Goal: Task Accomplishment & Management: Manage account settings

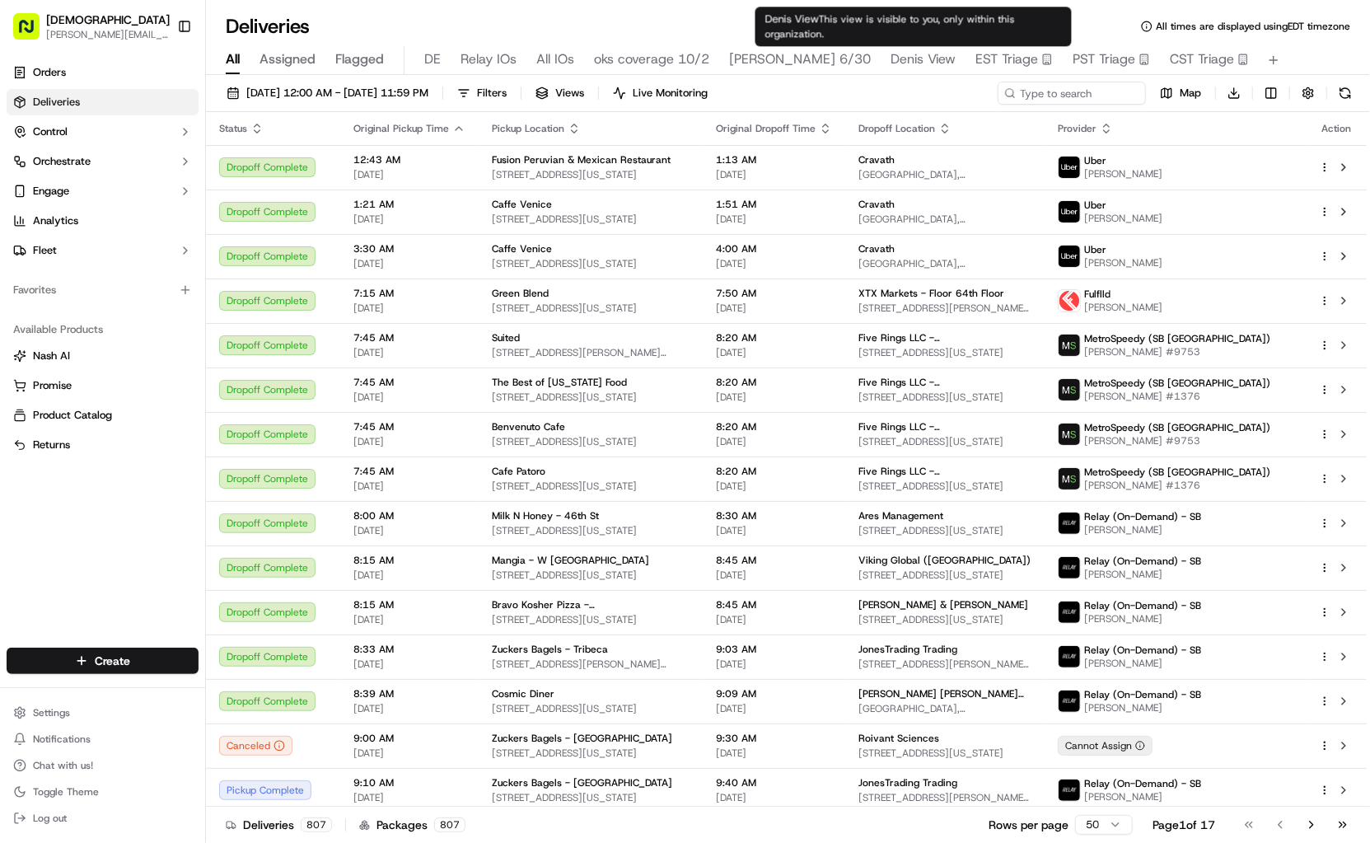
click at [902, 57] on span "Denis View" at bounding box center [923, 59] width 65 height 20
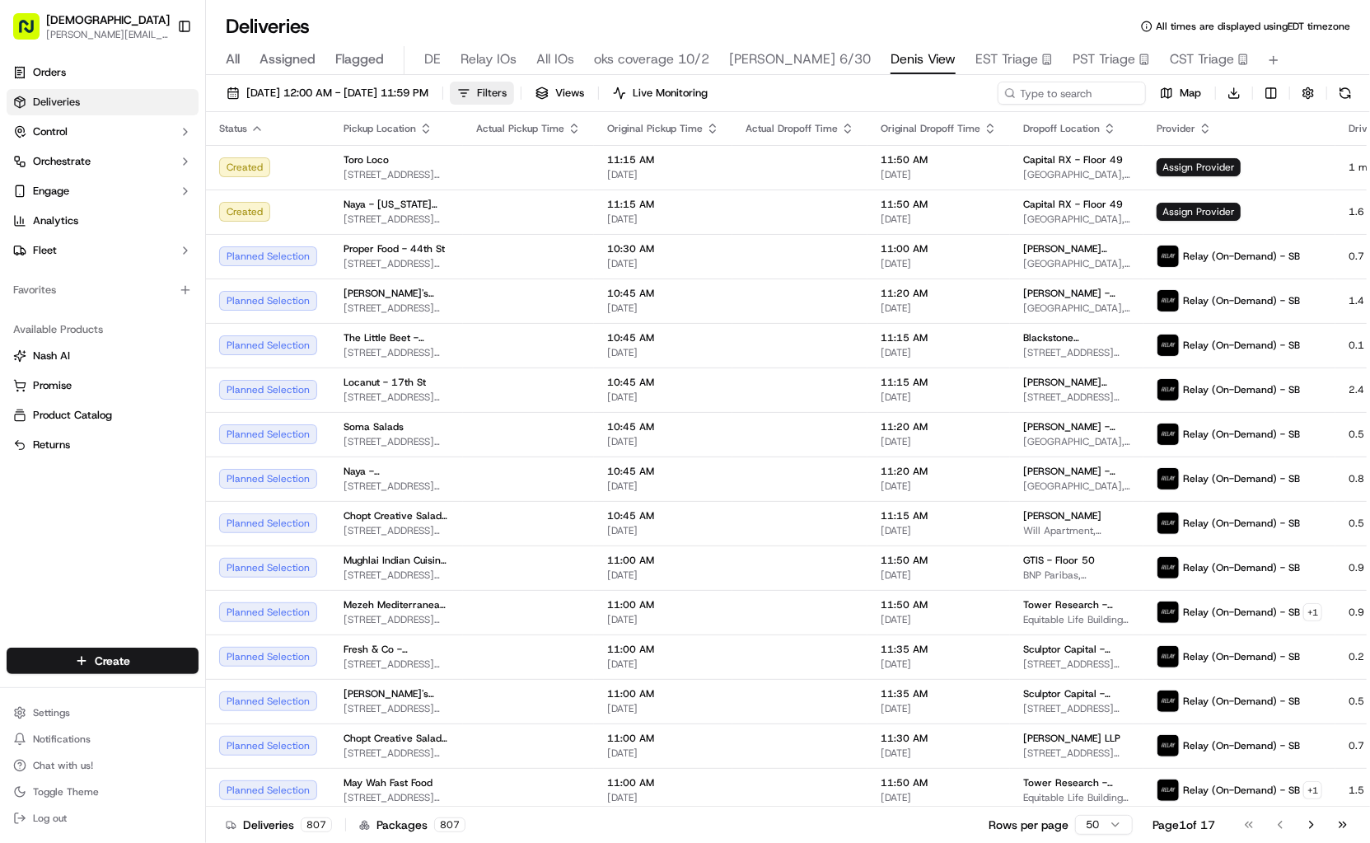
click at [507, 88] on span "Filters" at bounding box center [492, 93] width 30 height 15
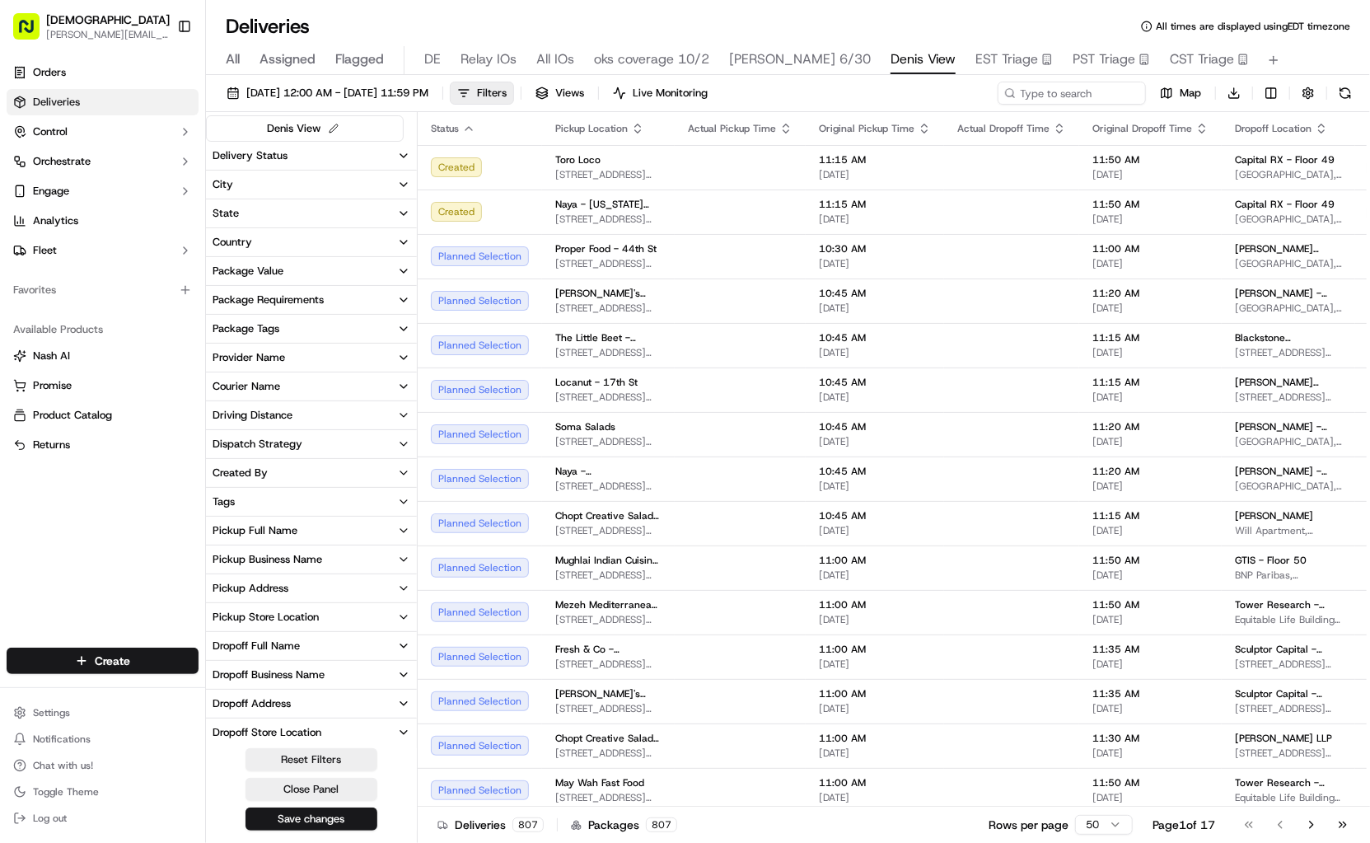
click at [276, 352] on div "Provider Name" at bounding box center [249, 357] width 73 height 15
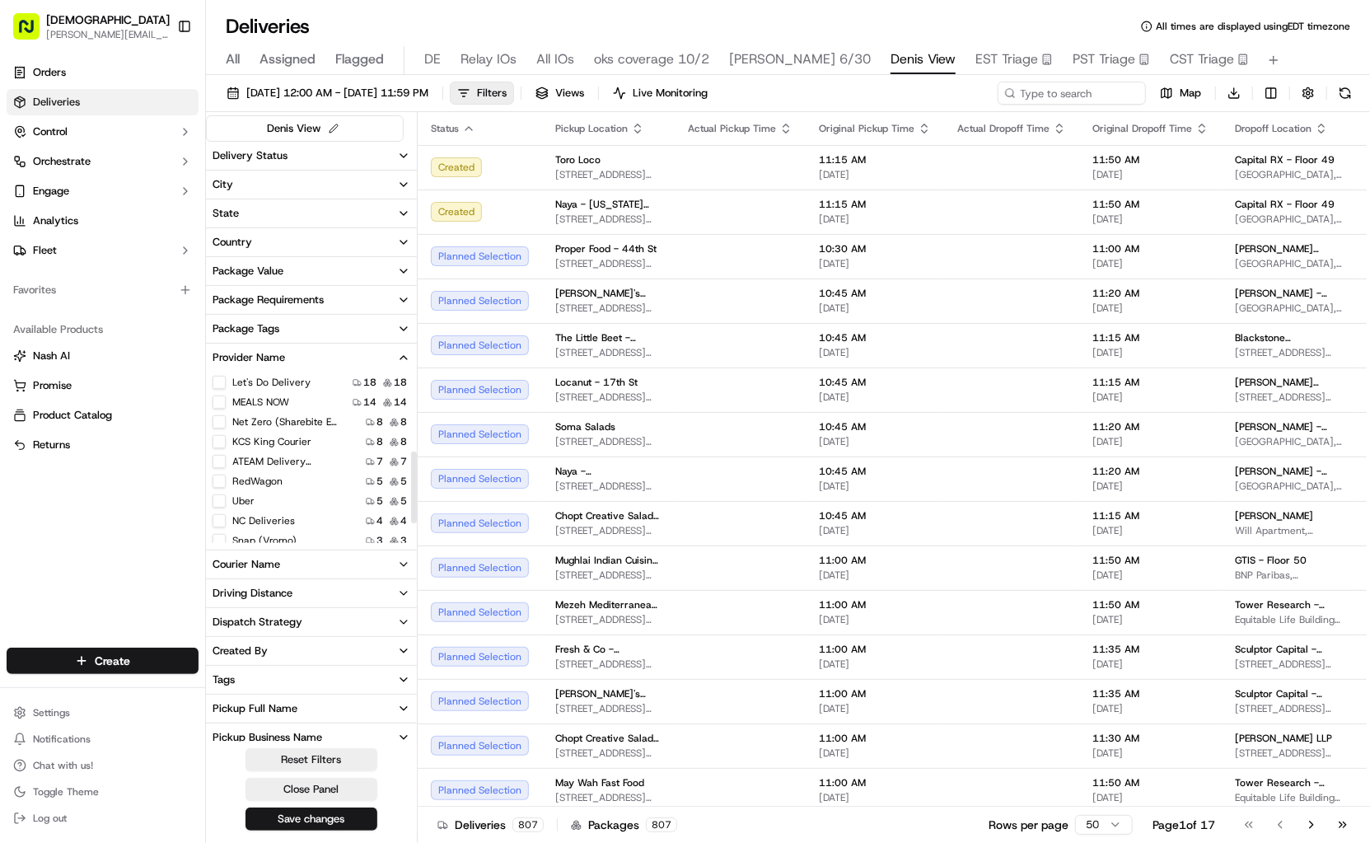
scroll to position [240, 0]
click at [220, 509] on button "None" at bounding box center [219, 512] width 13 height 13
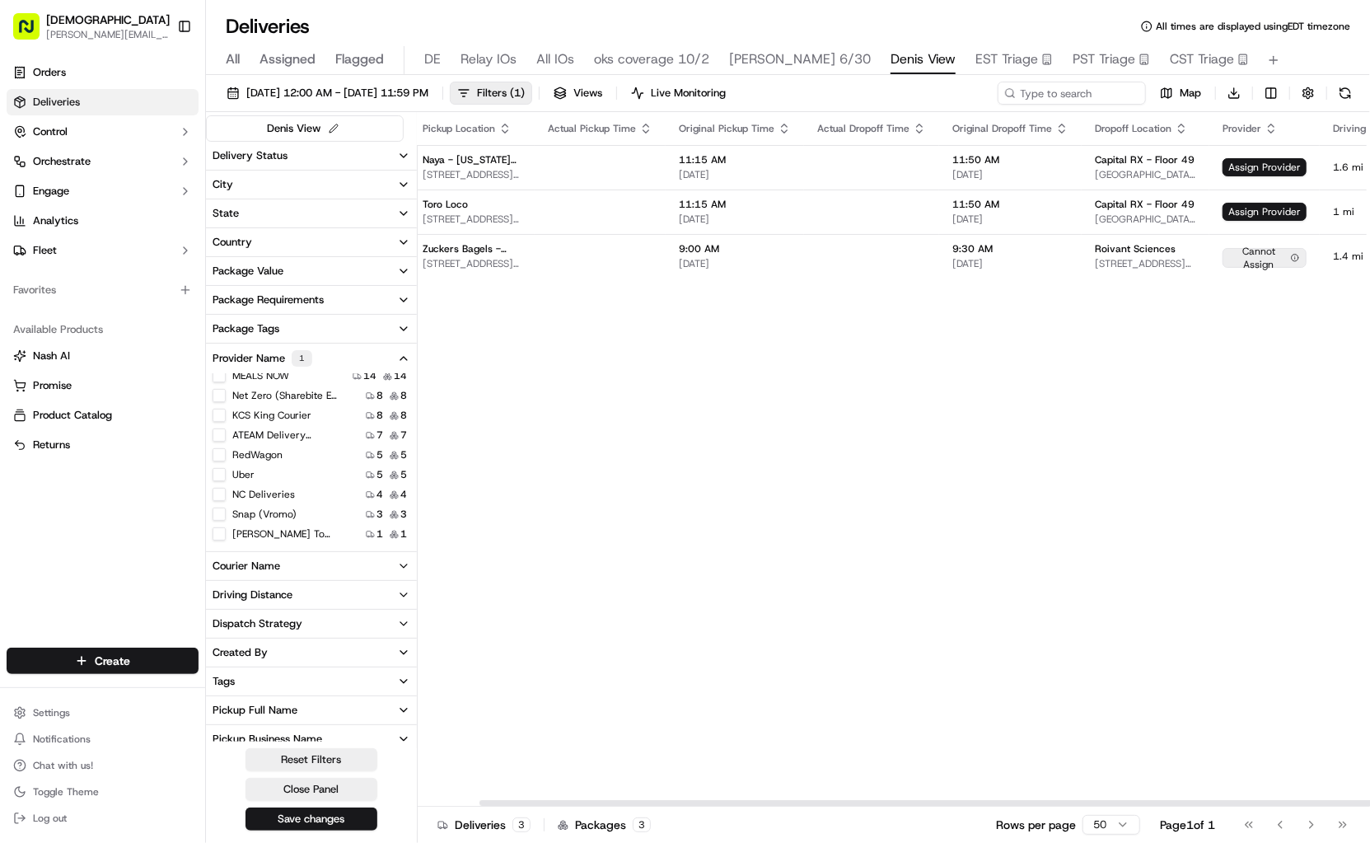
scroll to position [0, 110]
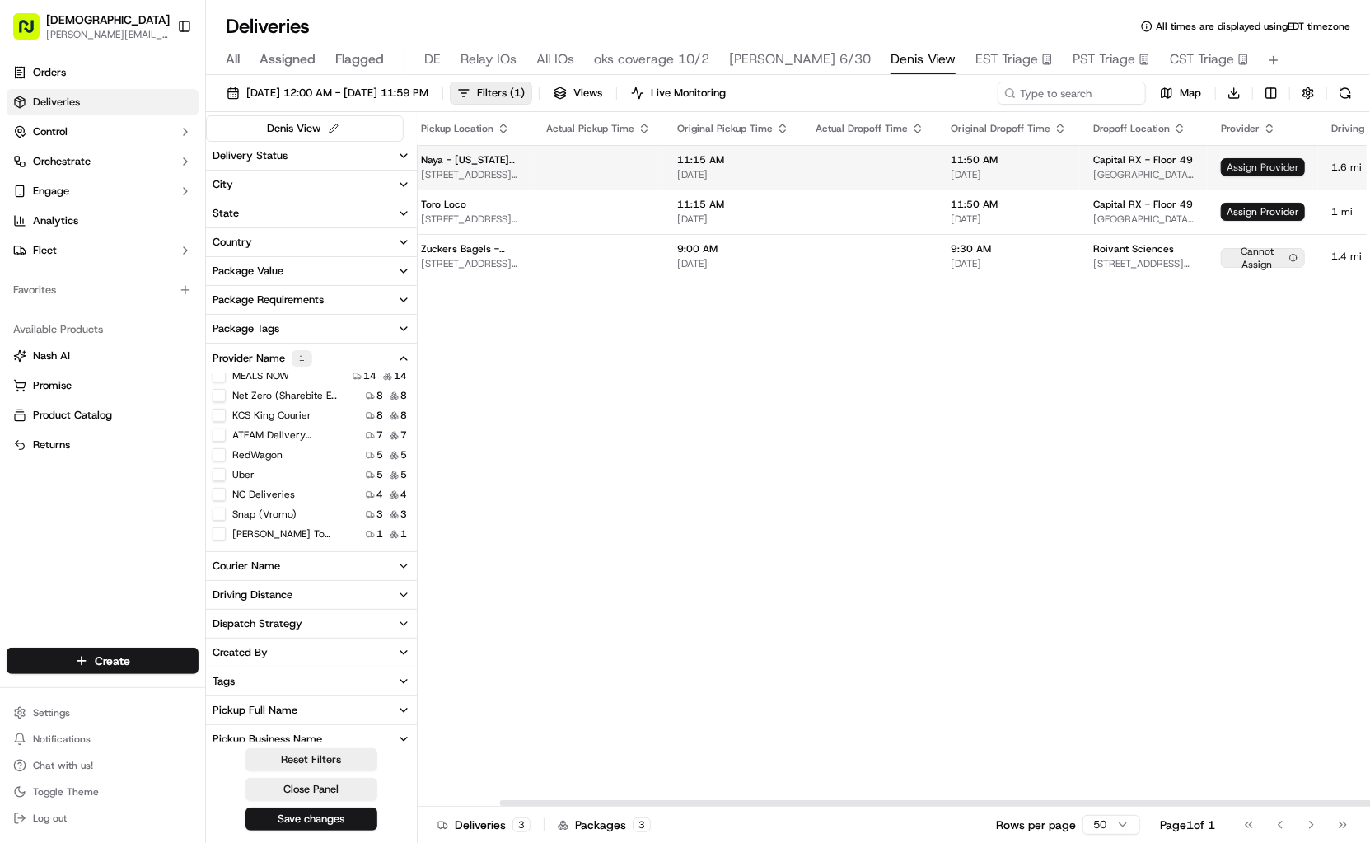
click at [1230, 165] on span "Assign Provider" at bounding box center [1263, 167] width 84 height 18
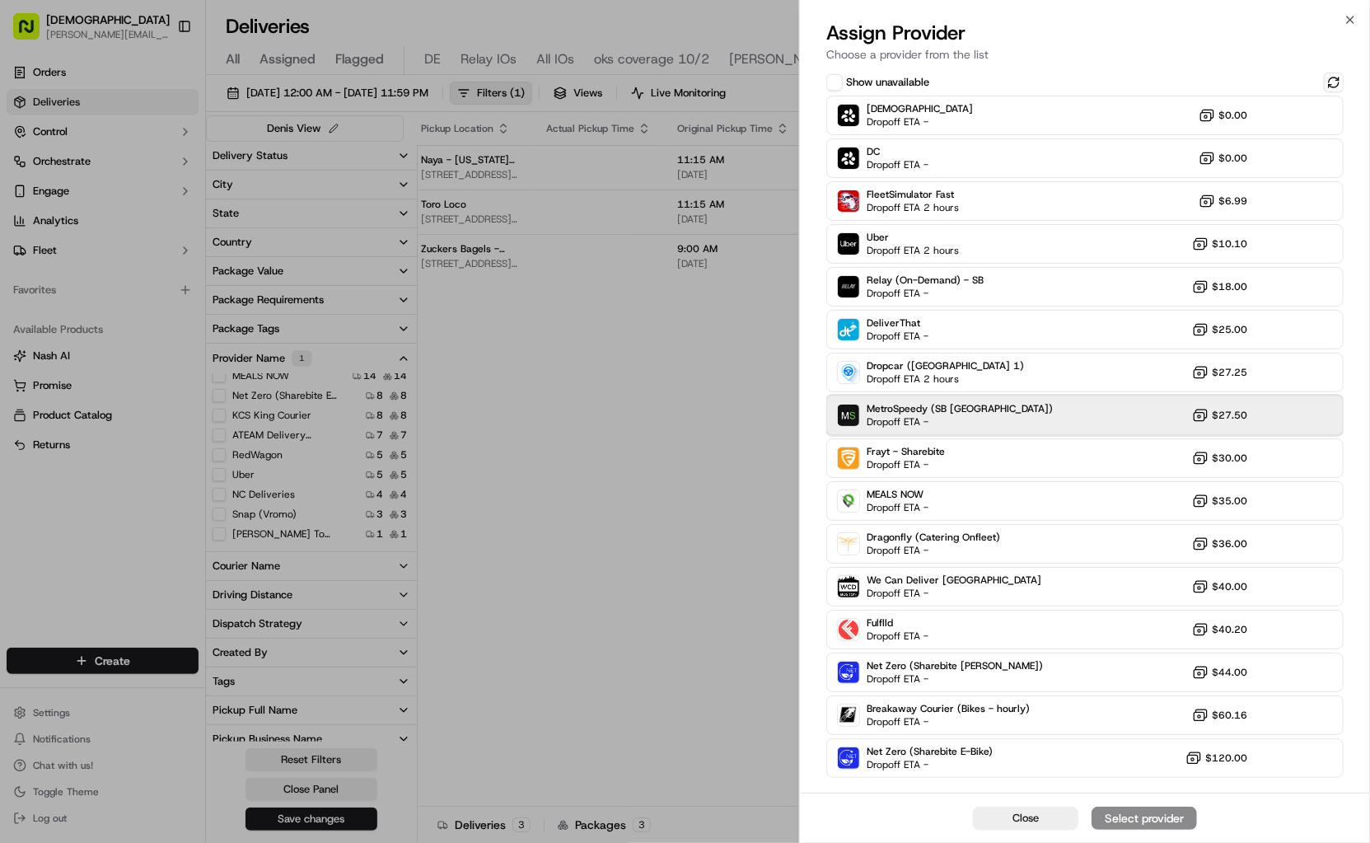
click at [1033, 420] on div "MetroSpeedy (SB [GEOGRAPHIC_DATA]) Dropoff ETA - $27.50" at bounding box center [1086, 416] width 518 height 40
click at [1161, 827] on button "Assign Provider" at bounding box center [1144, 818] width 105 height 23
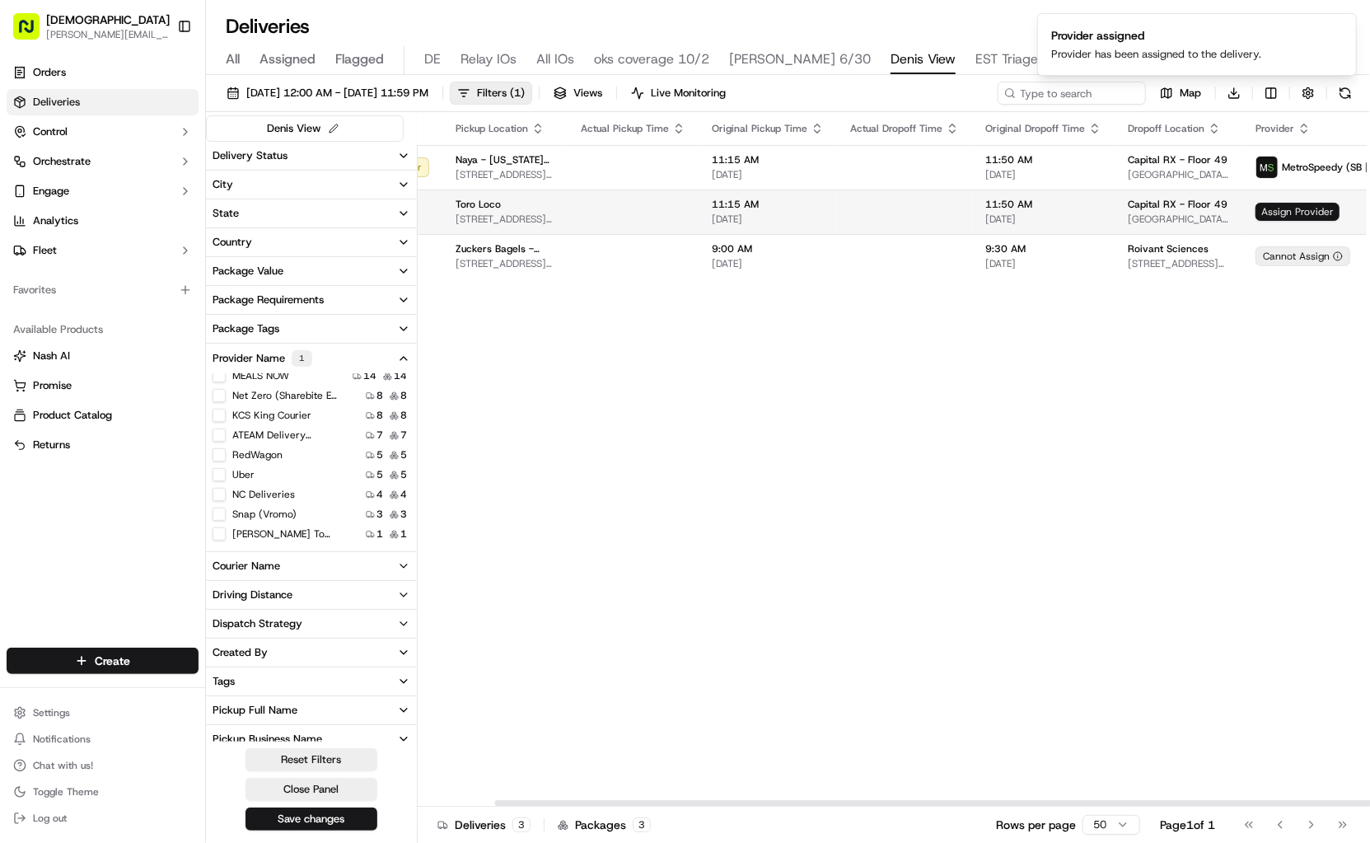
click at [1256, 213] on span "Assign Provider" at bounding box center [1298, 212] width 84 height 18
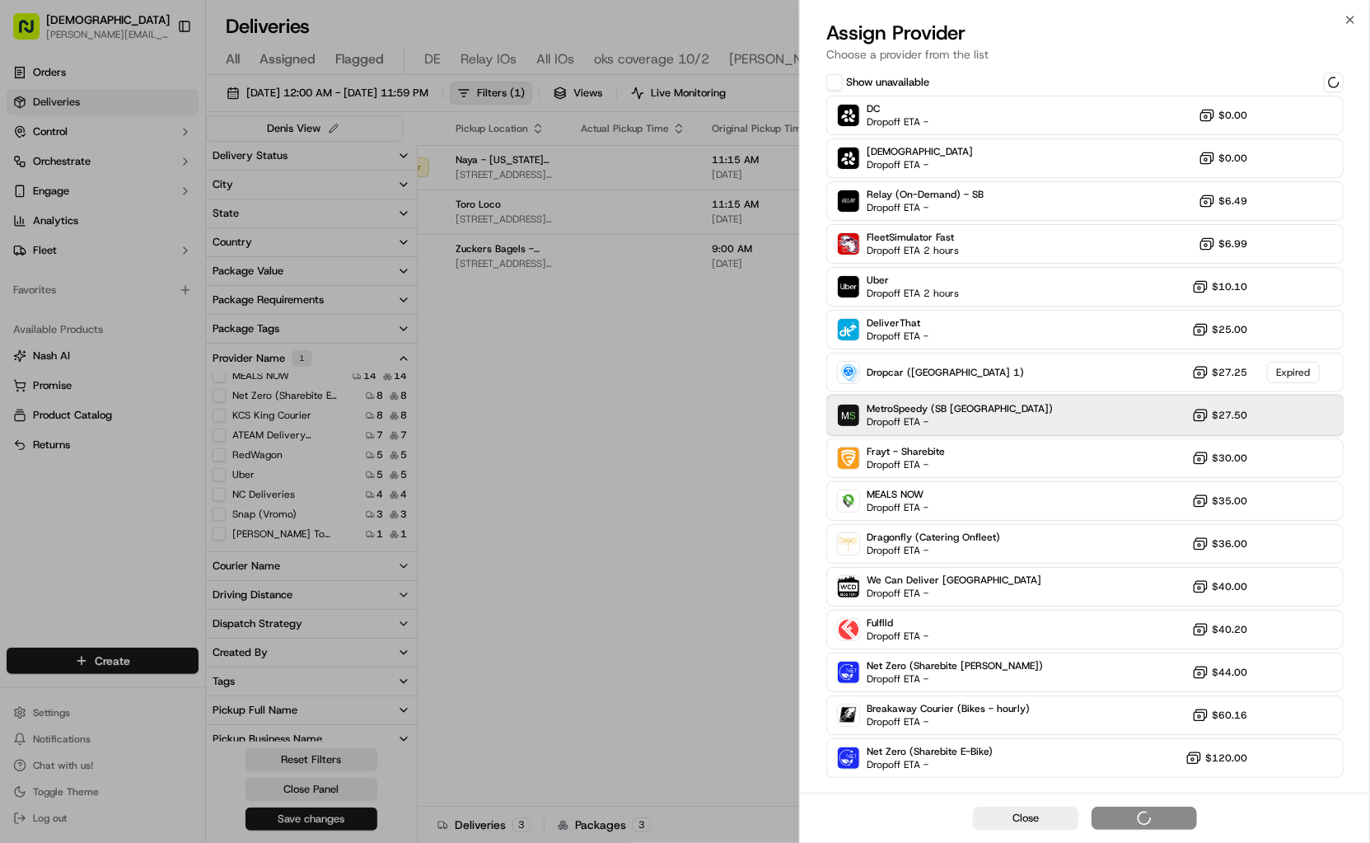
click at [999, 427] on div "MetroSpeedy (SB [GEOGRAPHIC_DATA]) Dropoff ETA - $27.50" at bounding box center [1086, 416] width 518 height 40
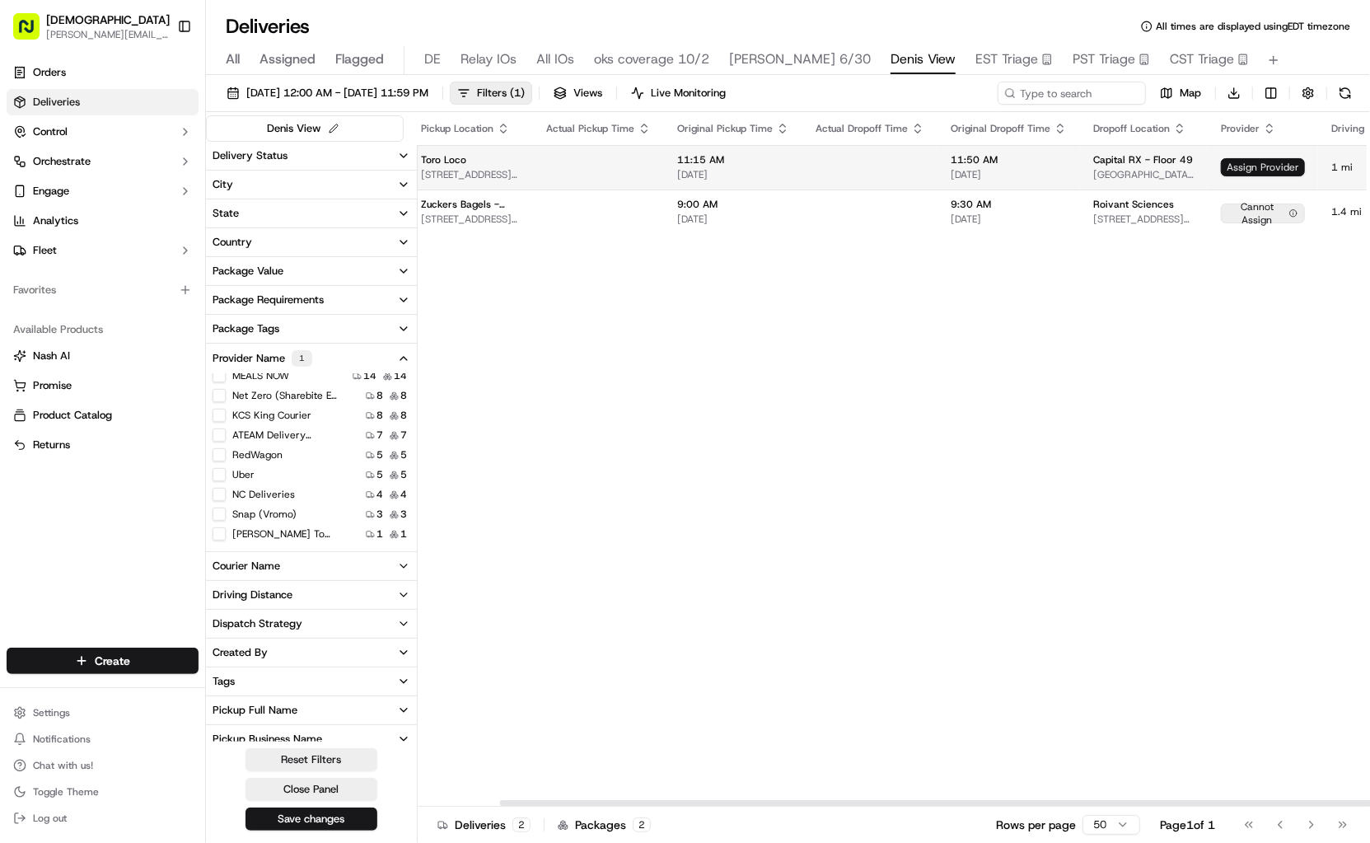
click at [1221, 165] on span "Assign Provider" at bounding box center [1263, 167] width 84 height 18
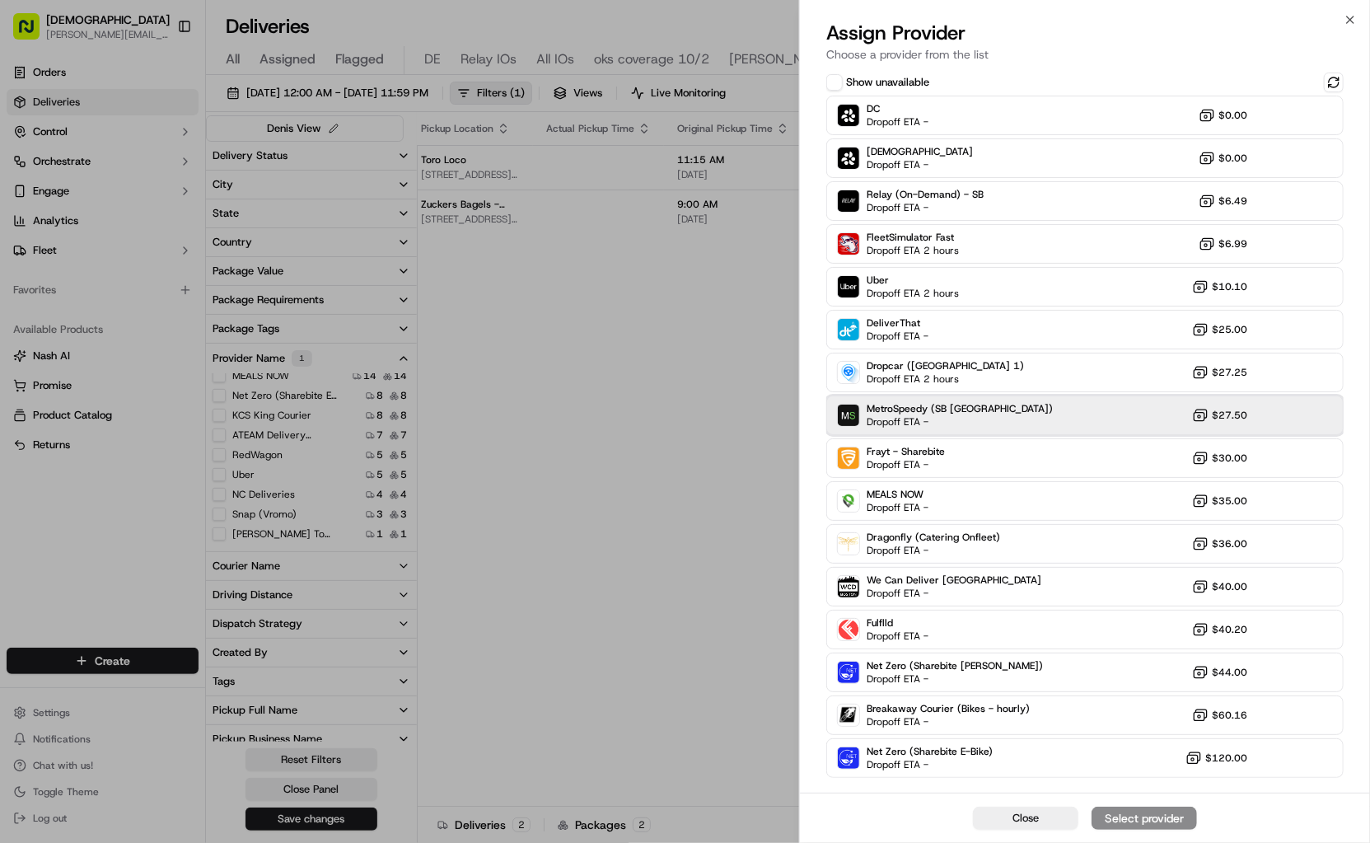
click at [1047, 424] on div "MetroSpeedy (SB [GEOGRAPHIC_DATA]) Dropoff ETA - $27.50" at bounding box center [1086, 416] width 518 height 40
click at [1135, 810] on div "Assign Provider" at bounding box center [1144, 818] width 81 height 16
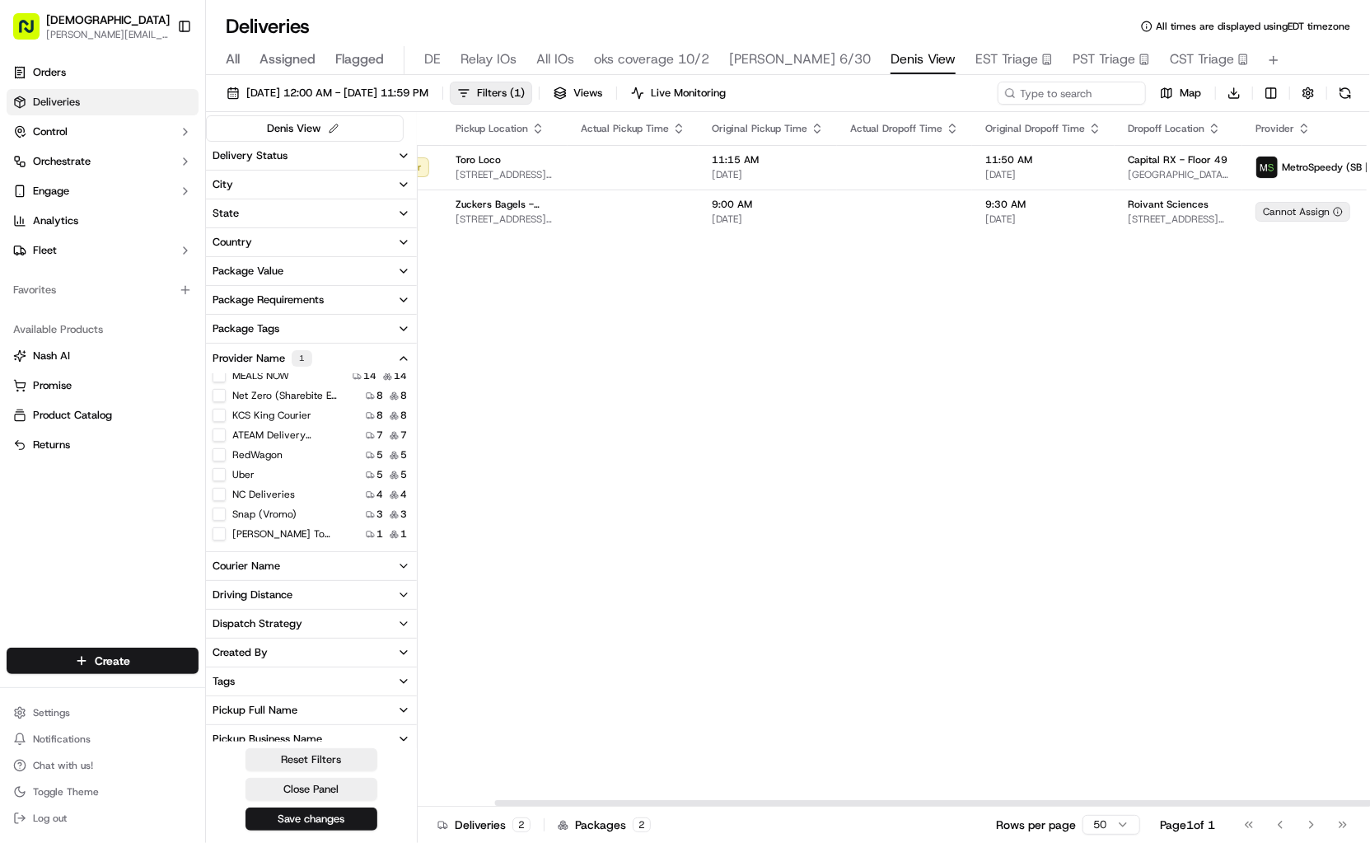
scroll to position [0, 0]
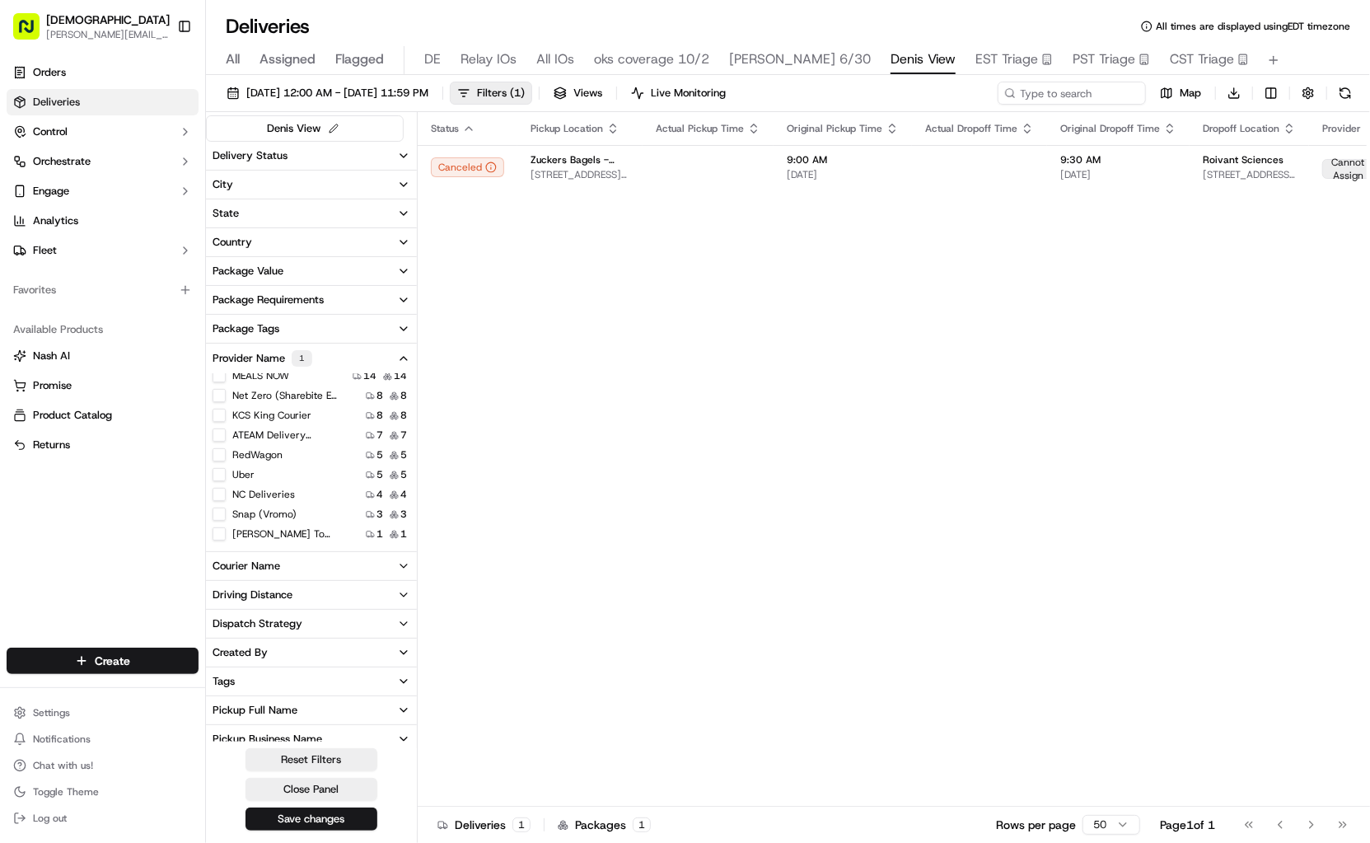
drag, startPoint x: 552, startPoint y: 822, endPoint x: 554, endPoint y: 812, distance: 10.8
click at [554, 812] on div "Deliveries 1 Packages 1 Rows per page 50 Page 1 of 1 Go to first page Go to pre…" at bounding box center [894, 824] width 953 height 37
click at [711, 301] on div "Status Pickup Location Actual Pickup Time Original Pickup Time Actual Dropoff T…" at bounding box center [1065, 459] width 1295 height 695
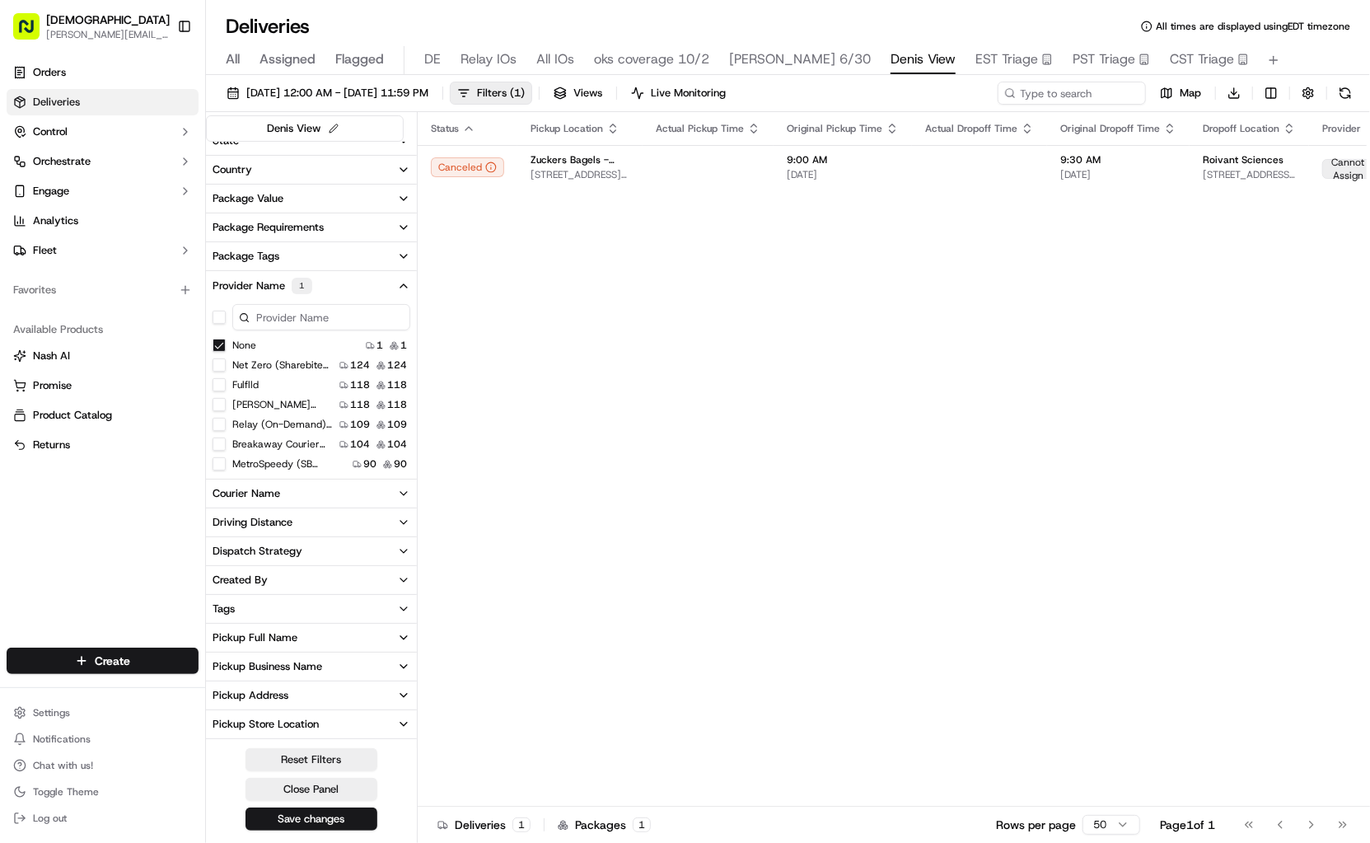
click at [218, 341] on button "None" at bounding box center [219, 345] width 13 height 13
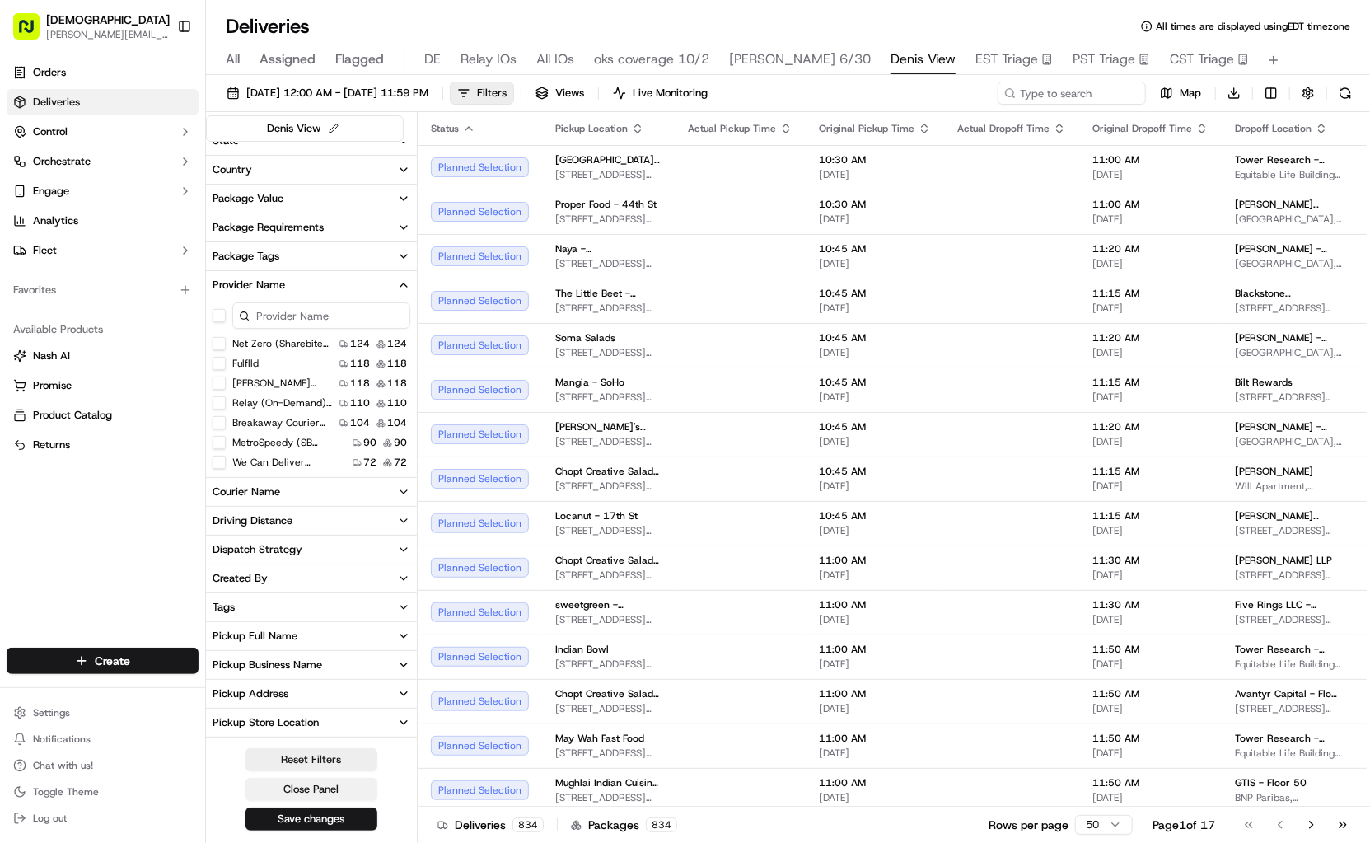
click at [277, 787] on button "Close Panel" at bounding box center [312, 789] width 132 height 23
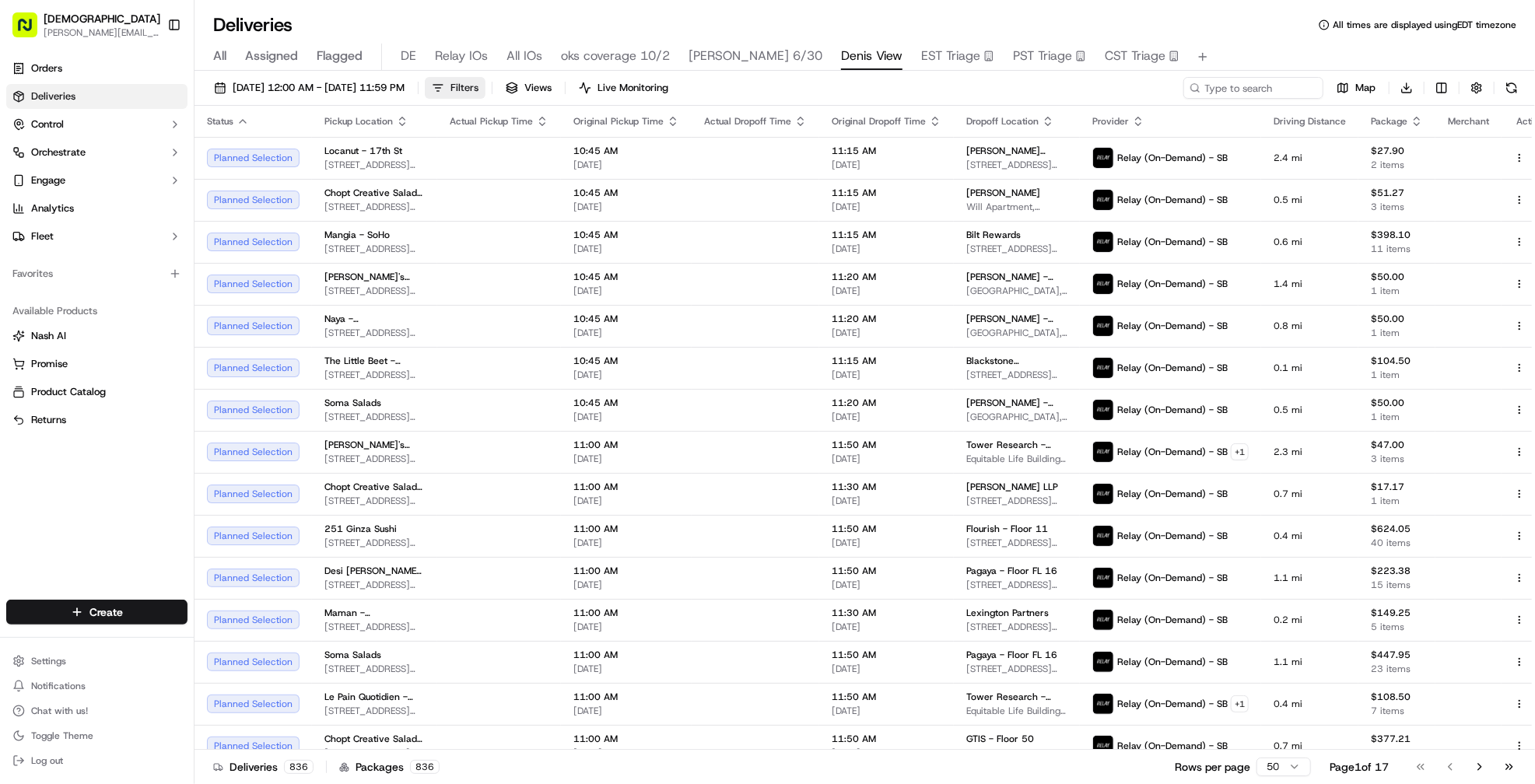
click at [485, 85] on button "Filters" at bounding box center [455, 88] width 60 height 22
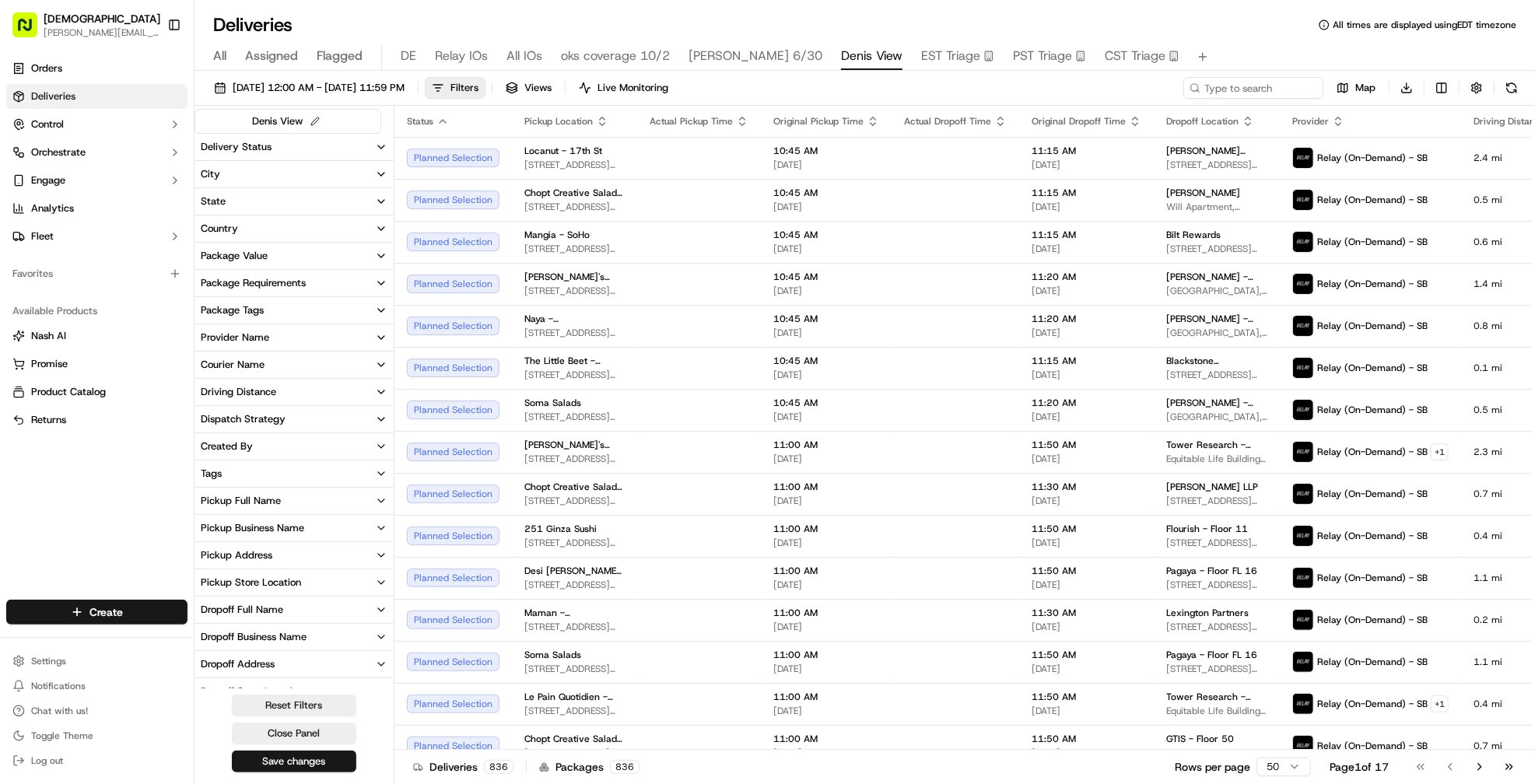
click at [250, 343] on button "Provider Name" at bounding box center [294, 338] width 199 height 26
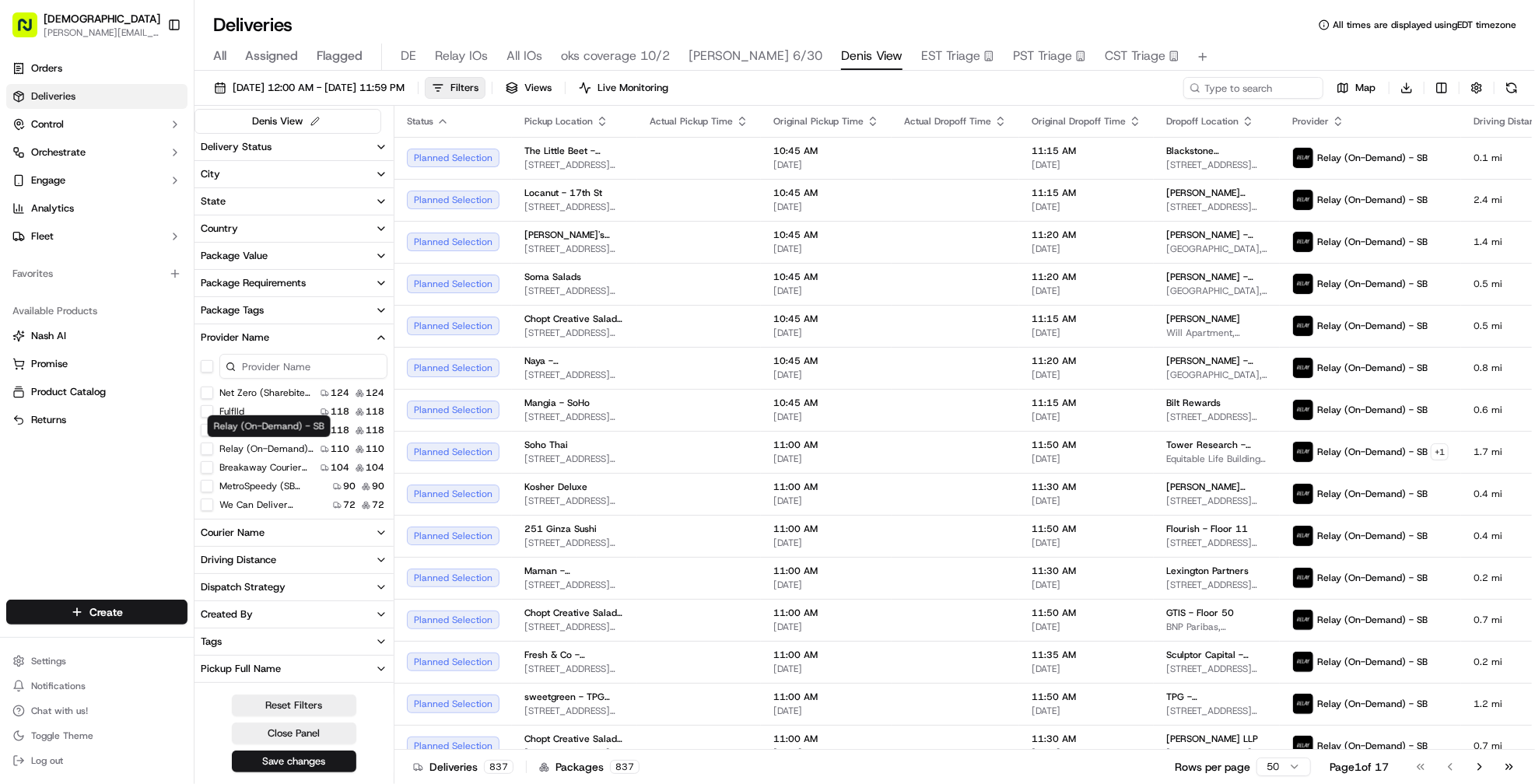
click at [237, 446] on label "Relay (On-Demand) - SB" at bounding box center [266, 448] width 95 height 12
click at [213, 446] on SB "Relay (On-Demand) - SB" at bounding box center [207, 448] width 12 height 12
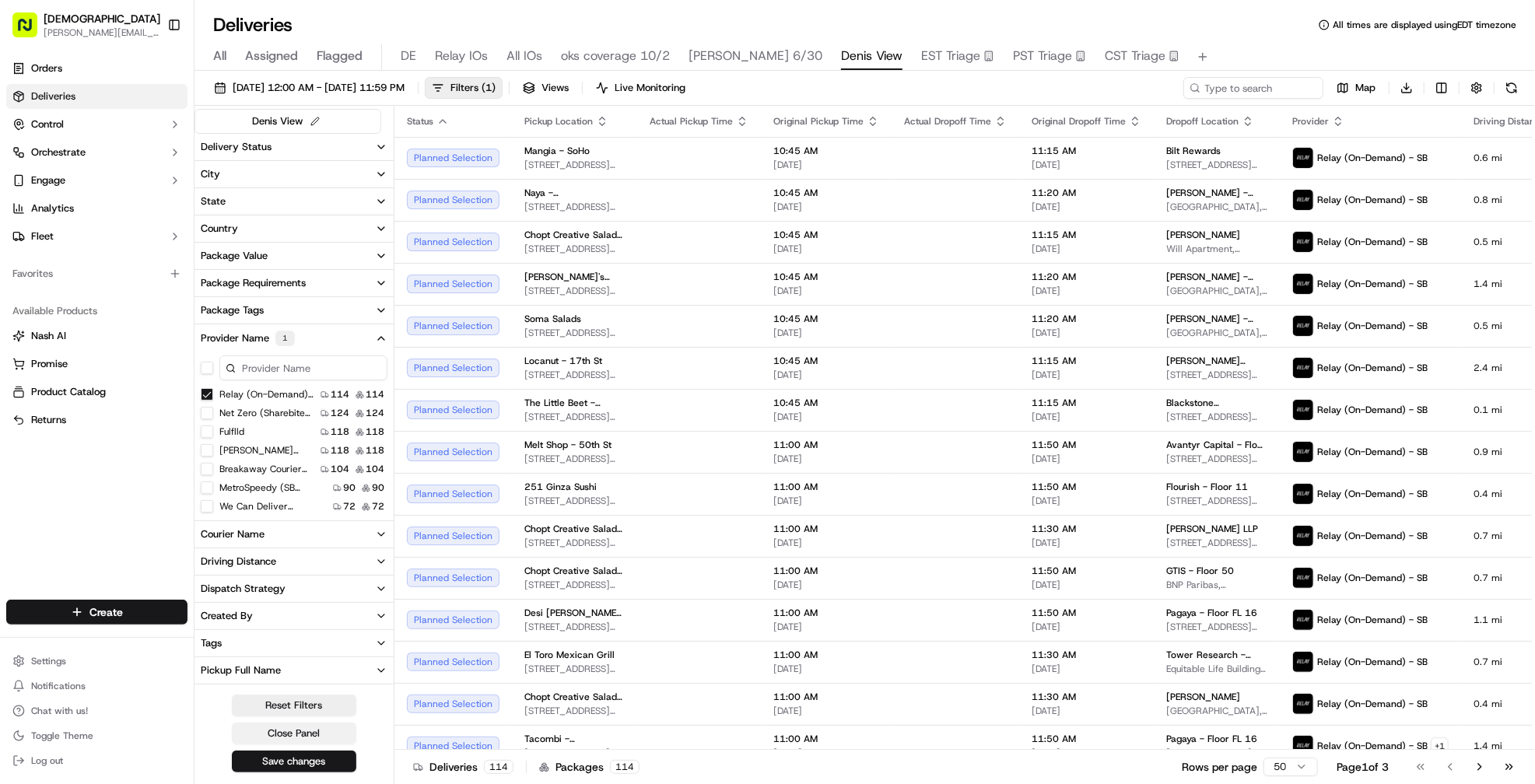
click at [288, 725] on button "Close Panel" at bounding box center [295, 733] width 125 height 22
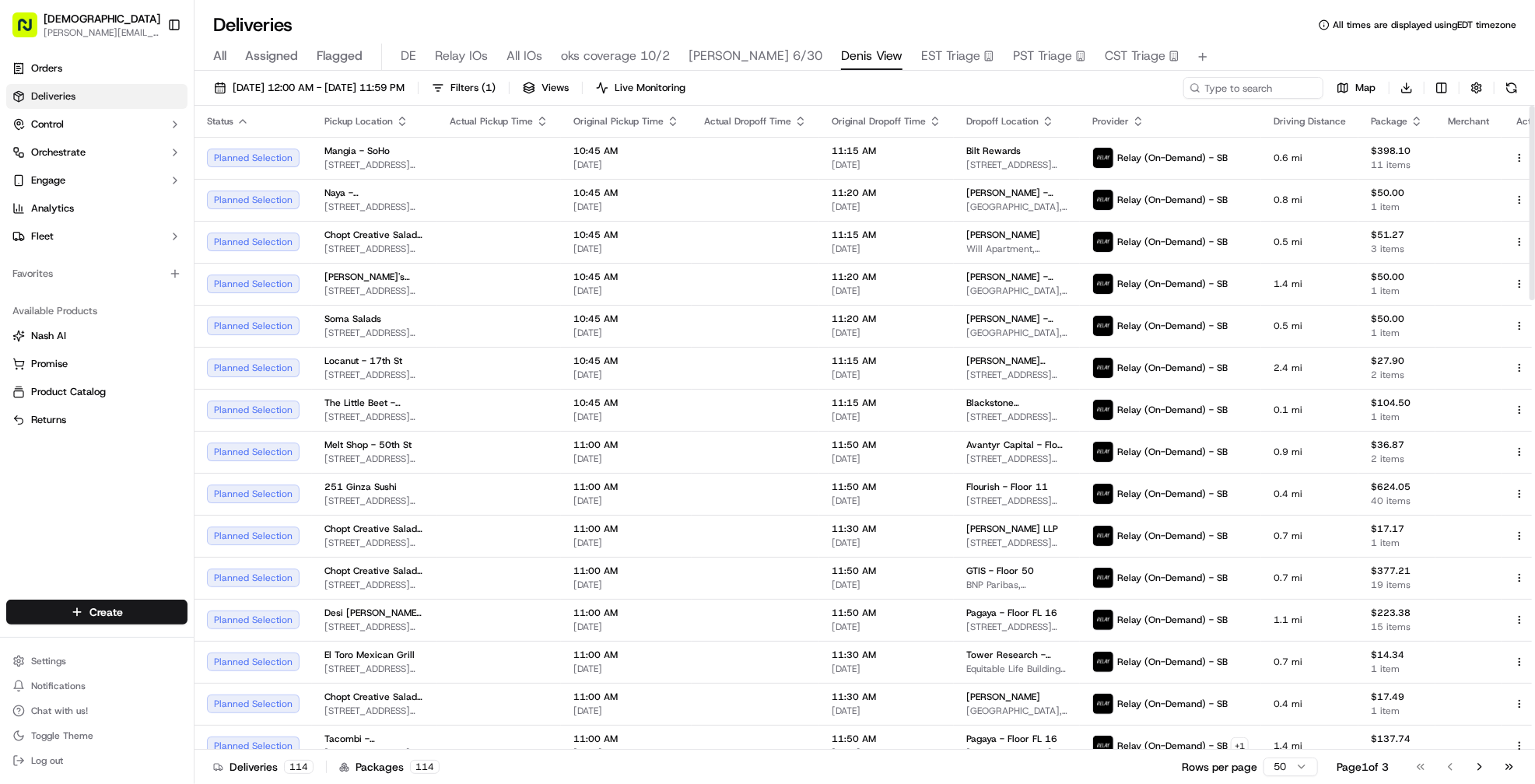
click at [1293, 112] on th "Package" at bounding box center [1397, 121] width 77 height 31
click at [1293, 121] on icon "button" at bounding box center [1416, 121] width 12 height 12
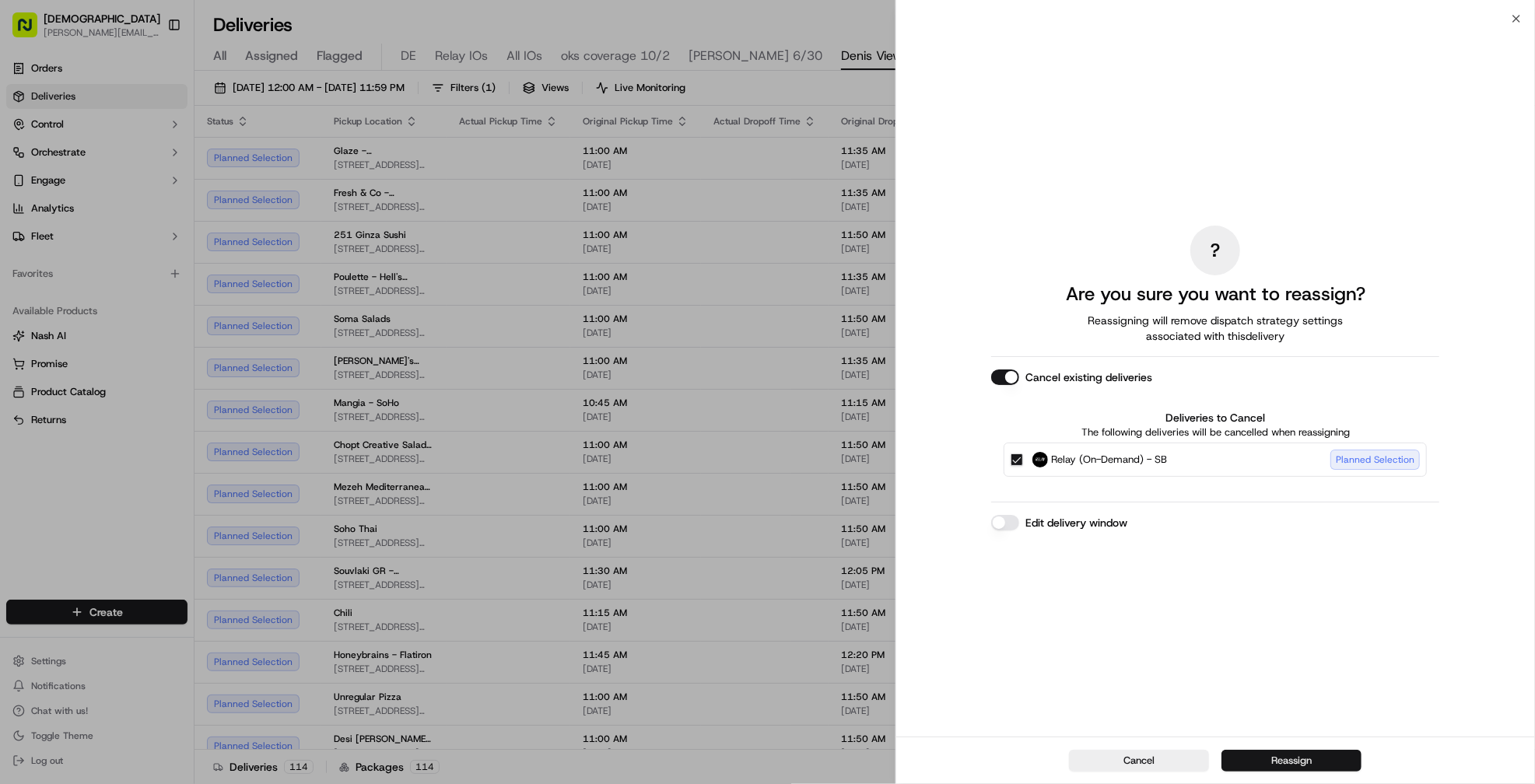
click at [1293, 763] on button "Reassign" at bounding box center [1291, 759] width 140 height 22
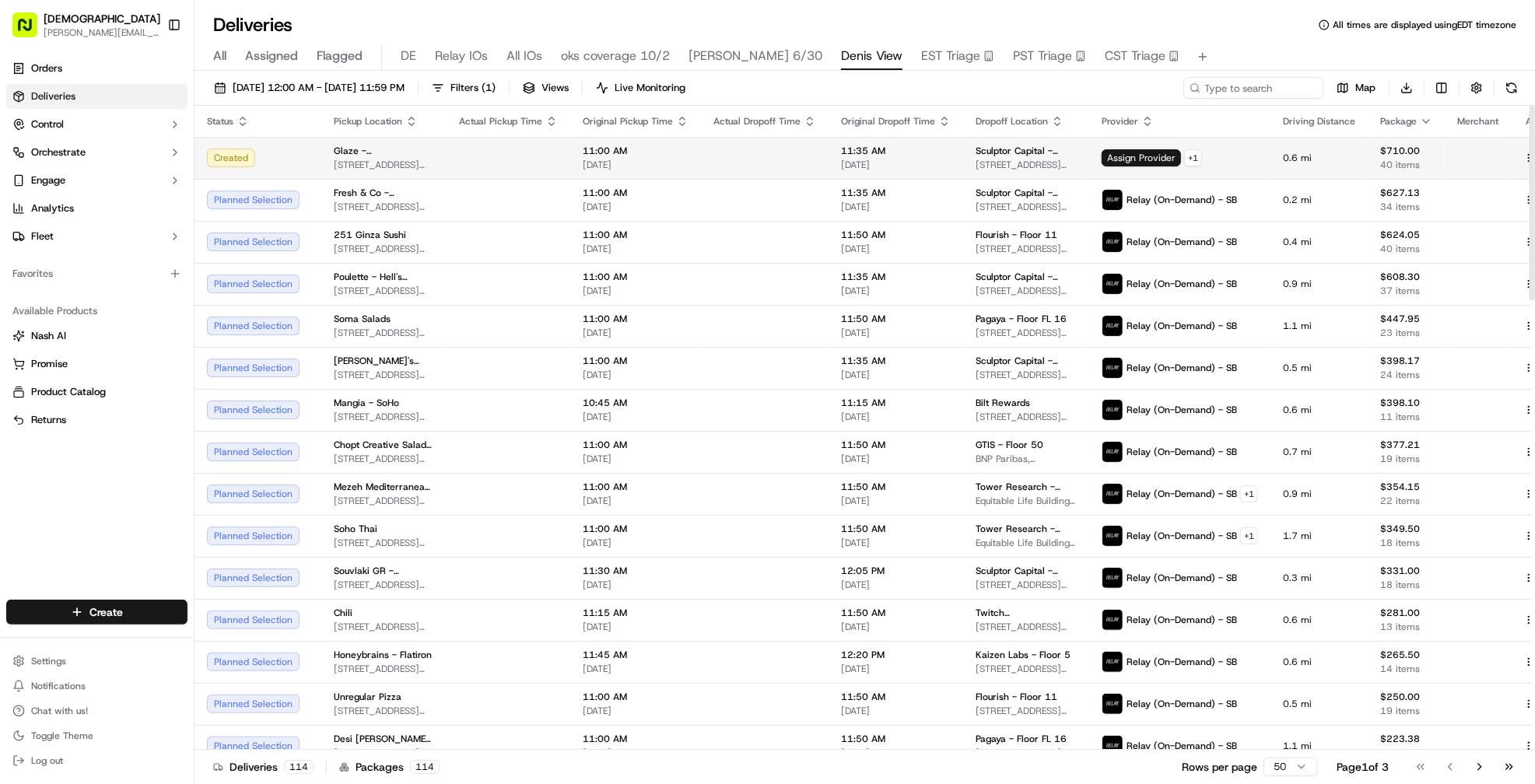
click at [780, 155] on td at bounding box center [764, 158] width 127 height 42
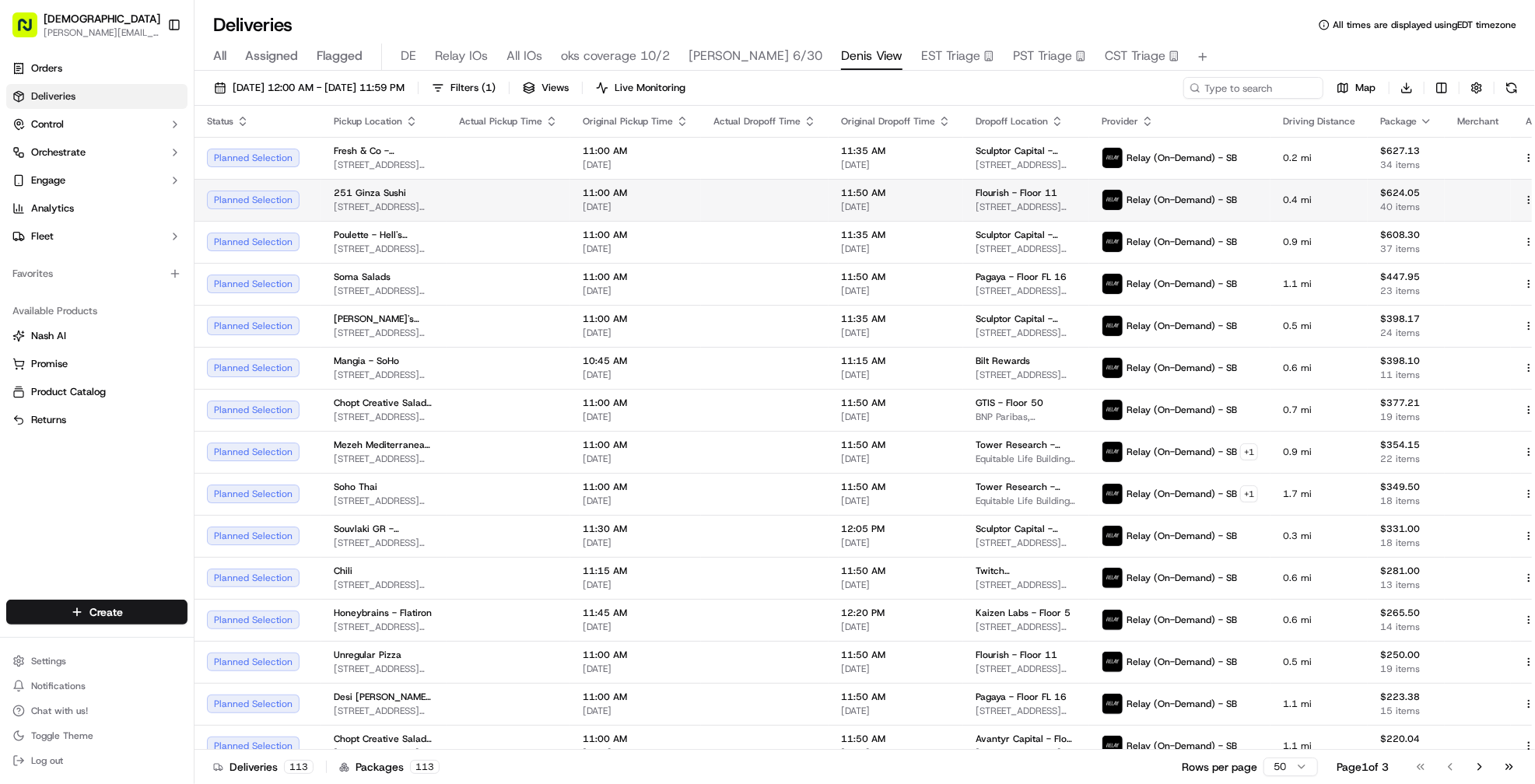
click at [763, 193] on td at bounding box center [764, 200] width 127 height 42
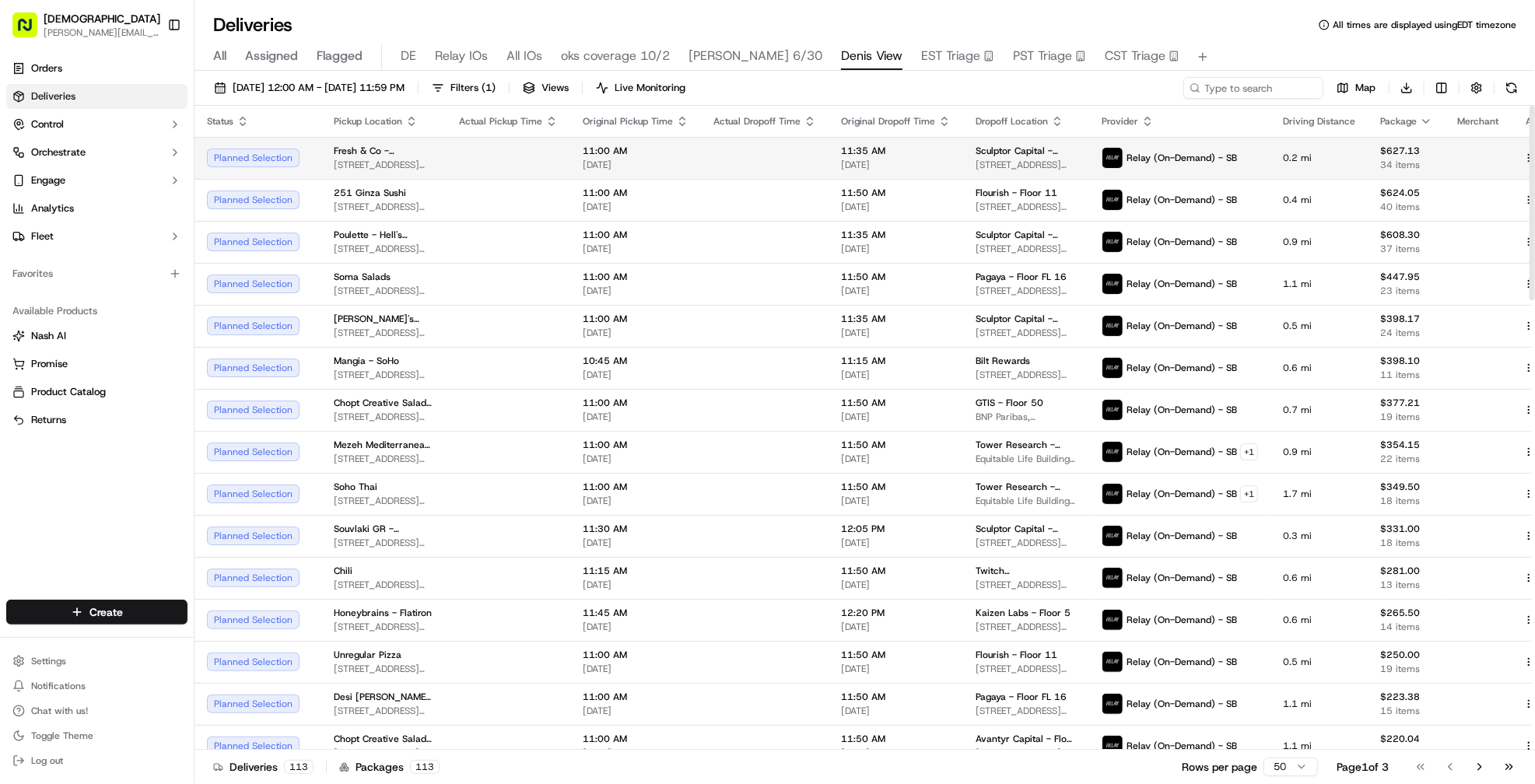
click at [736, 163] on td at bounding box center [764, 158] width 127 height 42
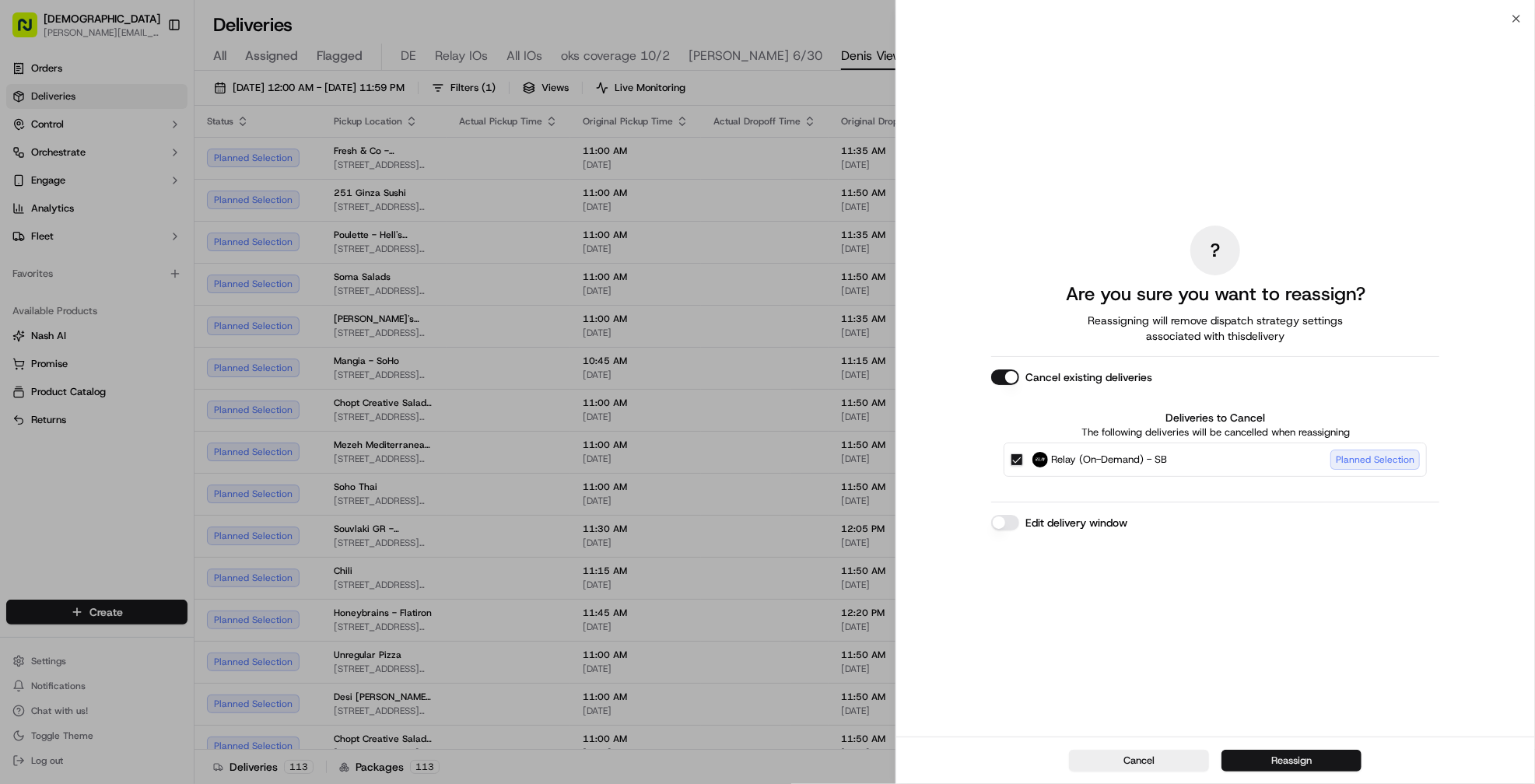
click at [1262, 754] on button "Reassign" at bounding box center [1291, 759] width 140 height 22
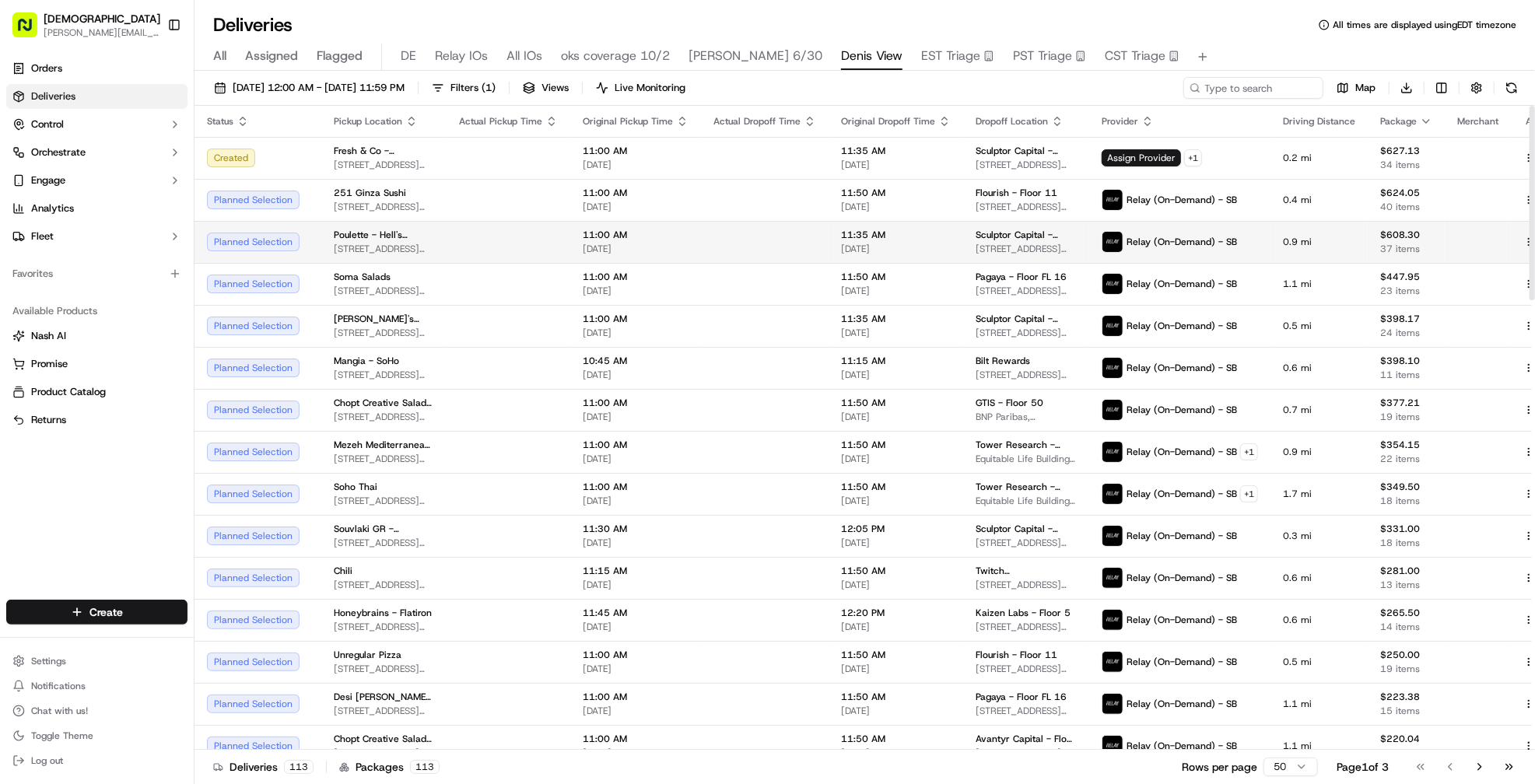
click at [715, 242] on td at bounding box center [764, 242] width 127 height 42
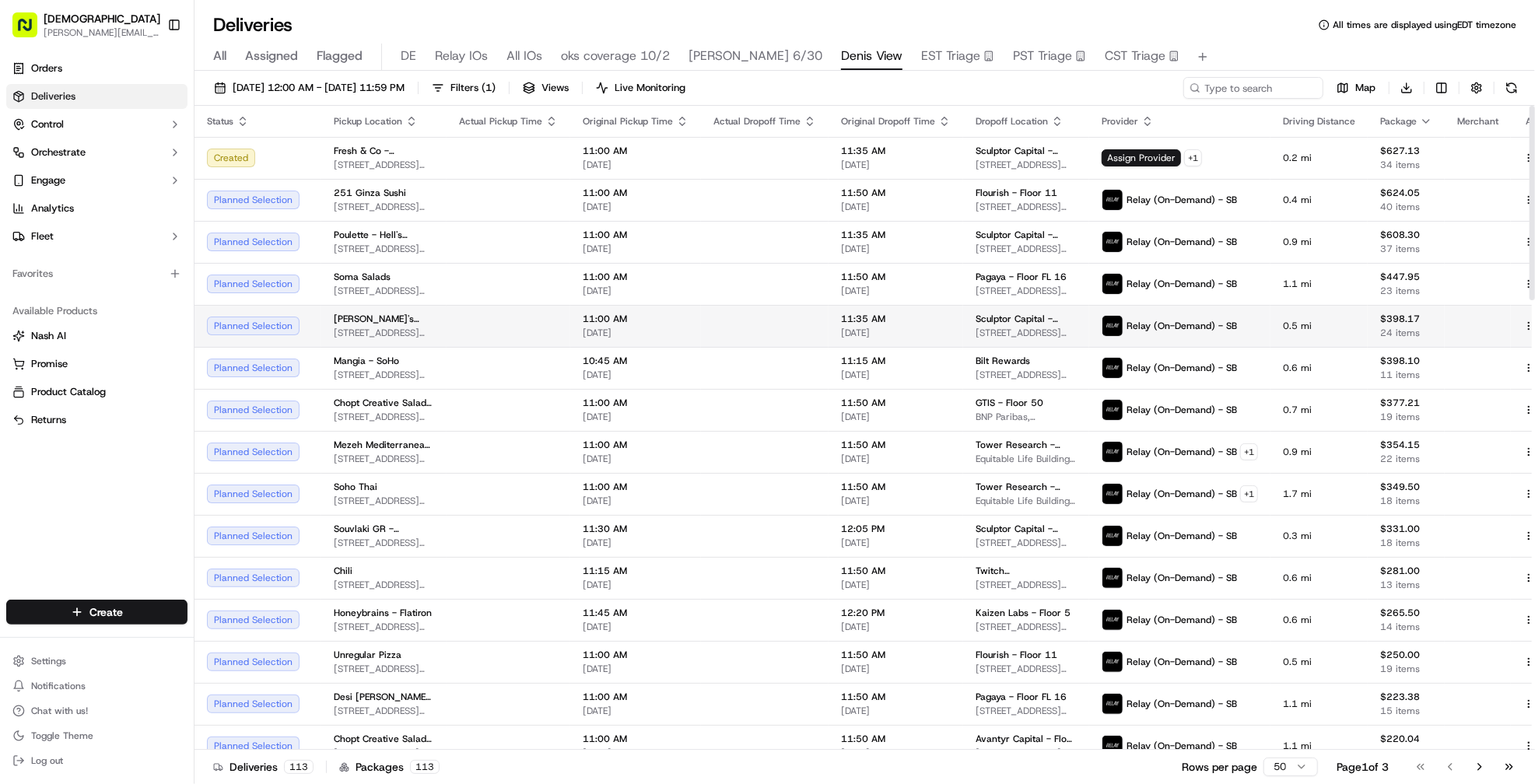
click at [725, 335] on td at bounding box center [764, 325] width 127 height 42
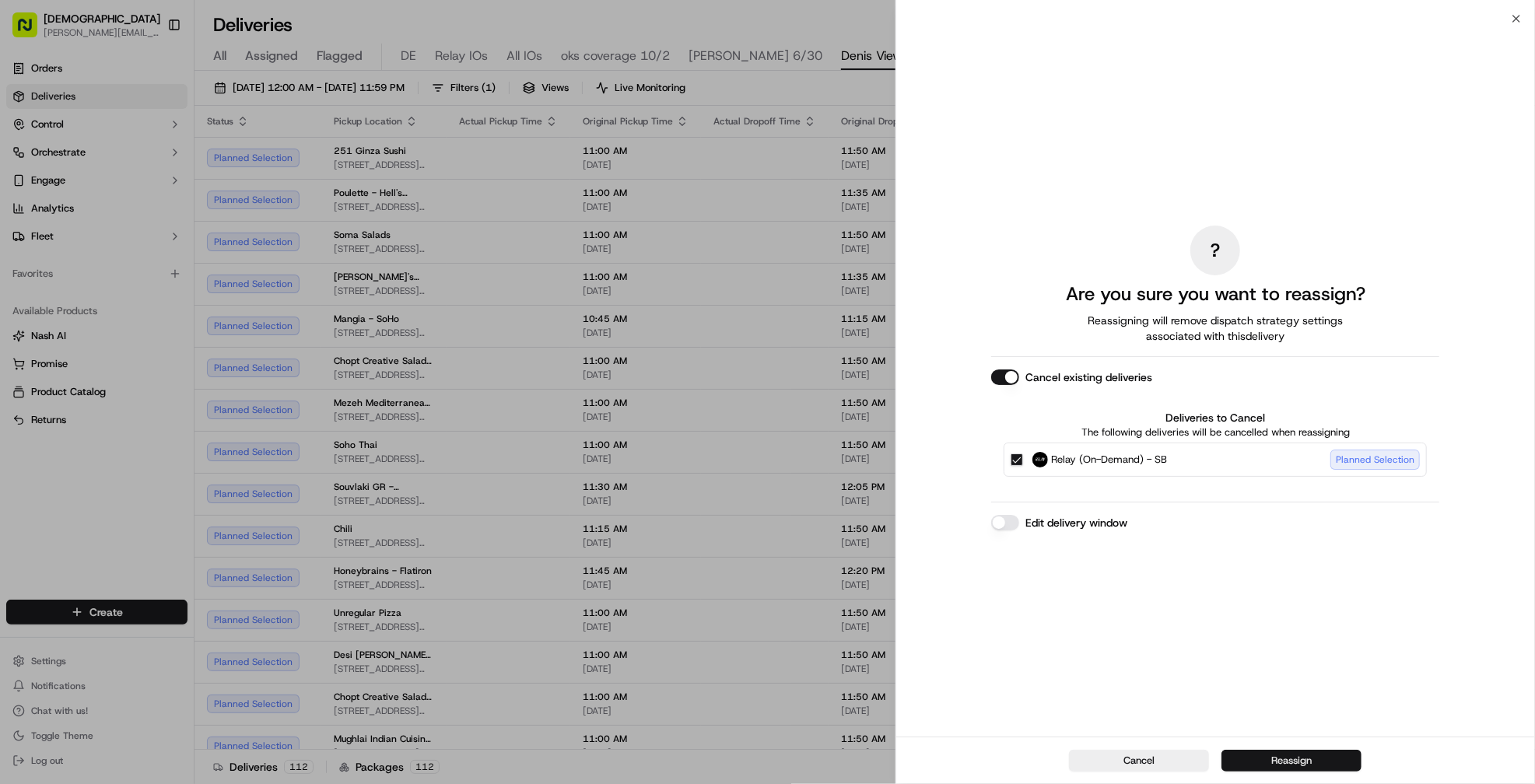
click at [1272, 755] on button "Reassign" at bounding box center [1291, 759] width 140 height 22
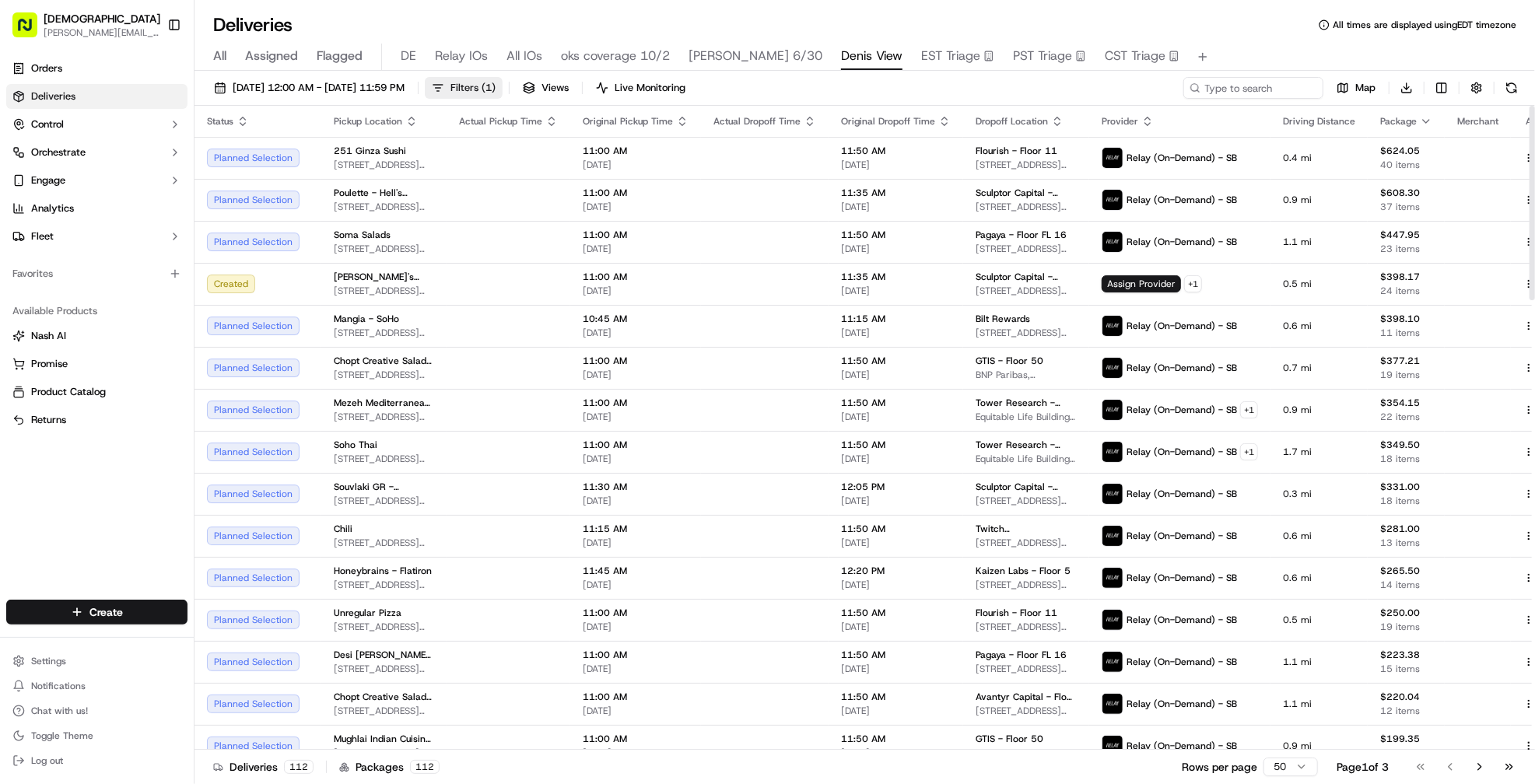
click at [496, 88] on span "Filters ( 1 )" at bounding box center [473, 88] width 45 height 14
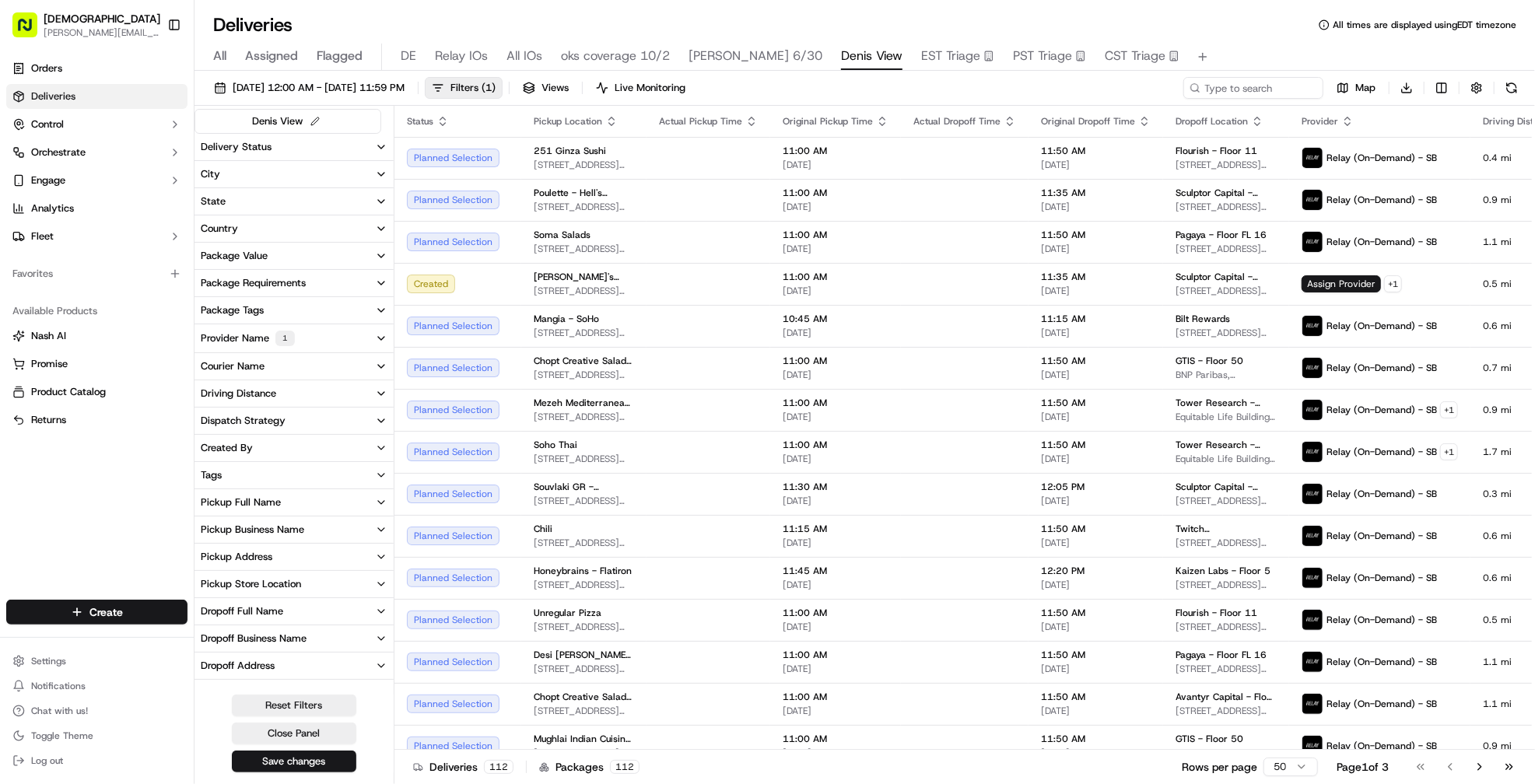
click at [308, 334] on button "Provider Name 1" at bounding box center [294, 339] width 199 height 28
click at [207, 393] on SB "Relay (On-Demand) - SB" at bounding box center [207, 393] width 12 height 12
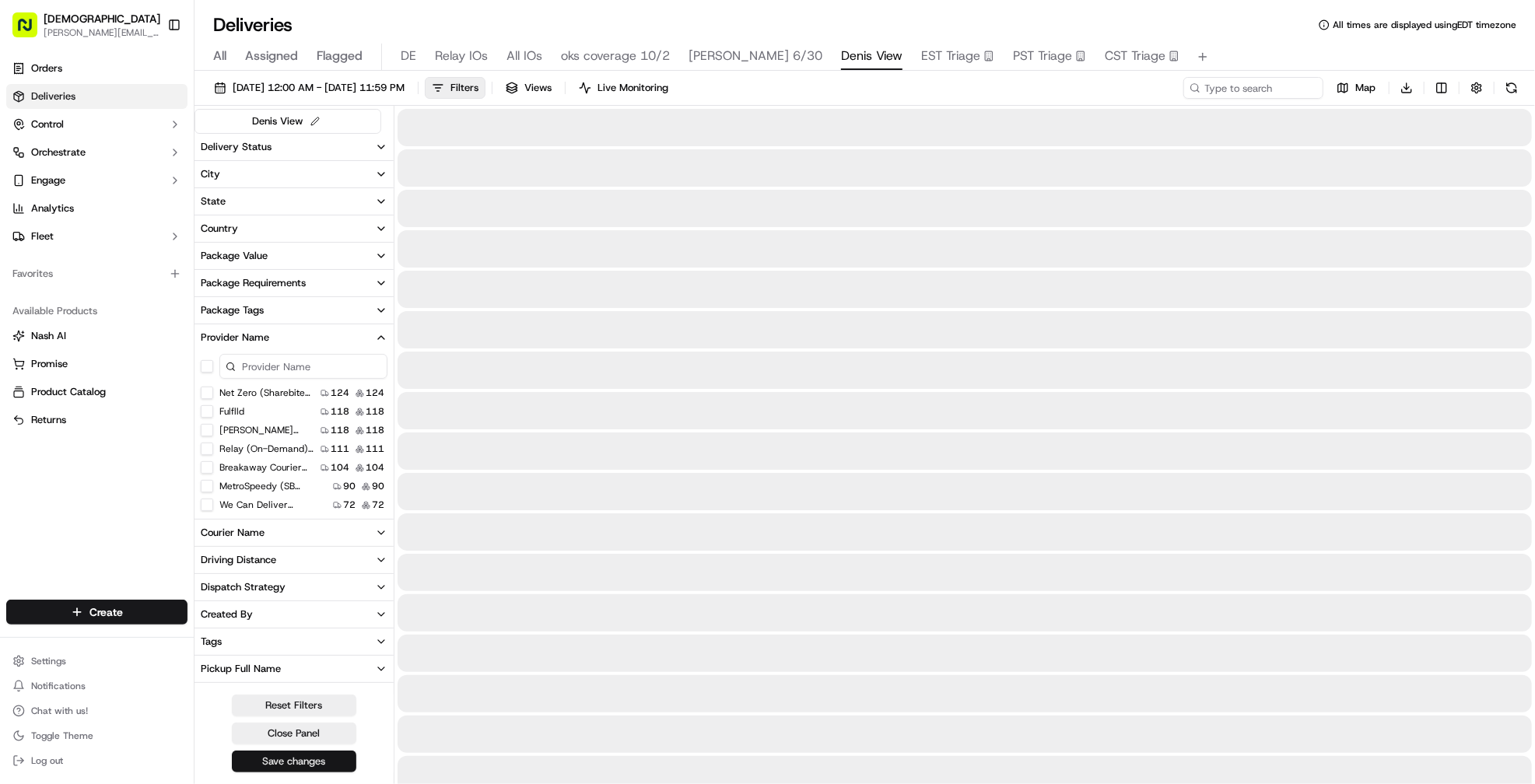
click at [286, 756] on button "Save changes" at bounding box center [295, 760] width 125 height 22
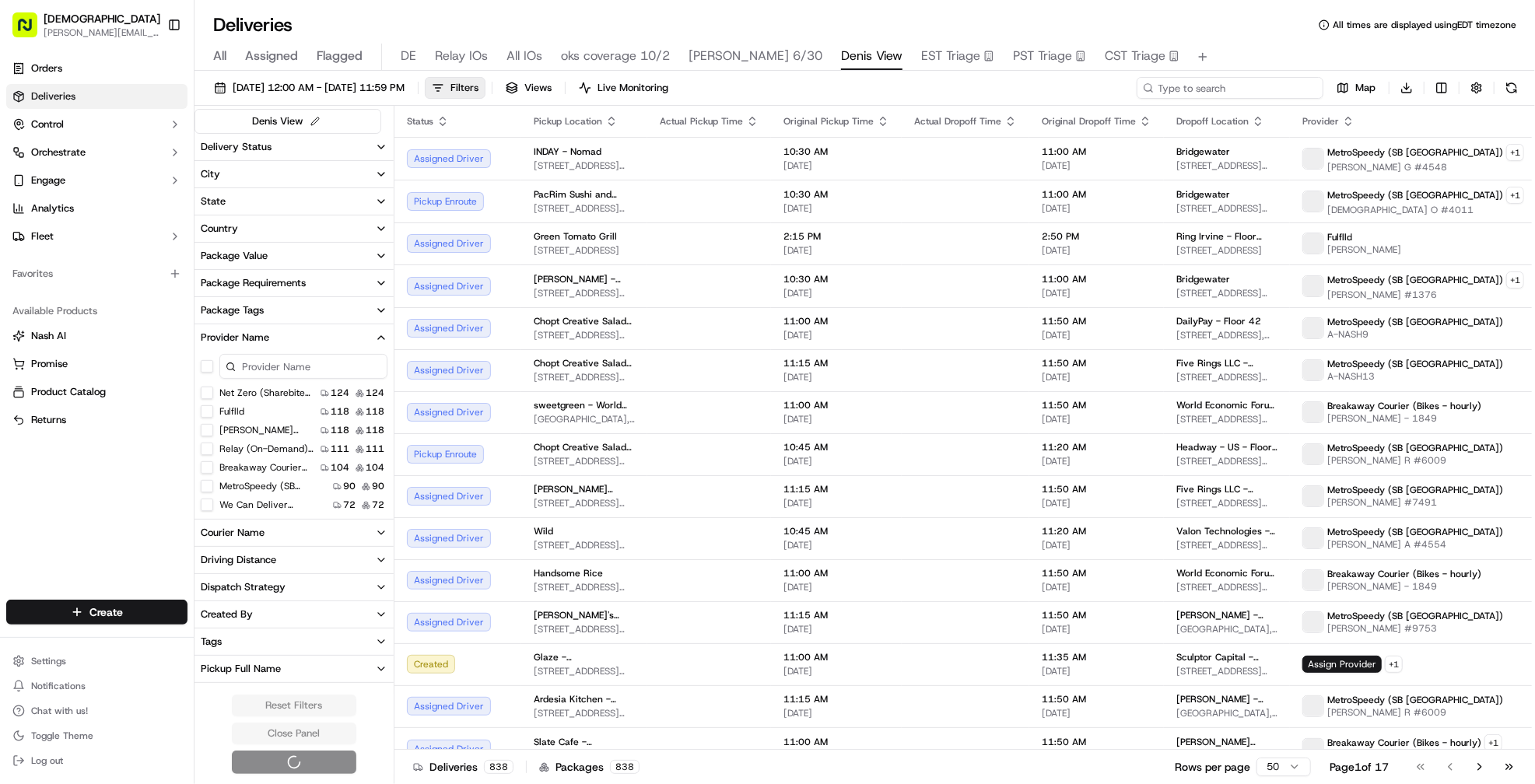
click at [1254, 86] on input at bounding box center [1230, 88] width 187 height 22
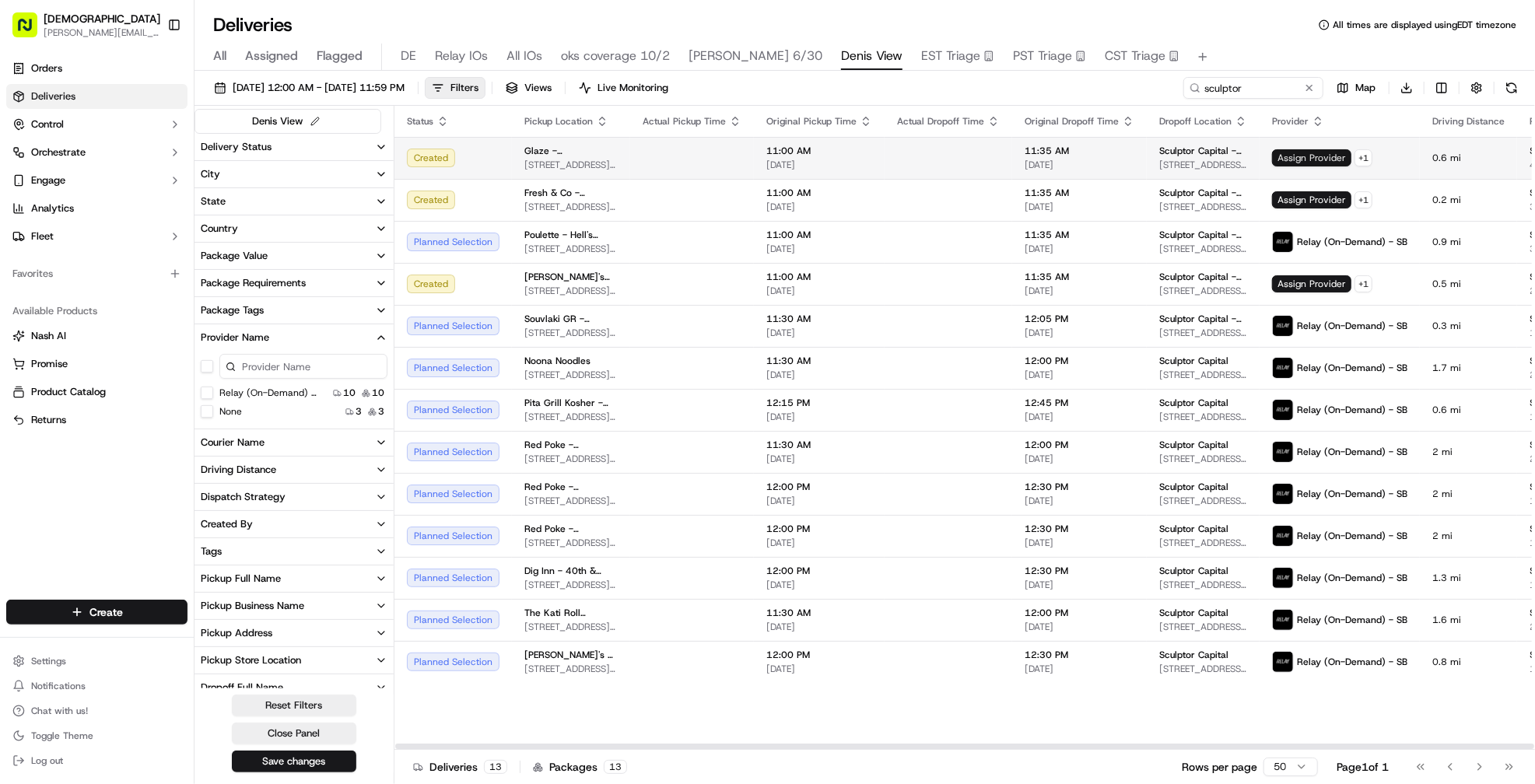
click at [1288, 161] on span "Assign Provider" at bounding box center [1311, 158] width 79 height 17
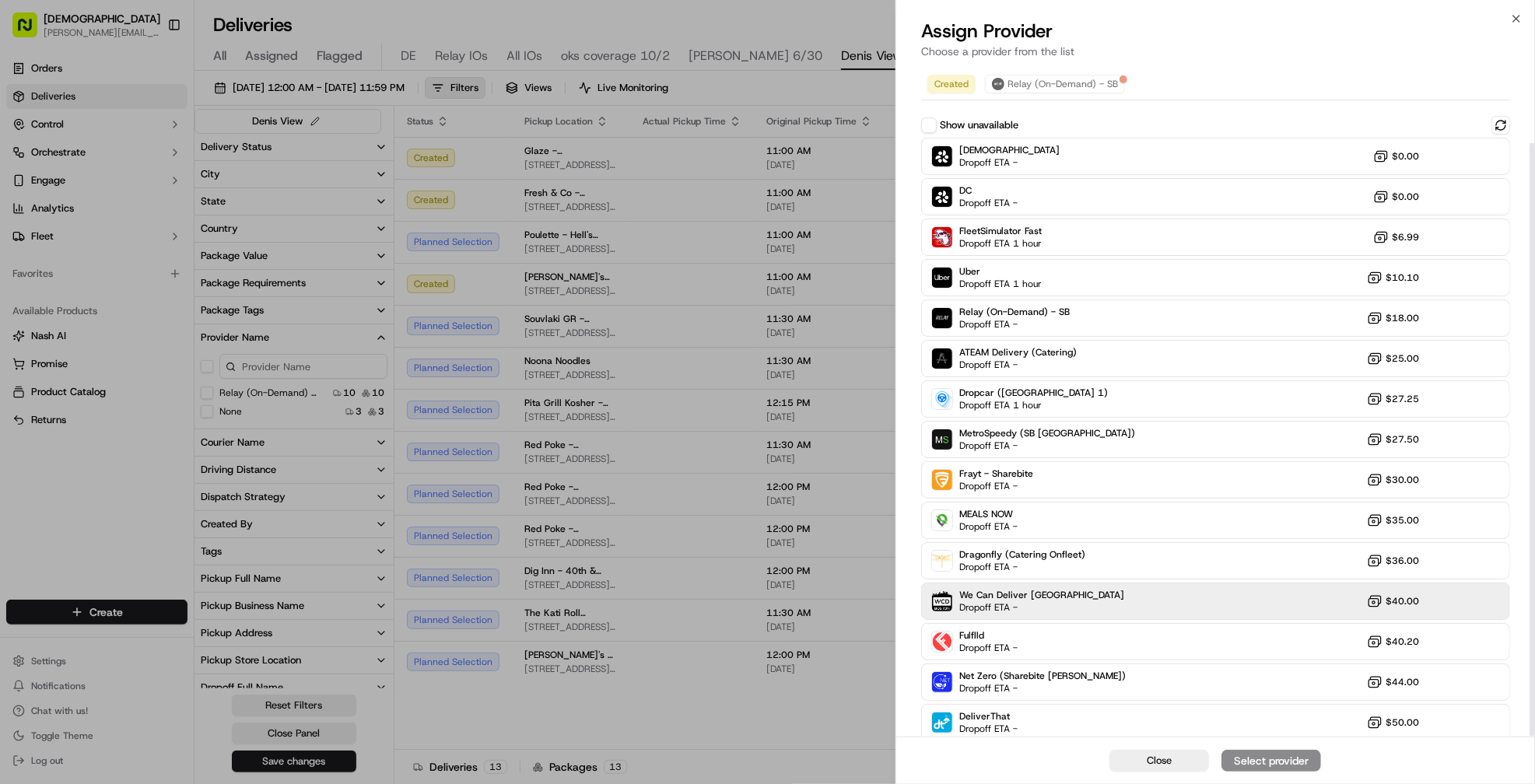
scroll to position [87, 0]
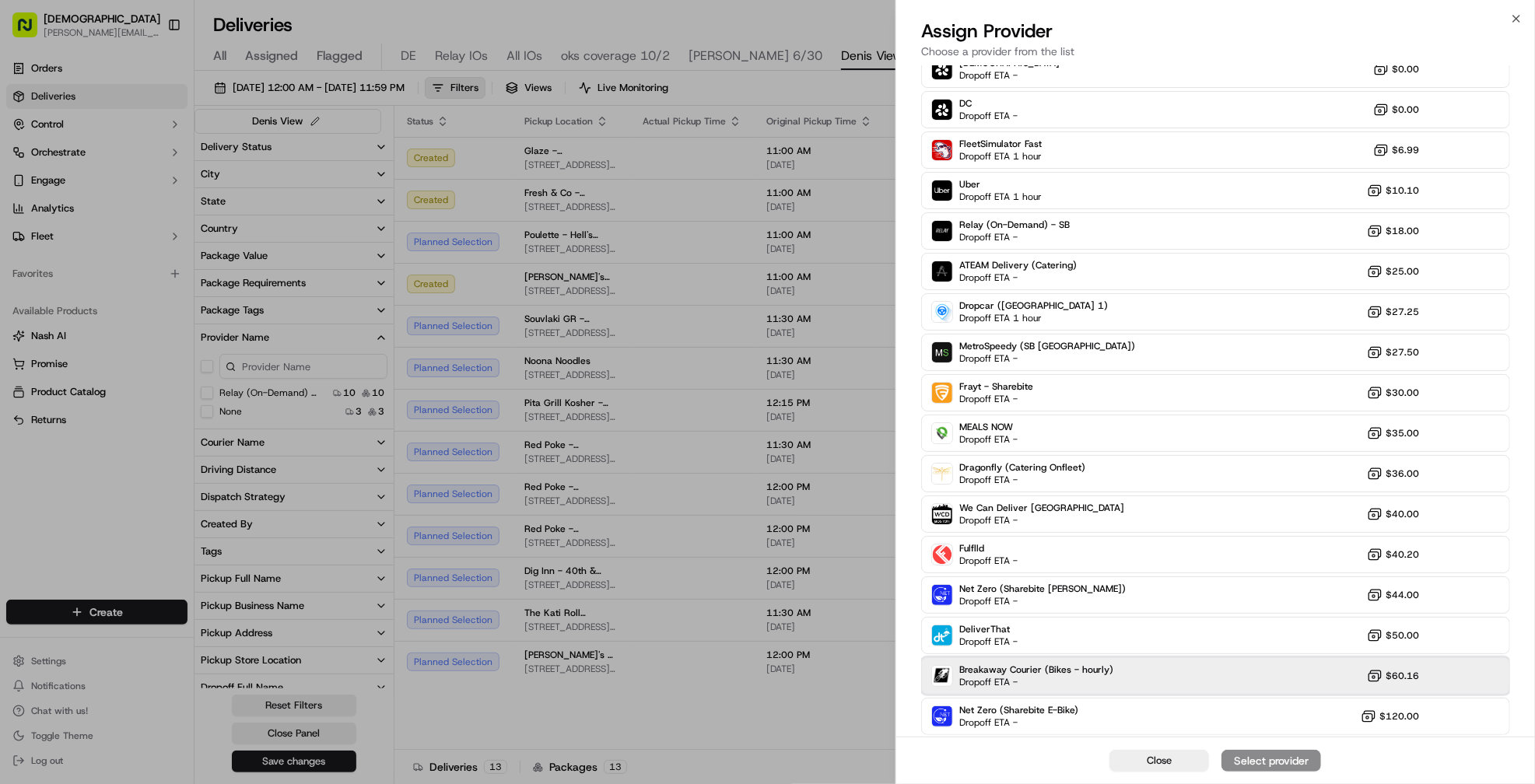
click at [1100, 680] on div "Breakaway Courier (Bikes - hourly) Dropoff ETA -" at bounding box center [1036, 676] width 154 height 25
click at [1247, 758] on div "Assign Provider" at bounding box center [1271, 760] width 76 height 15
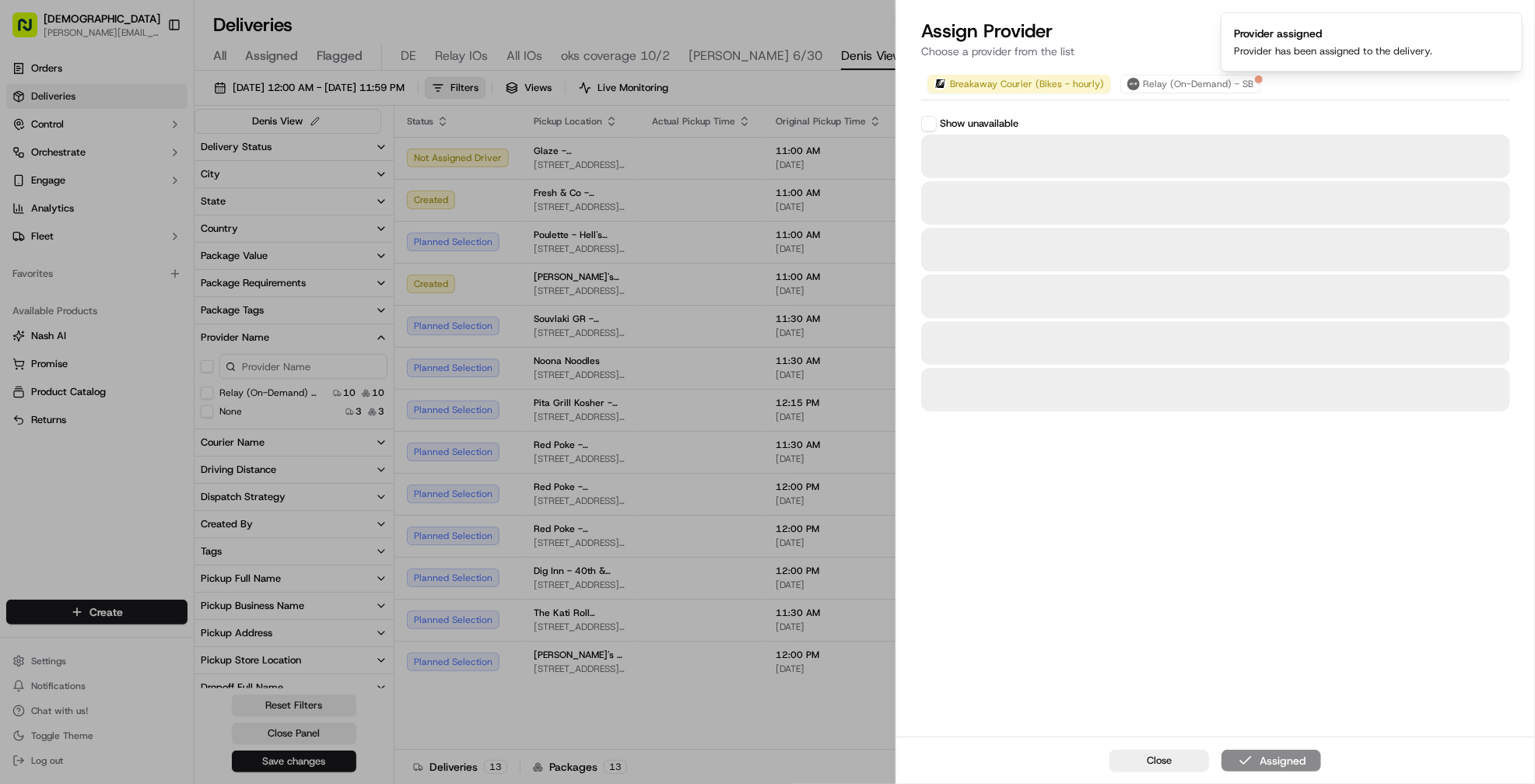
scroll to position [0, 0]
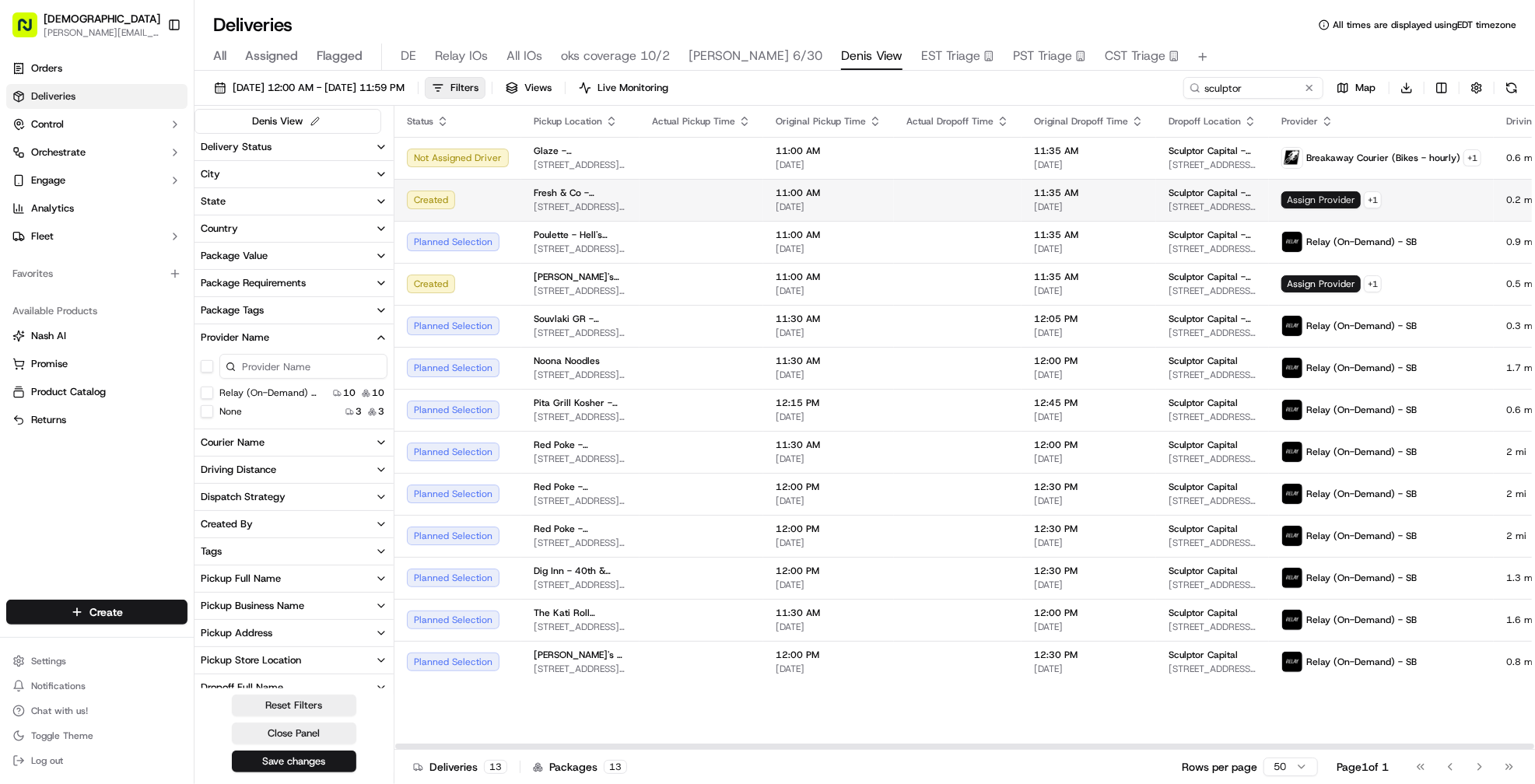
click at [1293, 205] on span "Assign Provider" at bounding box center [1321, 200] width 79 height 17
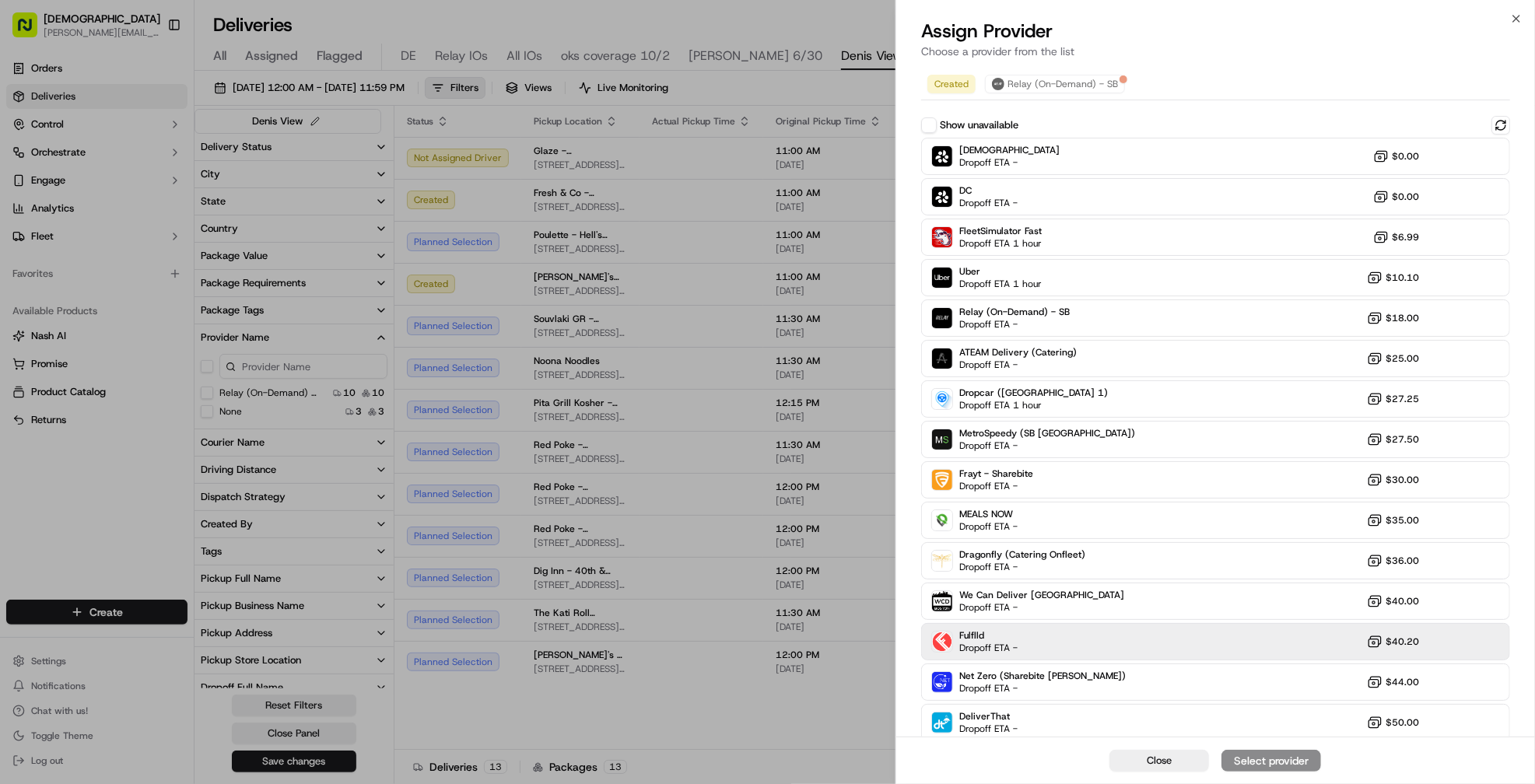
scroll to position [87, 0]
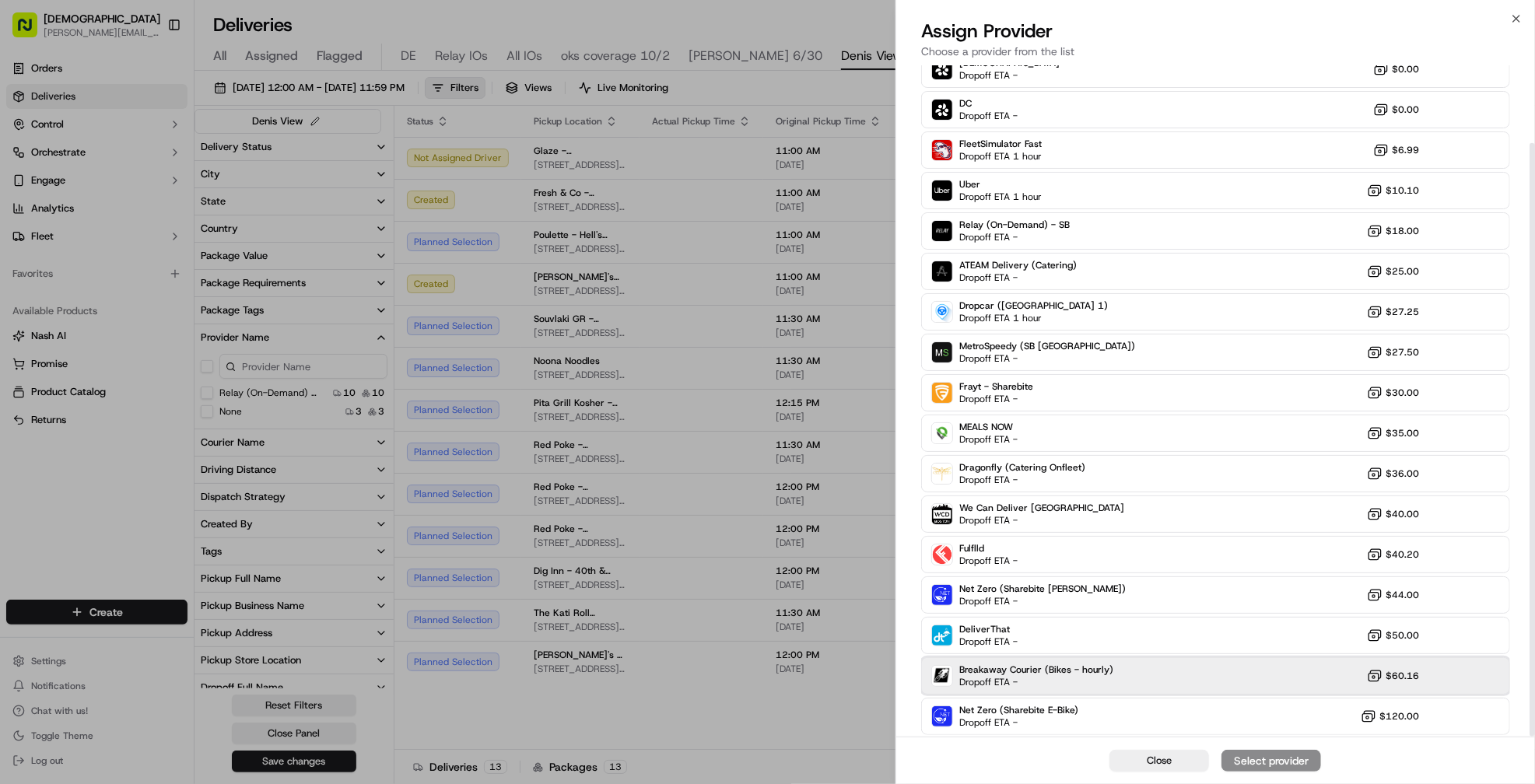
click at [1148, 673] on div "Breakaway Courier (Bikes - hourly) Dropoff ETA - $60.16" at bounding box center [1216, 676] width 589 height 38
click at [1247, 764] on div "Assign Provider" at bounding box center [1271, 760] width 76 height 15
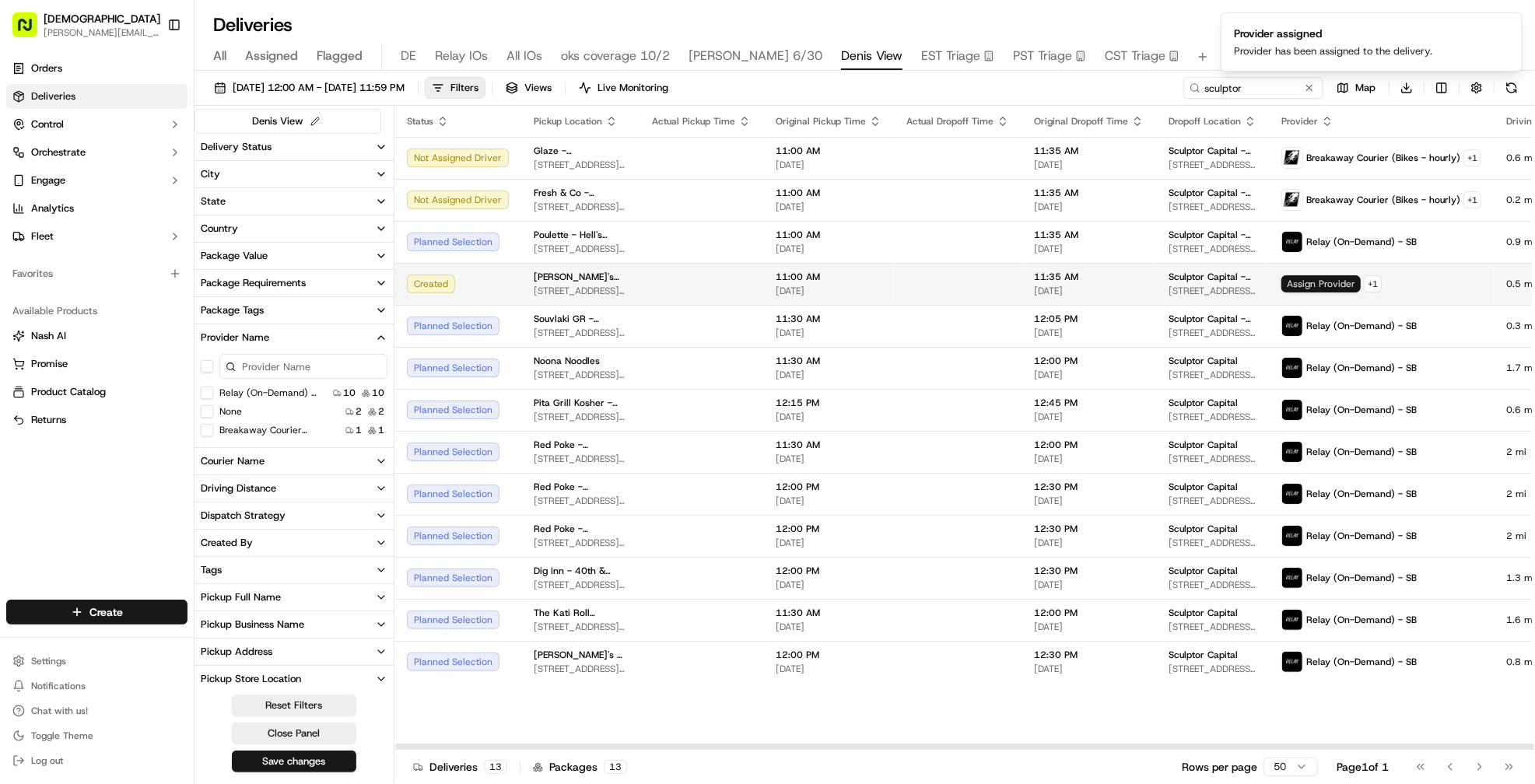
click at [1281, 281] on span "Assign Provider" at bounding box center [1321, 284] width 79 height 17
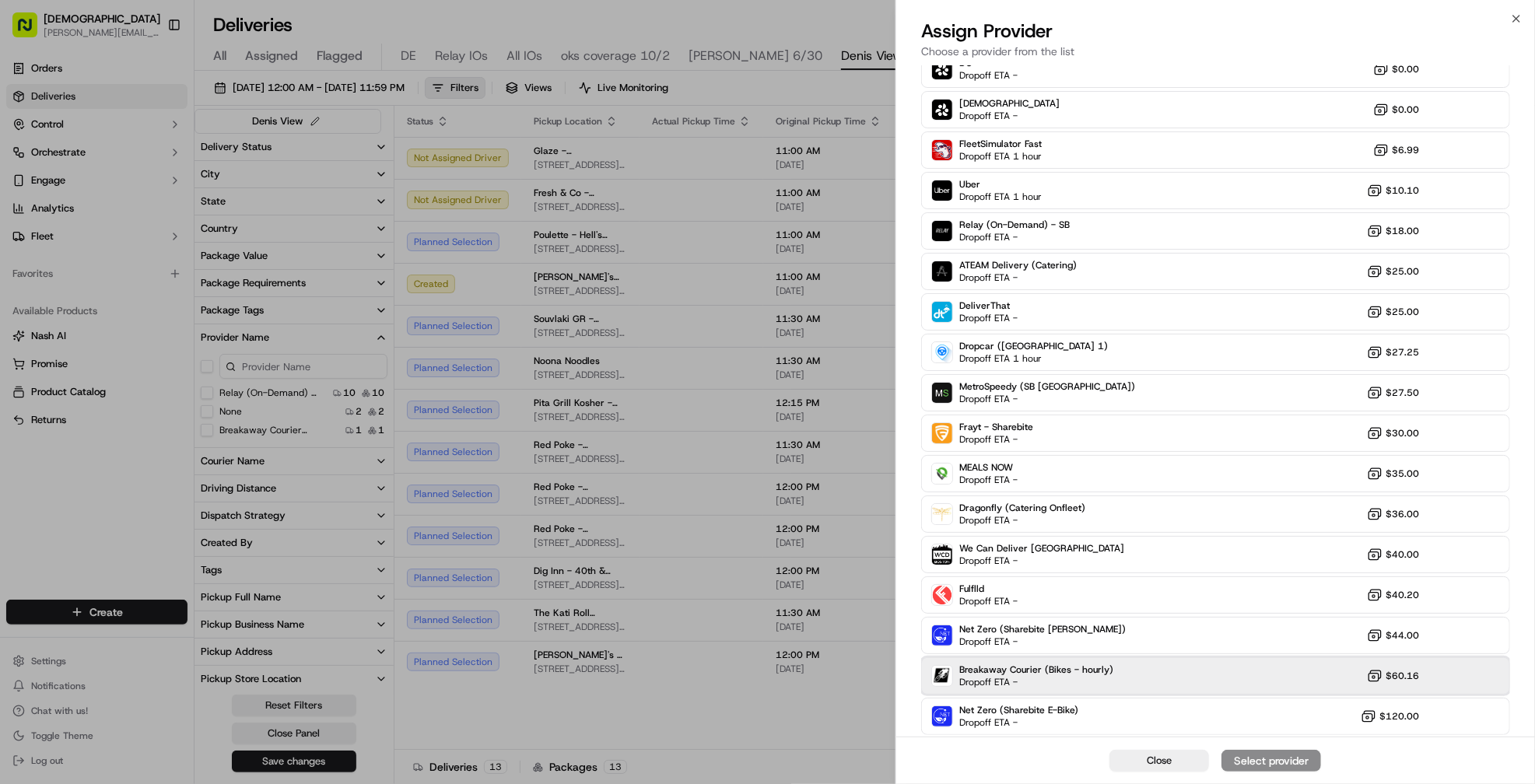
click at [1293, 671] on div "Breakaway Courier (Bikes - hourly) Dropoff ETA - $60.16" at bounding box center [1216, 676] width 589 height 38
click at [1274, 762] on div "Assign Provider" at bounding box center [1271, 760] width 76 height 15
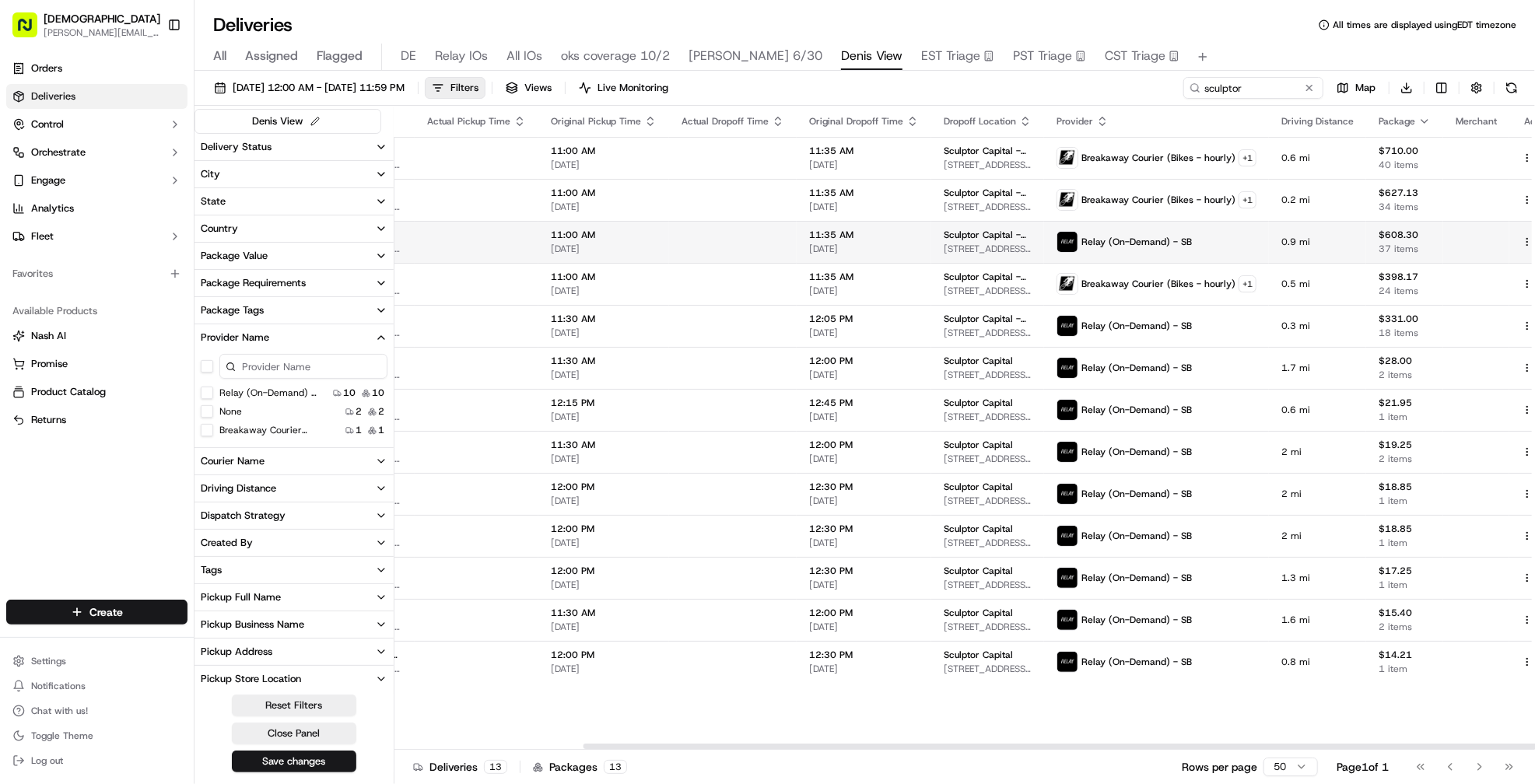
scroll to position [0, 0]
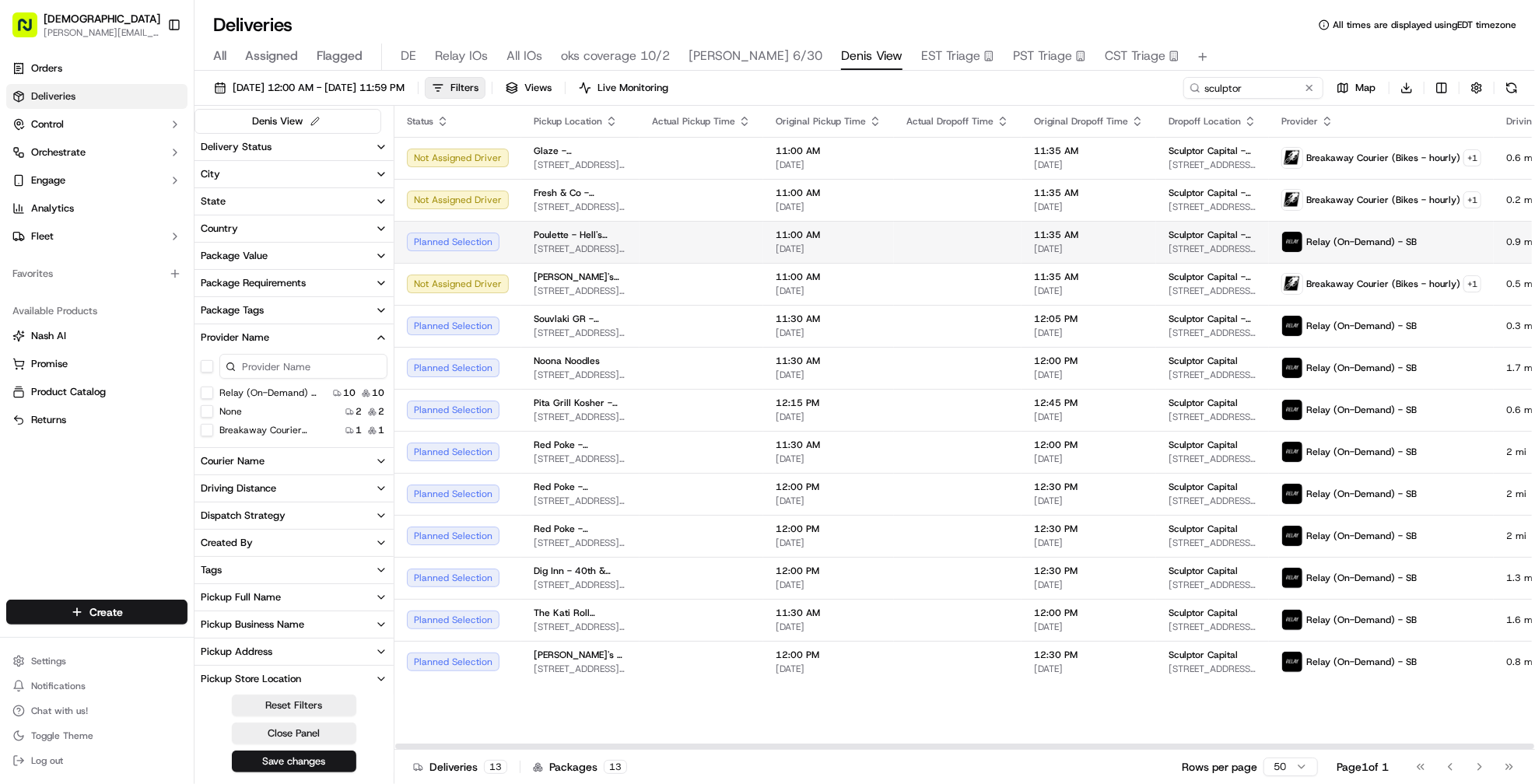
click at [1054, 244] on span "[DATE]" at bounding box center [1088, 248] width 110 height 12
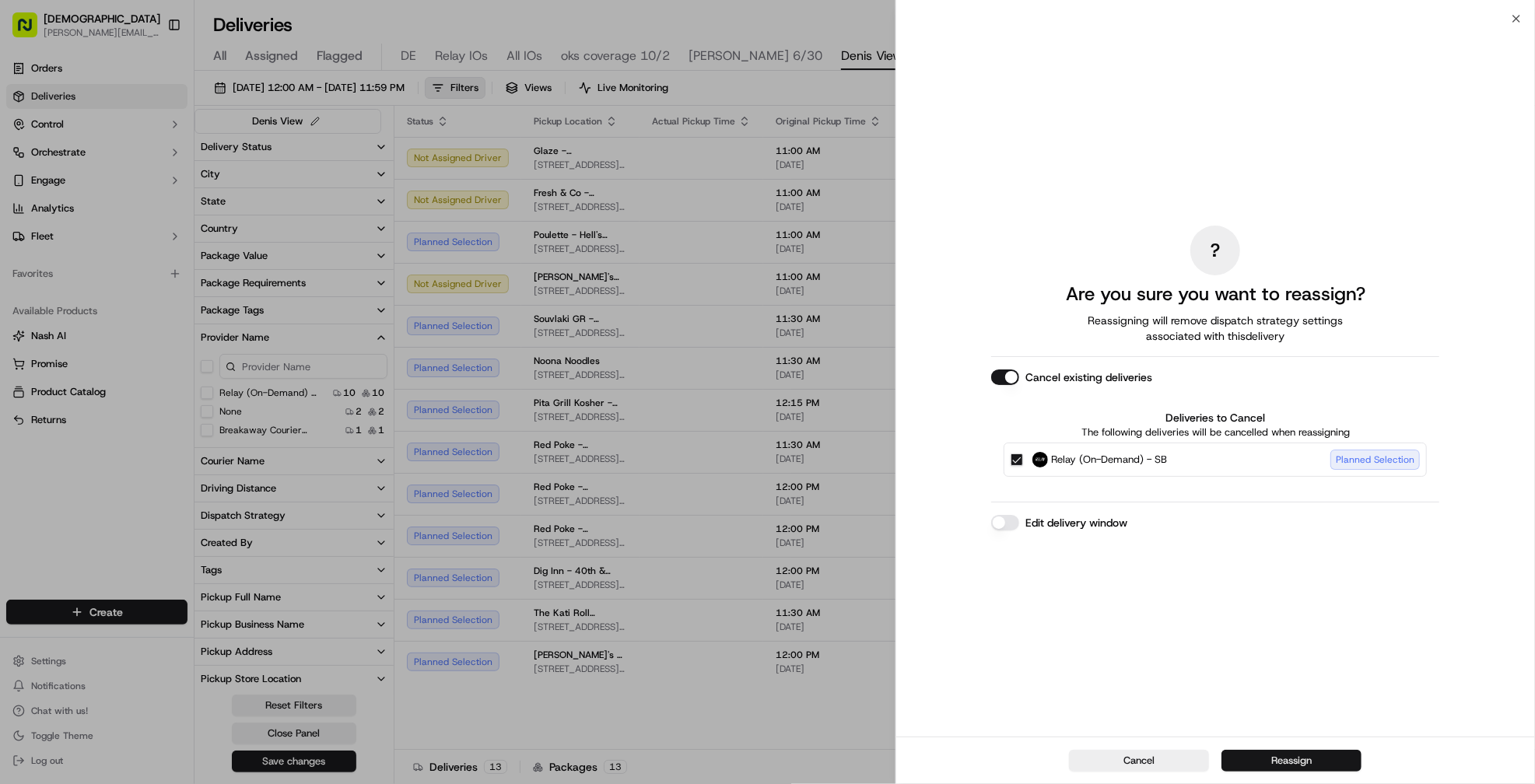
click at [1288, 756] on button "Reassign" at bounding box center [1291, 759] width 140 height 22
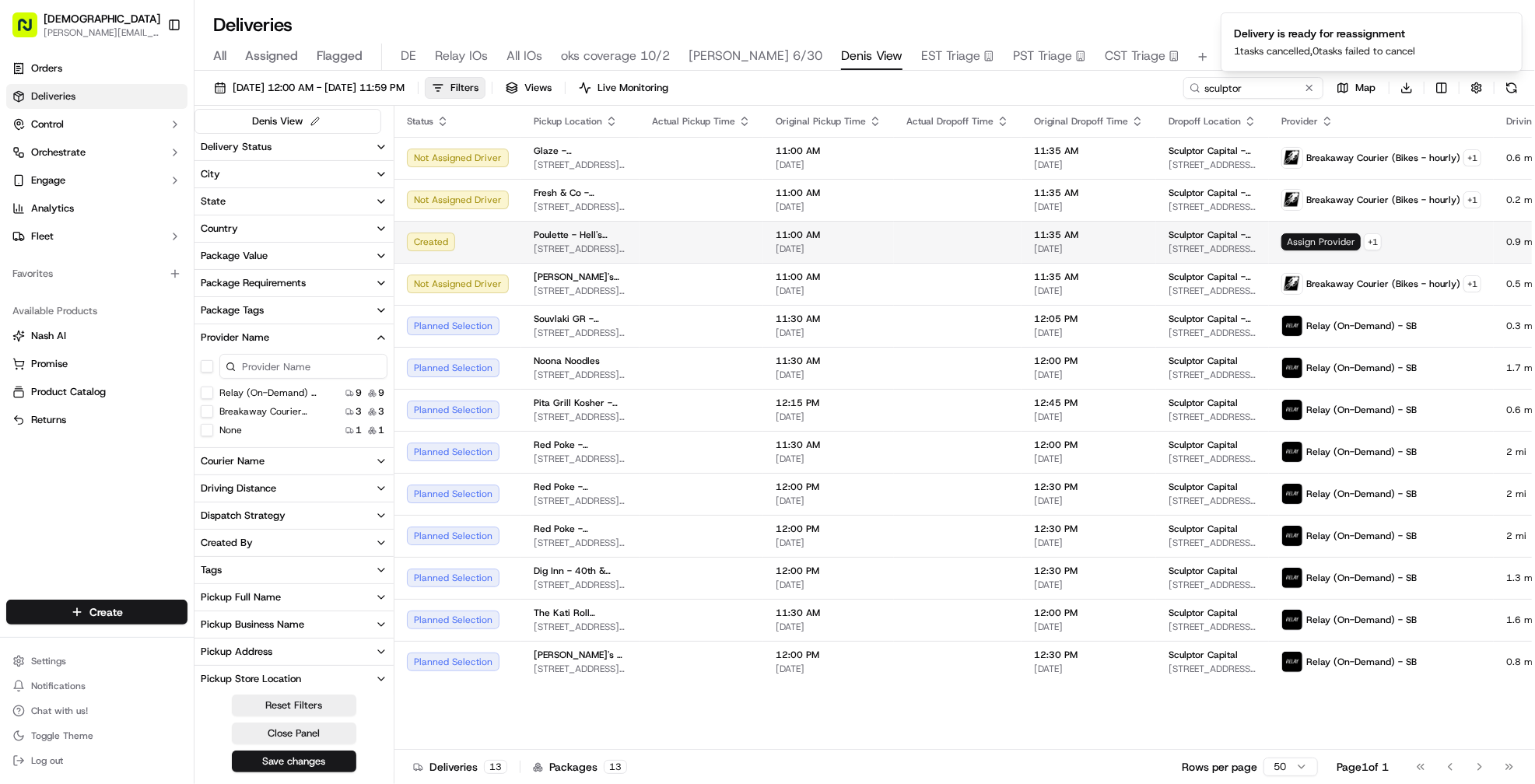
click at [1281, 243] on span "Assign Provider" at bounding box center [1321, 242] width 79 height 17
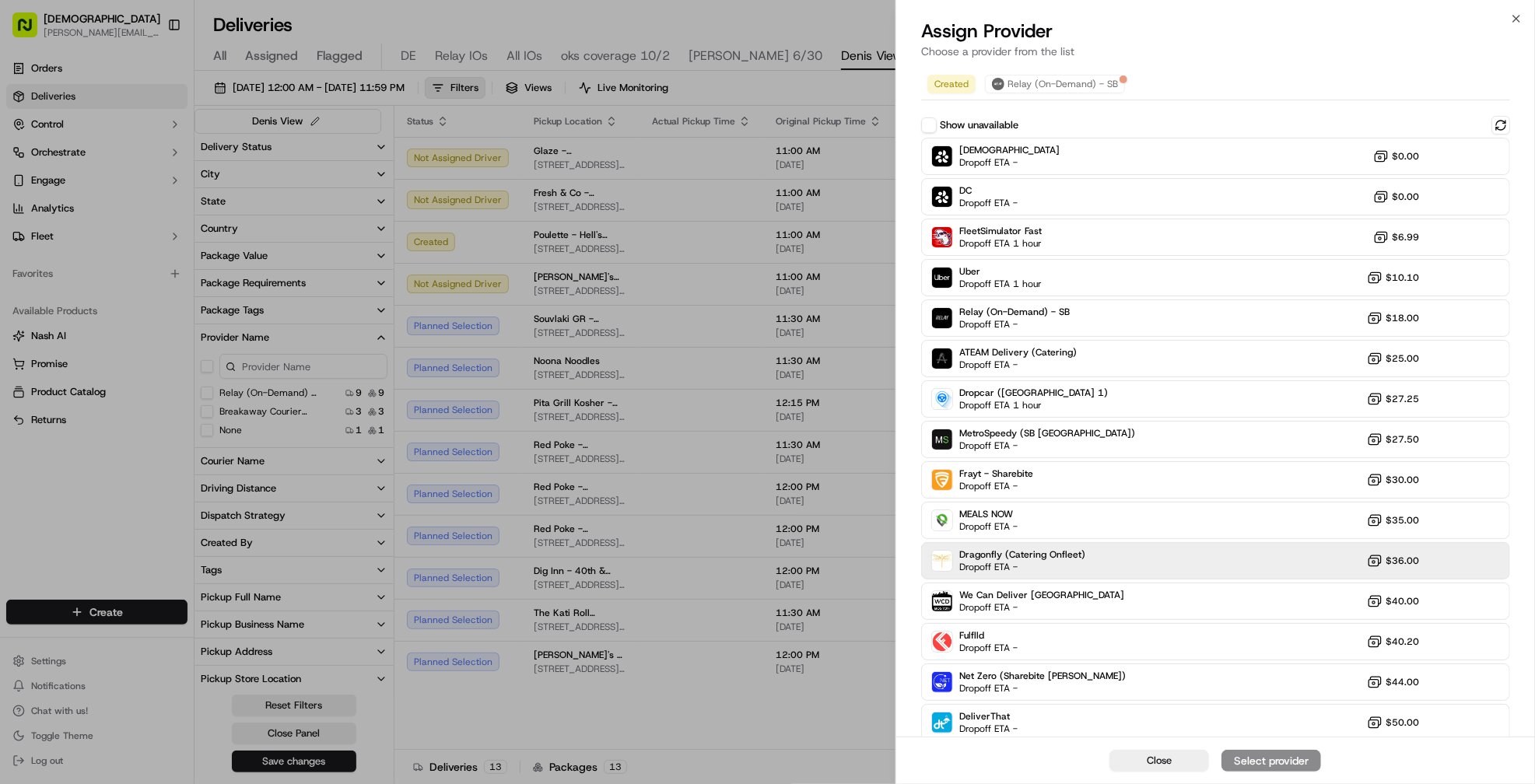
scroll to position [87, 0]
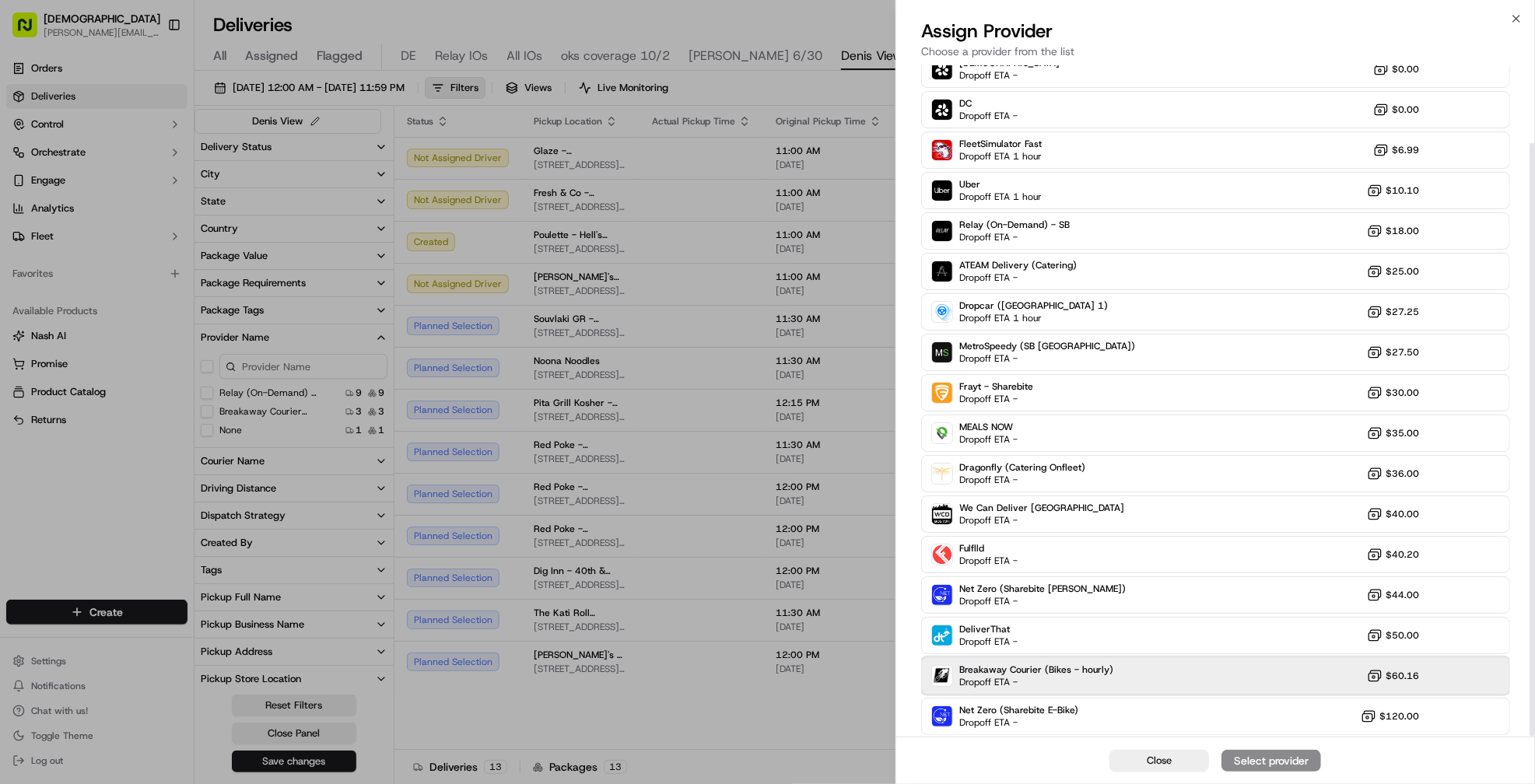
click at [1119, 669] on div "Breakaway Courier (Bikes - hourly) Dropoff ETA - $60.16" at bounding box center [1216, 676] width 589 height 38
click at [1253, 756] on div "Assign Provider" at bounding box center [1271, 760] width 76 height 15
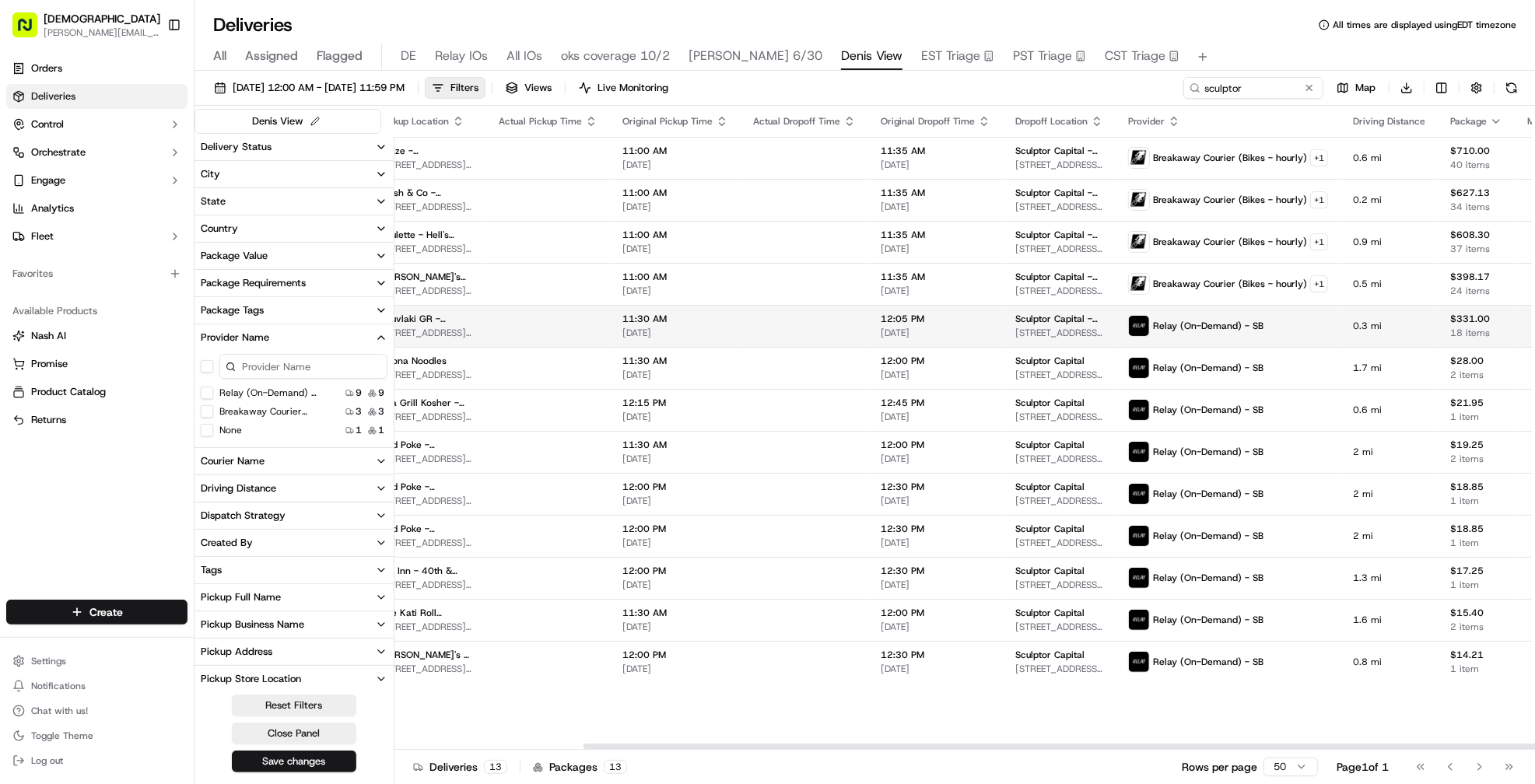
scroll to position [0, 225]
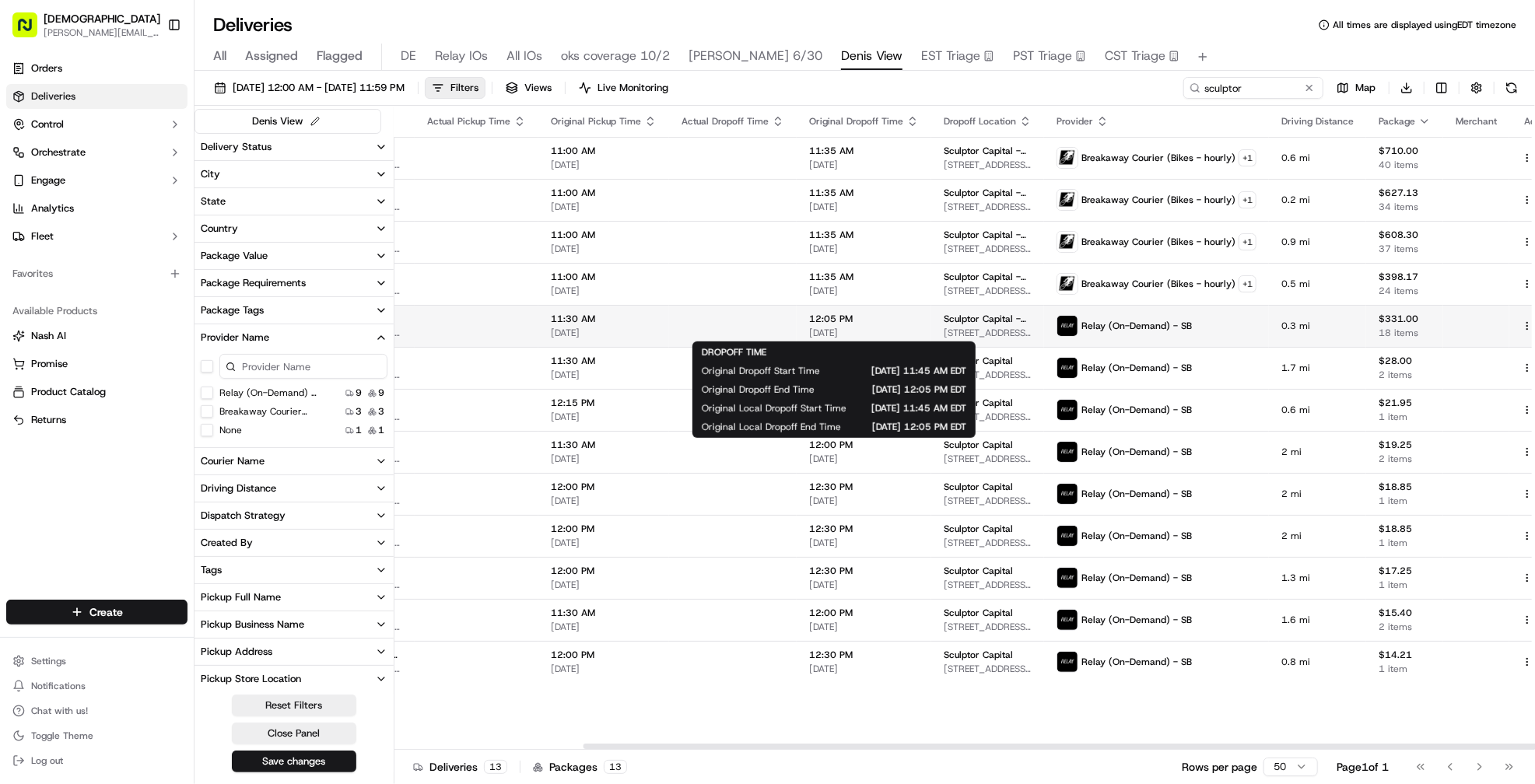
click at [863, 316] on span "12:05 PM" at bounding box center [864, 318] width 110 height 12
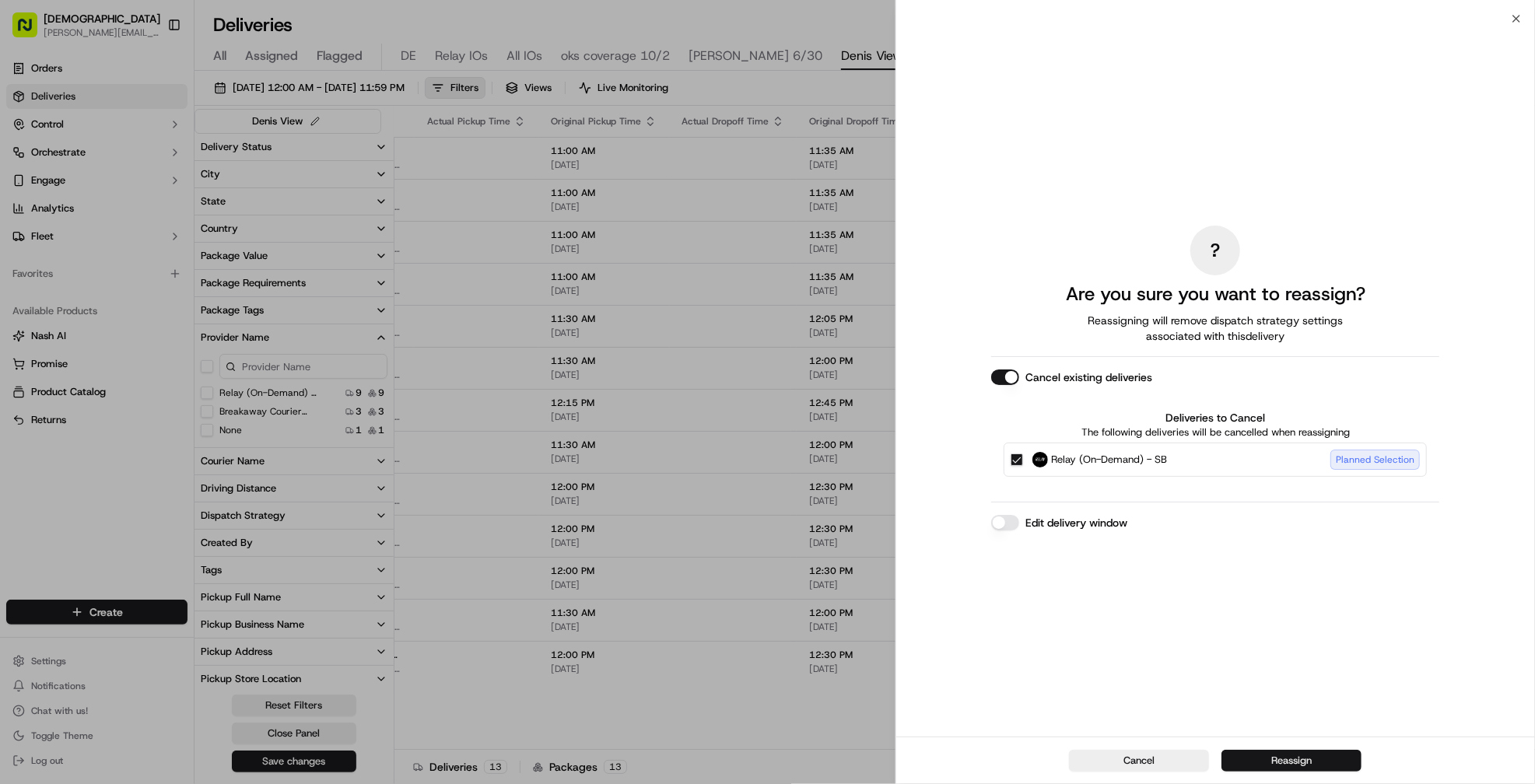
click at [1293, 759] on button "Reassign" at bounding box center [1291, 759] width 140 height 22
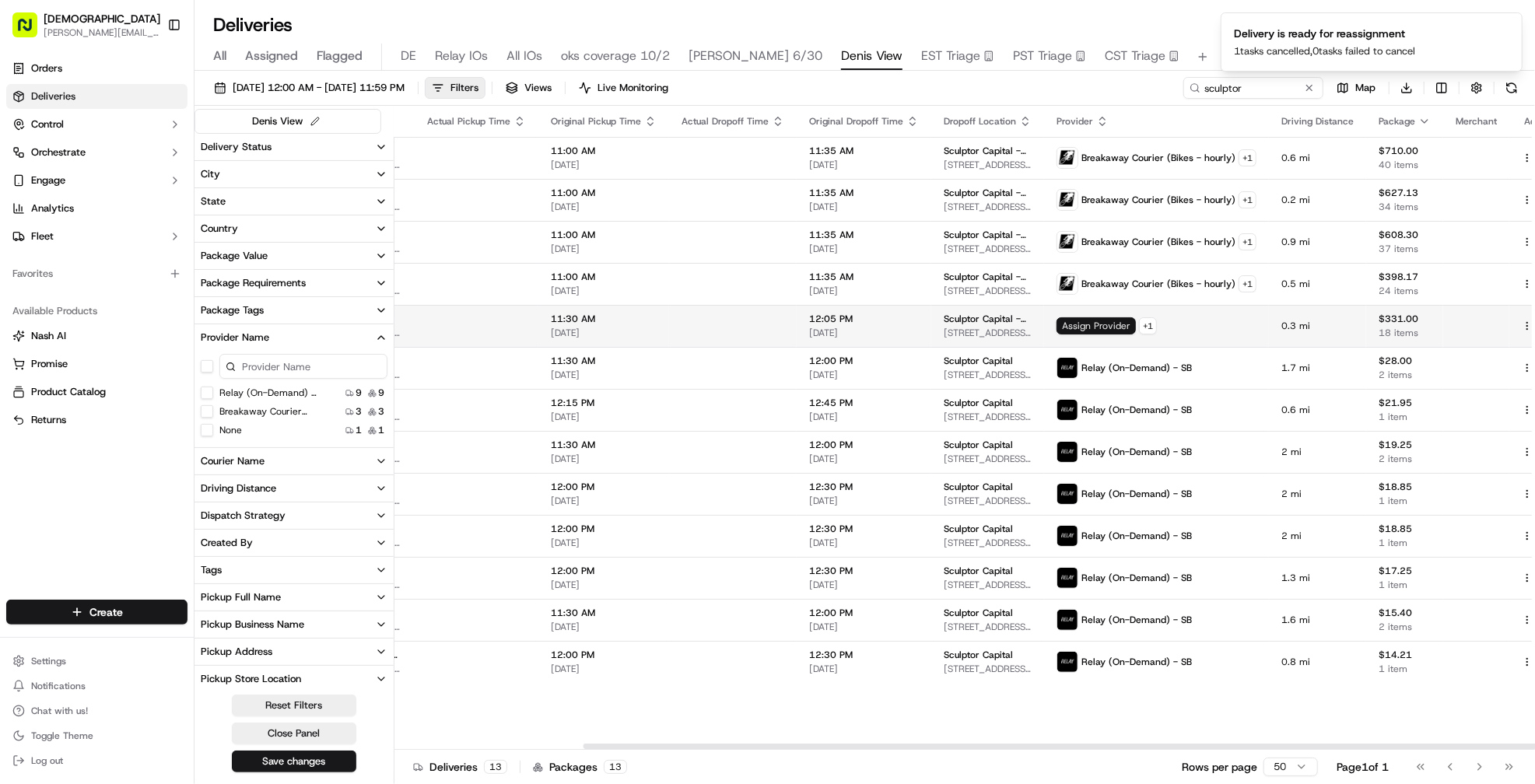
click at [1056, 328] on span "Assign Provider" at bounding box center [1096, 325] width 79 height 17
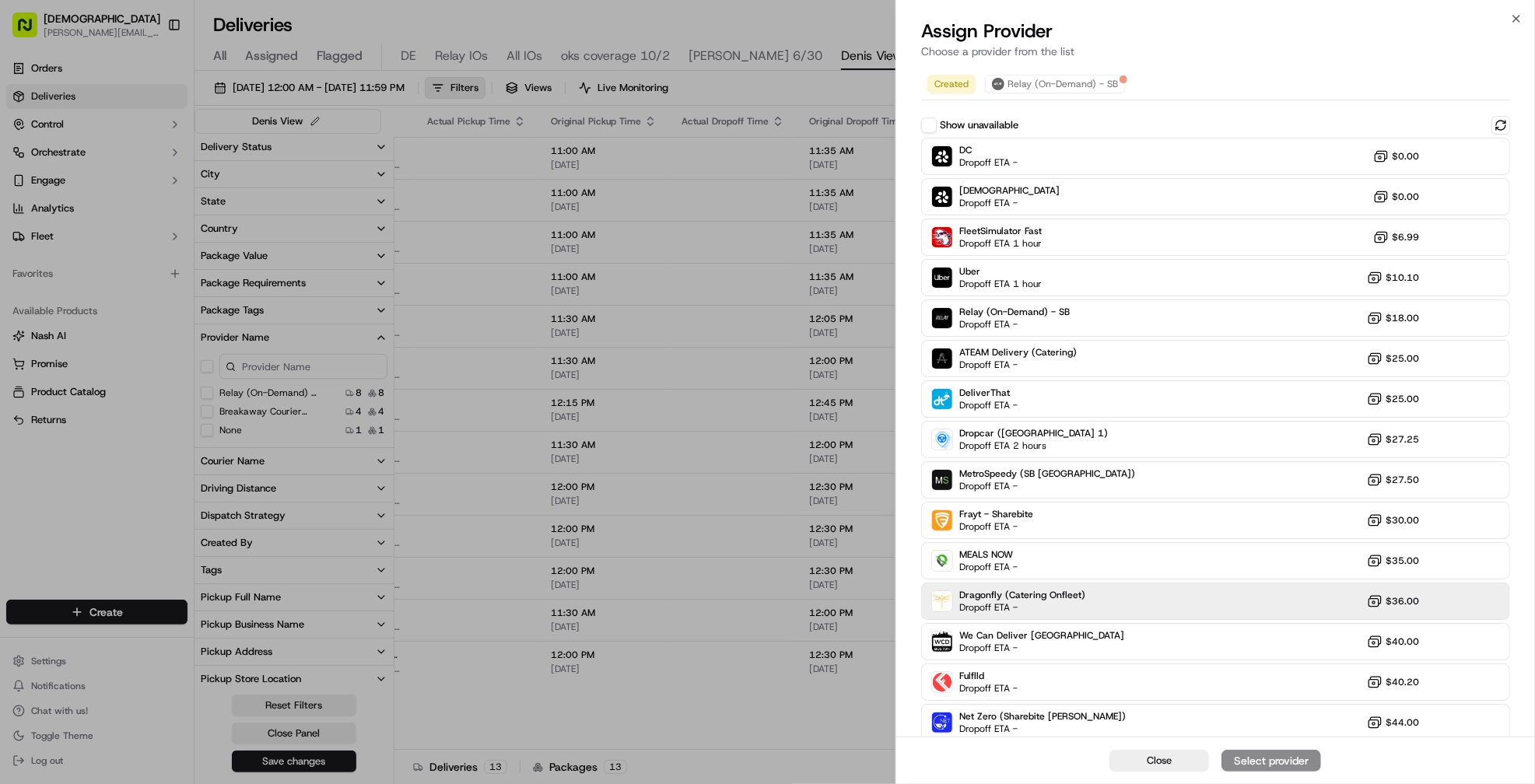
scroll to position [87, 0]
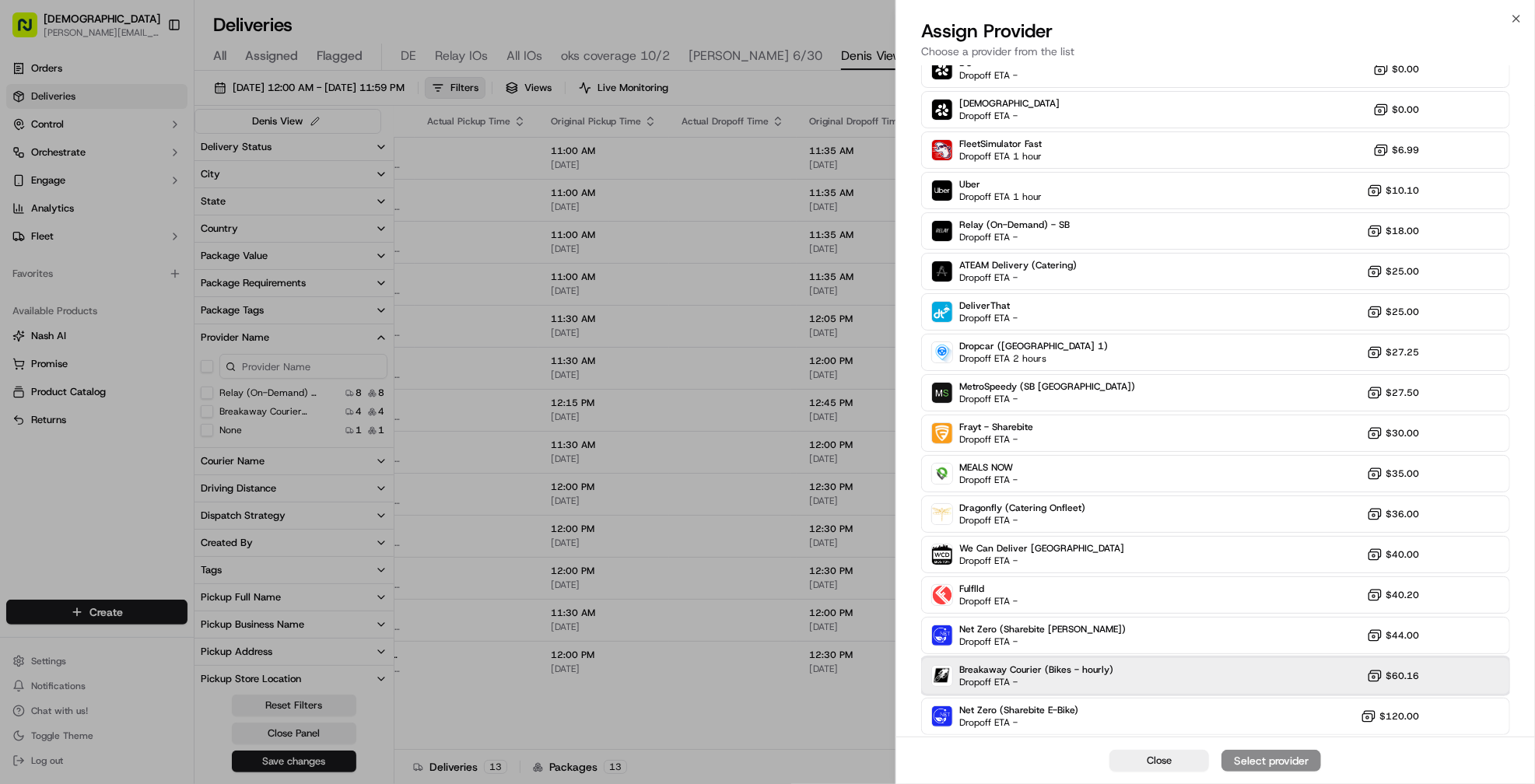
click at [1090, 667] on span "Breakaway Courier (Bikes - hourly)" at bounding box center [1036, 669] width 154 height 12
click at [1290, 769] on button "Assign Provider" at bounding box center [1271, 759] width 99 height 22
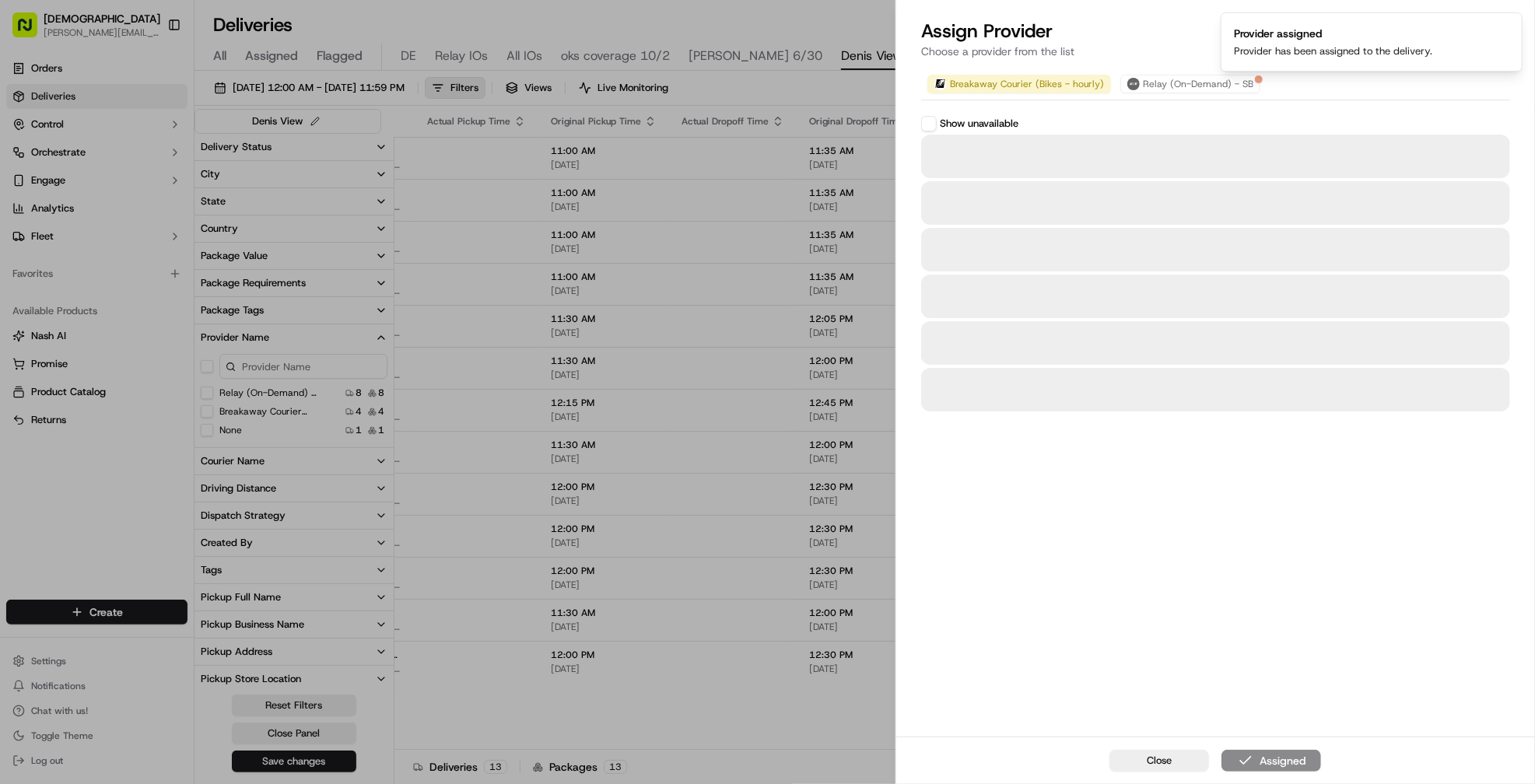
scroll to position [0, 0]
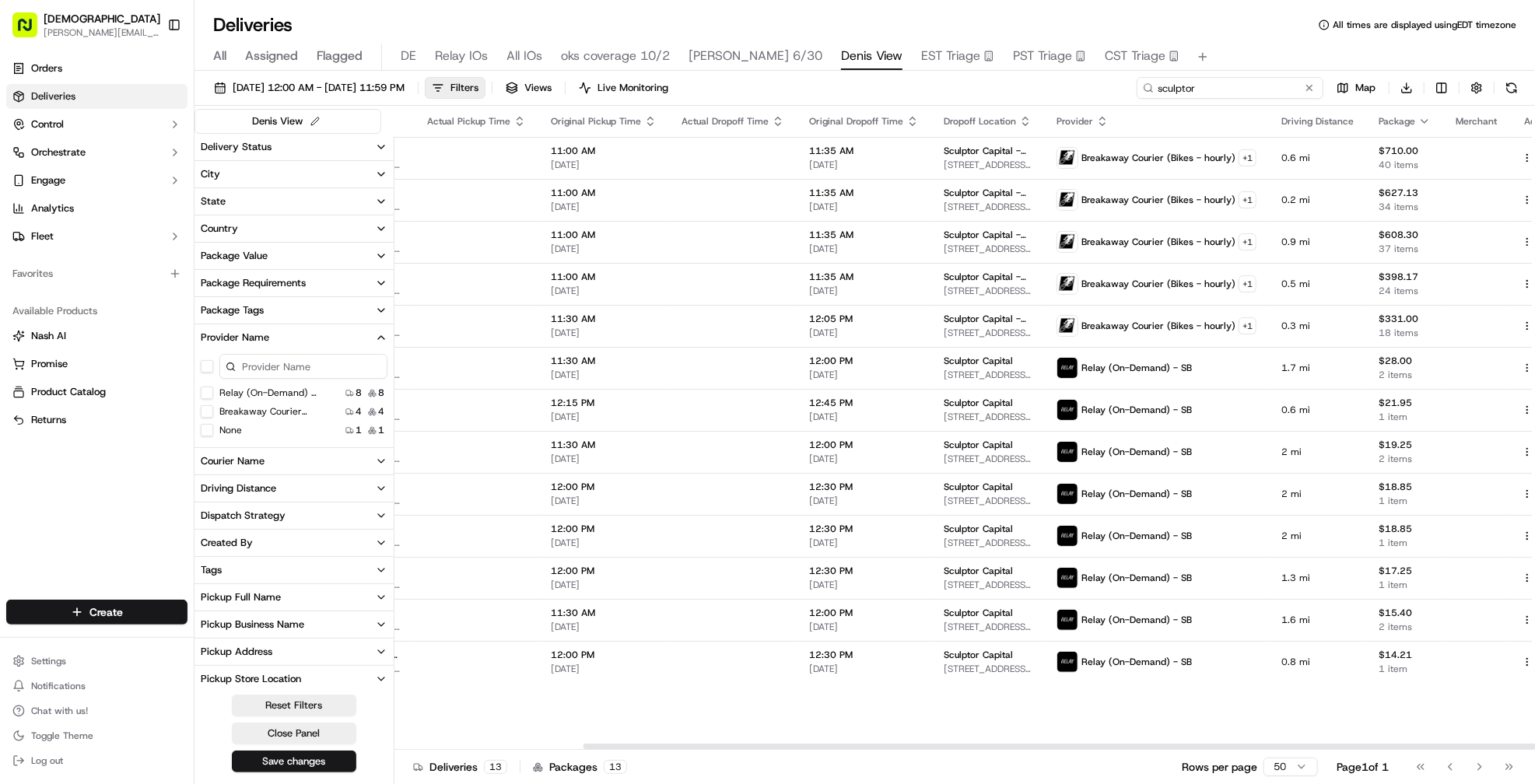
click at [1244, 91] on input "sculptor" at bounding box center [1230, 88] width 187 height 22
type input "d"
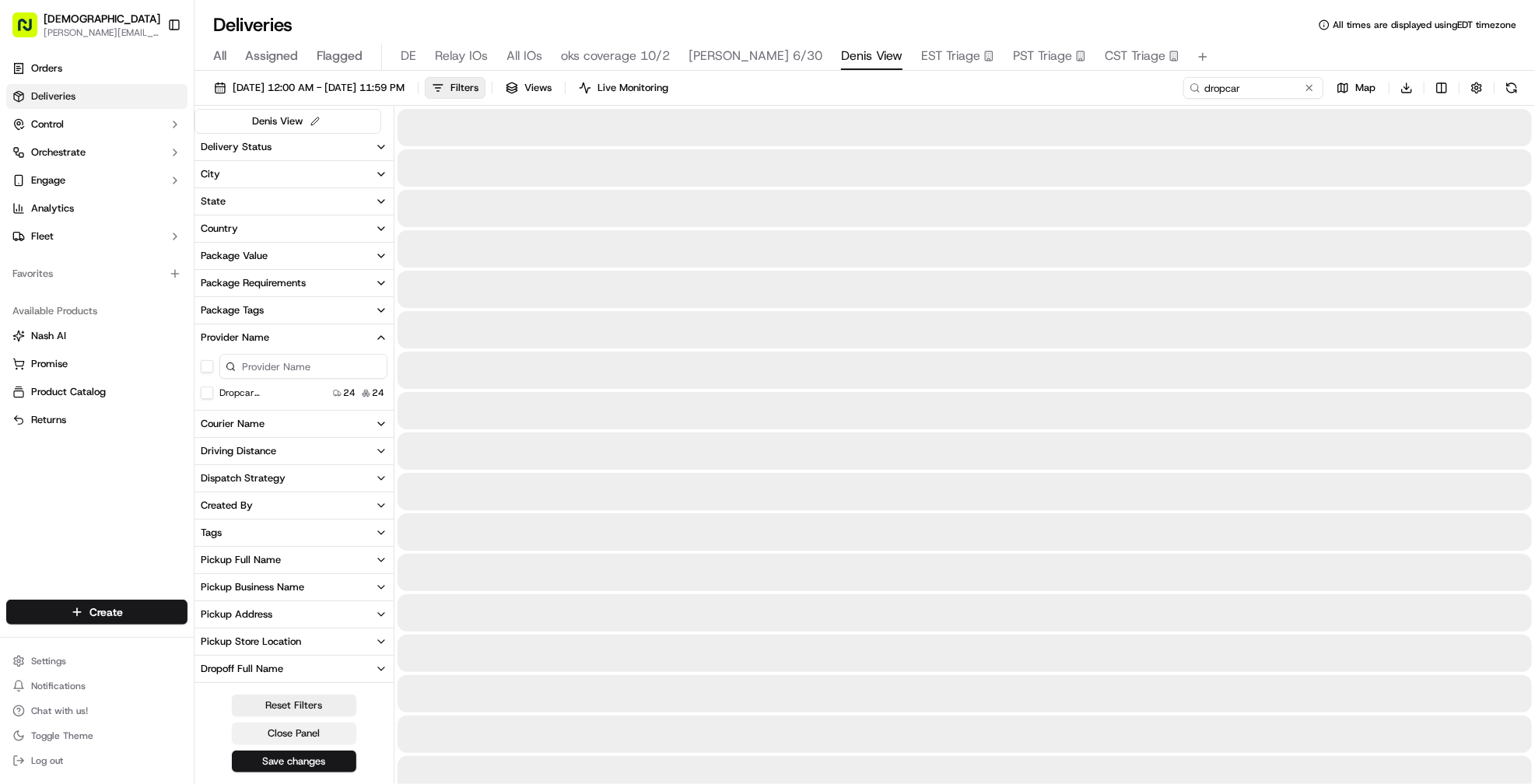
click at [307, 725] on button "Close Panel" at bounding box center [295, 733] width 125 height 22
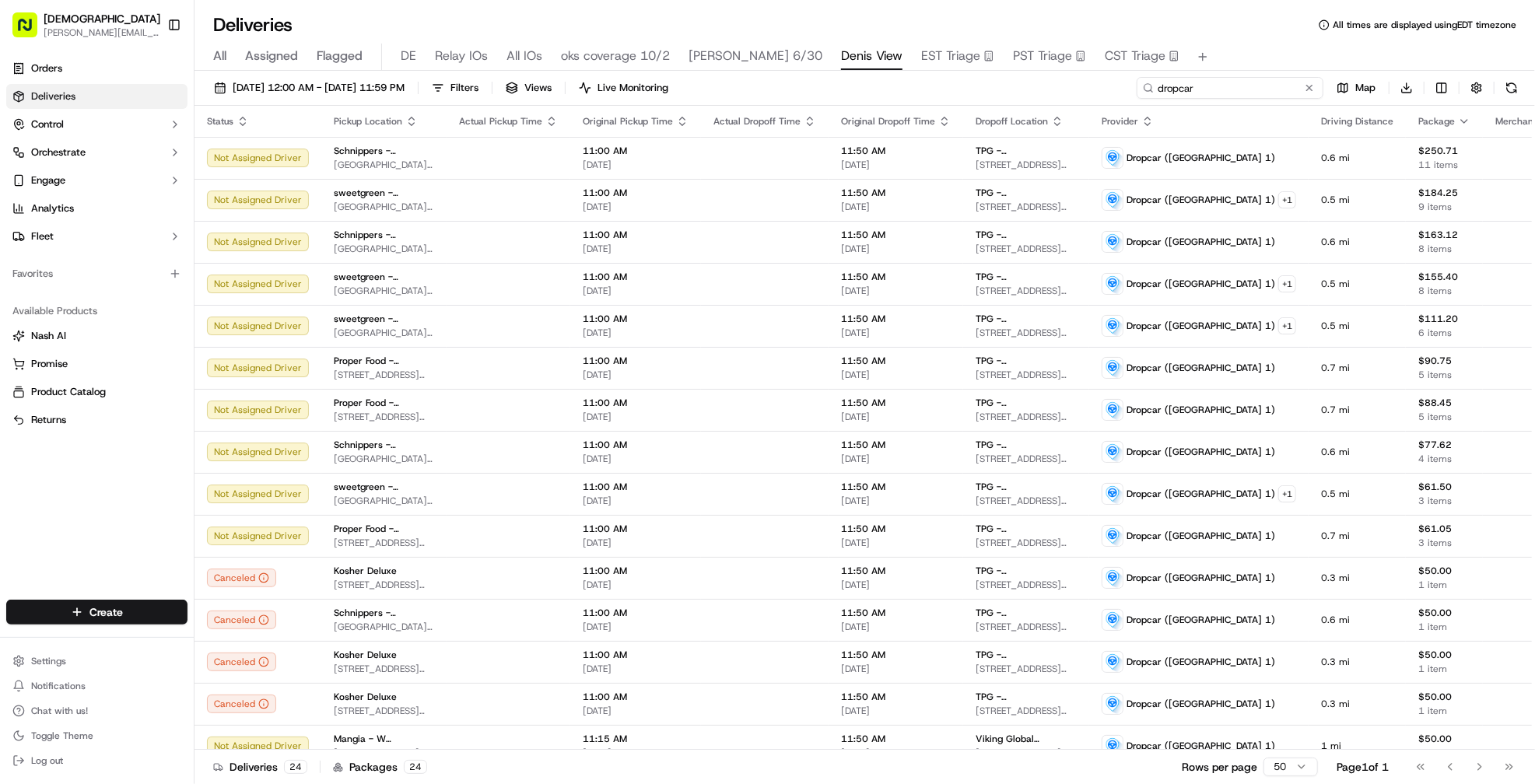
click at [1244, 86] on input "dropcar" at bounding box center [1230, 88] width 187 height 22
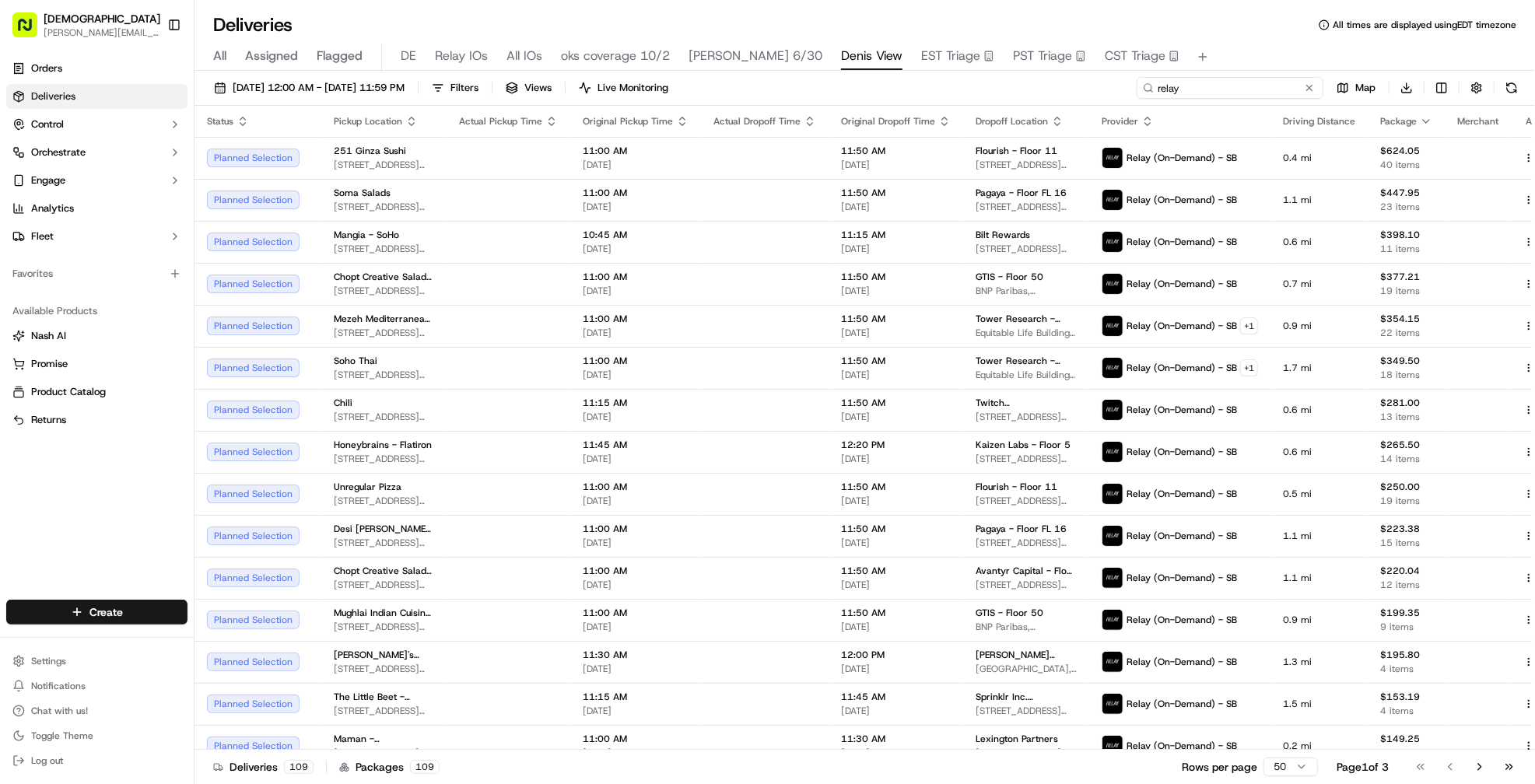
click at [1214, 82] on input "relay" at bounding box center [1230, 88] width 187 height 22
type input "flourish"
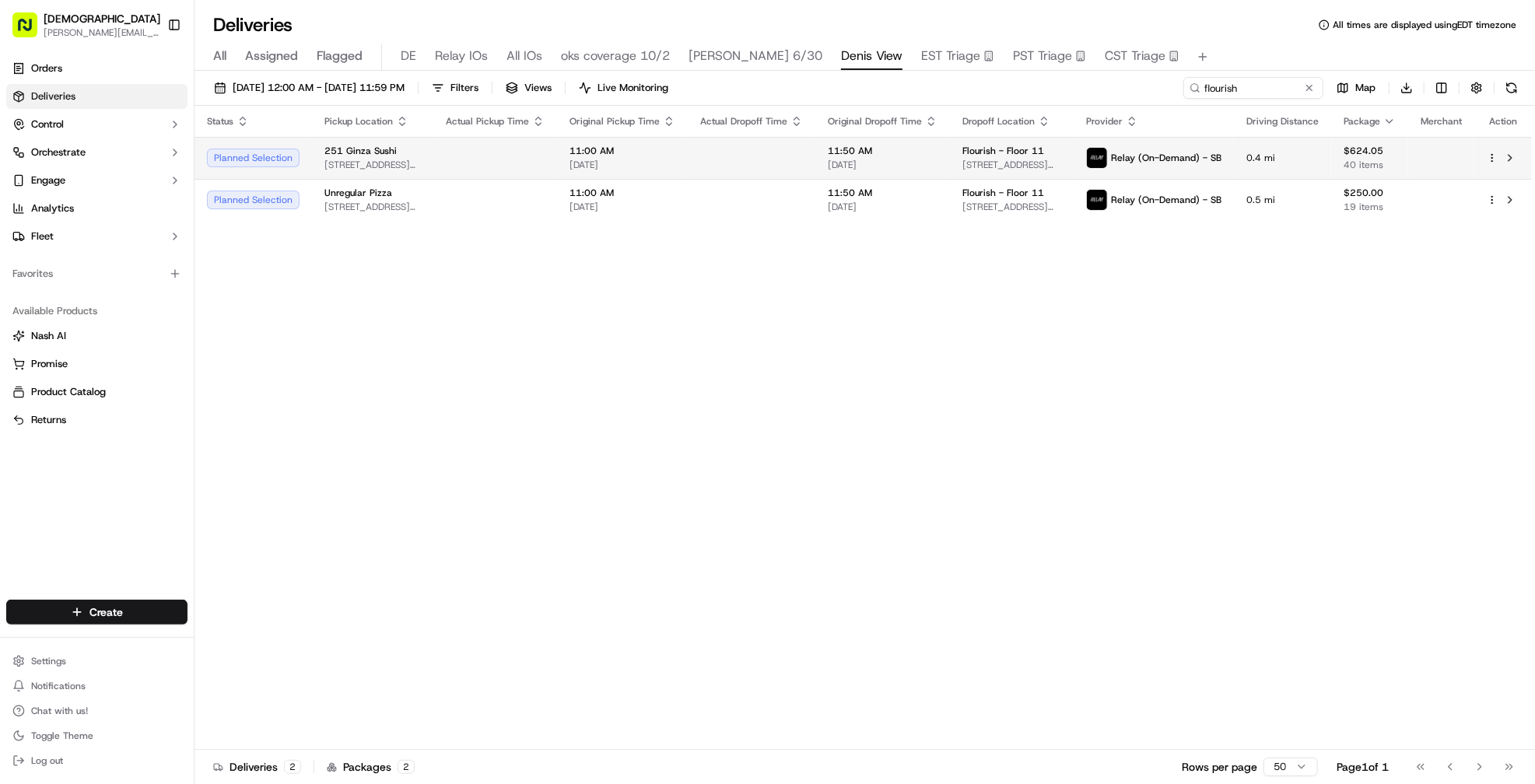
click at [748, 159] on td at bounding box center [751, 158] width 127 height 42
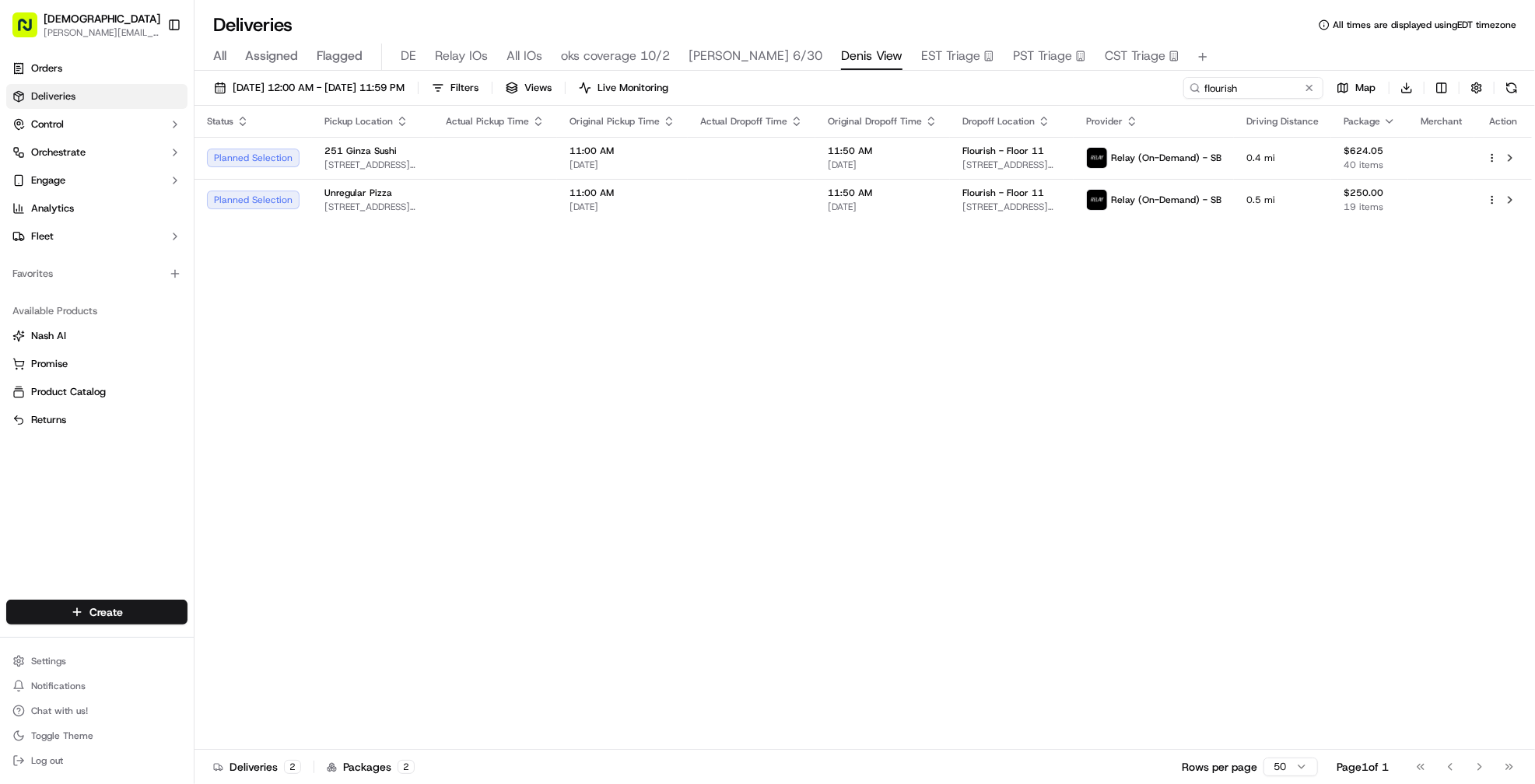
click at [745, 196] on td at bounding box center [751, 200] width 127 height 42
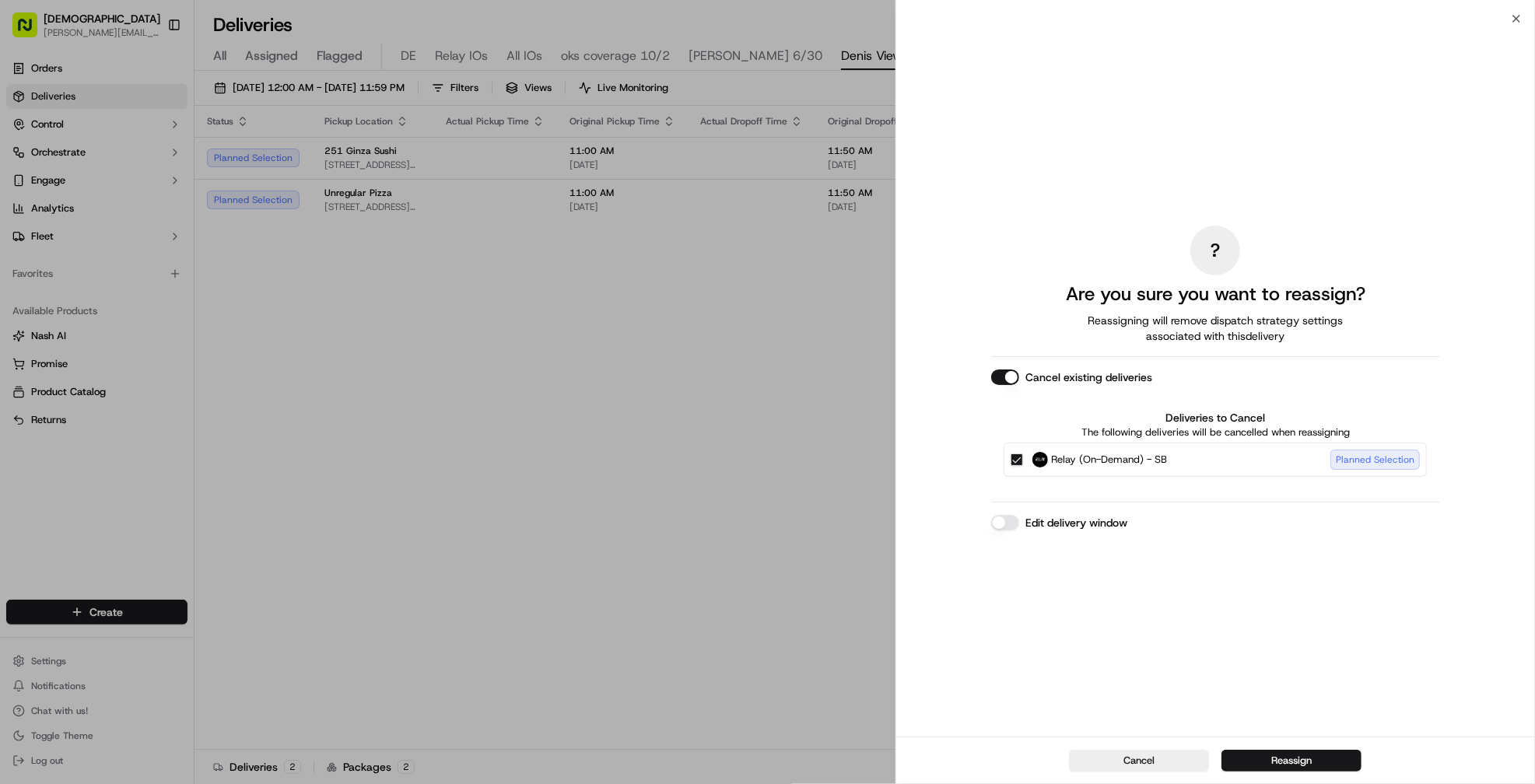
click at [1260, 771] on div "Cancel Reassign" at bounding box center [1215, 759] width 639 height 47
click at [1250, 763] on button "Reassign" at bounding box center [1291, 759] width 140 height 22
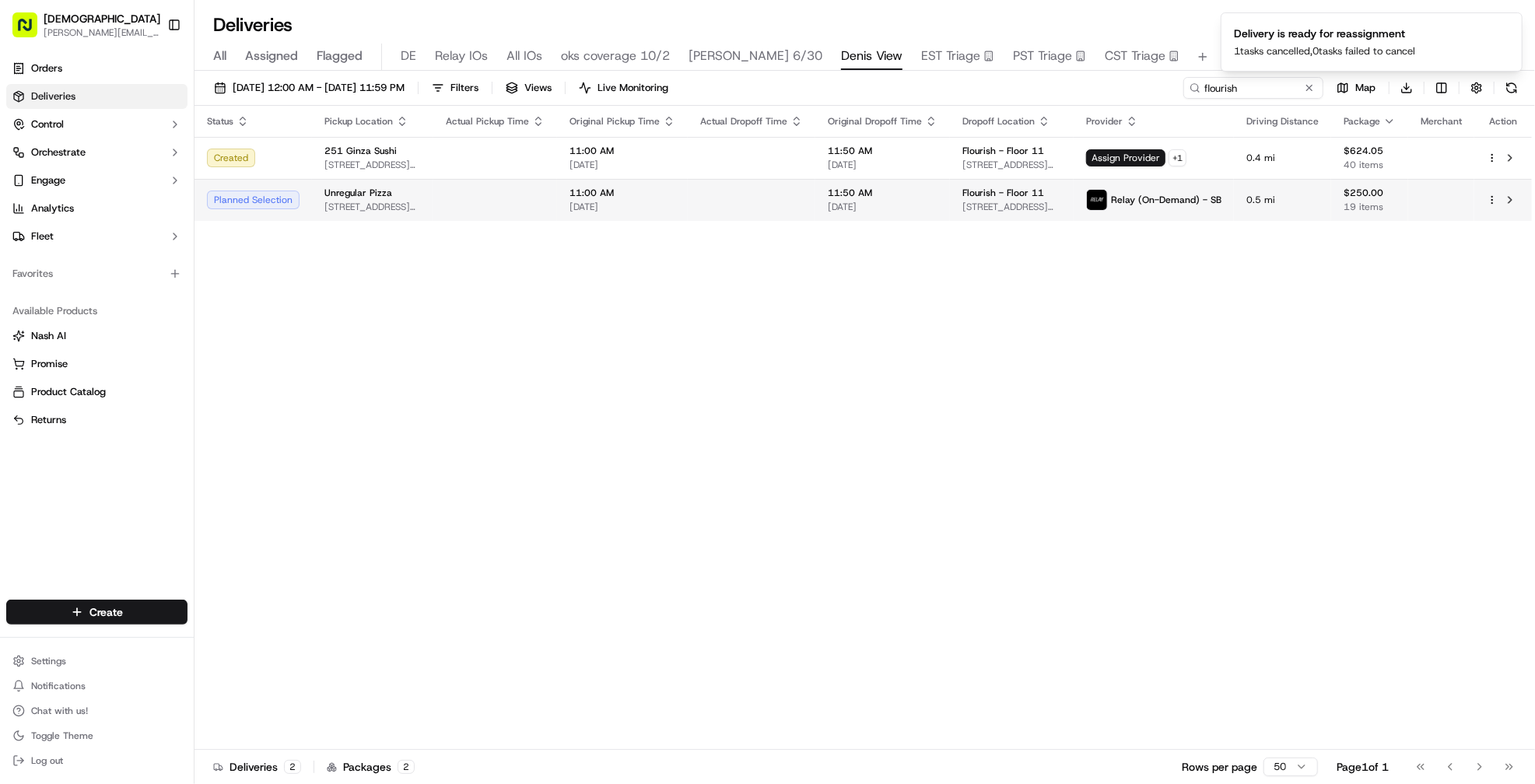
click at [728, 214] on td at bounding box center [751, 200] width 127 height 42
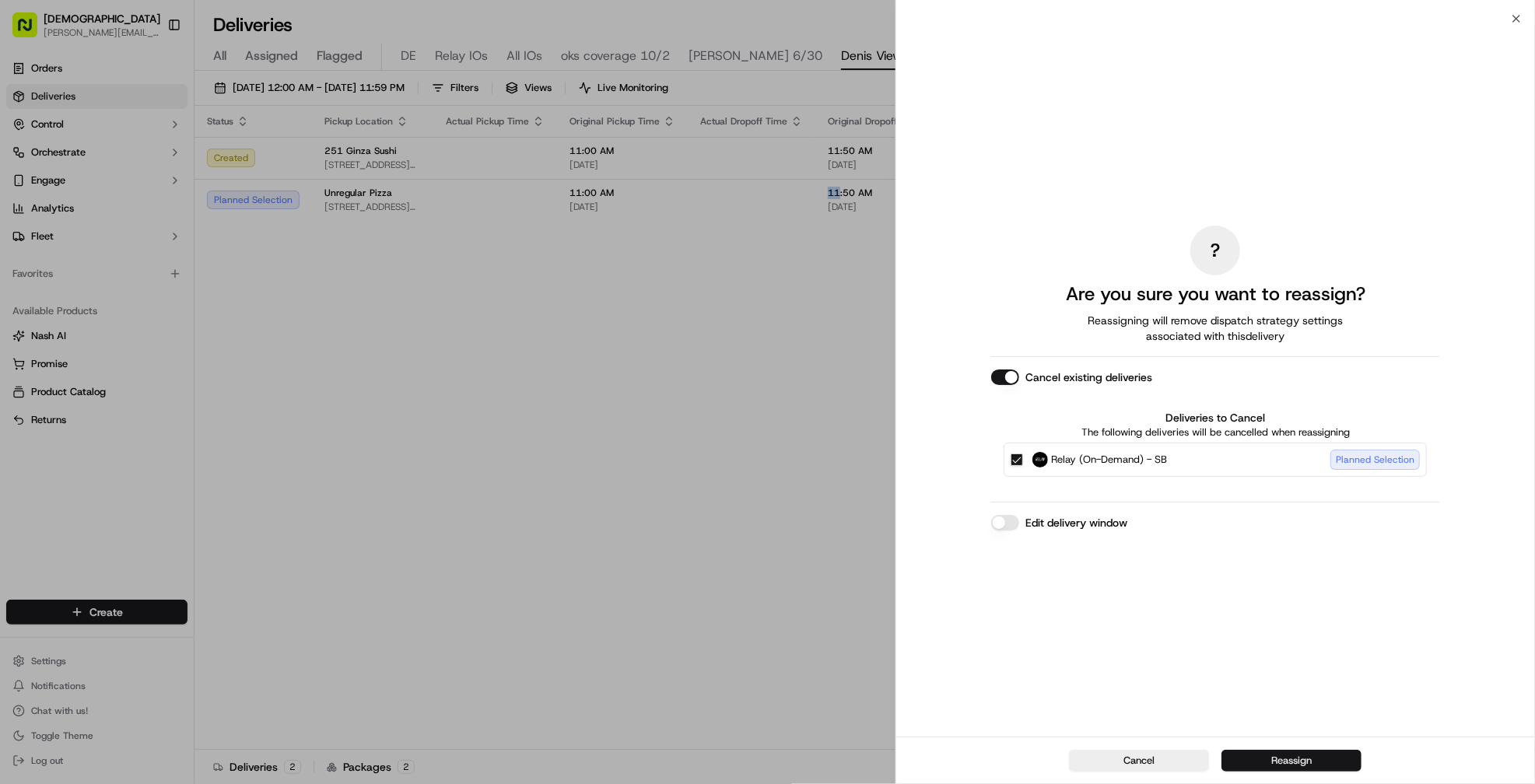
click at [1293, 758] on button "Reassign" at bounding box center [1291, 759] width 140 height 22
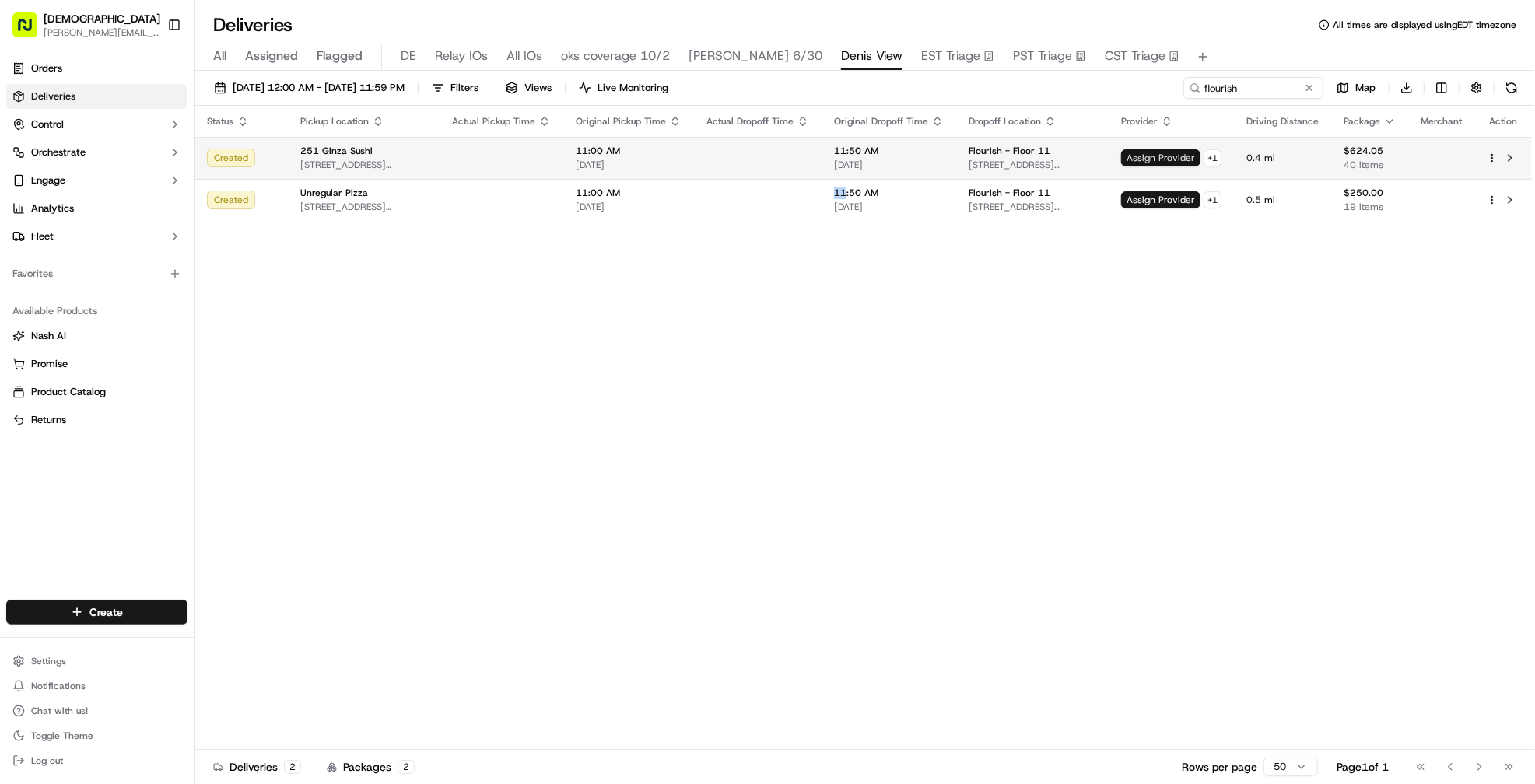
click at [1156, 160] on span "Assign Provider" at bounding box center [1161, 158] width 79 height 17
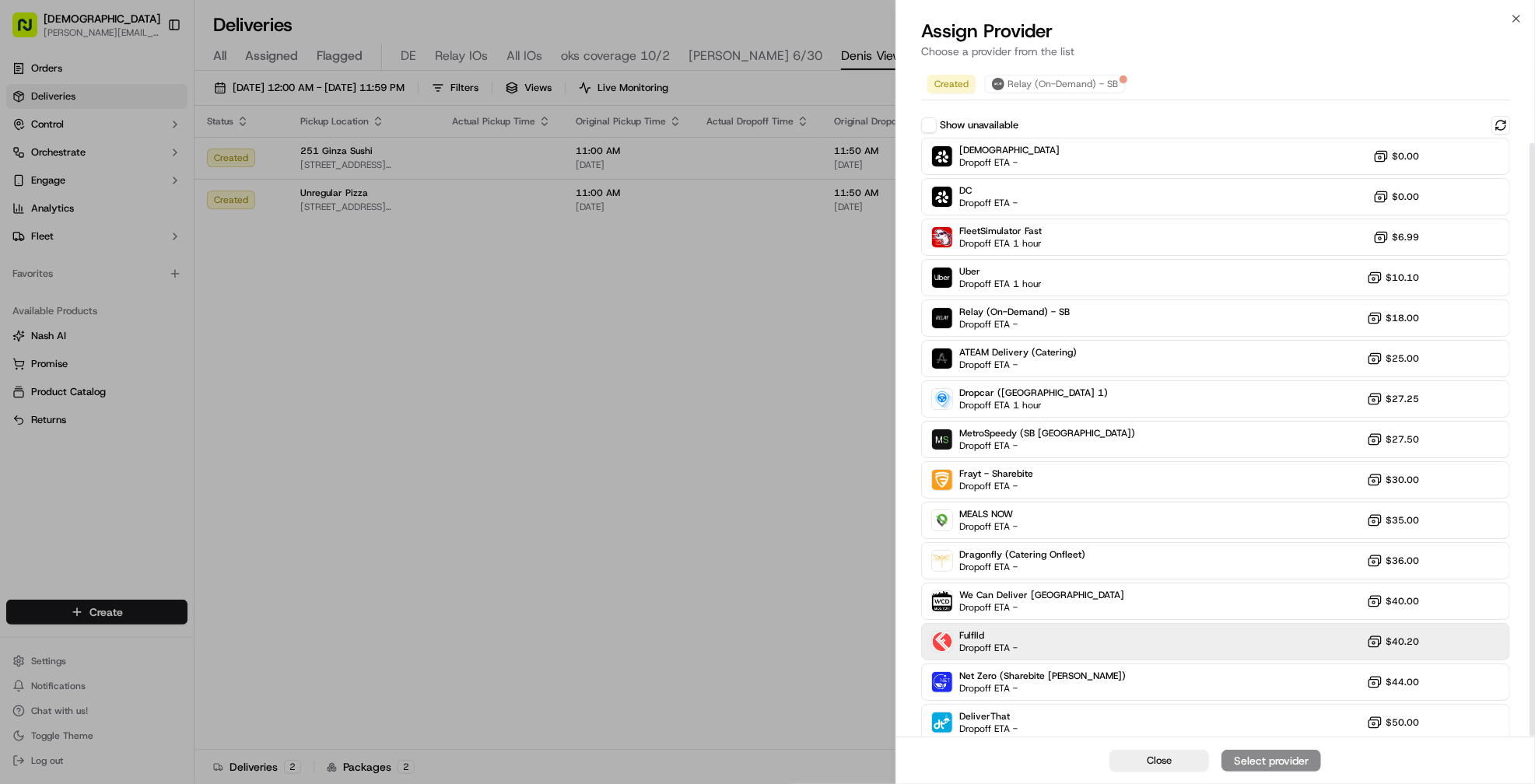
scroll to position [87, 0]
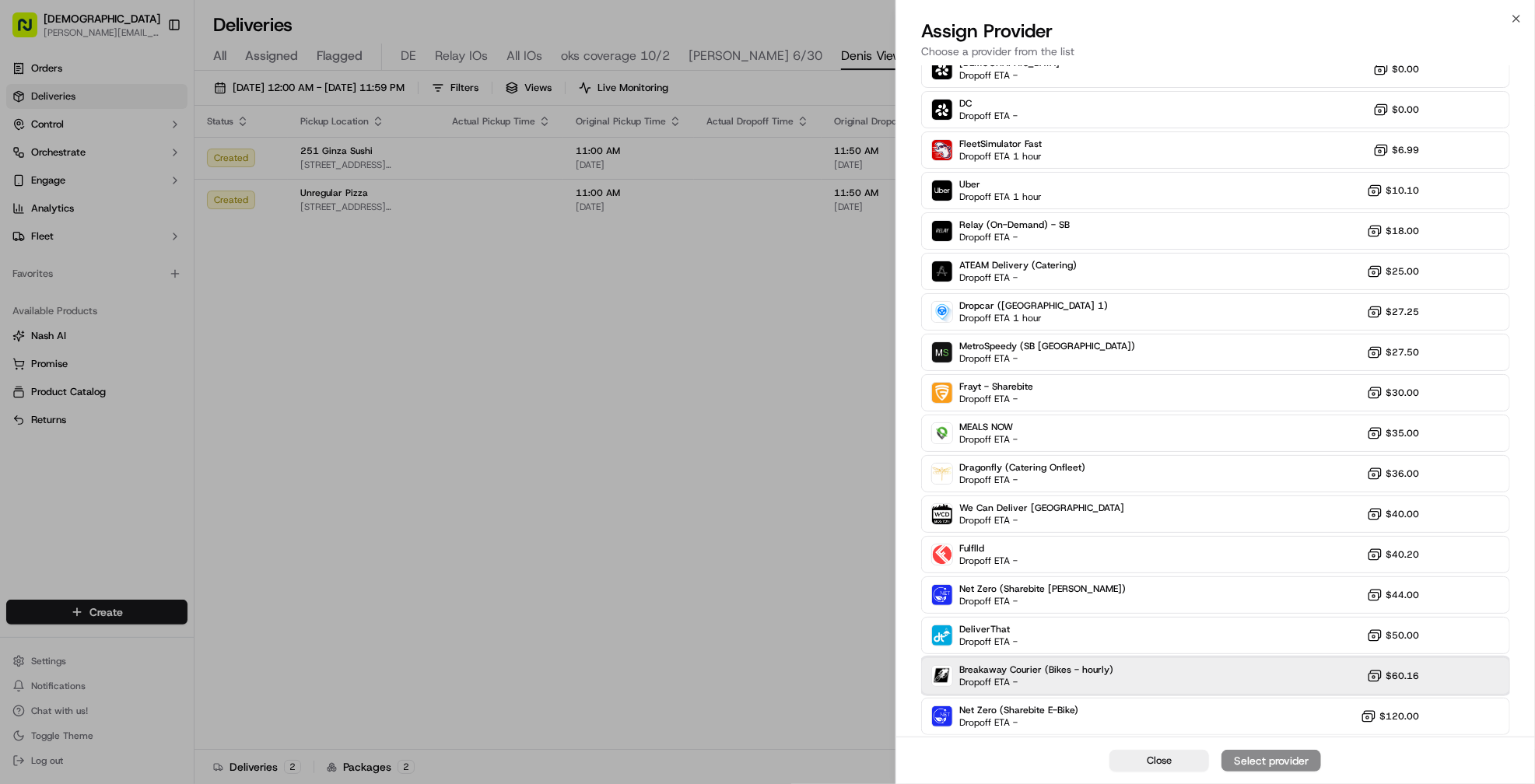
click at [1188, 669] on div "Breakaway Courier (Bikes - hourly) Dropoff ETA - $60.16" at bounding box center [1216, 676] width 589 height 38
click at [1259, 757] on div "Assign Provider" at bounding box center [1271, 760] width 76 height 15
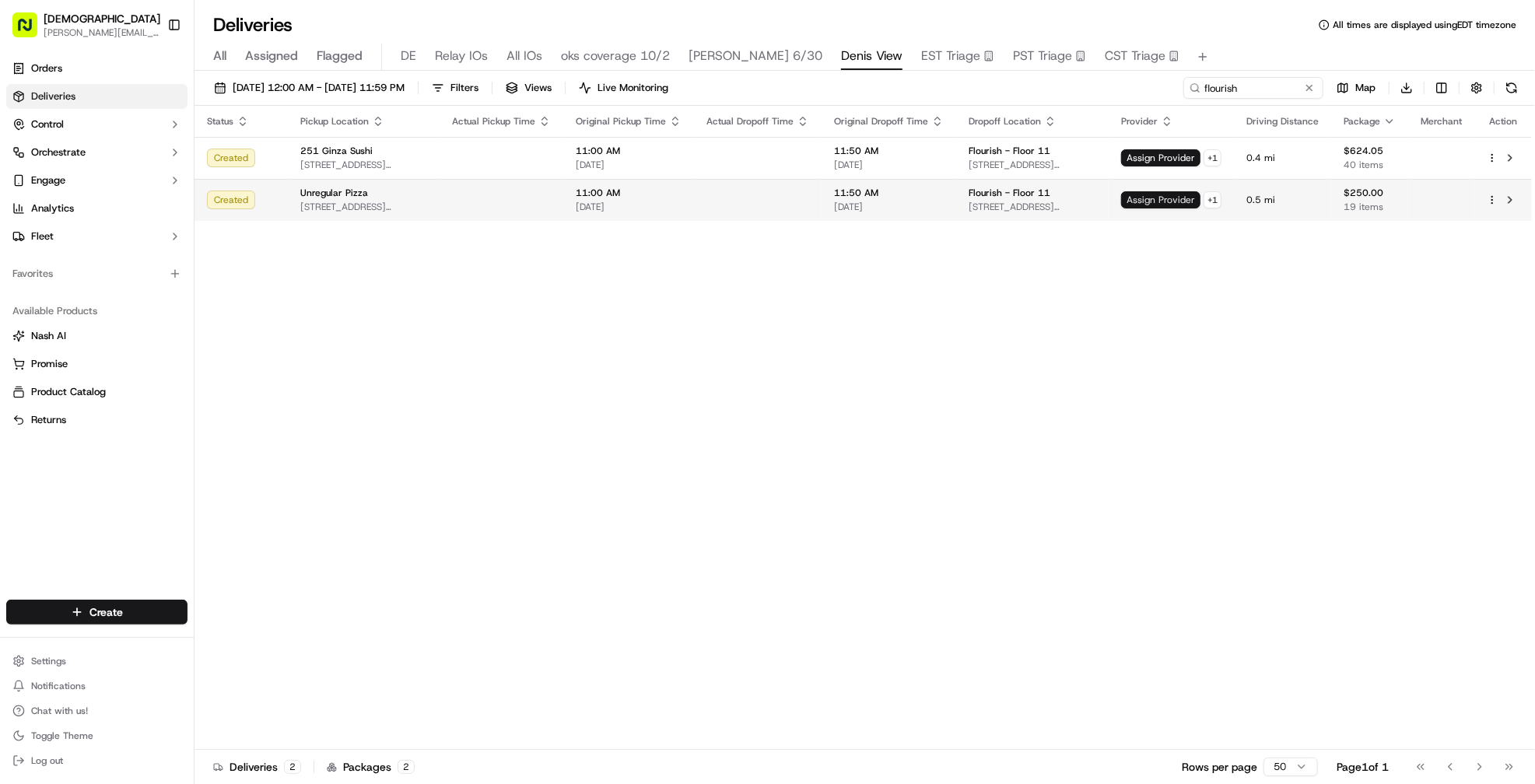
click at [1156, 198] on div "Assign Provider + 1" at bounding box center [1172, 200] width 100 height 17
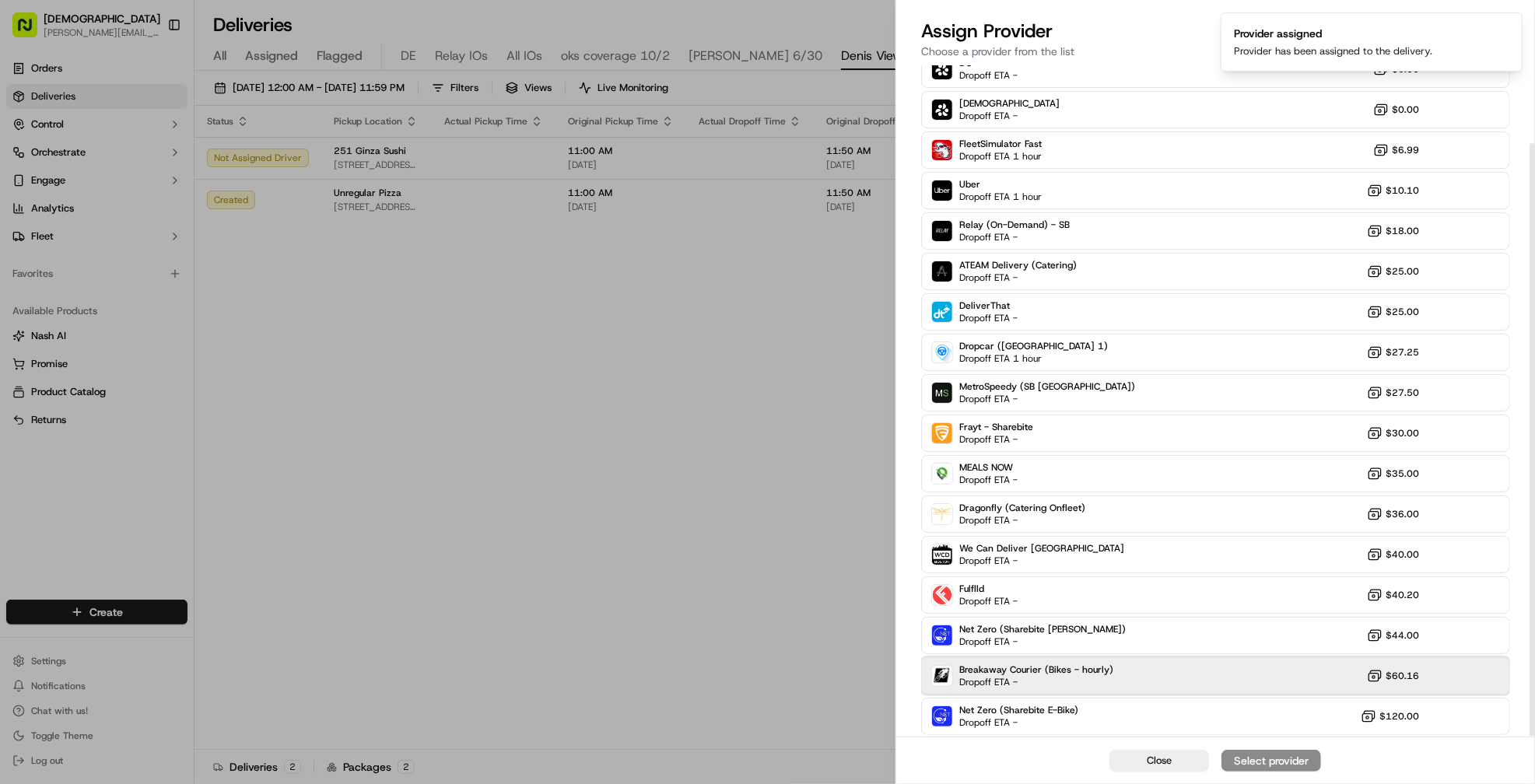
click at [1244, 668] on div "Breakaway Courier (Bikes - hourly) Dropoff ETA - $60.16" at bounding box center [1216, 676] width 589 height 38
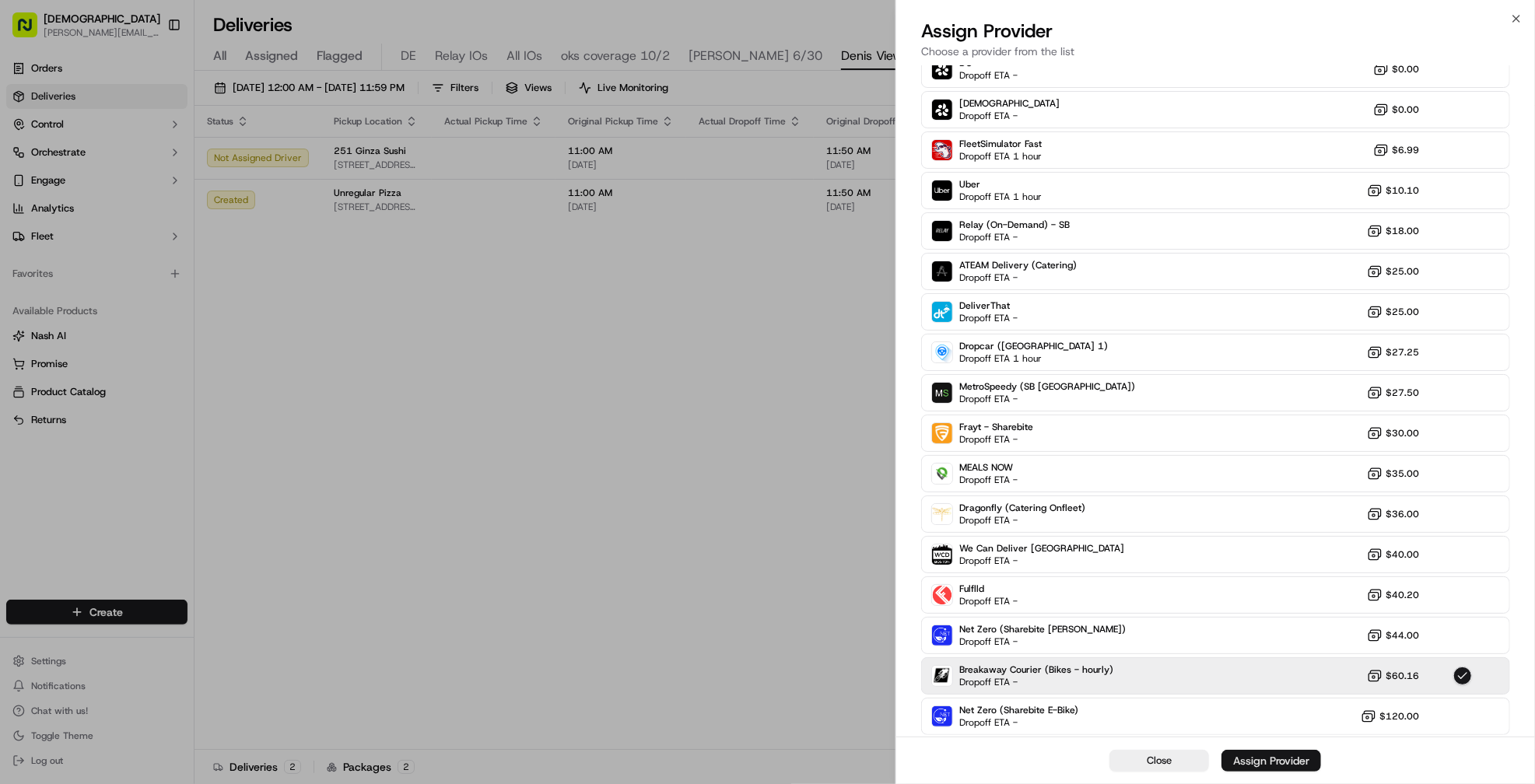
click at [1257, 763] on div "Assign Provider" at bounding box center [1271, 760] width 76 height 15
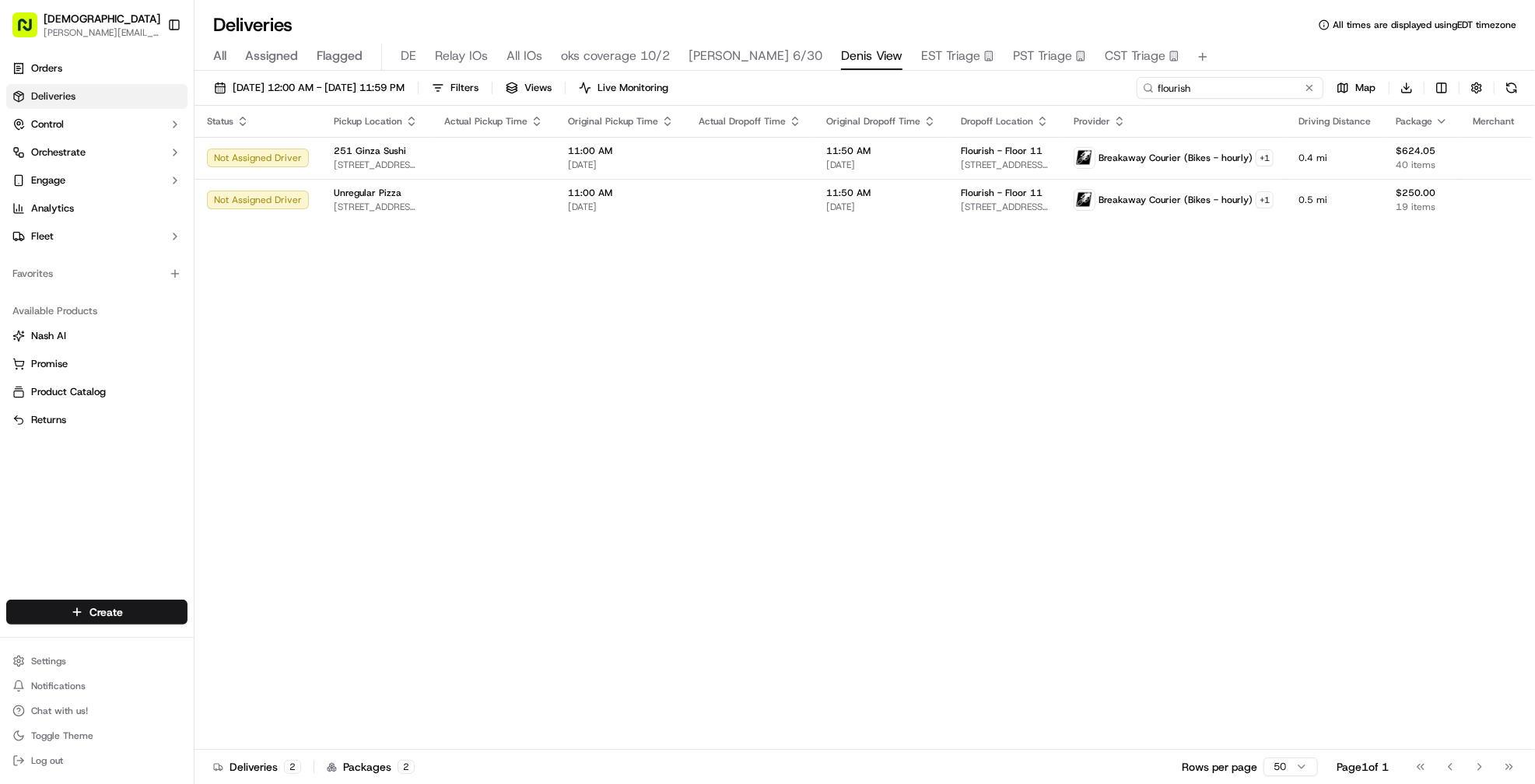
click at [1255, 92] on input "flourish" at bounding box center [1230, 88] width 187 height 22
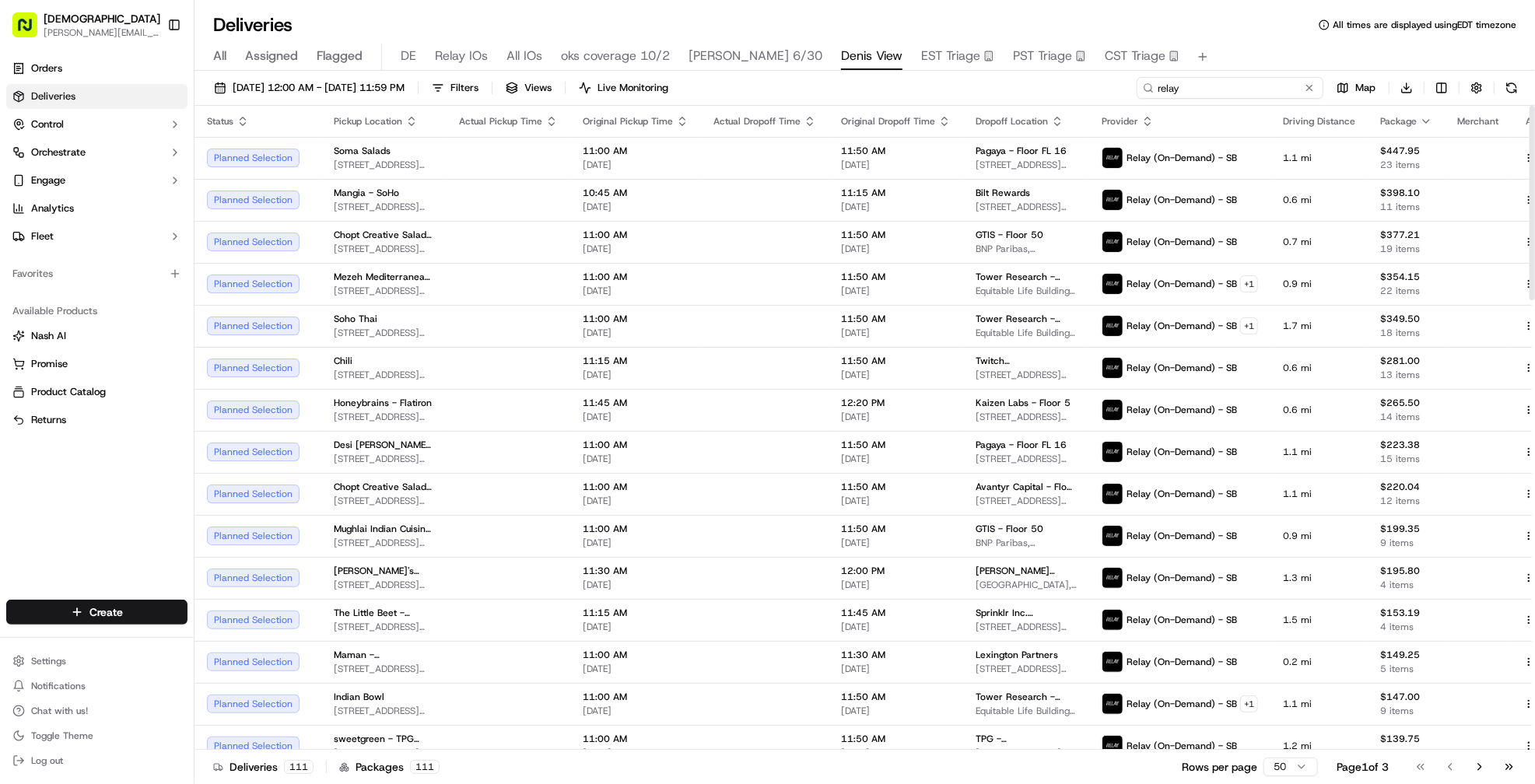
click at [1232, 90] on input "relay" at bounding box center [1230, 88] width 187 height 22
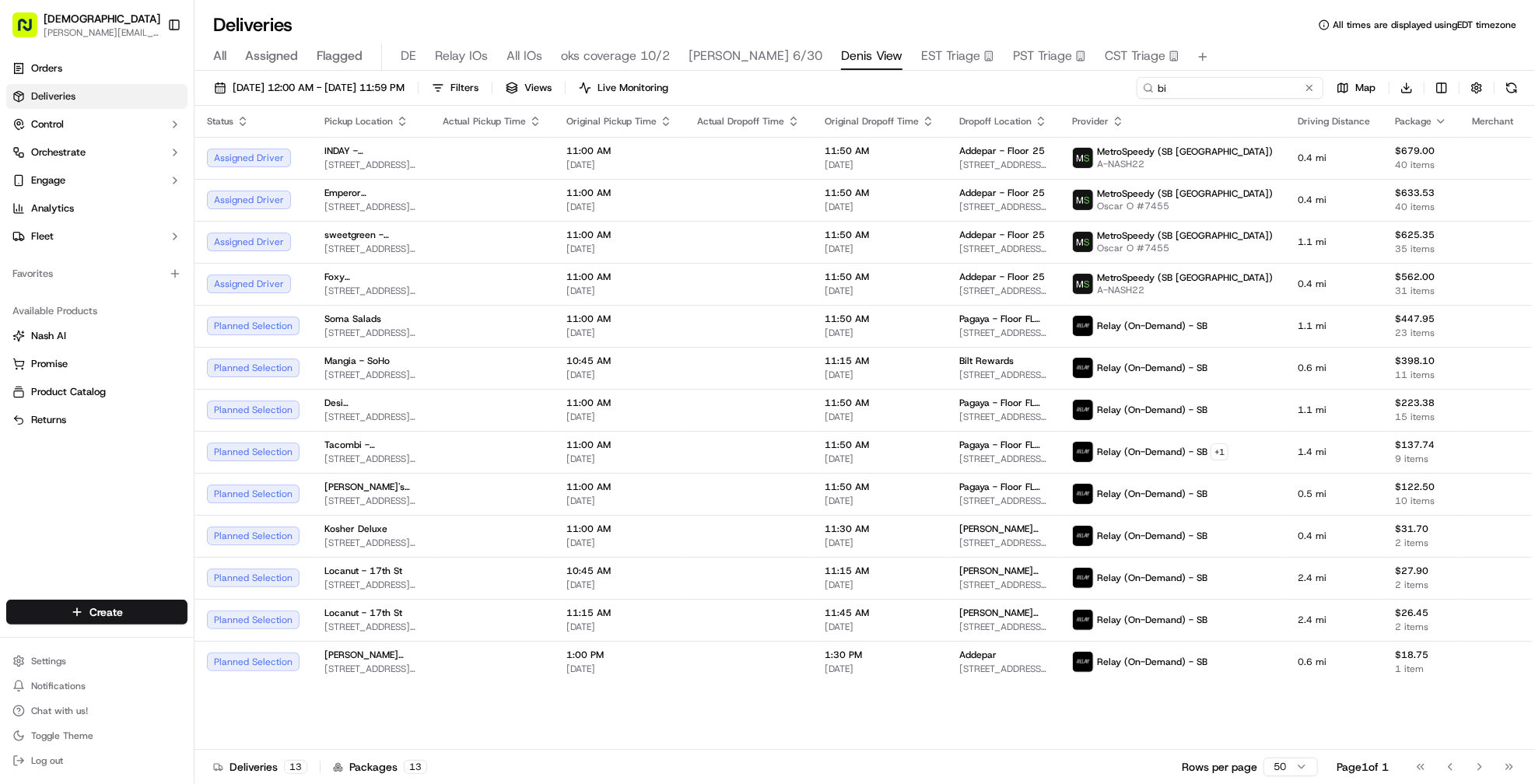
type input "b"
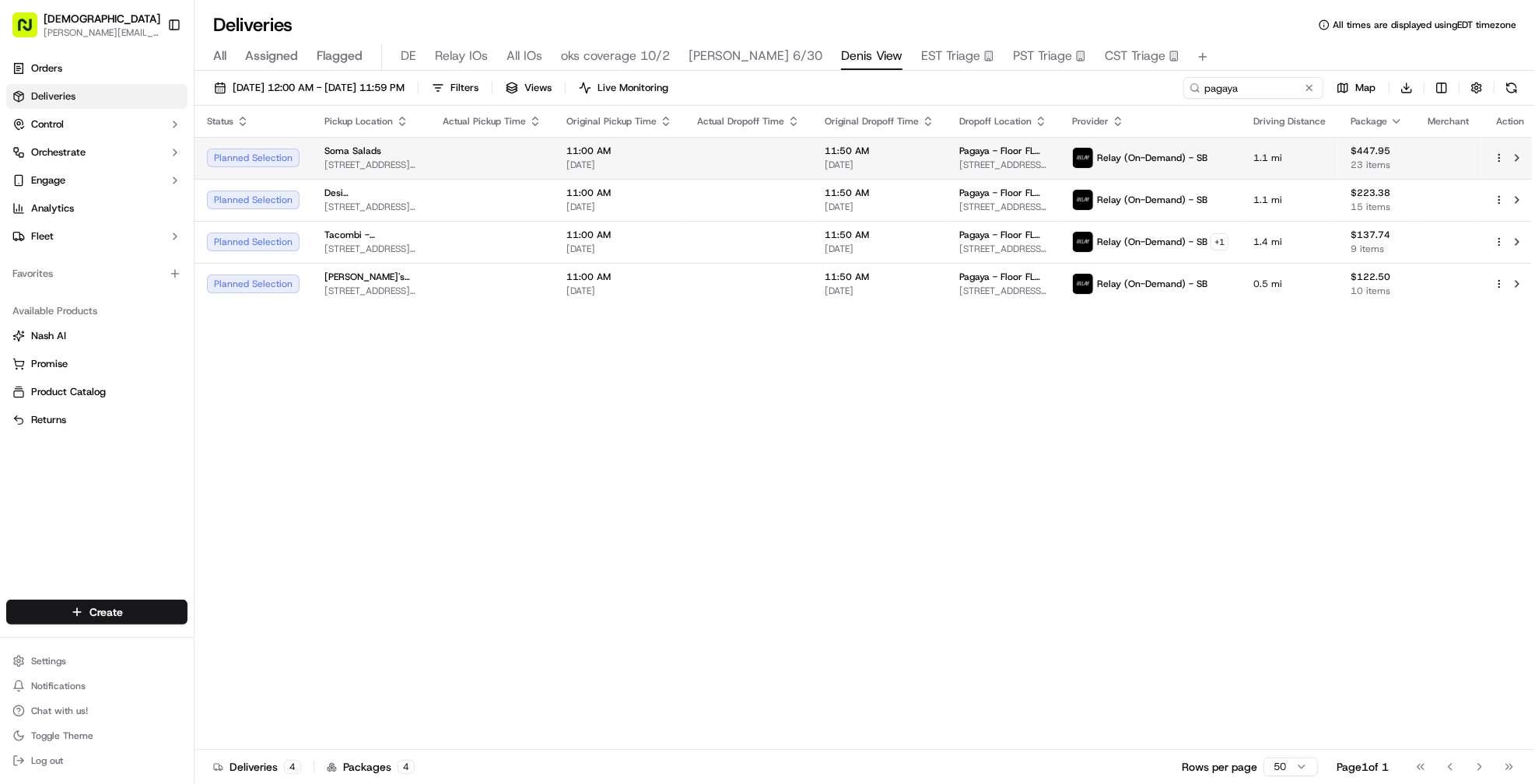
click at [715, 148] on td at bounding box center [748, 158] width 127 height 42
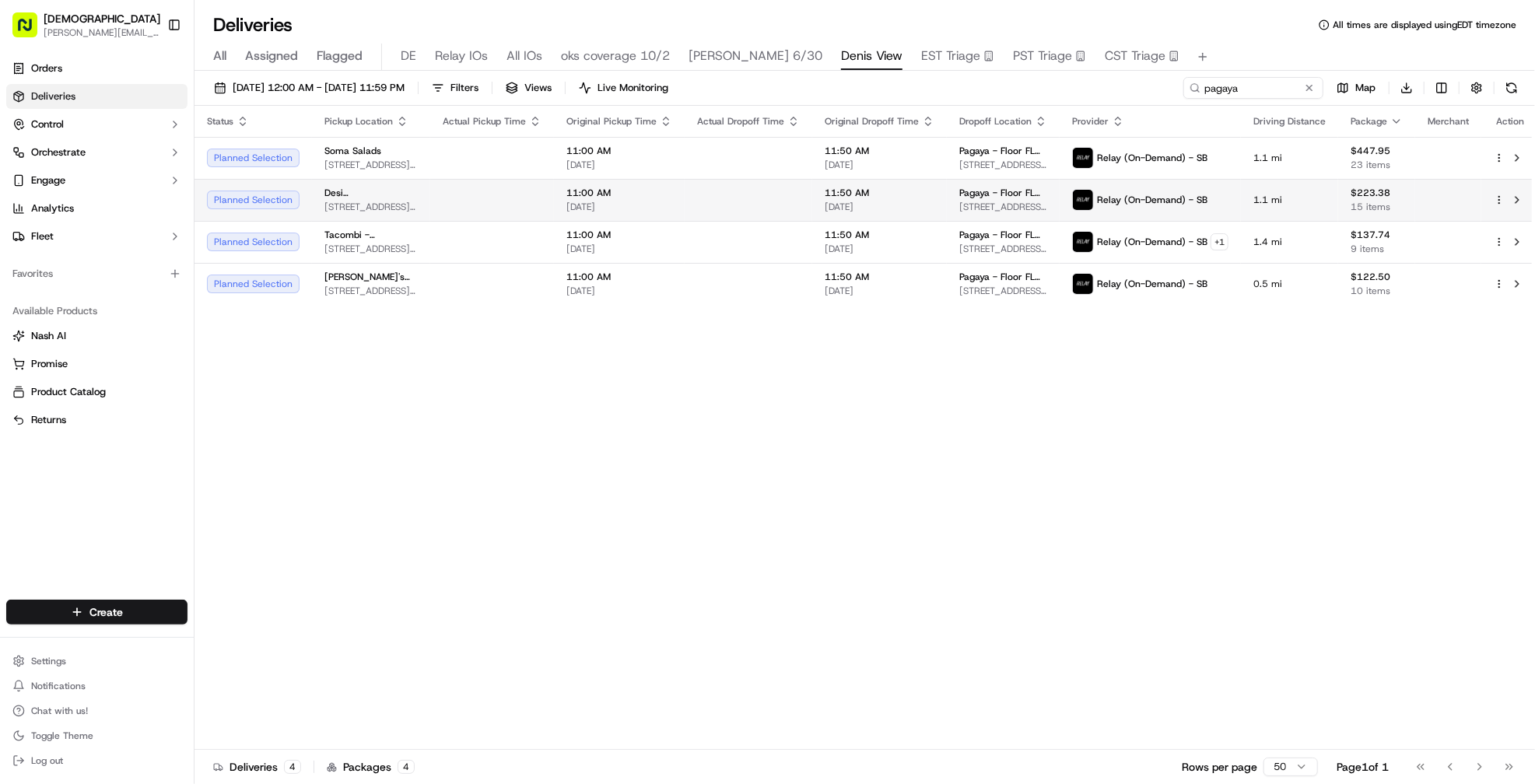
click at [709, 192] on td at bounding box center [748, 200] width 127 height 42
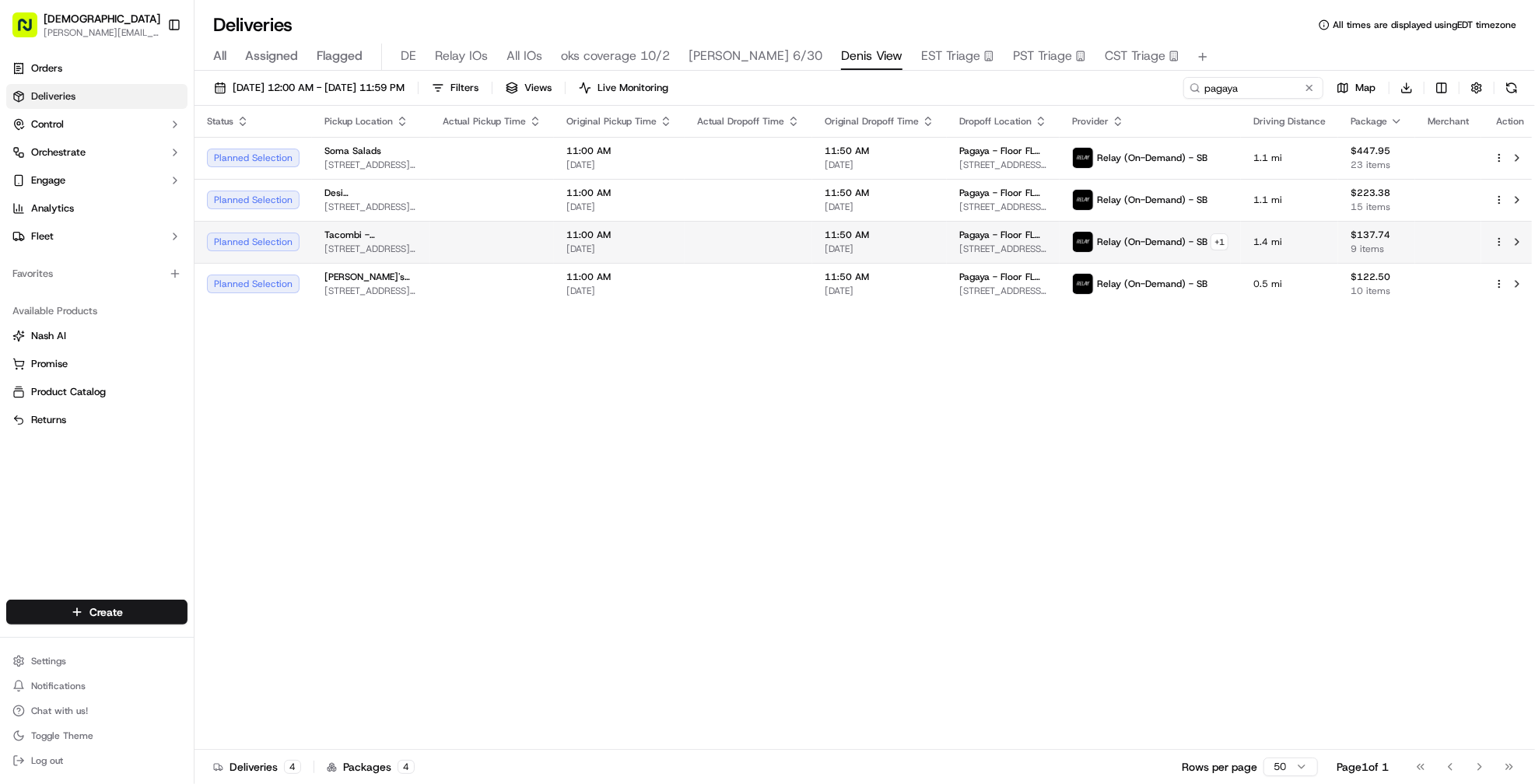
click at [712, 244] on td at bounding box center [748, 242] width 127 height 42
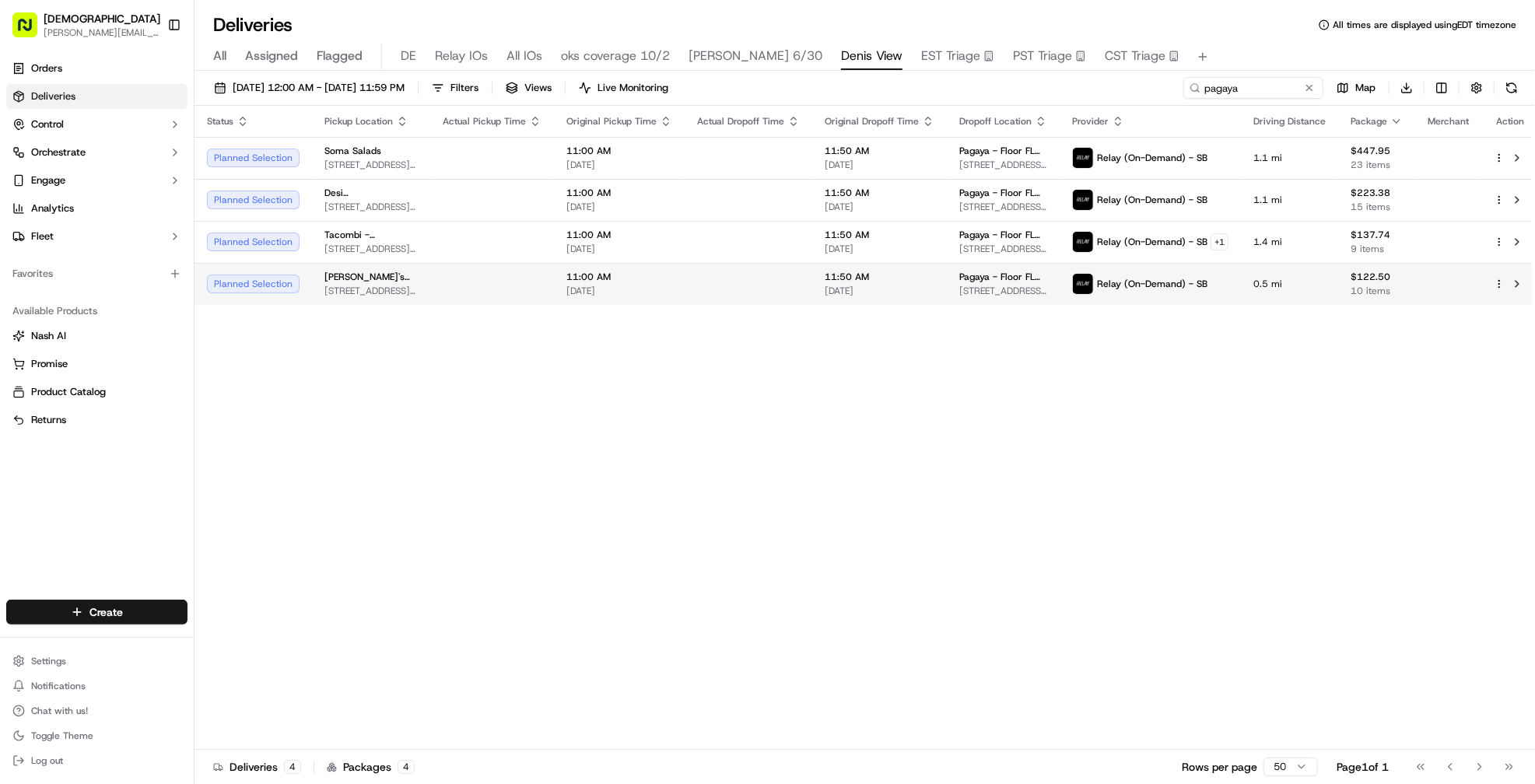
click at [706, 292] on td at bounding box center [748, 284] width 127 height 42
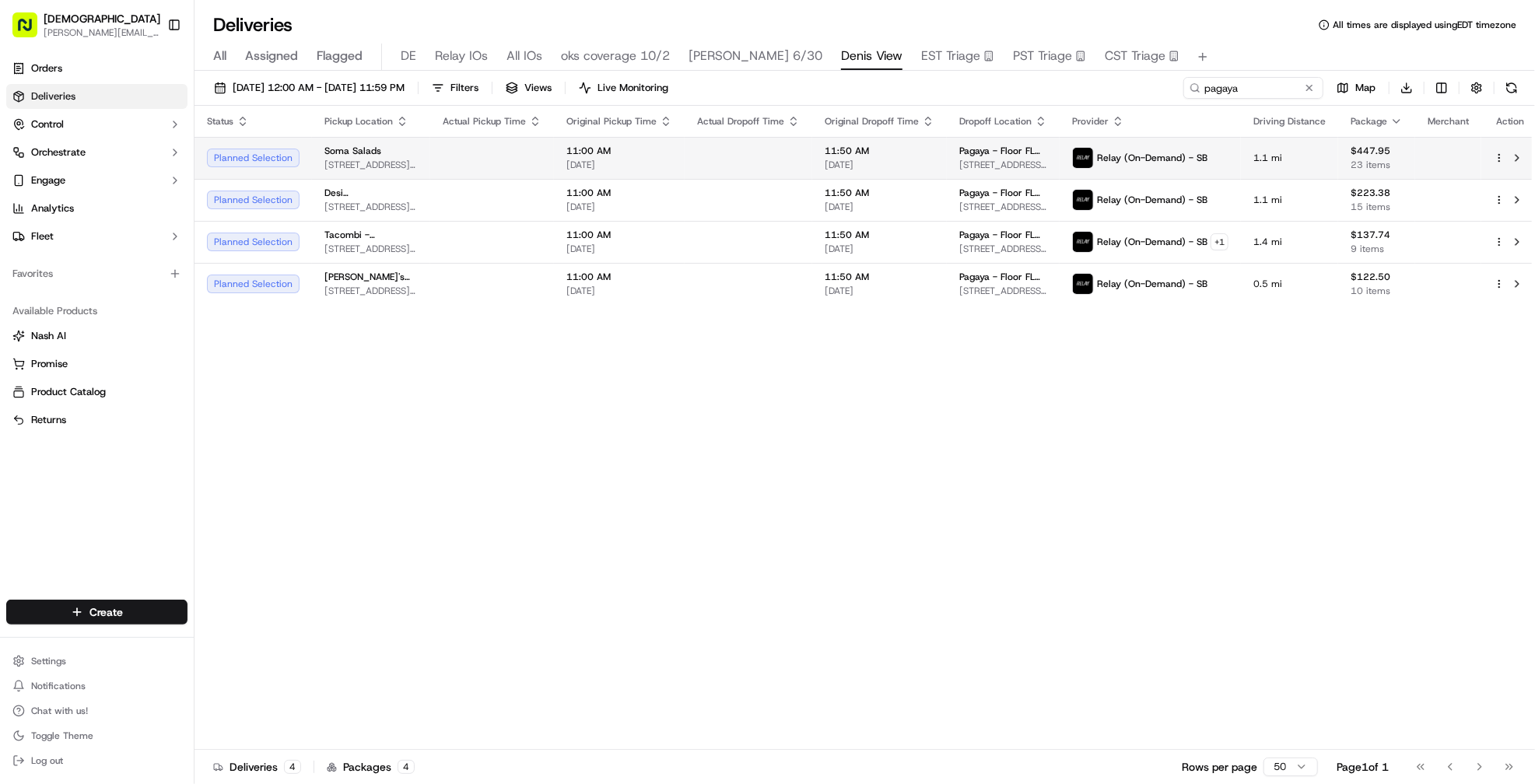
click at [706, 167] on td at bounding box center [748, 158] width 127 height 42
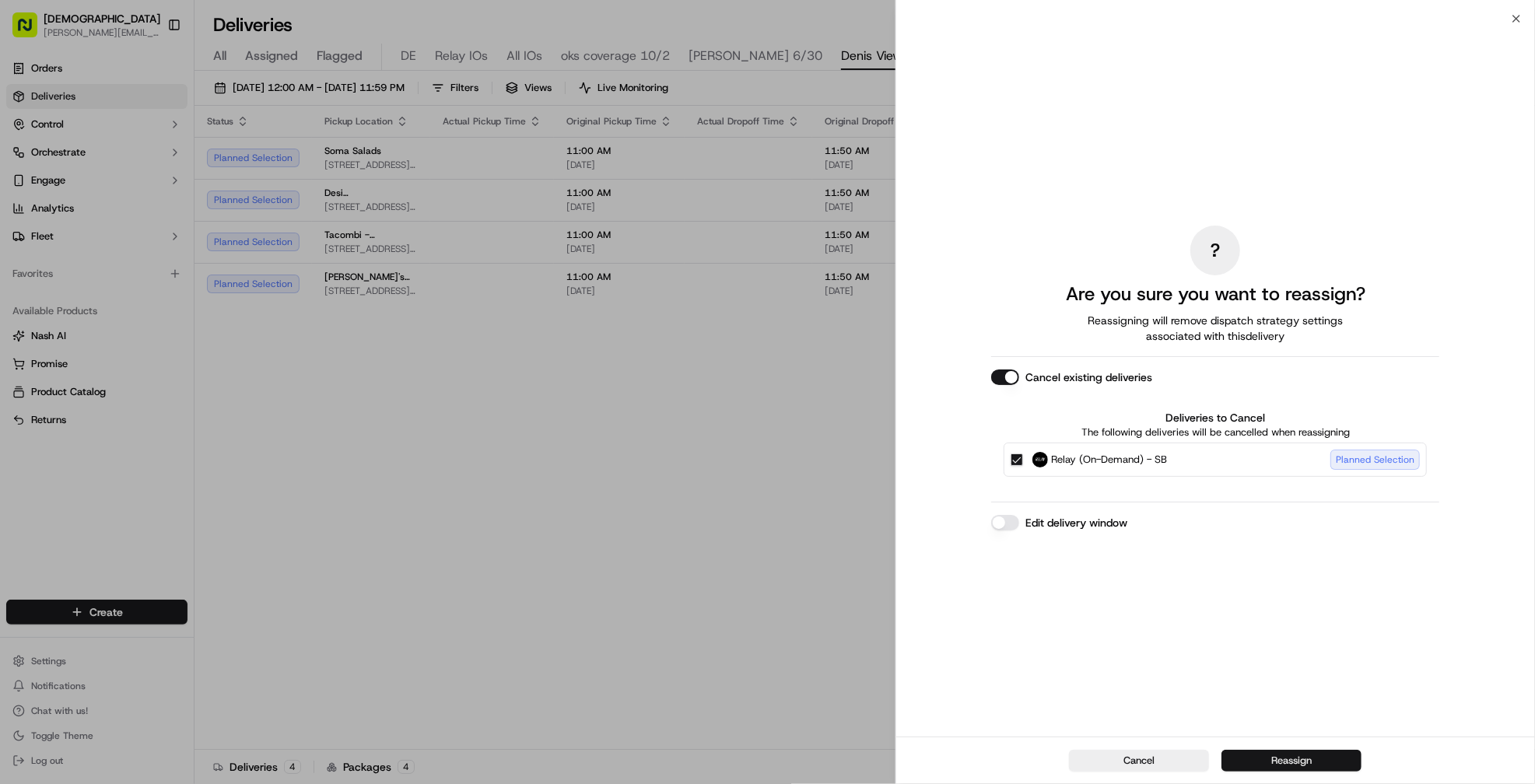
click at [1293, 767] on button "Reassign" at bounding box center [1291, 759] width 140 height 22
click at [1284, 759] on button "Reassign" at bounding box center [1291, 759] width 140 height 22
click at [1293, 759] on button "Reassign" at bounding box center [1291, 759] width 140 height 22
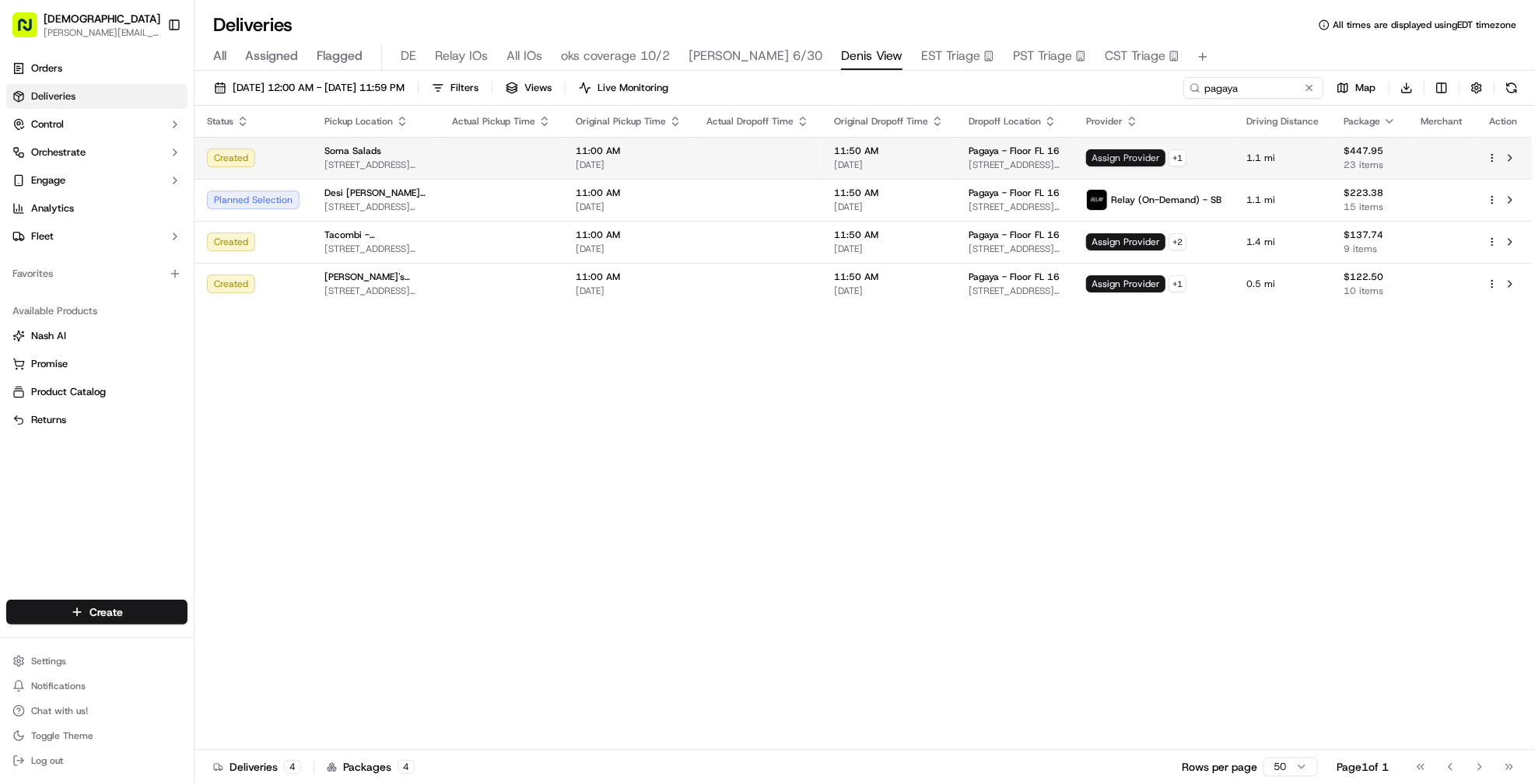
click at [1127, 160] on span "Assign Provider" at bounding box center [1125, 158] width 79 height 17
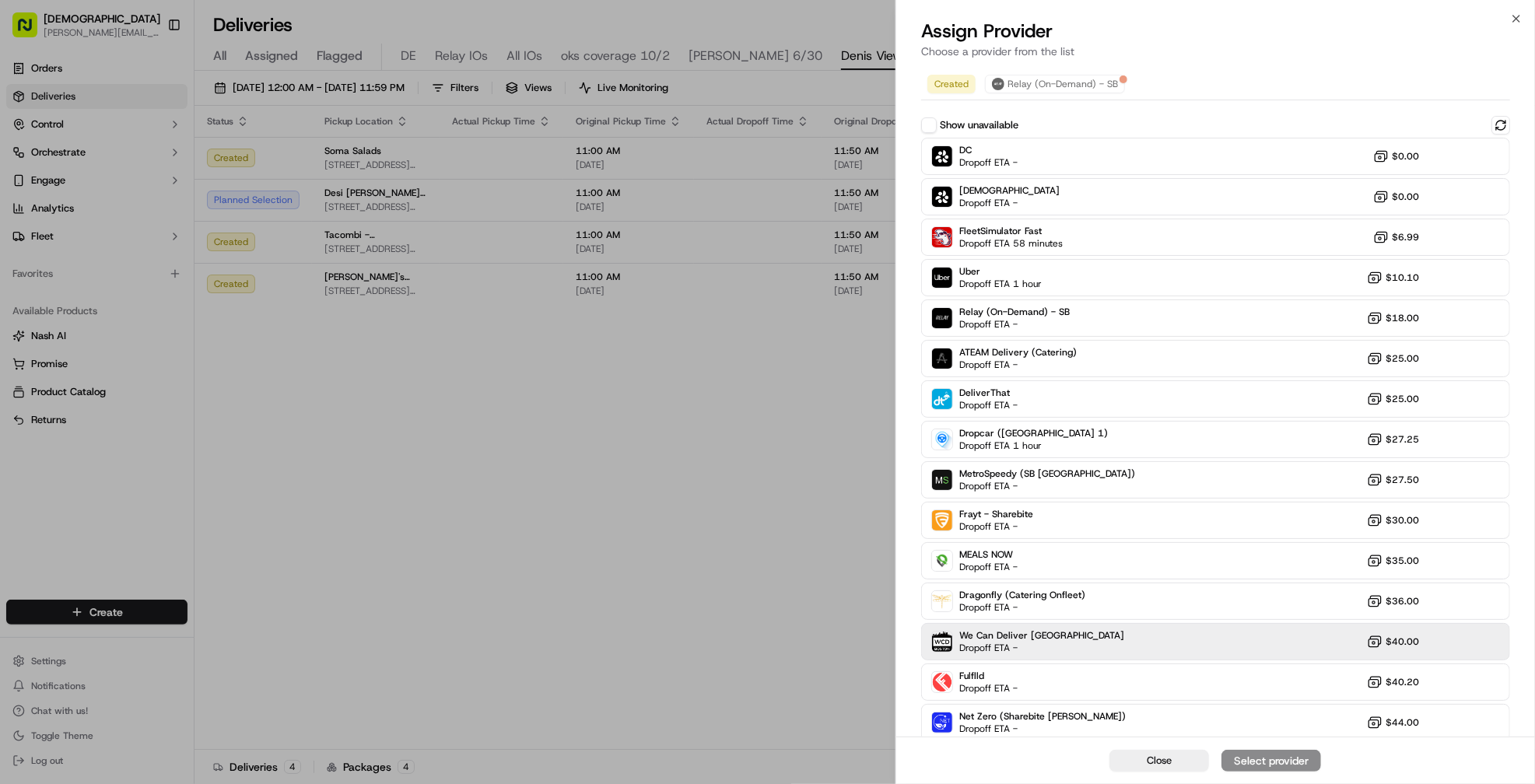
scroll to position [87, 0]
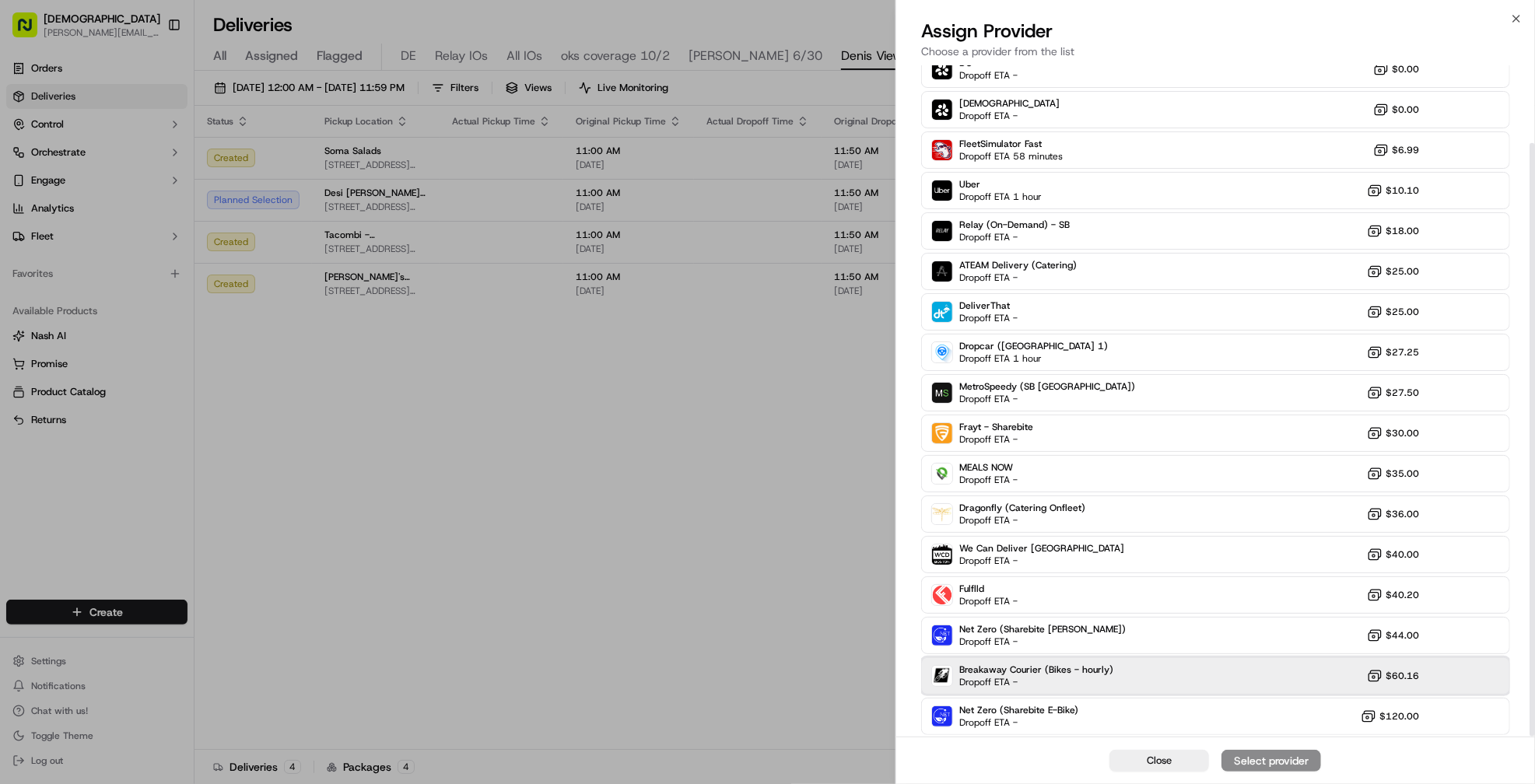
click at [1061, 659] on div "Breakaway Courier (Bikes - hourly) Dropoff ETA - $60.16" at bounding box center [1216, 676] width 589 height 38
click at [1251, 765] on div "Assign Provider" at bounding box center [1271, 760] width 76 height 15
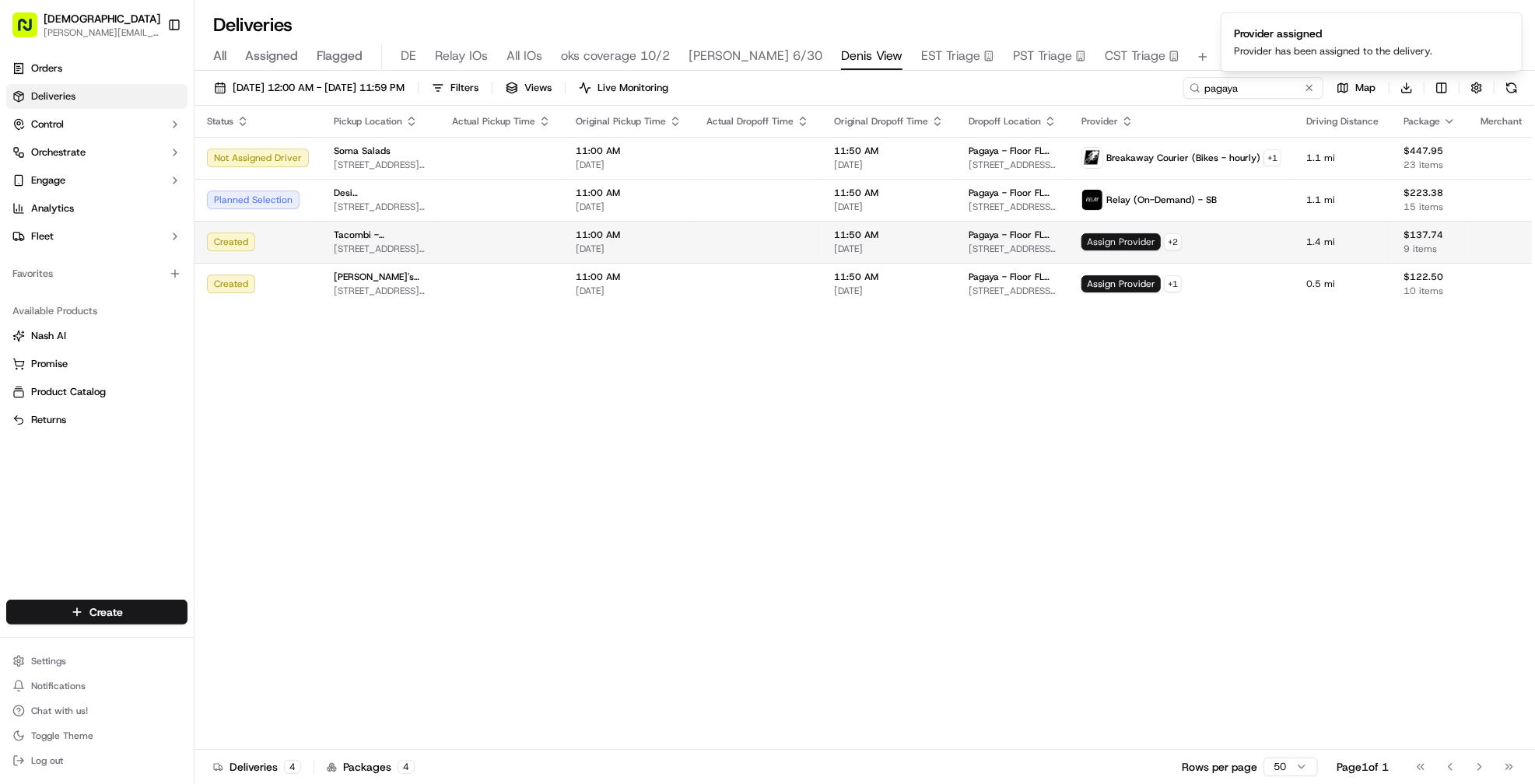
click at [1117, 241] on span "Assign Provider" at bounding box center [1121, 242] width 79 height 17
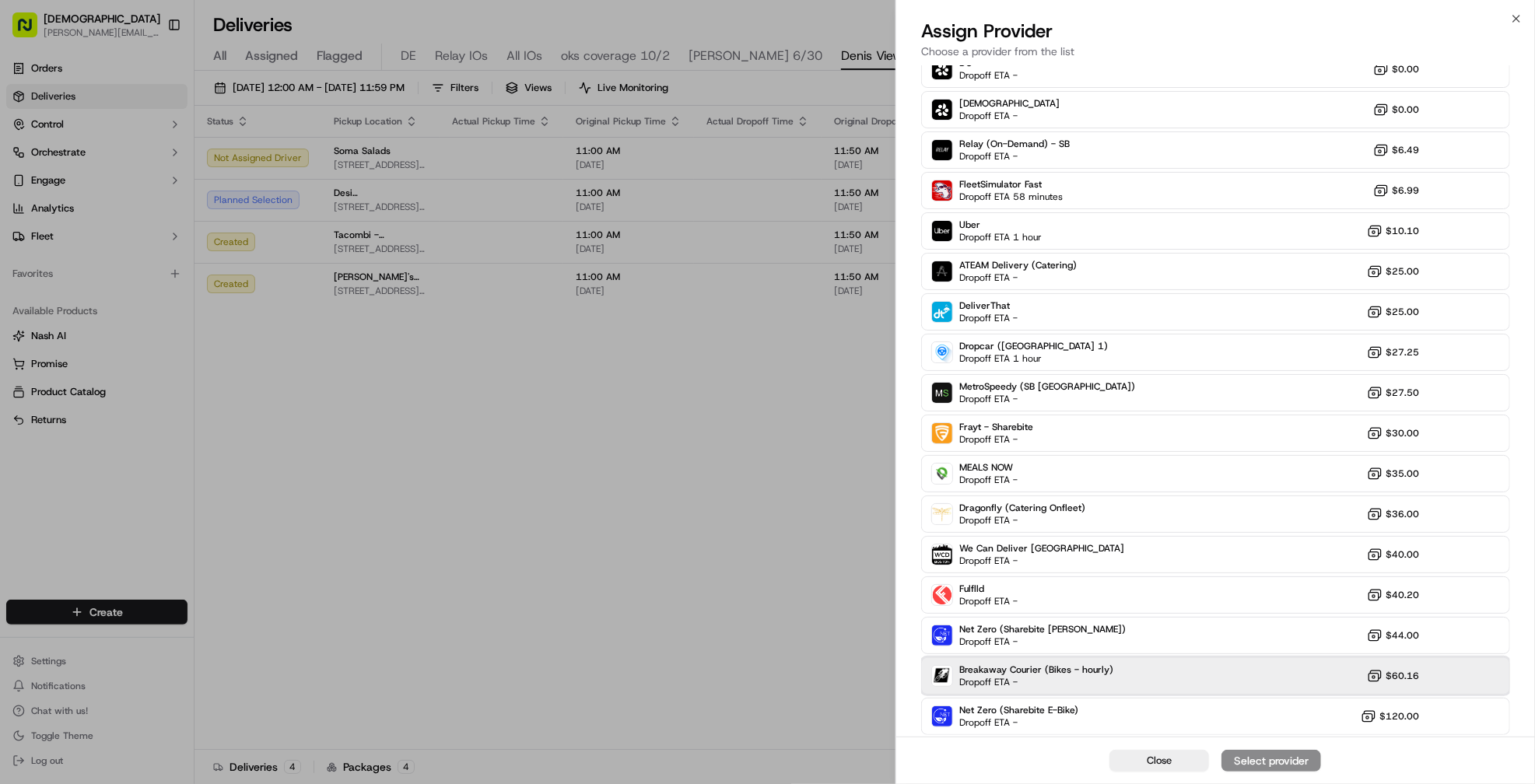
click at [1209, 674] on div "Breakaway Courier (Bikes - hourly) Dropoff ETA - $60.16" at bounding box center [1216, 676] width 589 height 38
click at [1241, 765] on div "Assign Provider" at bounding box center [1271, 760] width 76 height 15
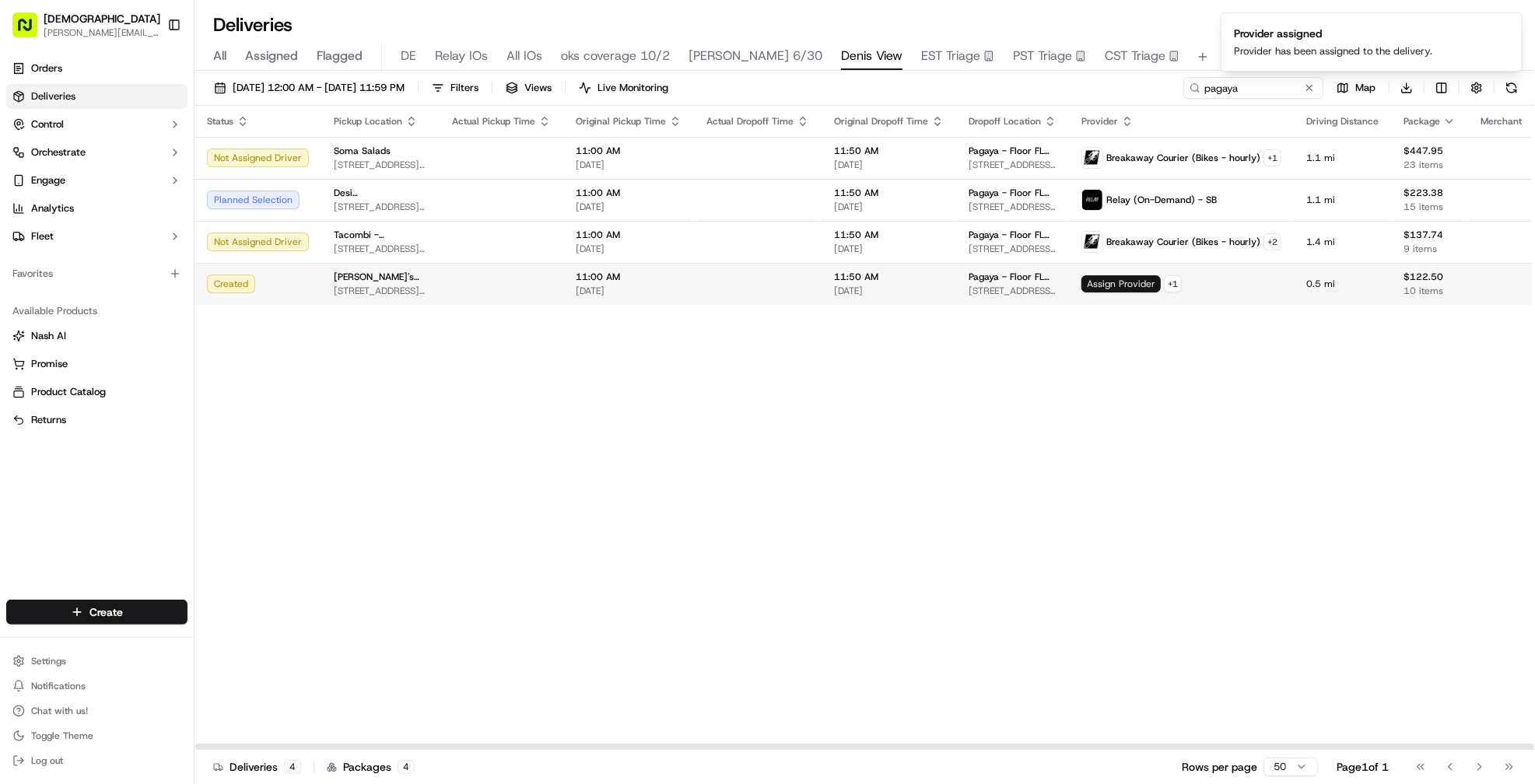
click at [1094, 284] on span "Assign Provider" at bounding box center [1121, 284] width 79 height 17
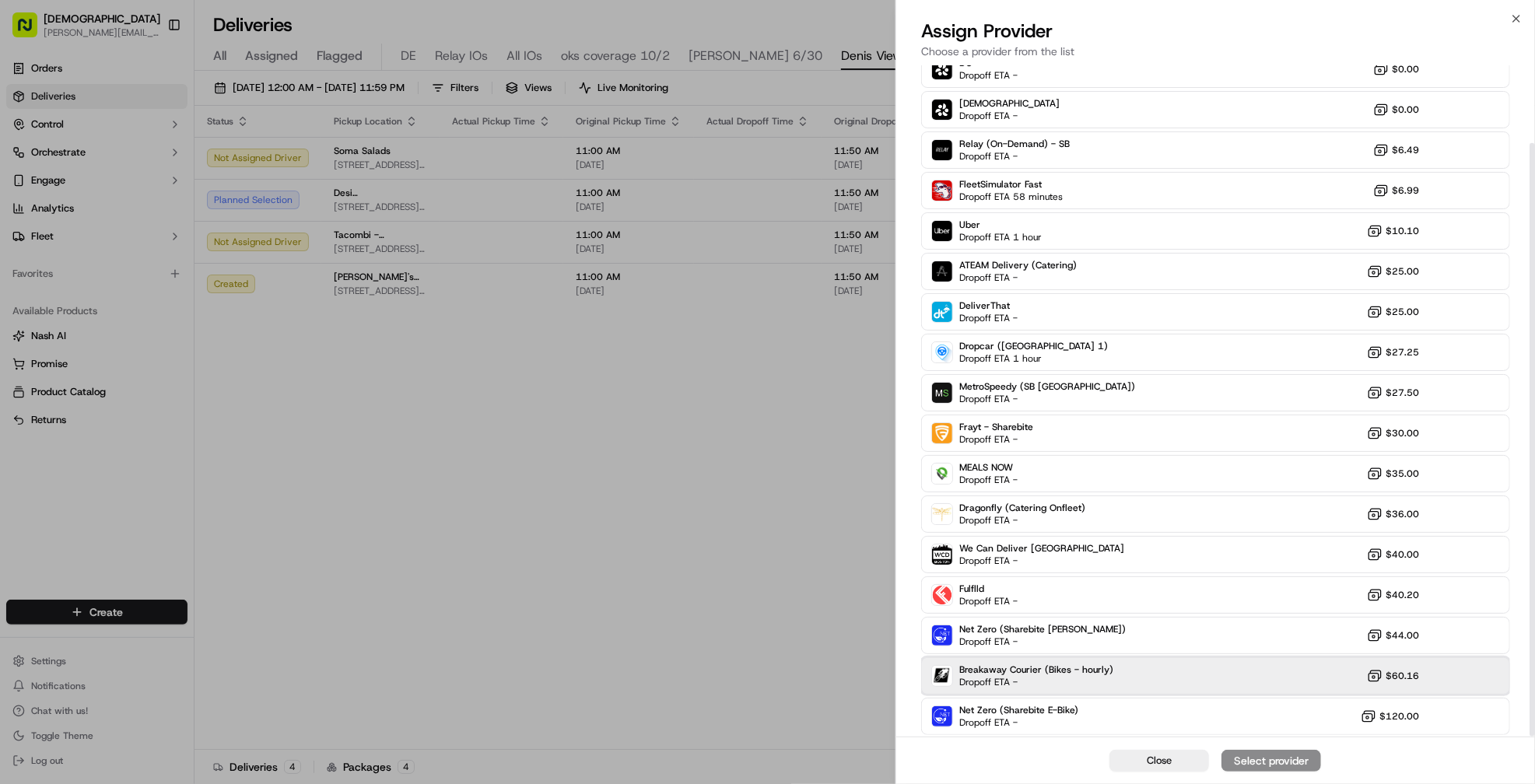
click at [1250, 674] on div "Breakaway Courier (Bikes - hourly) Dropoff ETA - $60.16" at bounding box center [1216, 676] width 589 height 38
click at [1262, 754] on div "Assign Provider" at bounding box center [1271, 760] width 76 height 15
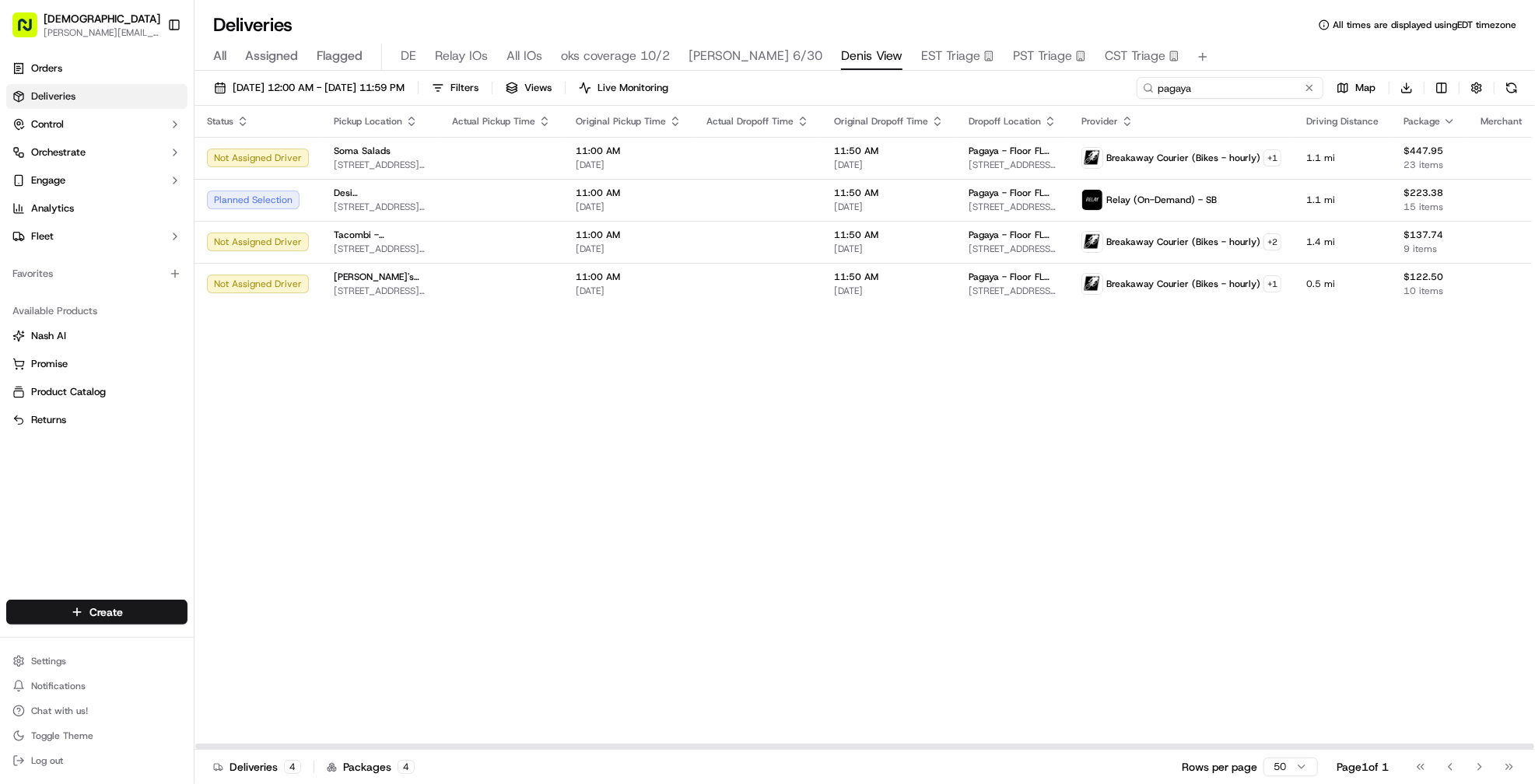
click at [1232, 78] on input "pagaya" at bounding box center [1230, 88] width 187 height 22
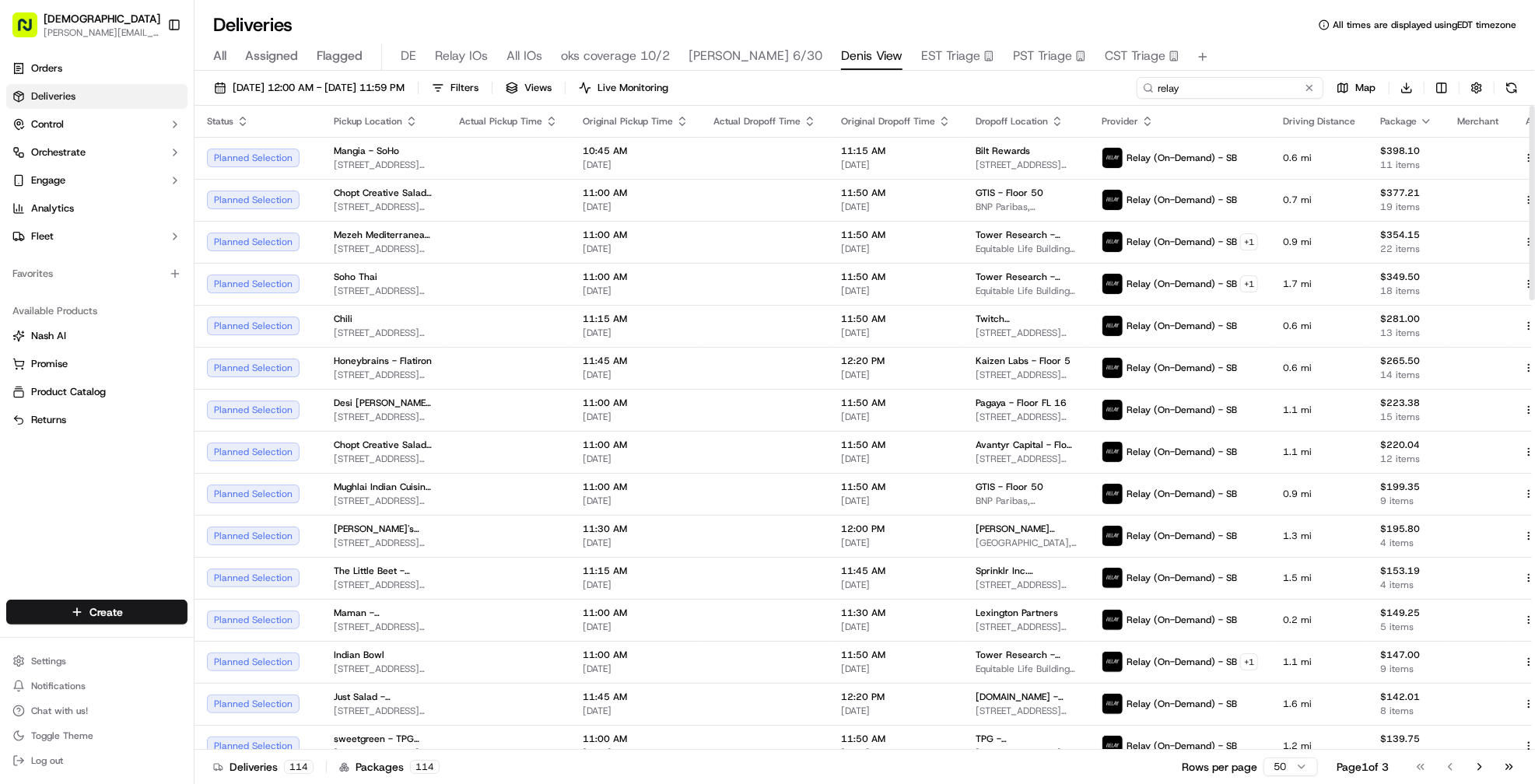
click at [1205, 88] on input "relay" at bounding box center [1230, 88] width 187 height 22
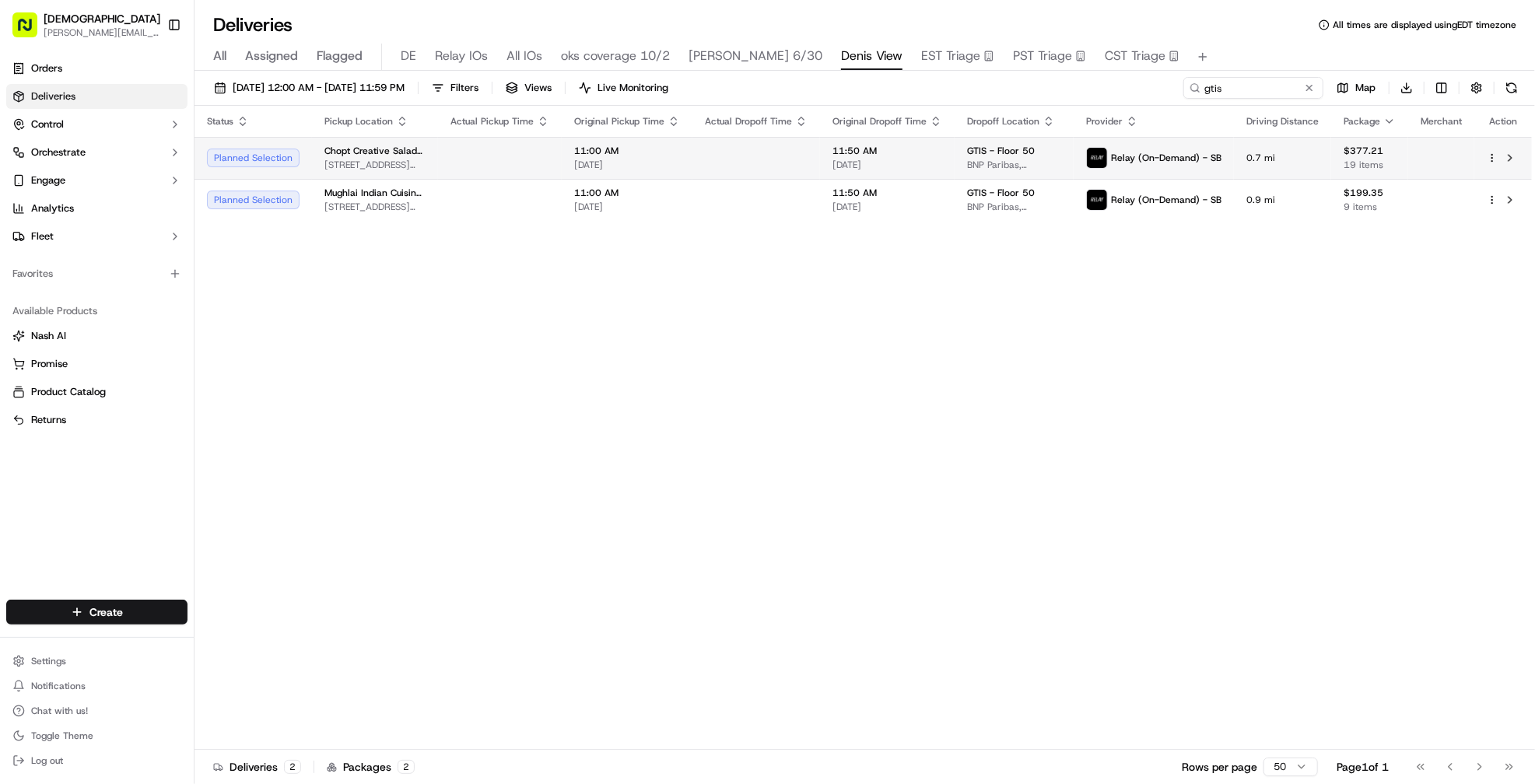
click at [736, 153] on td at bounding box center [755, 158] width 127 height 42
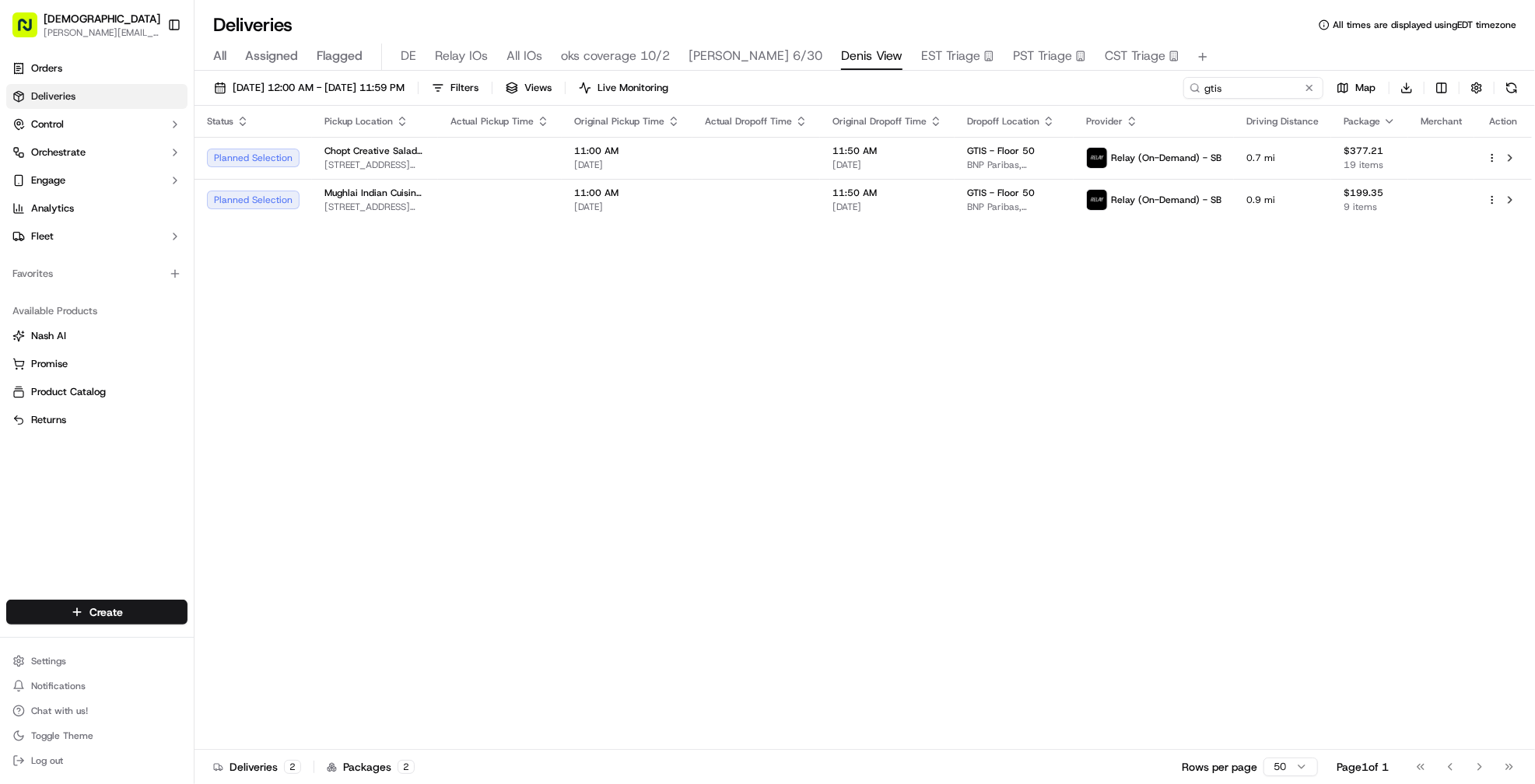
click at [744, 196] on td at bounding box center [755, 200] width 127 height 42
click at [755, 250] on div "Status Pickup Location Actual Pickup Time Original Pickup Time Actual Dropoff T…" at bounding box center [863, 427] width 1338 height 643
click at [735, 218] on td at bounding box center [755, 200] width 127 height 42
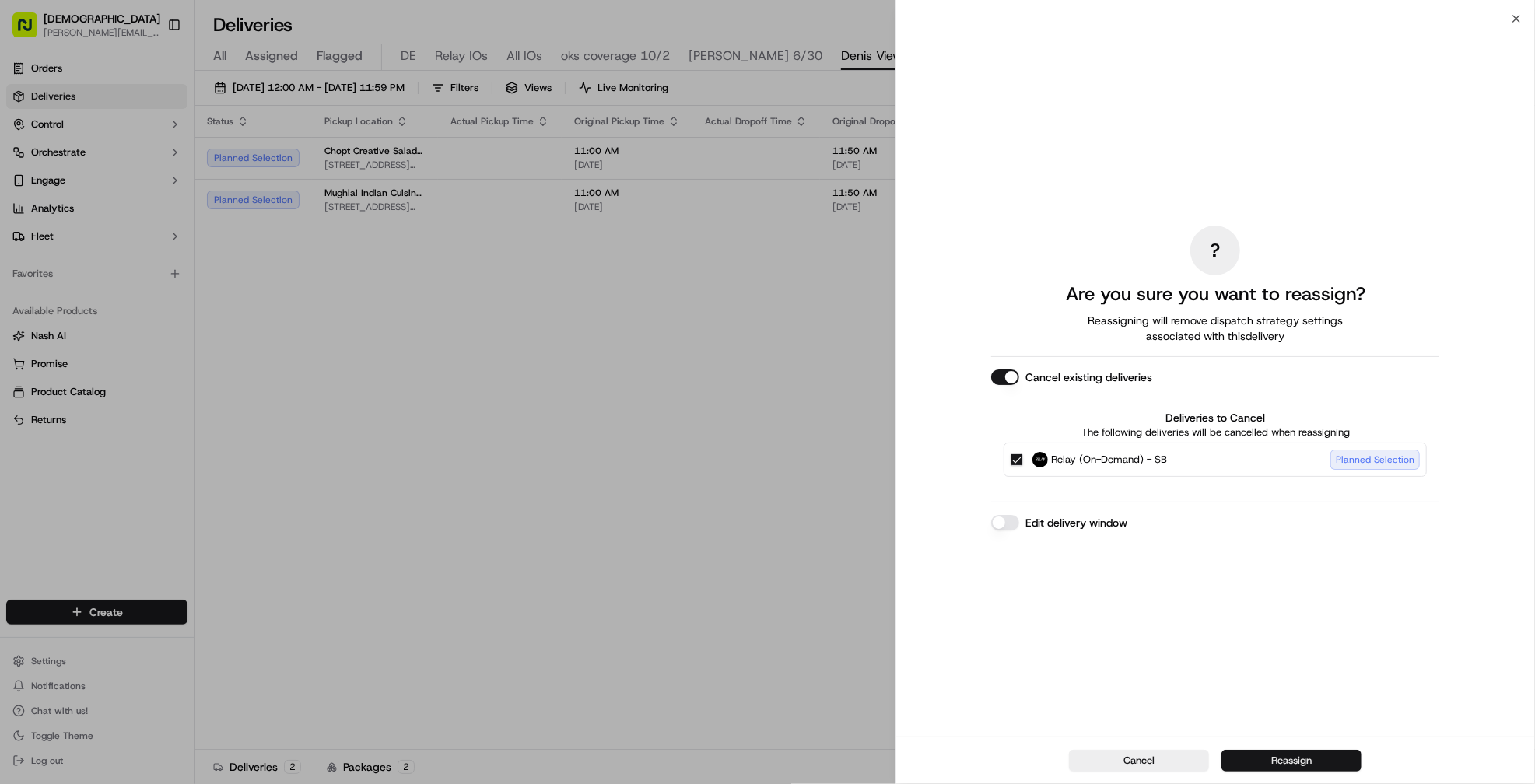
click at [1293, 763] on button "Reassign" at bounding box center [1291, 759] width 140 height 22
click at [691, 354] on div "Status Pickup Location Actual Pickup Time Original Pickup Time Actual Dropoff T…" at bounding box center [863, 427] width 1338 height 643
click at [1258, 759] on button "Reassign" at bounding box center [1291, 759] width 140 height 22
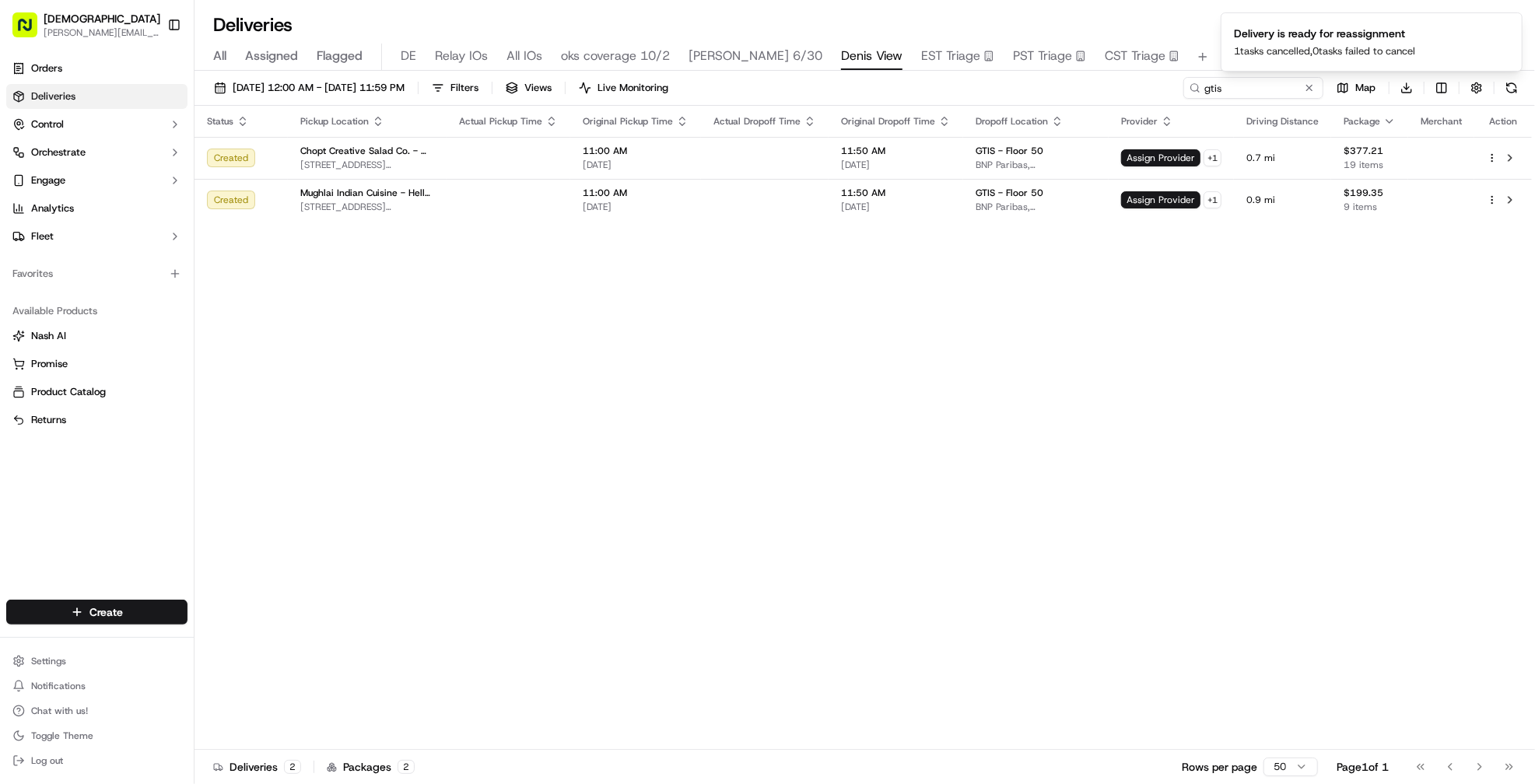
click at [838, 342] on div "Status Pickup Location Actual Pickup Time Original Pickup Time Actual Dropoff T…" at bounding box center [863, 427] width 1338 height 643
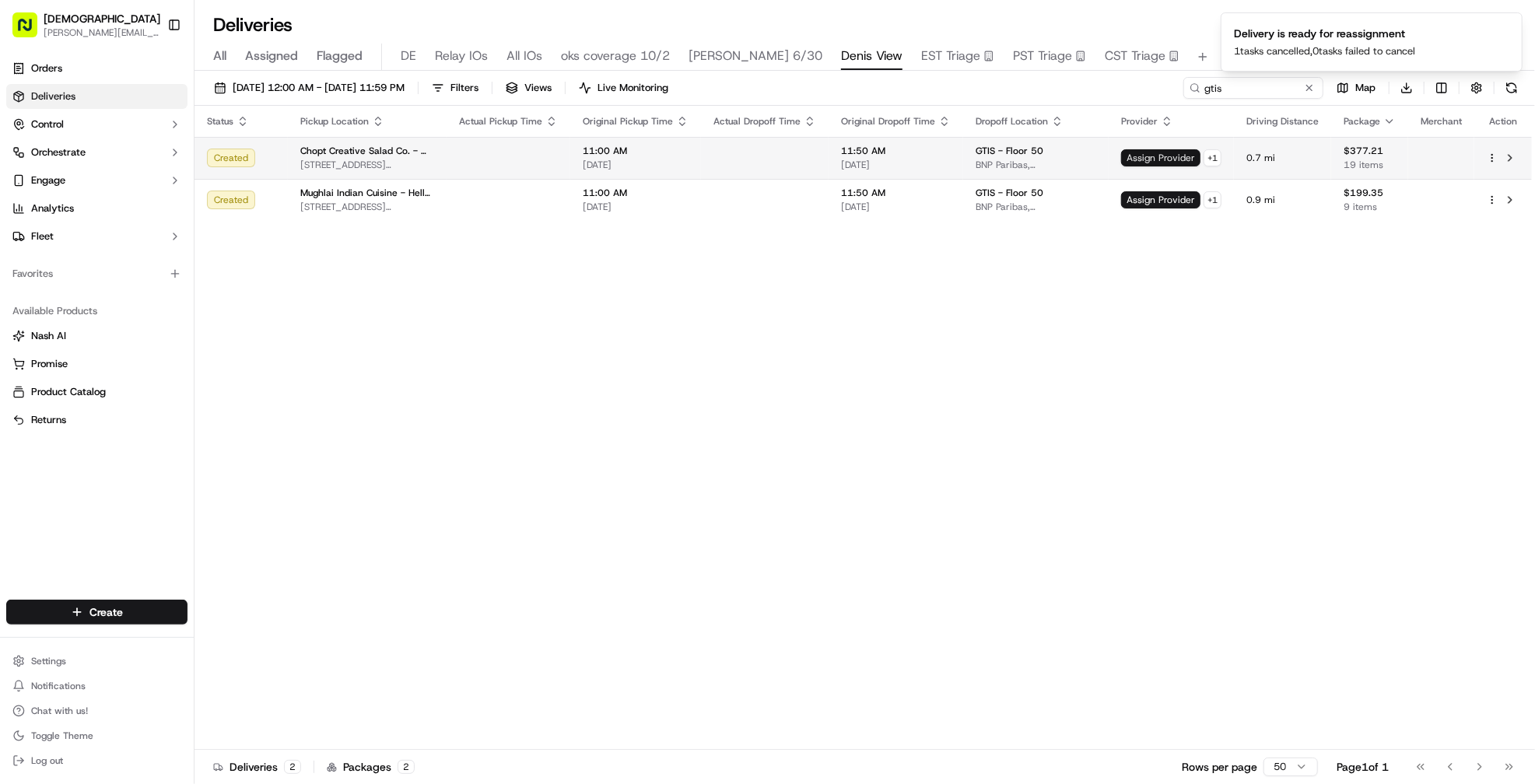
click at [1165, 156] on span "Assign Provider" at bounding box center [1161, 158] width 79 height 17
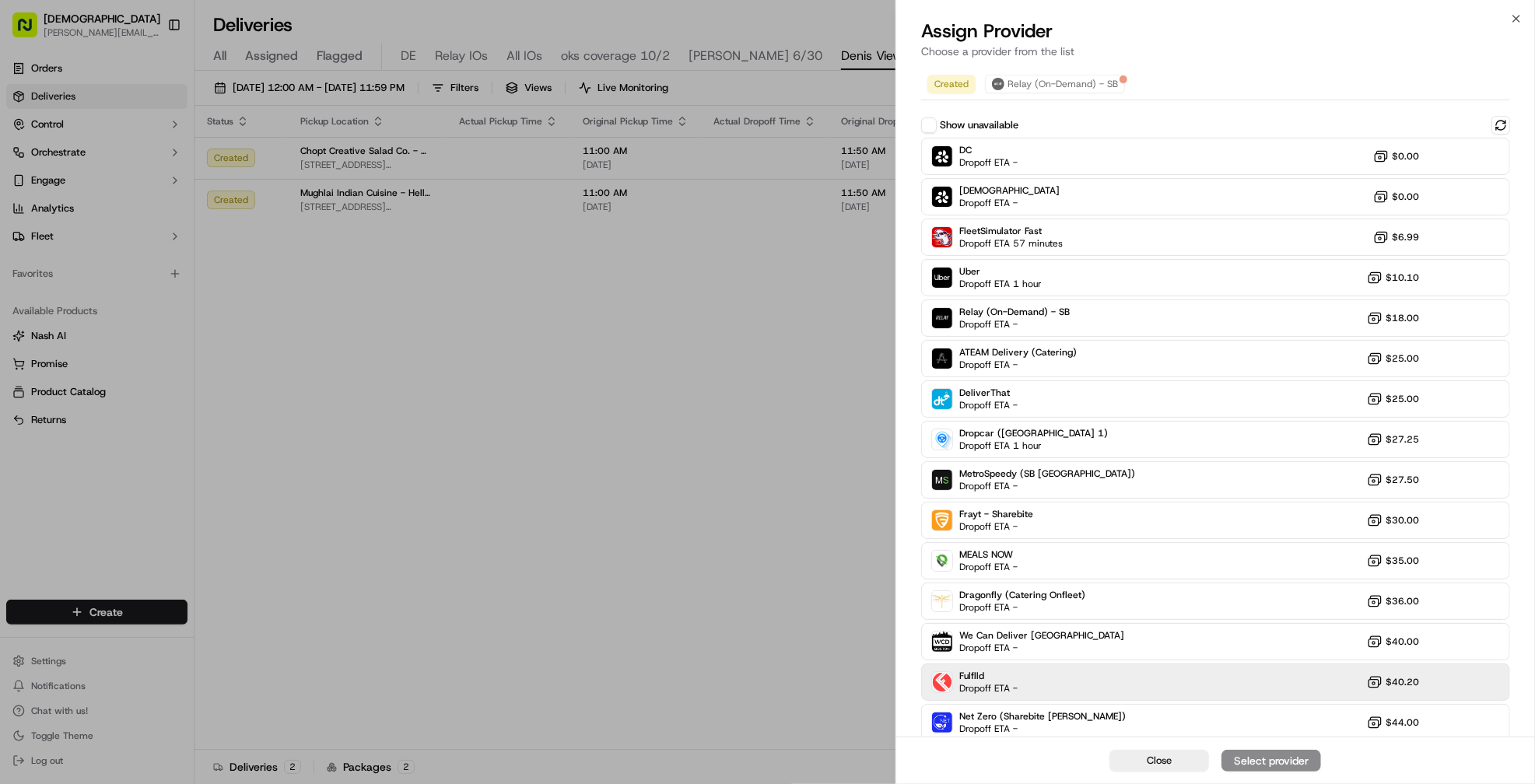
scroll to position [87, 0]
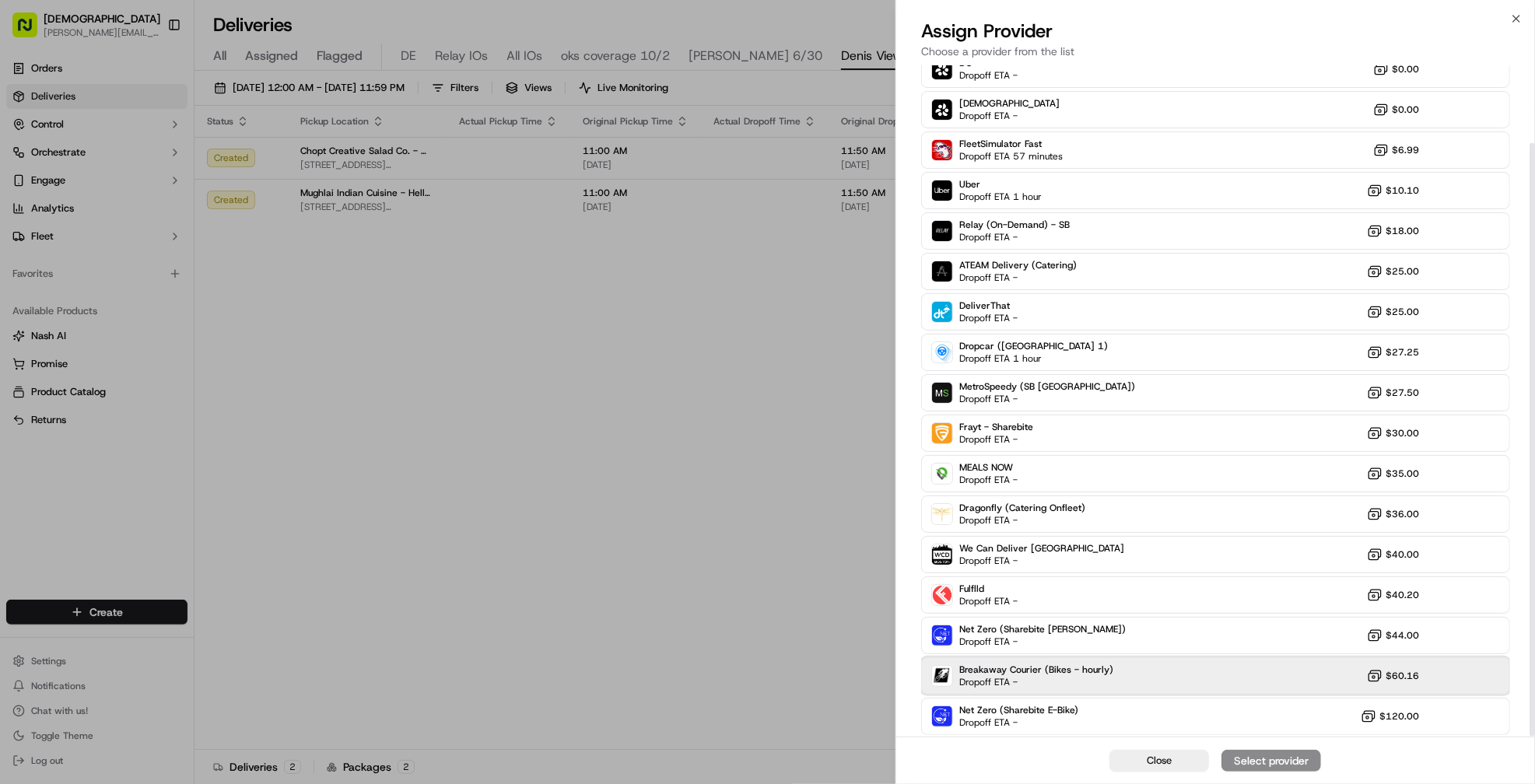
click at [1178, 689] on div "Breakaway Courier (Bikes - hourly) Dropoff ETA - $60.16" at bounding box center [1216, 676] width 589 height 38
click at [1247, 761] on div "Assign Provider" at bounding box center [1271, 760] width 76 height 15
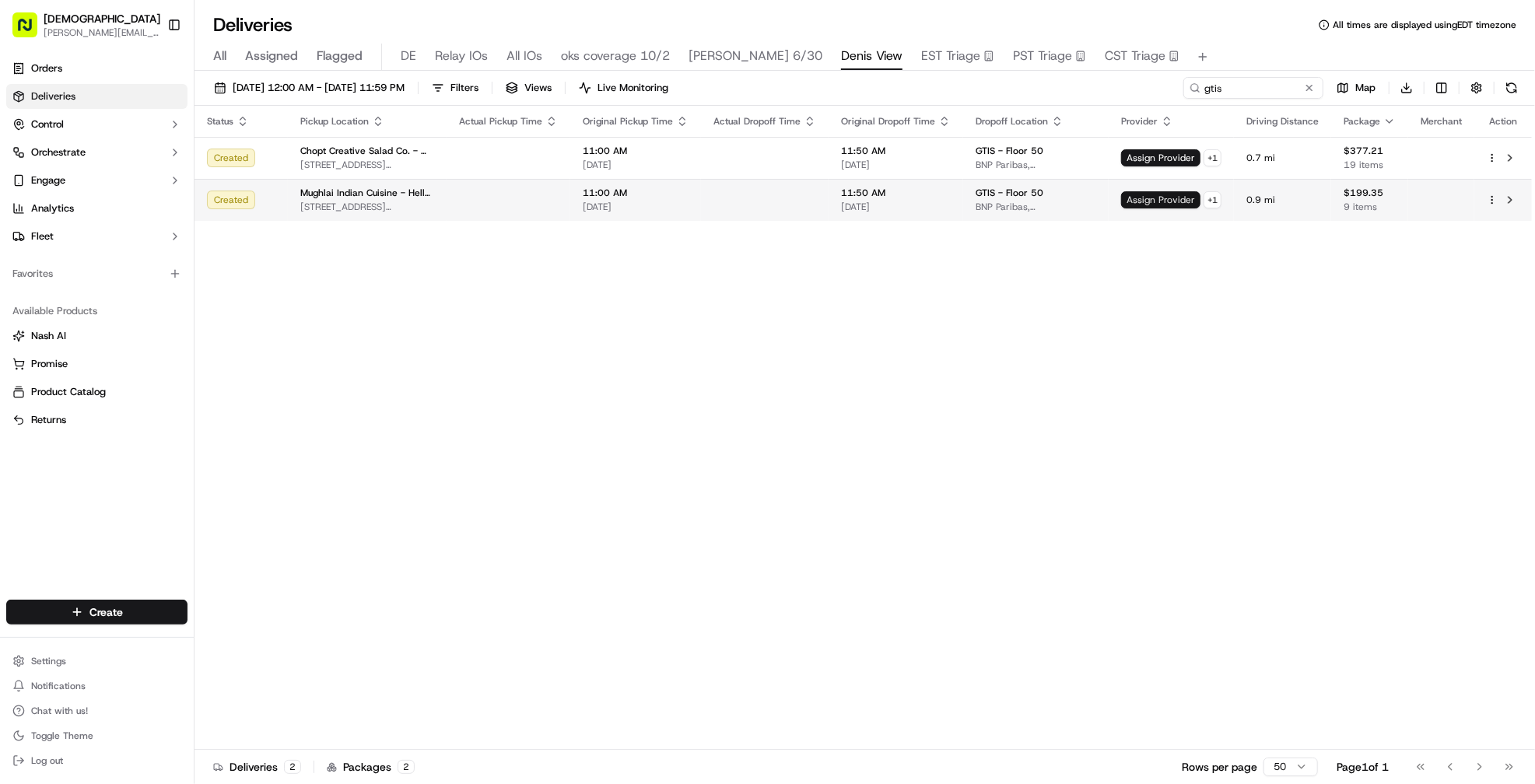
click at [1150, 203] on span "Assign Provider" at bounding box center [1161, 200] width 79 height 17
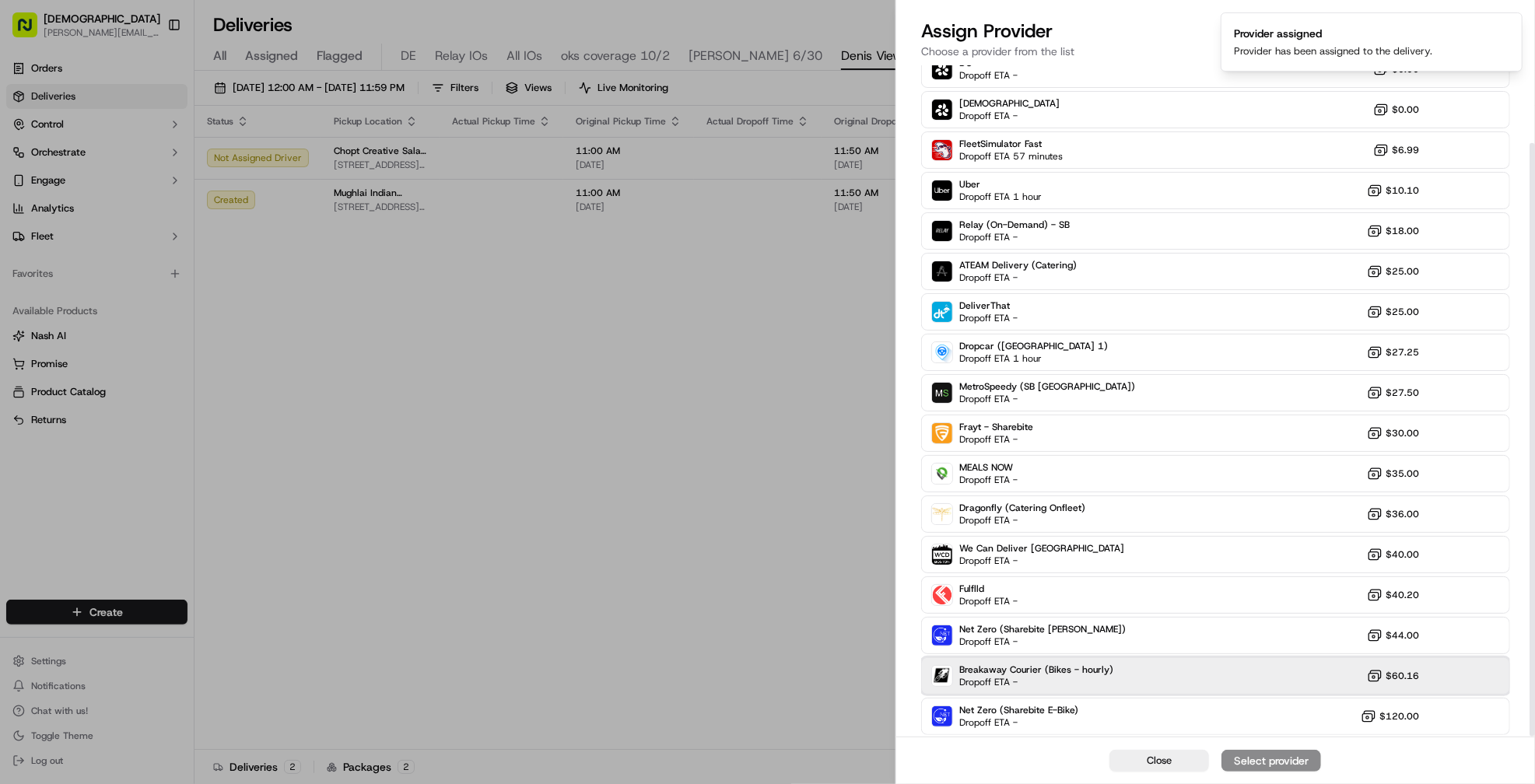
click at [1192, 663] on div "Breakaway Courier (Bikes - hourly) Dropoff ETA - $60.16" at bounding box center [1216, 676] width 589 height 38
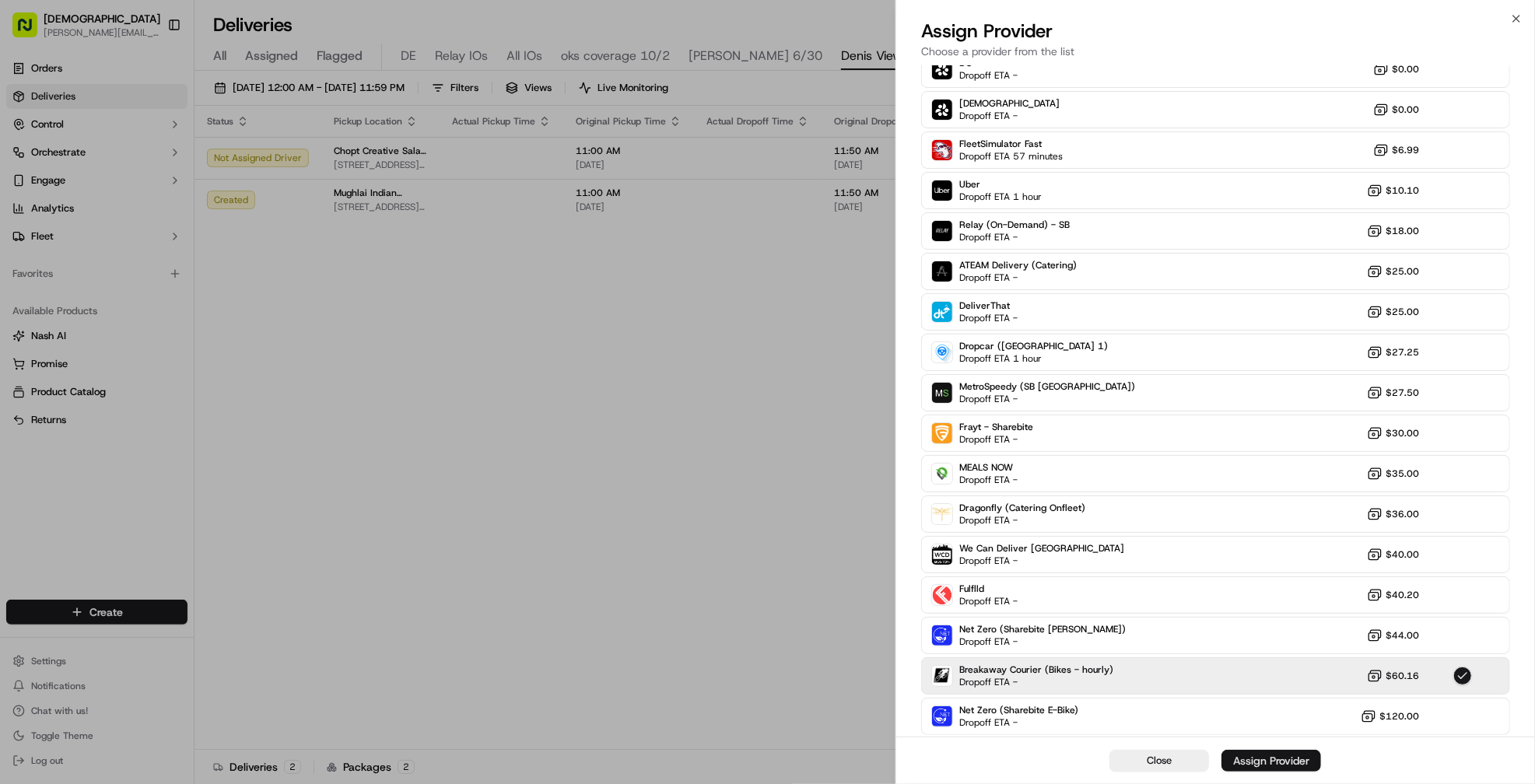
click at [1261, 762] on div "Assign Provider" at bounding box center [1271, 760] width 76 height 15
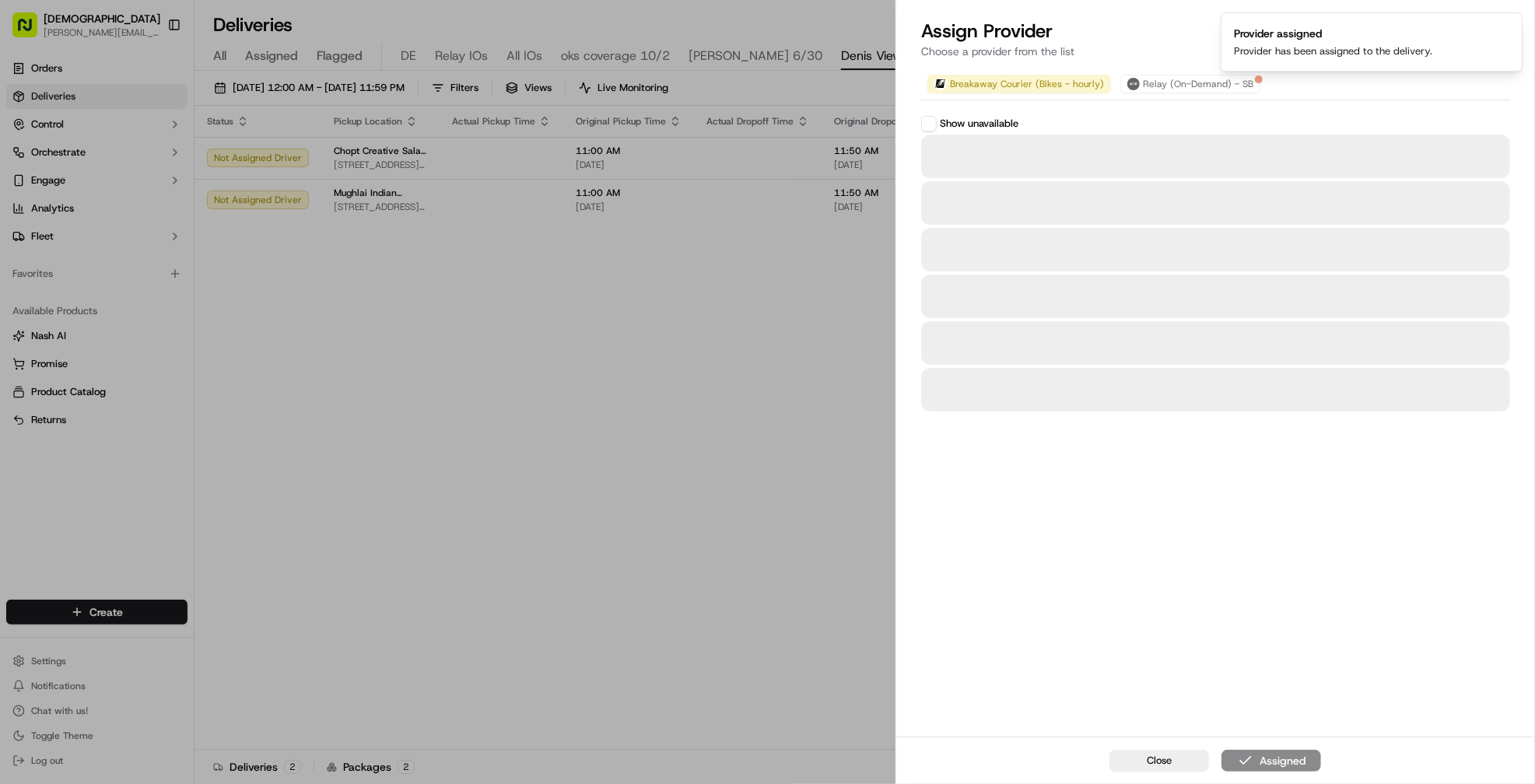
scroll to position [0, 0]
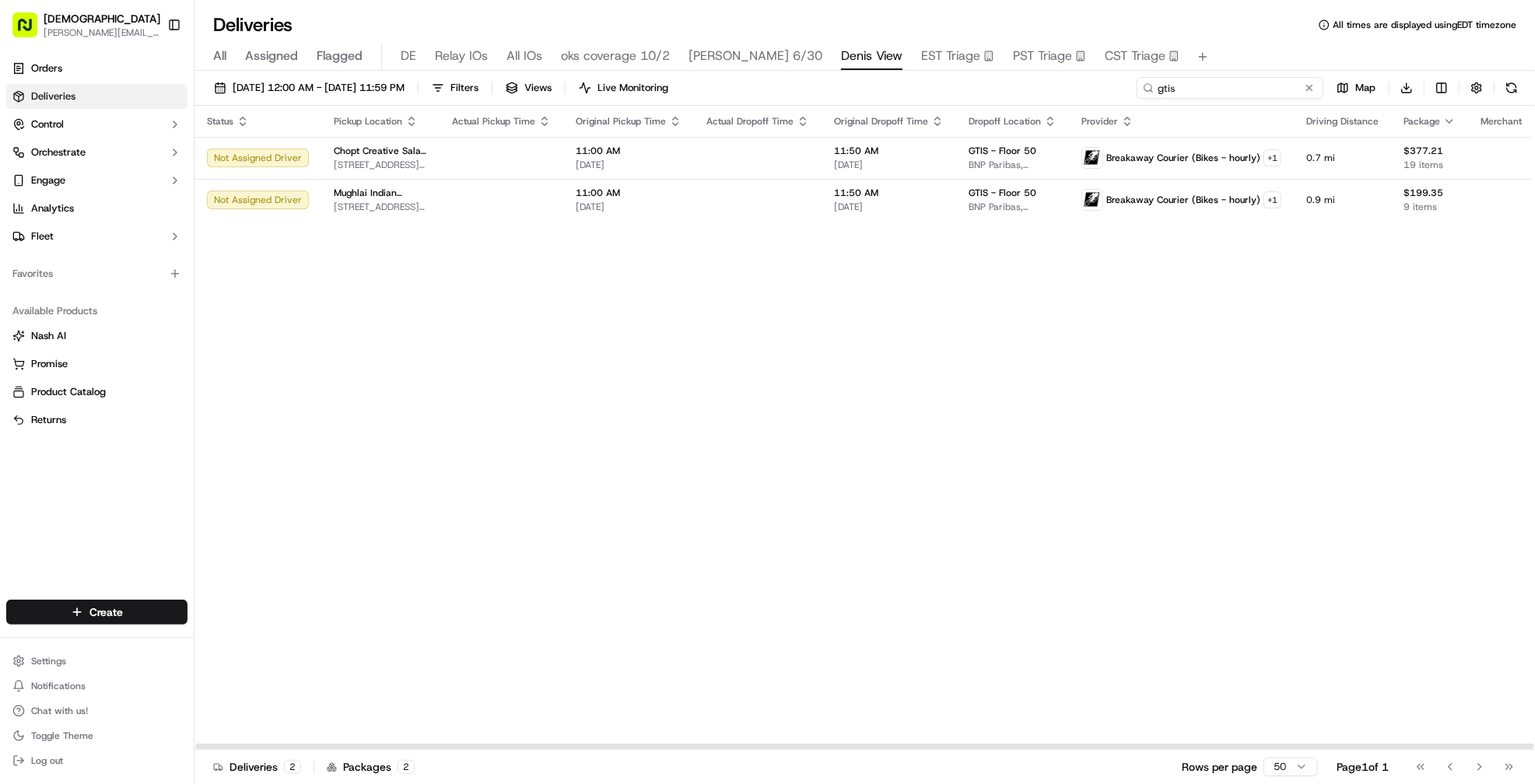
click at [1249, 84] on input "gtis" at bounding box center [1230, 88] width 187 height 22
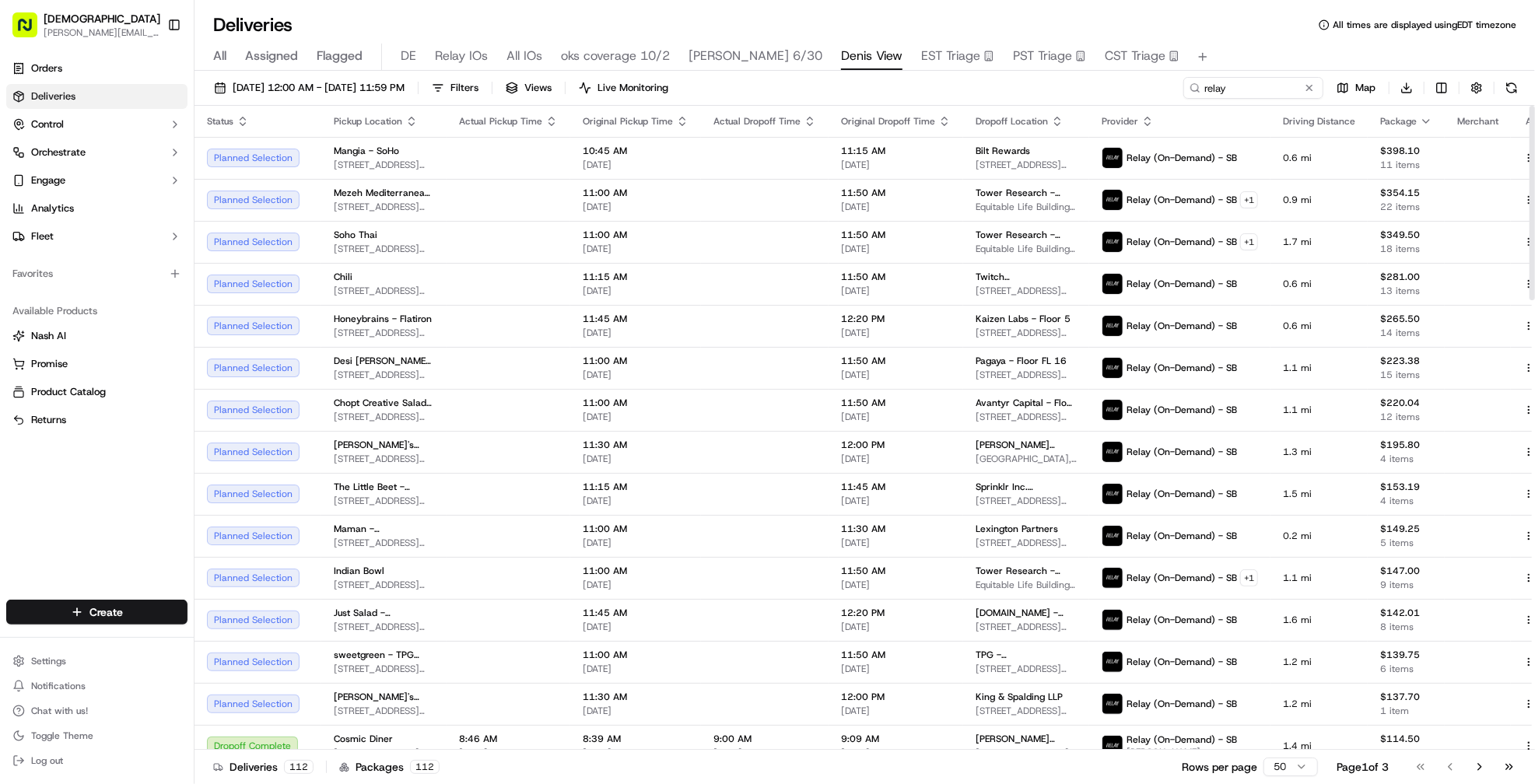
click at [1223, 74] on div "[DATE] 12:00 AM - [DATE] 11:59 PM Filters Views Live Monitoring relay Map Downl…" at bounding box center [865, 428] width 1341 height 716
click at [1217, 91] on input "relay" at bounding box center [1230, 88] width 187 height 22
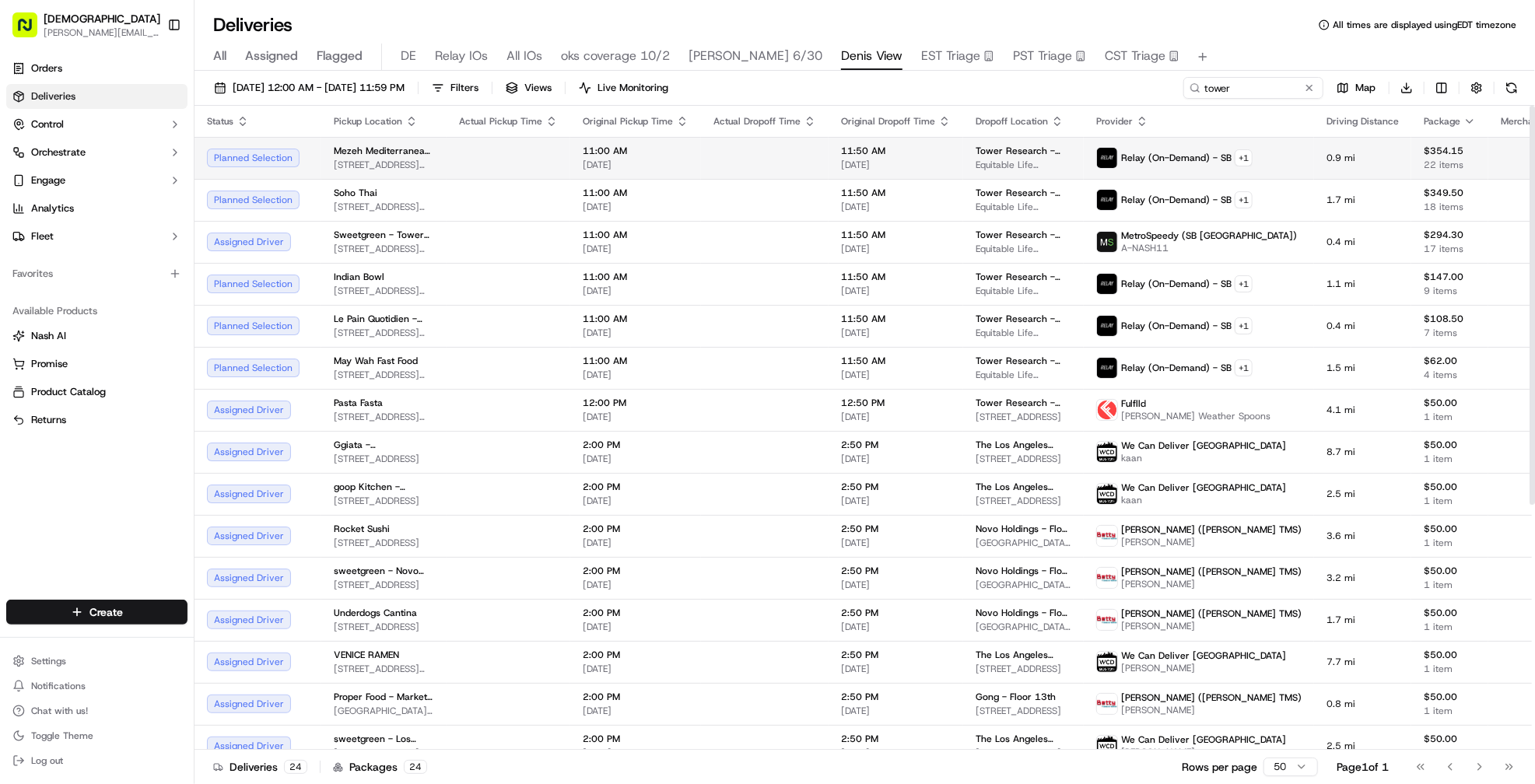
click at [717, 159] on td at bounding box center [764, 158] width 127 height 42
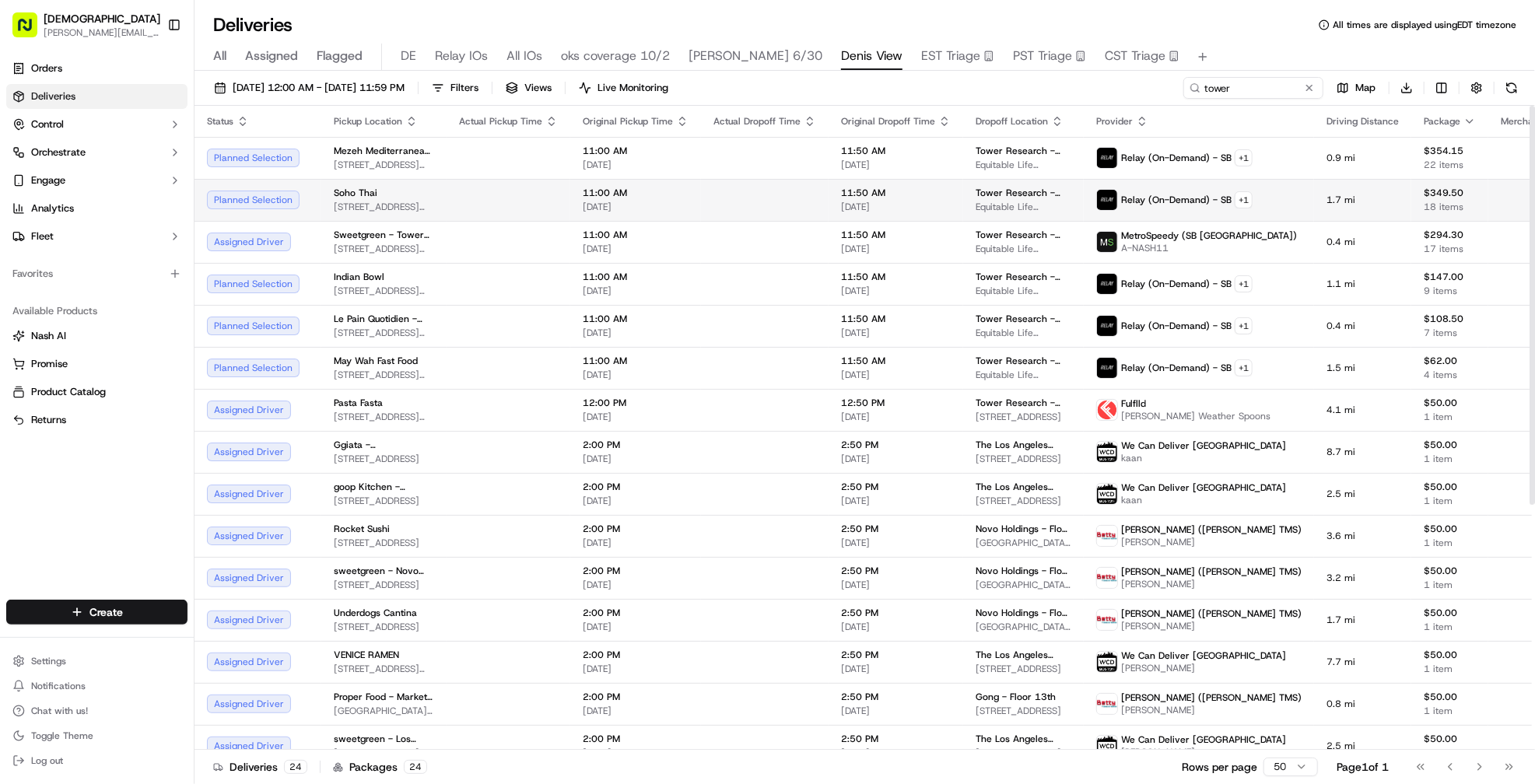
click at [729, 188] on td at bounding box center [764, 200] width 127 height 42
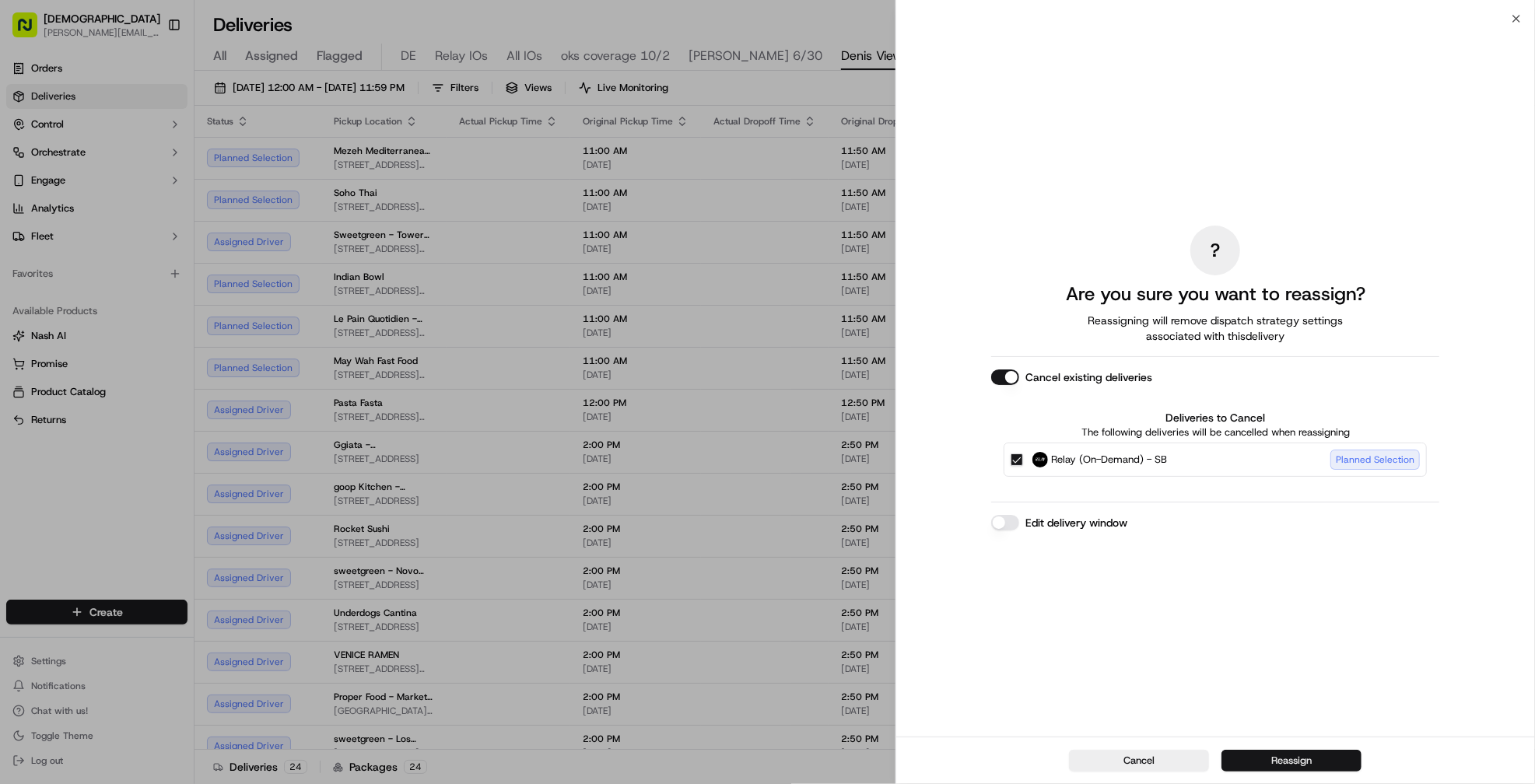
click at [1258, 753] on button "Reassign" at bounding box center [1291, 759] width 140 height 22
click at [732, 209] on td at bounding box center [764, 200] width 127 height 42
click at [1293, 767] on button "Reassign" at bounding box center [1291, 759] width 140 height 22
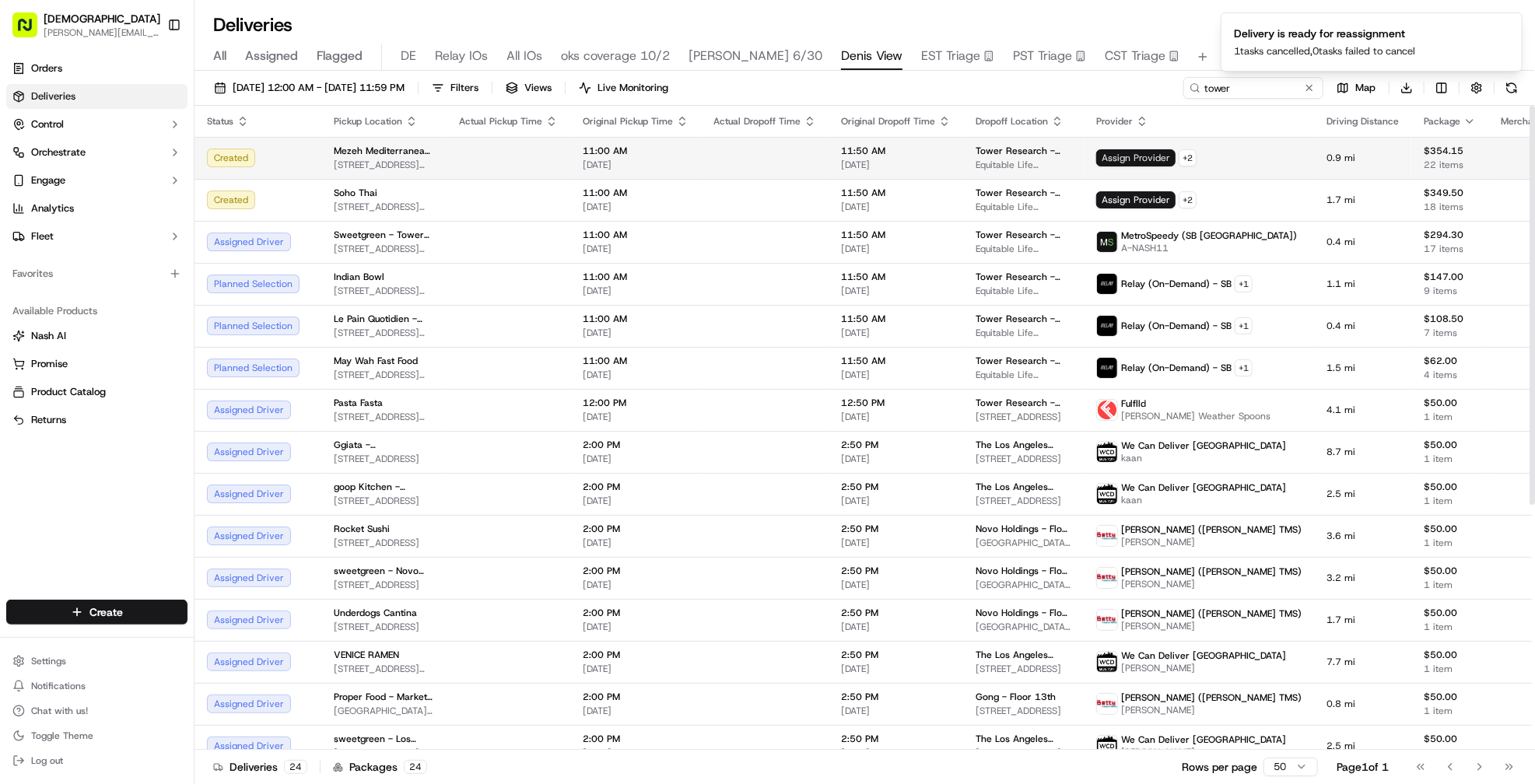
click at [1120, 160] on span "Assign Provider" at bounding box center [1136, 158] width 79 height 17
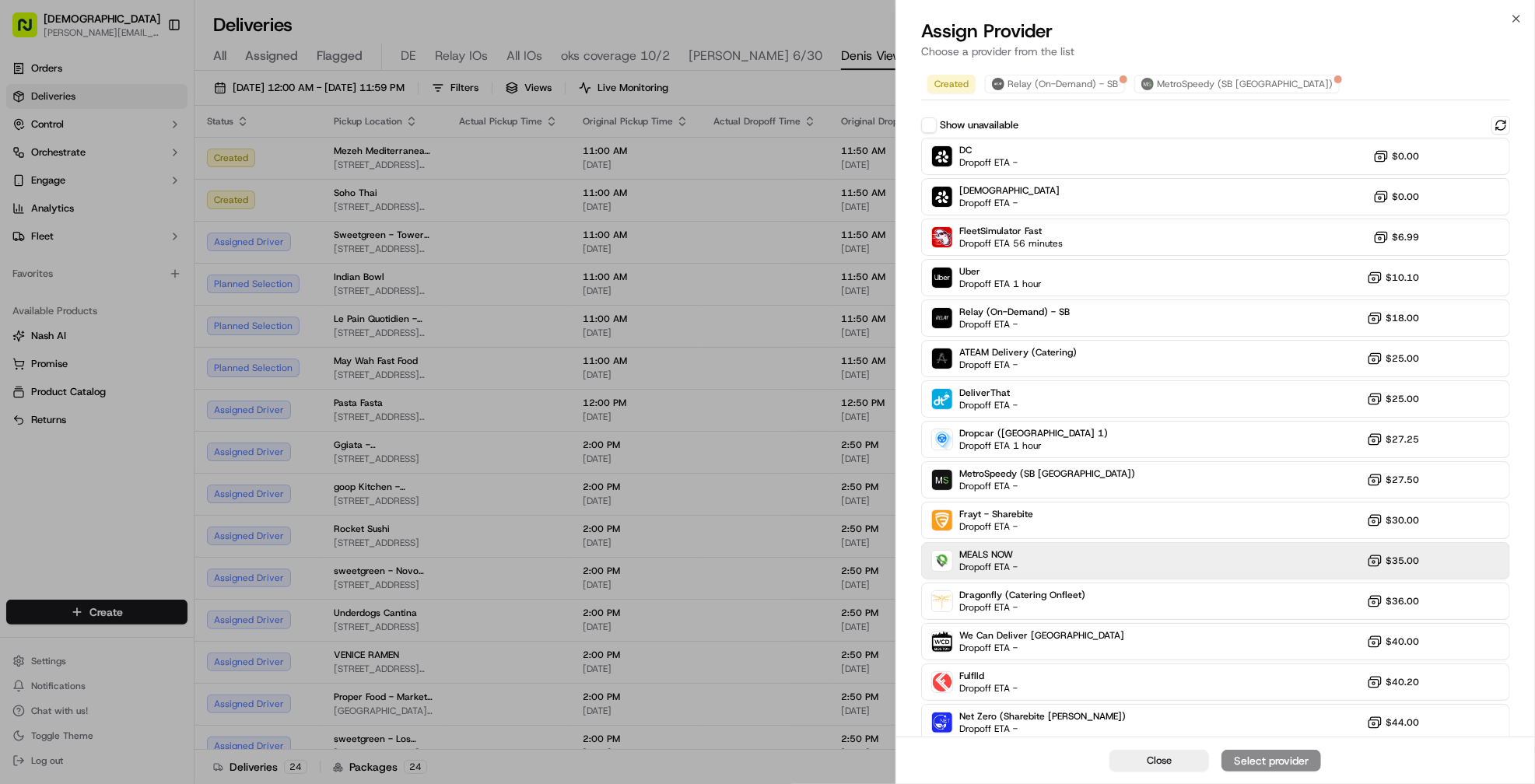
scroll to position [87, 0]
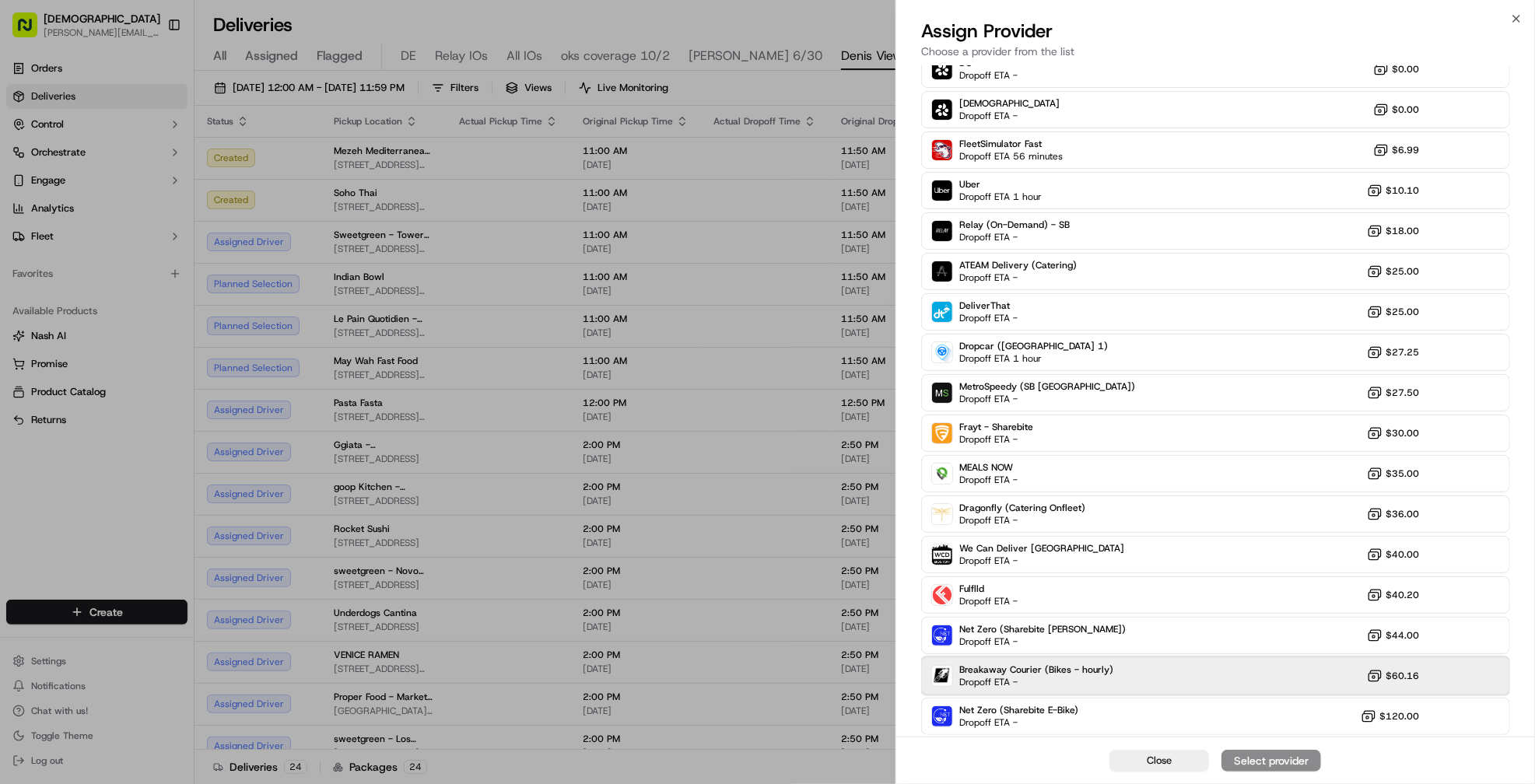
click at [1188, 673] on div "Breakaway Courier (Bikes - hourly) Dropoff ETA - $60.16" at bounding box center [1216, 676] width 589 height 38
click at [1265, 765] on div "Assign Provider" at bounding box center [1271, 760] width 76 height 15
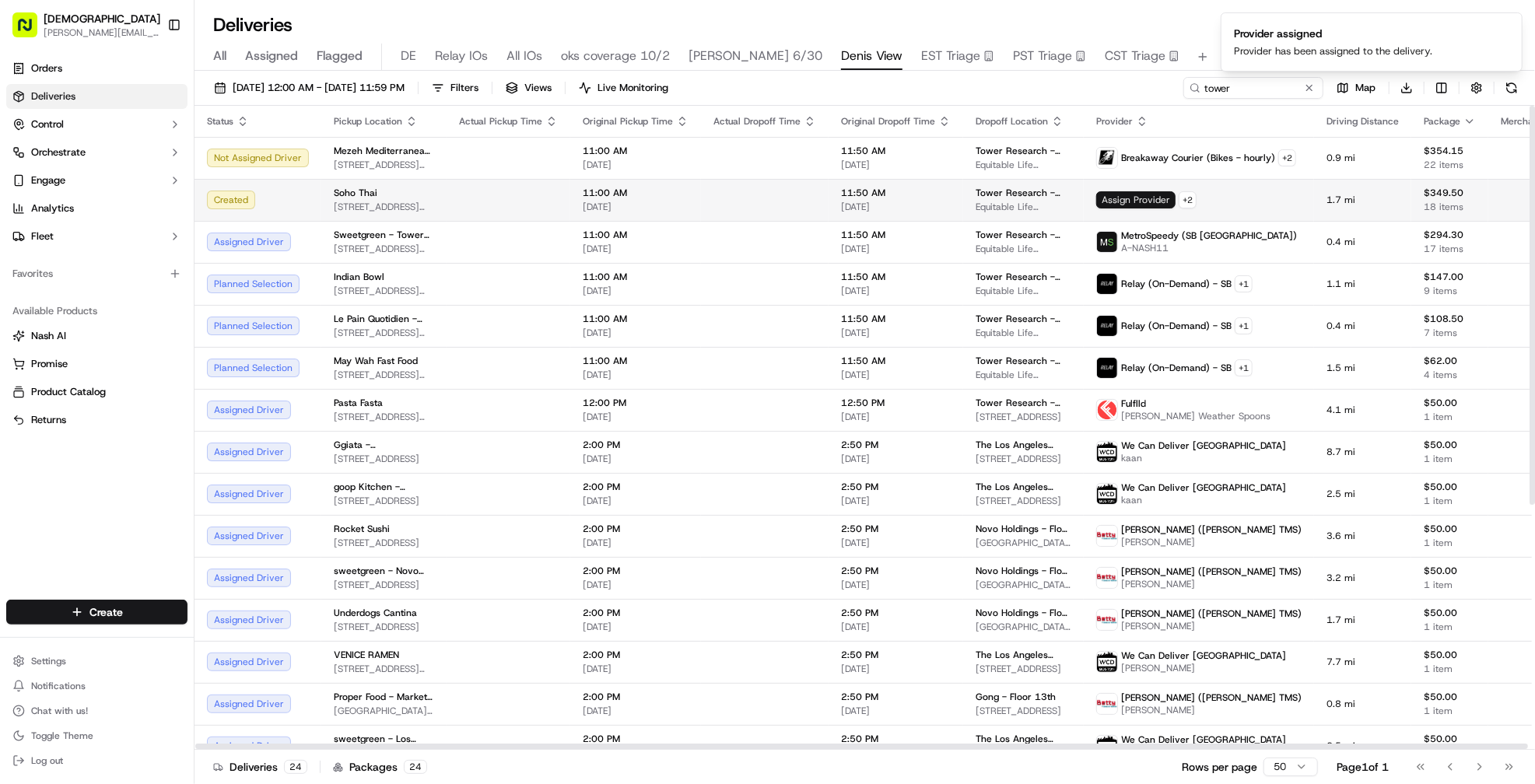
click at [1107, 200] on span "Assign Provider" at bounding box center [1136, 200] width 79 height 17
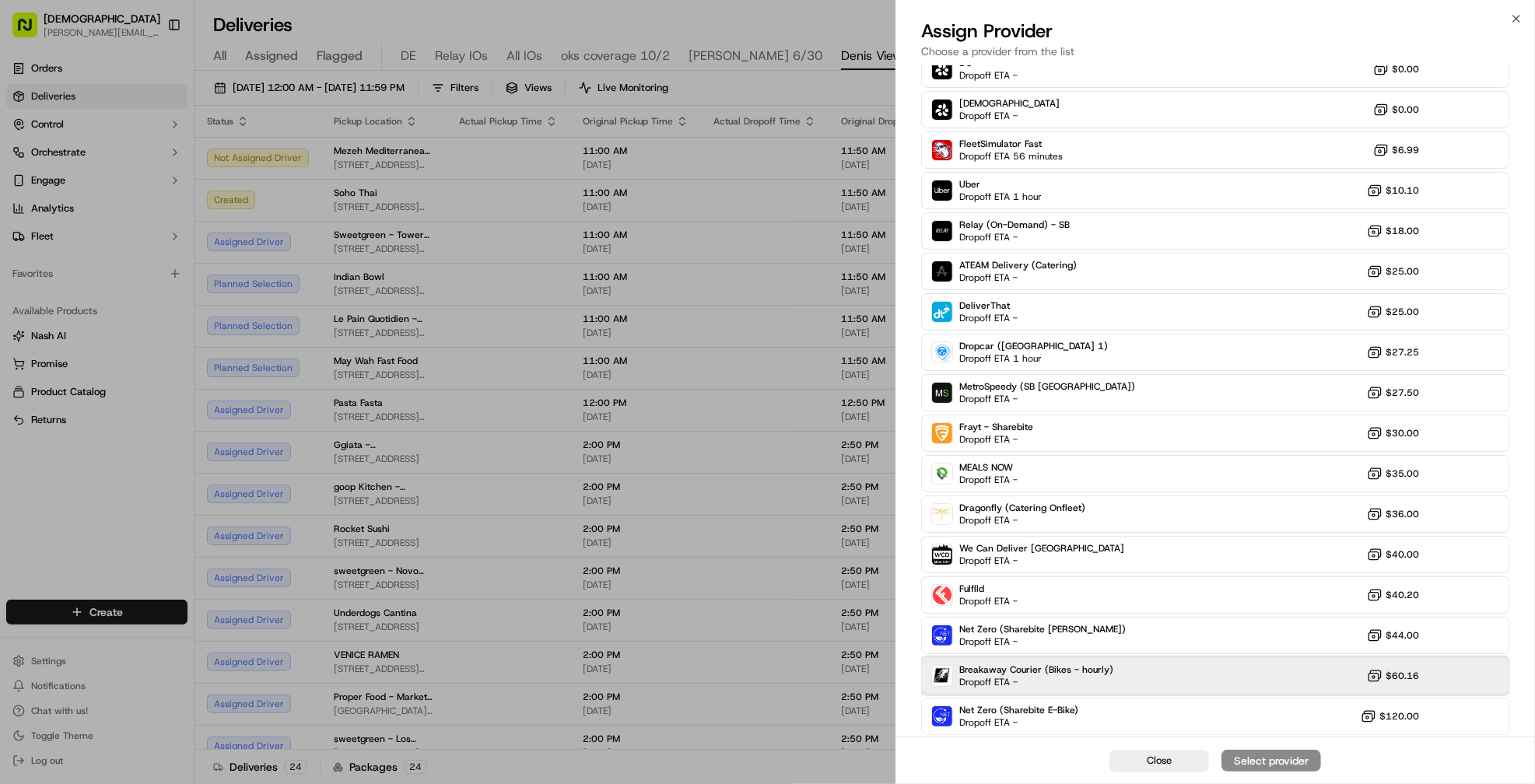
click at [1206, 674] on div "Breakaway Courier (Bikes - hourly) Dropoff ETA - $60.16" at bounding box center [1216, 676] width 589 height 38
click at [1254, 759] on div "Assign Provider" at bounding box center [1271, 760] width 76 height 15
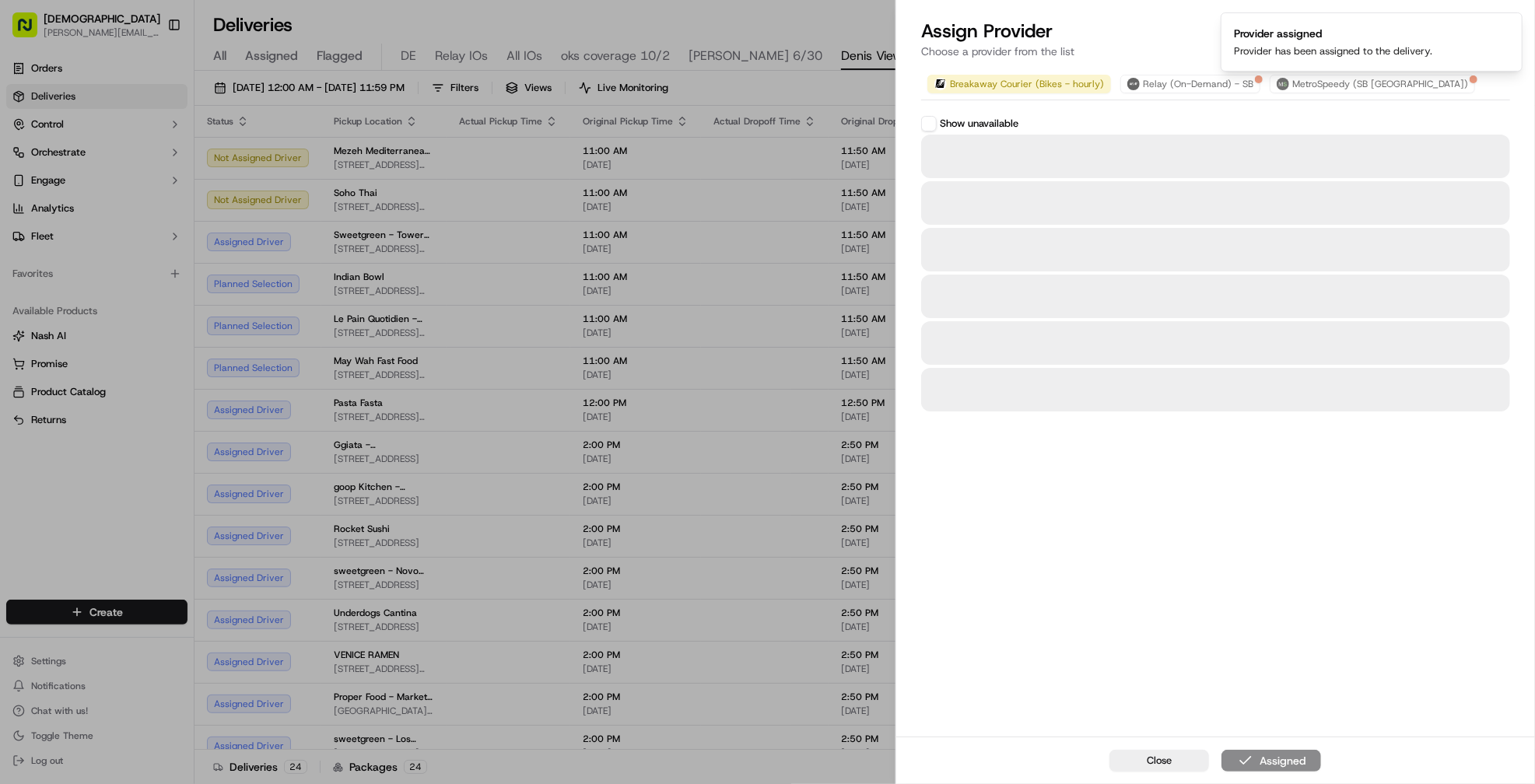
scroll to position [0, 0]
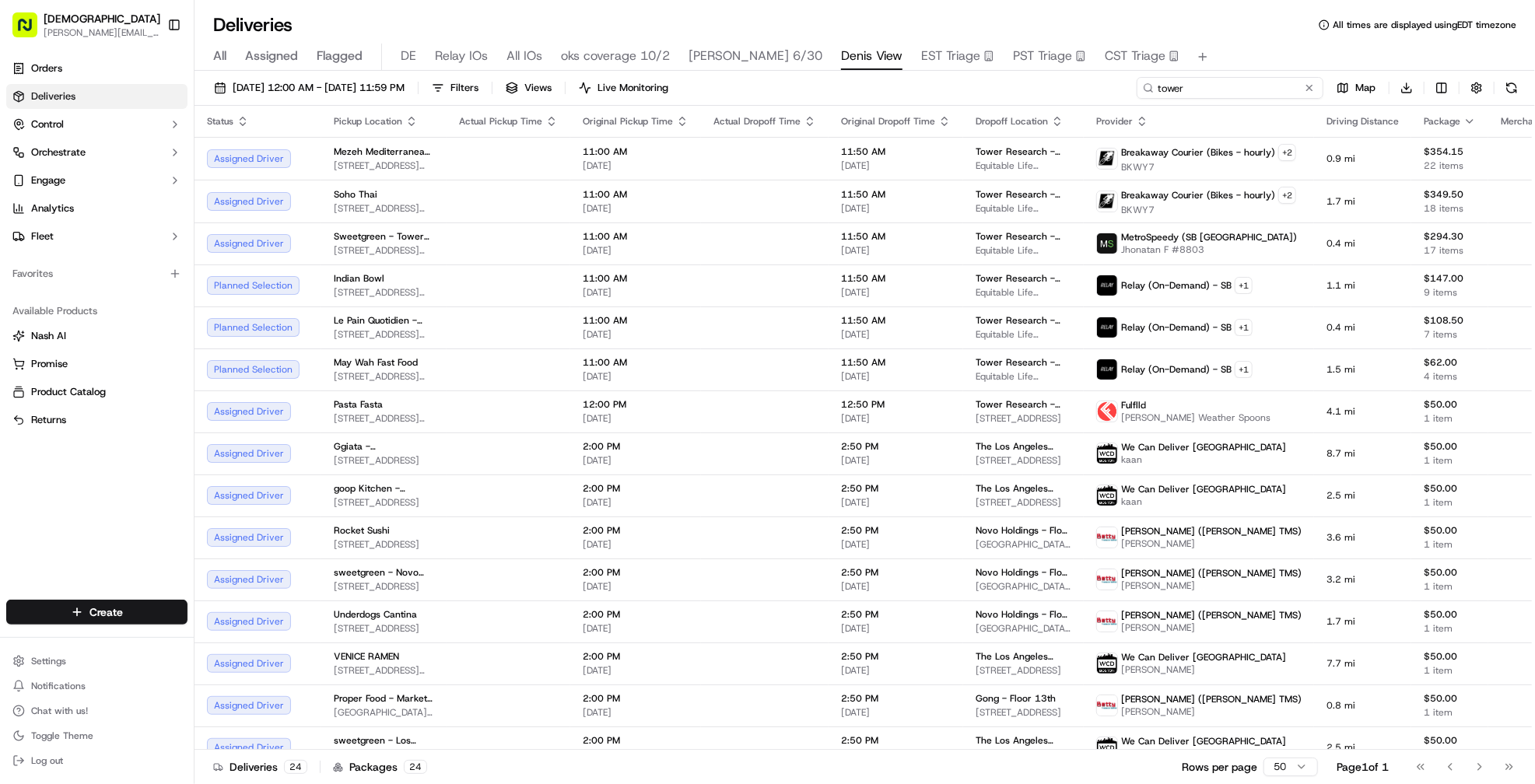
click at [1274, 82] on input "tower" at bounding box center [1230, 88] width 187 height 22
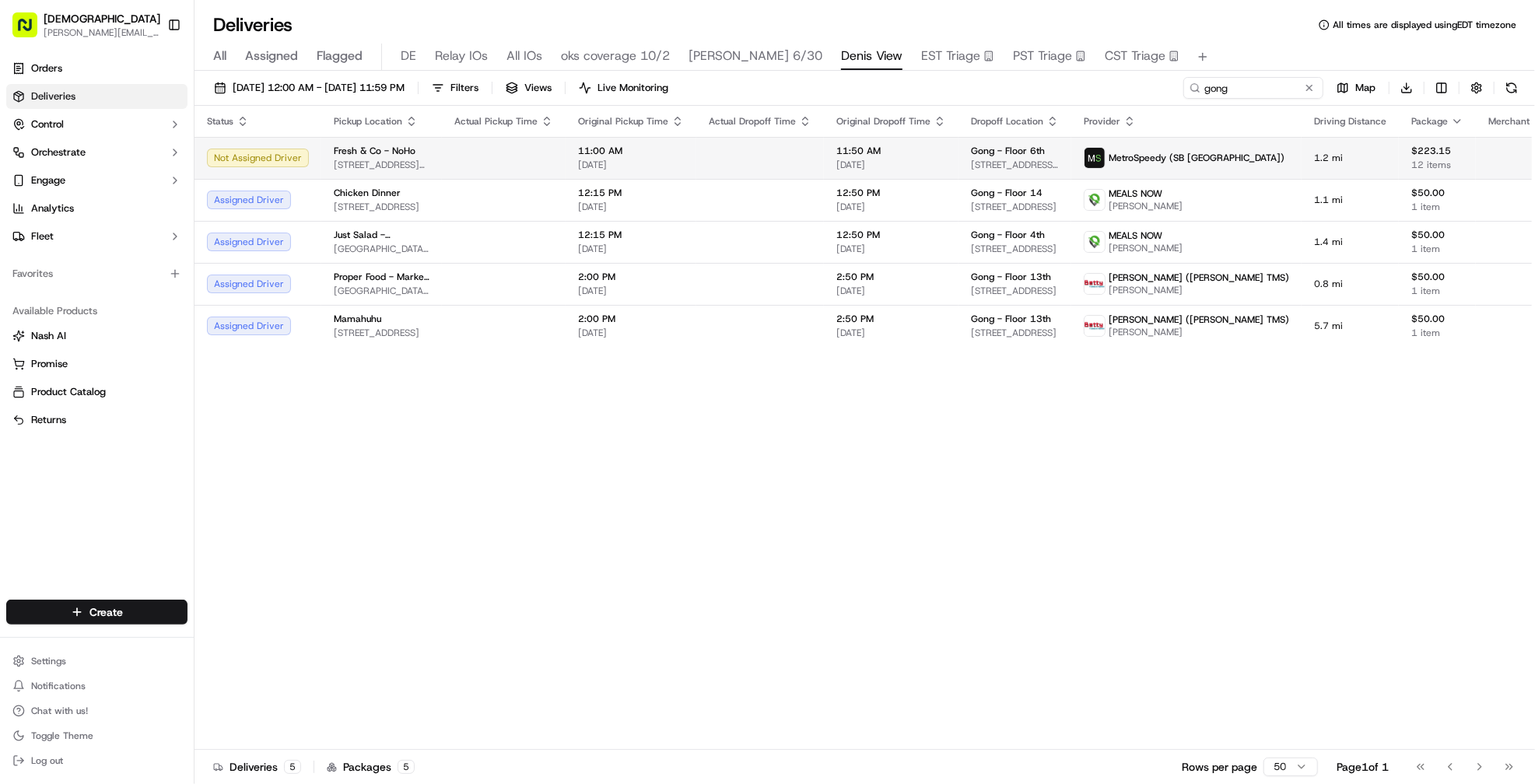
click at [737, 151] on td at bounding box center [760, 158] width 127 height 42
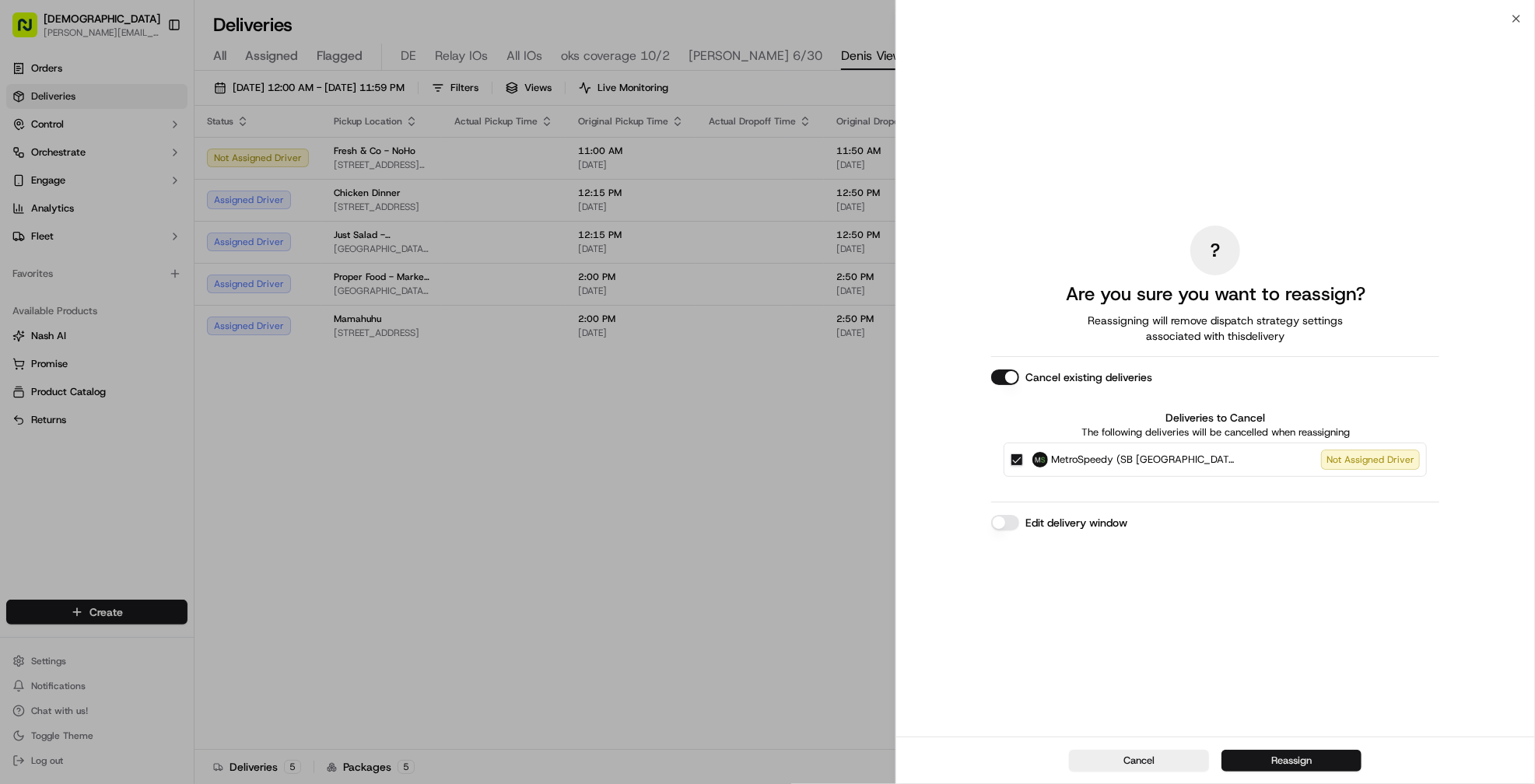
click at [1259, 753] on button "Reassign" at bounding box center [1291, 759] width 140 height 22
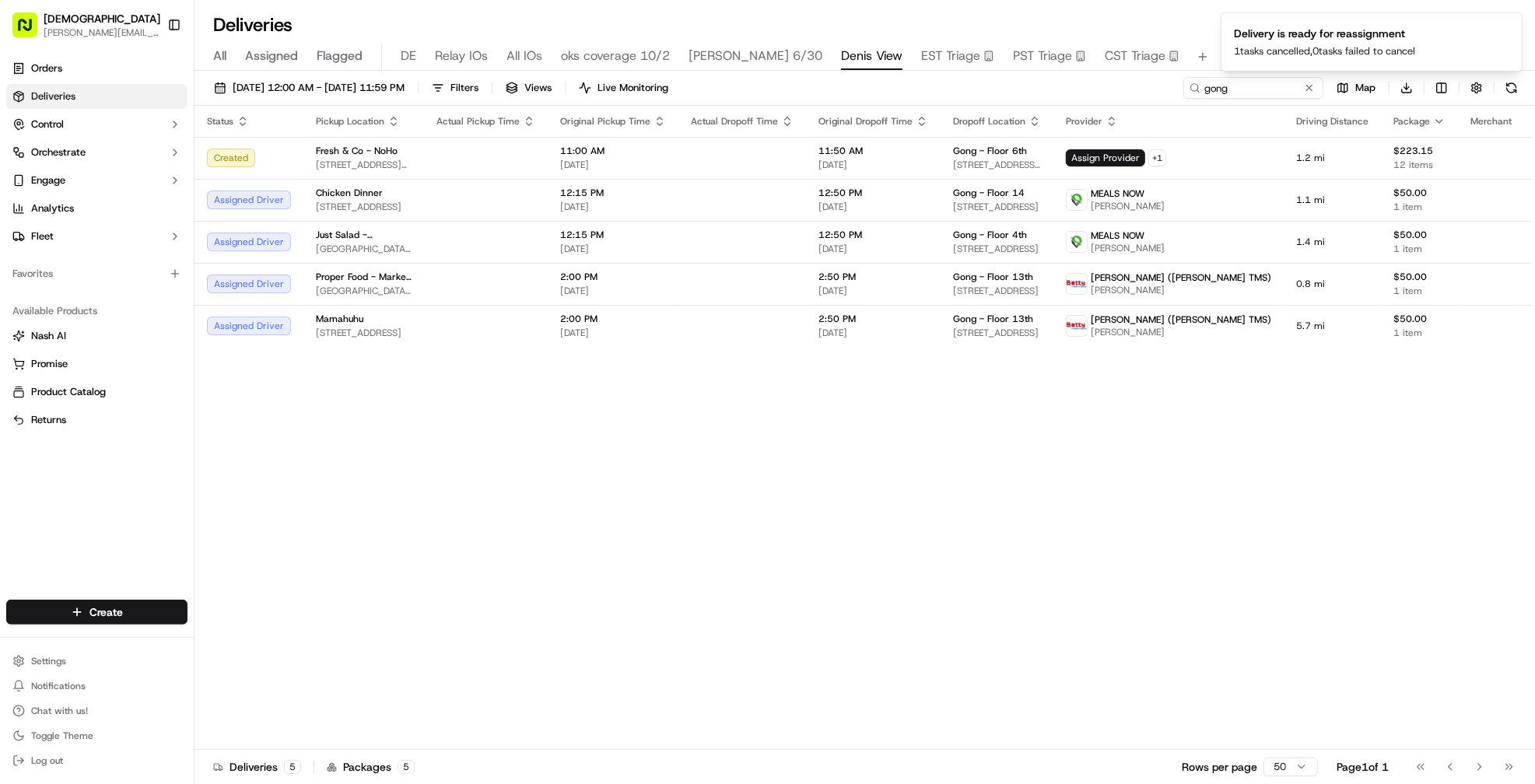
click at [734, 419] on div "Status Pickup Location Actual Pickup Time Original Pickup Time Actual Dropoff T…" at bounding box center [887, 427] width 1387 height 643
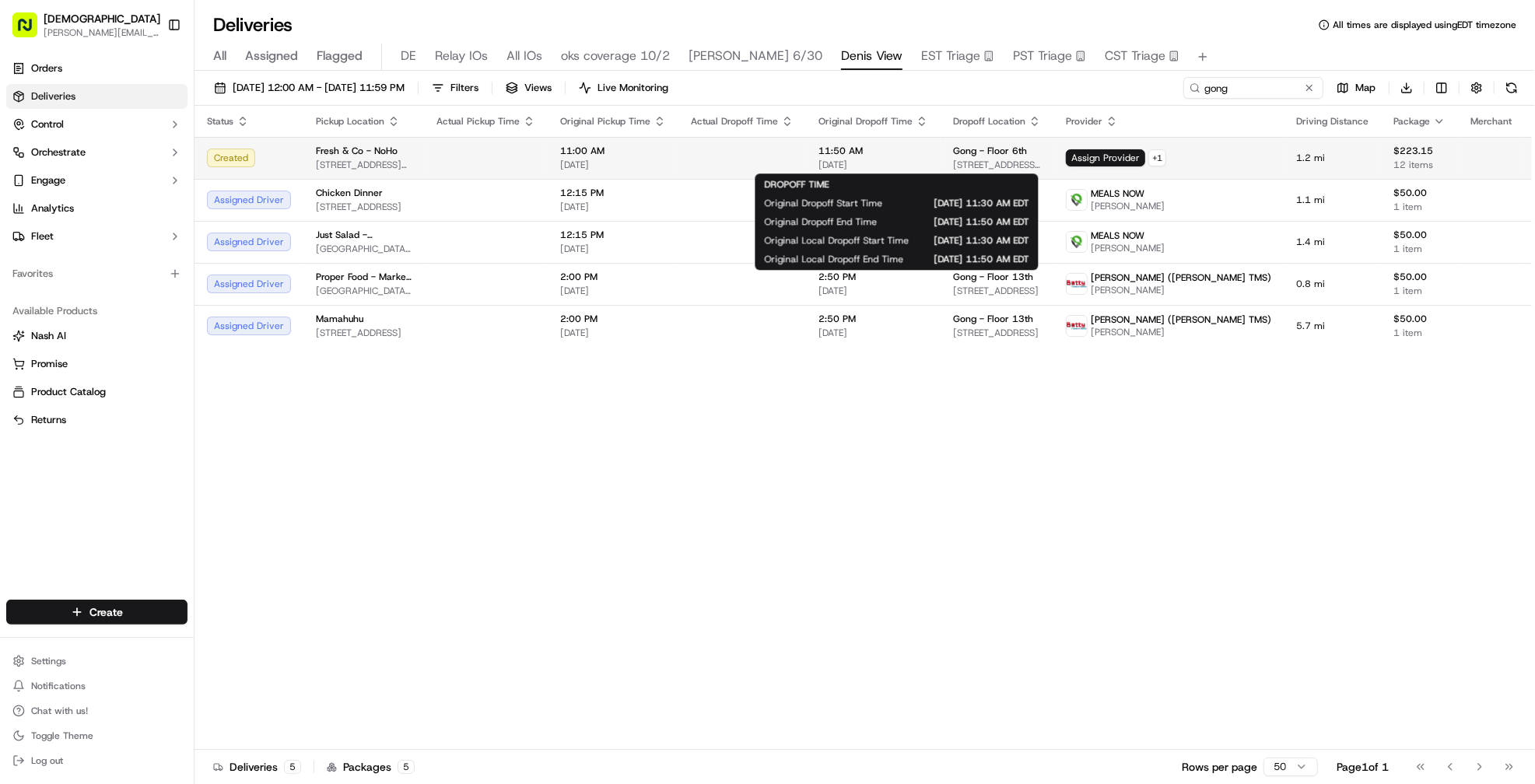
click at [916, 157] on div "11:50 AM [DATE]" at bounding box center [873, 158] width 110 height 26
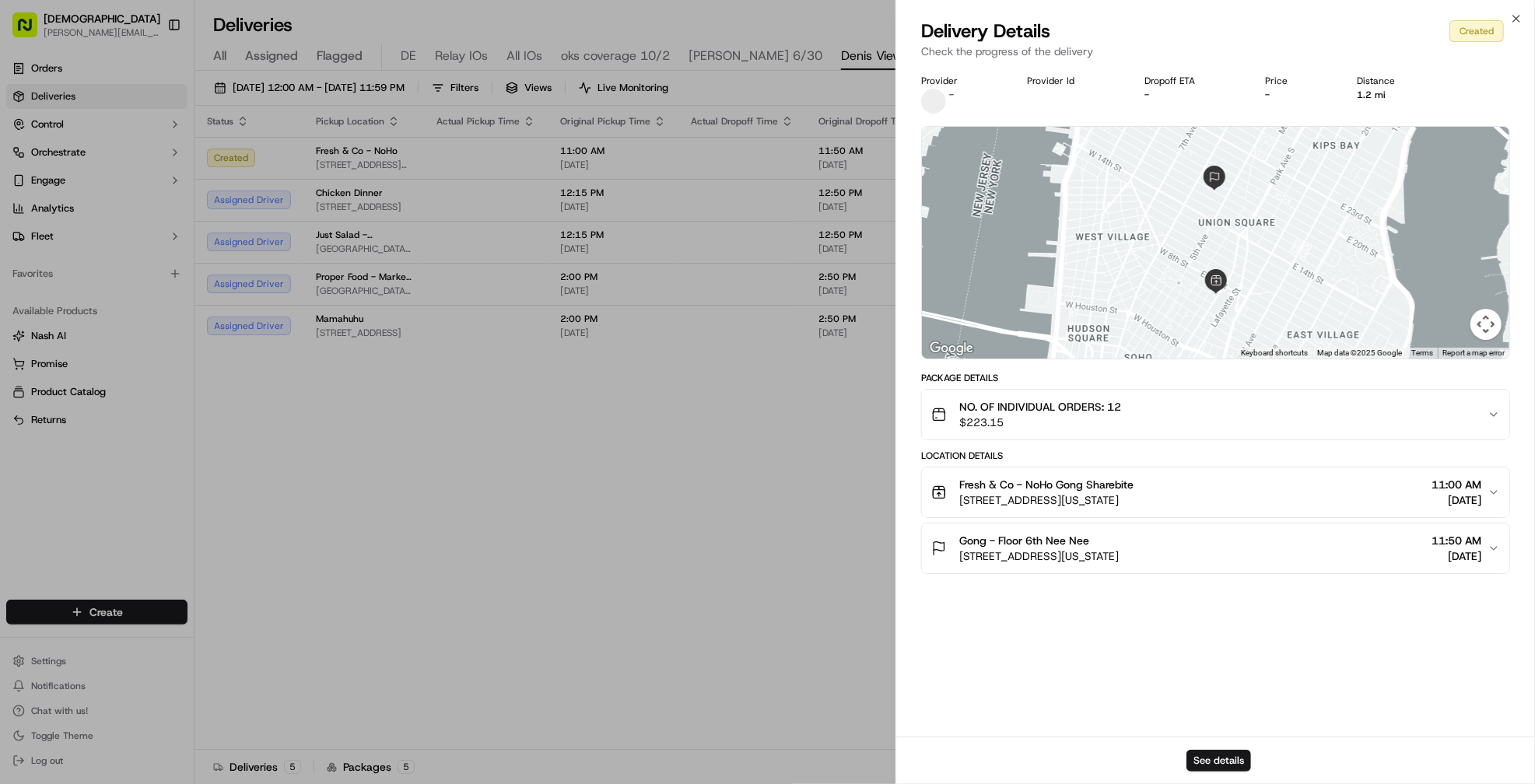
click at [1183, 528] on button "Gong - Floor [GEOGRAPHIC_DATA][STREET_ADDRESS][US_STATE] 11:50 AM [DATE]" at bounding box center [1216, 548] width 587 height 50
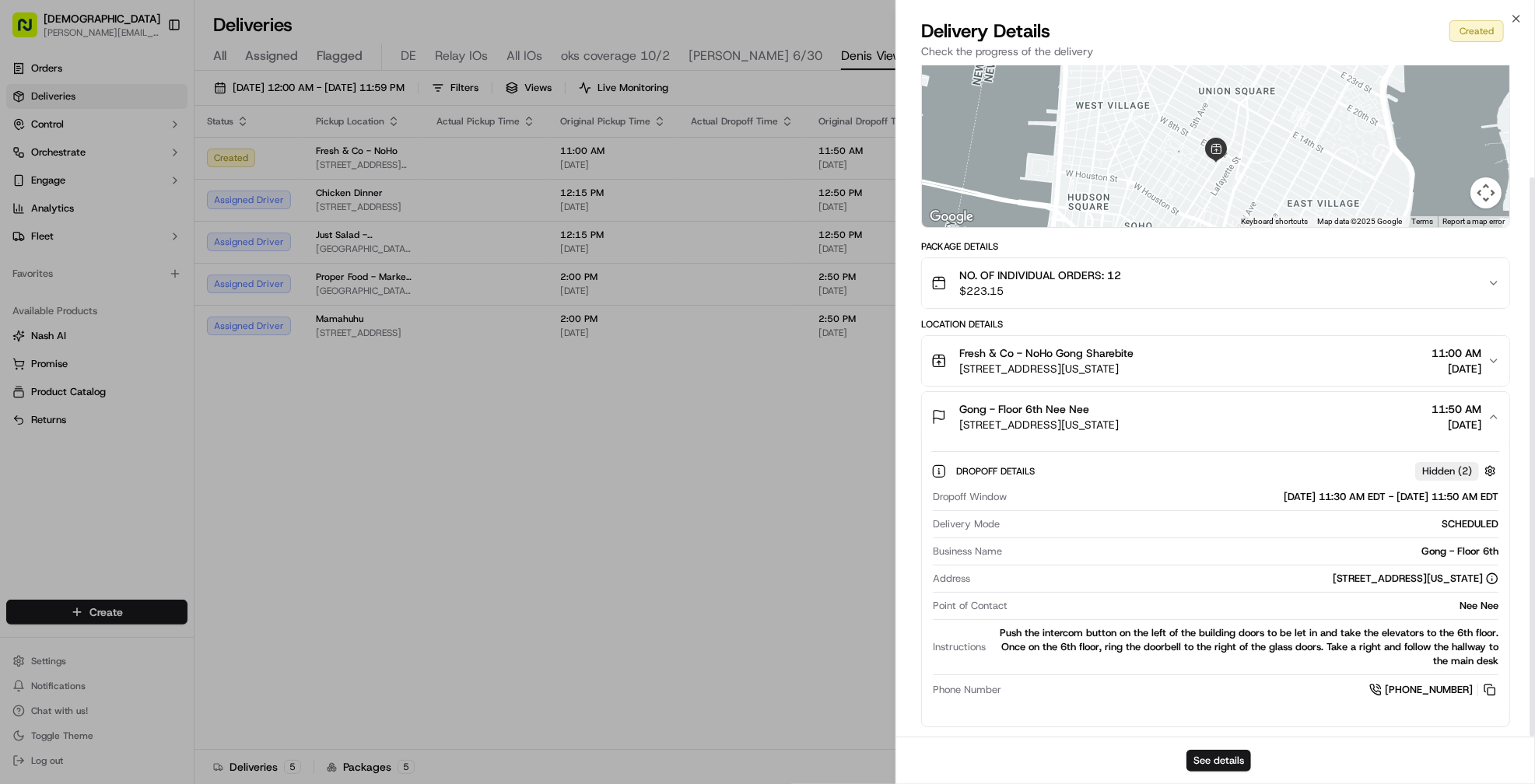
scroll to position [134, 0]
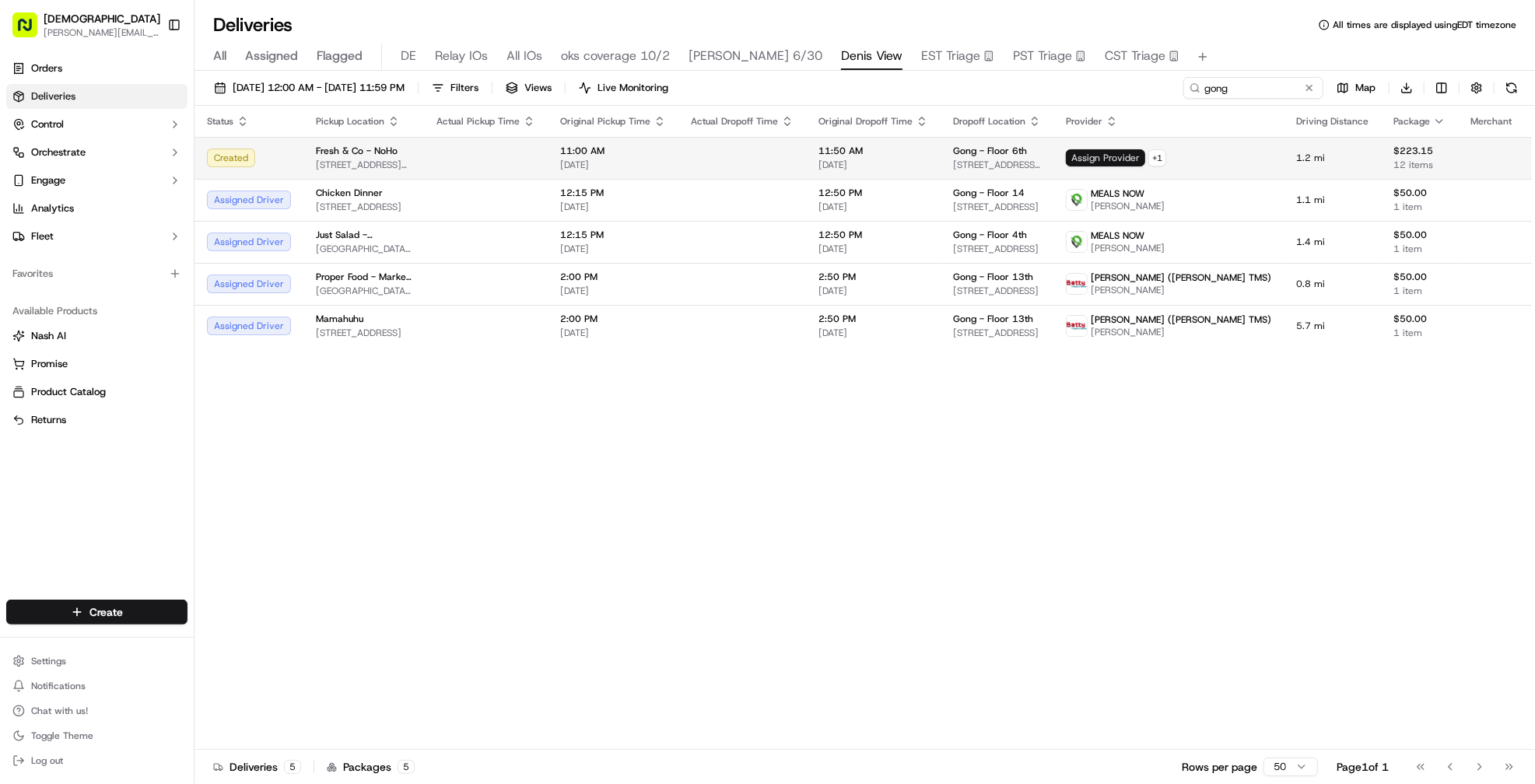
click at [1137, 155] on span "Assign Provider" at bounding box center [1105, 158] width 79 height 17
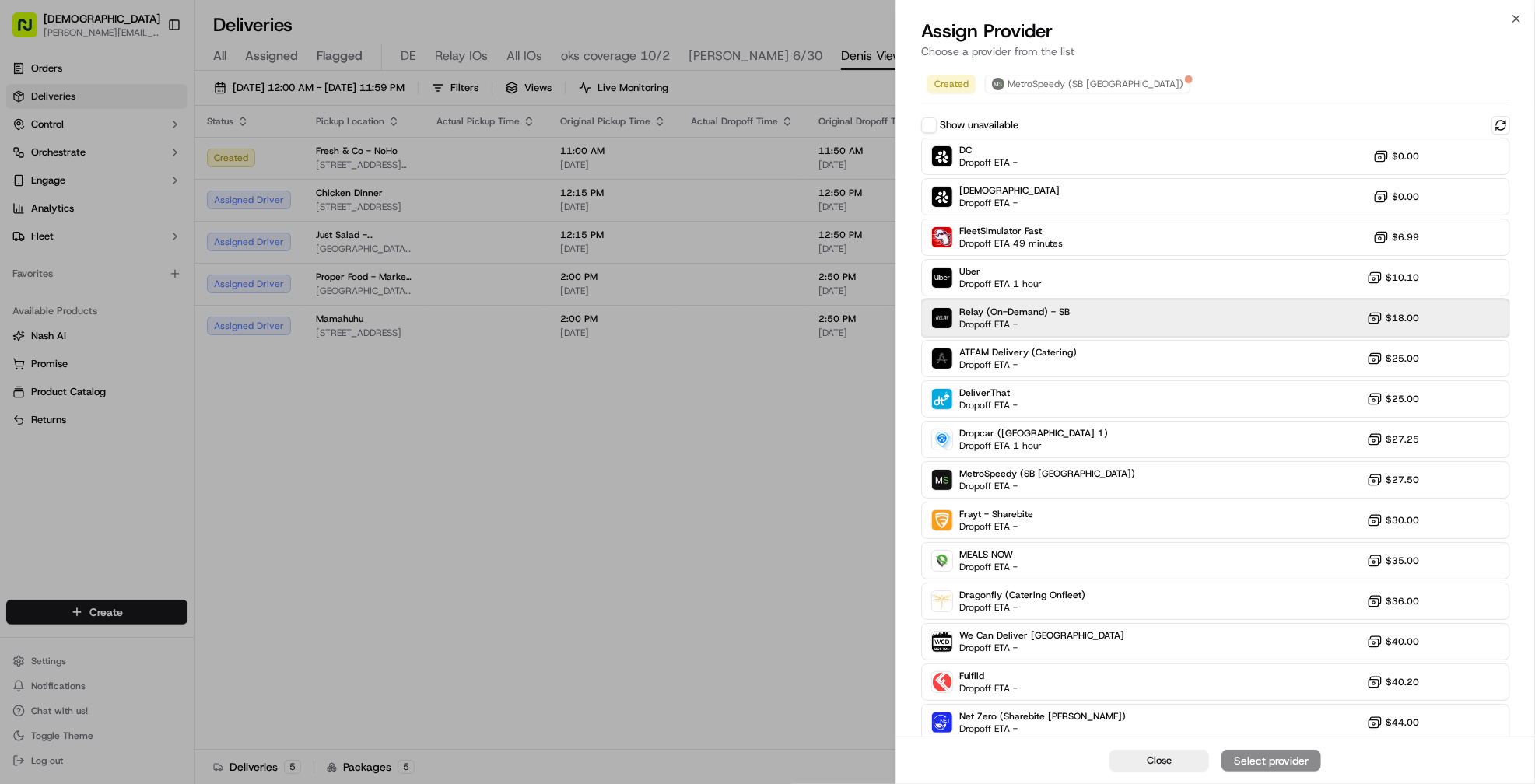
click at [1125, 311] on div "Relay (On-Demand) - SB Dropoff ETA - $18.00" at bounding box center [1216, 318] width 589 height 38
click at [1268, 755] on div "Assign Provider" at bounding box center [1271, 760] width 76 height 15
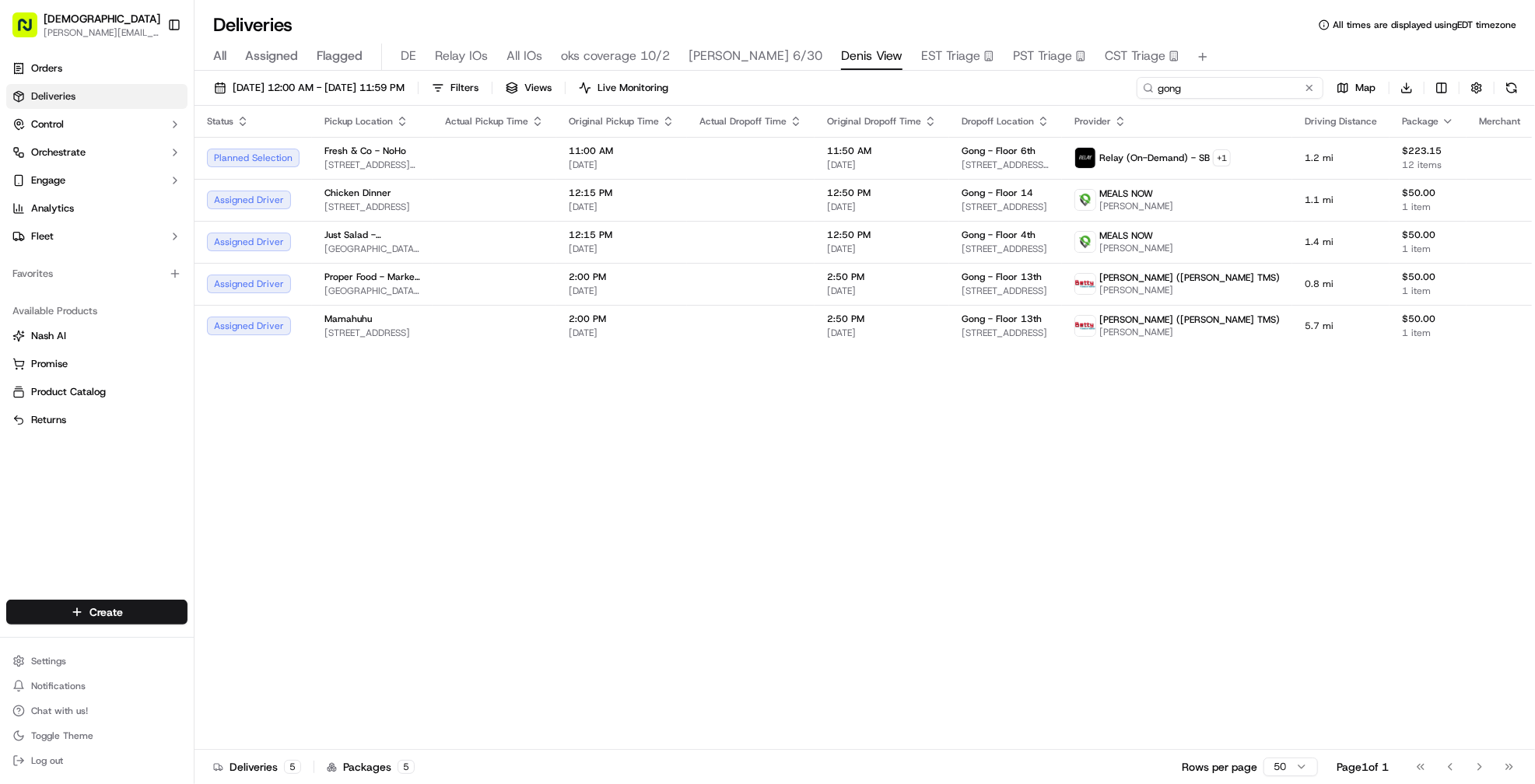
click at [1243, 86] on input "gong" at bounding box center [1230, 88] width 187 height 22
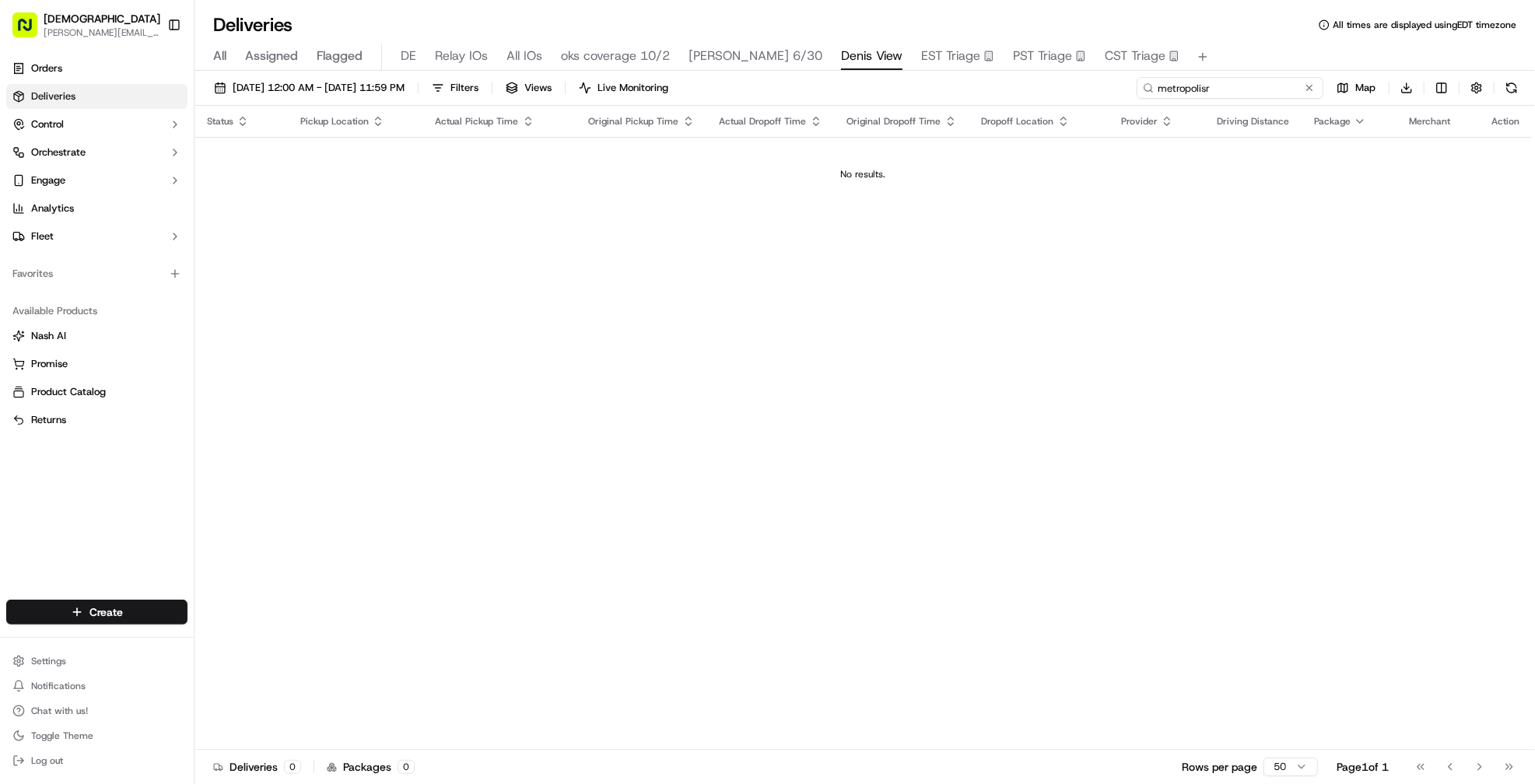
type input "metropolis"
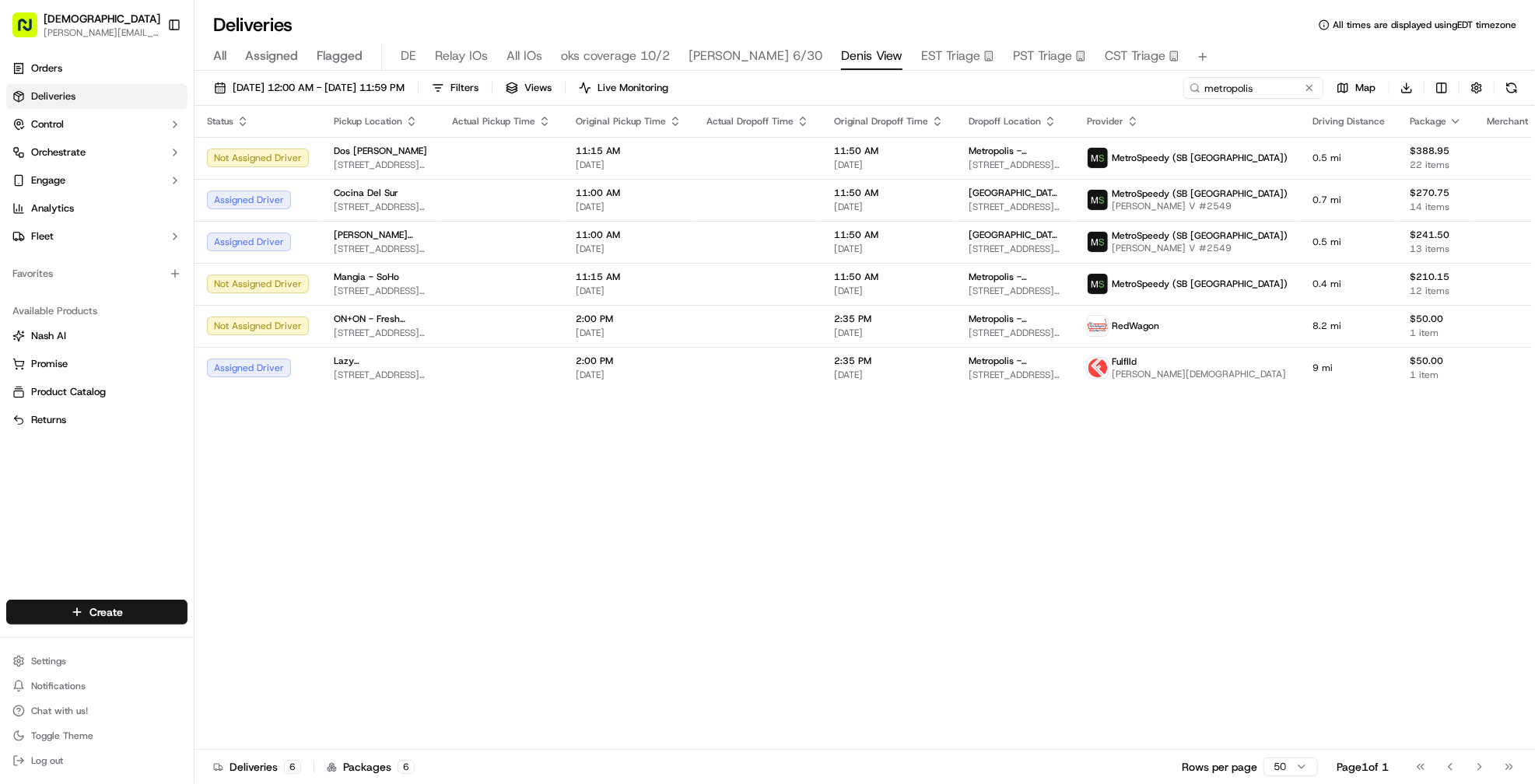
click at [753, 559] on div "Status Pickup Location Actual Pickup Time Original Pickup Time Actual Dropoff T…" at bounding box center [896, 427] width 1404 height 643
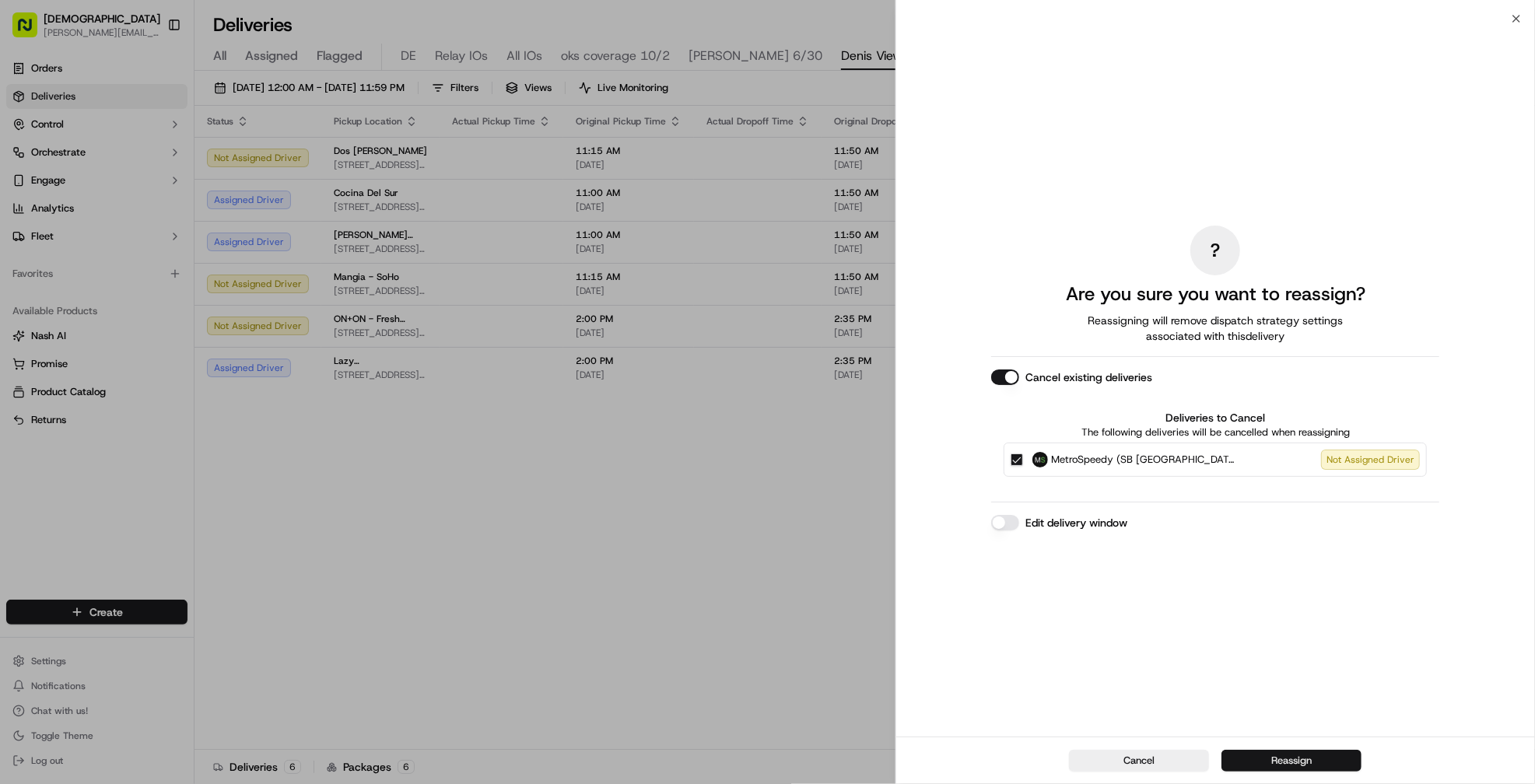
click at [1293, 761] on button "Reassign" at bounding box center [1291, 759] width 140 height 22
click at [1263, 768] on button "Reassign" at bounding box center [1291, 759] width 140 height 22
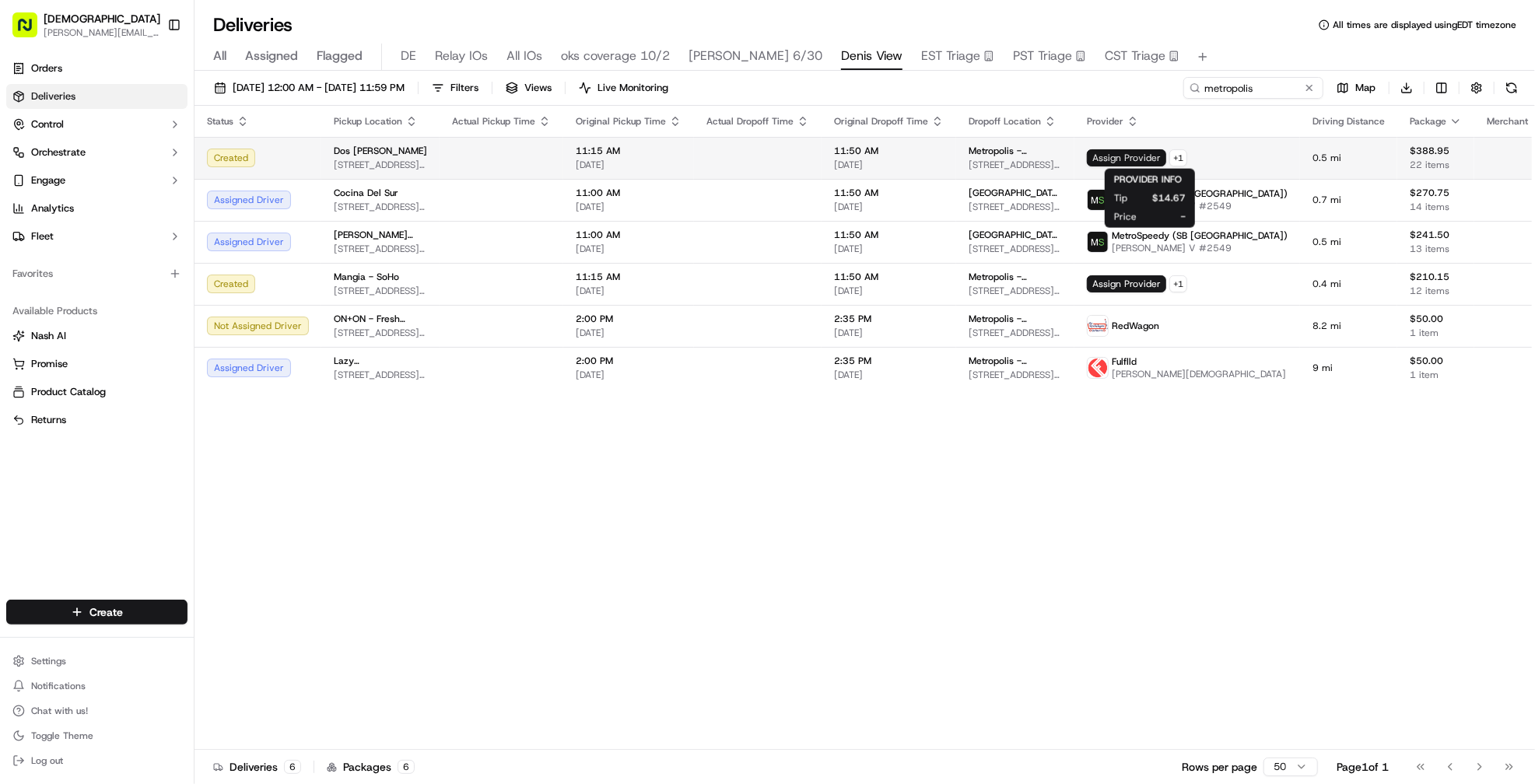
click at [1127, 152] on span "Assign Provider" at bounding box center [1126, 158] width 79 height 17
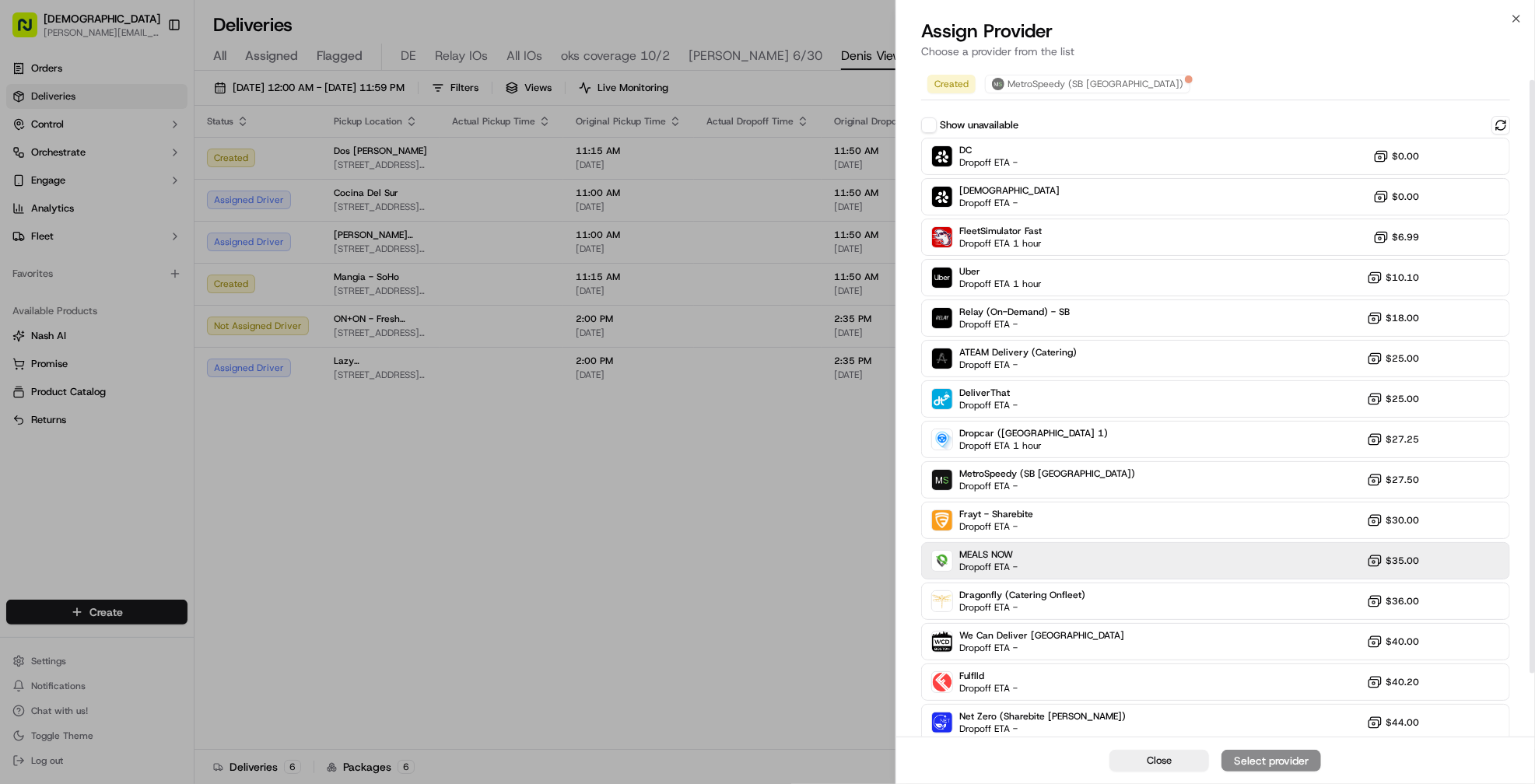
scroll to position [87, 0]
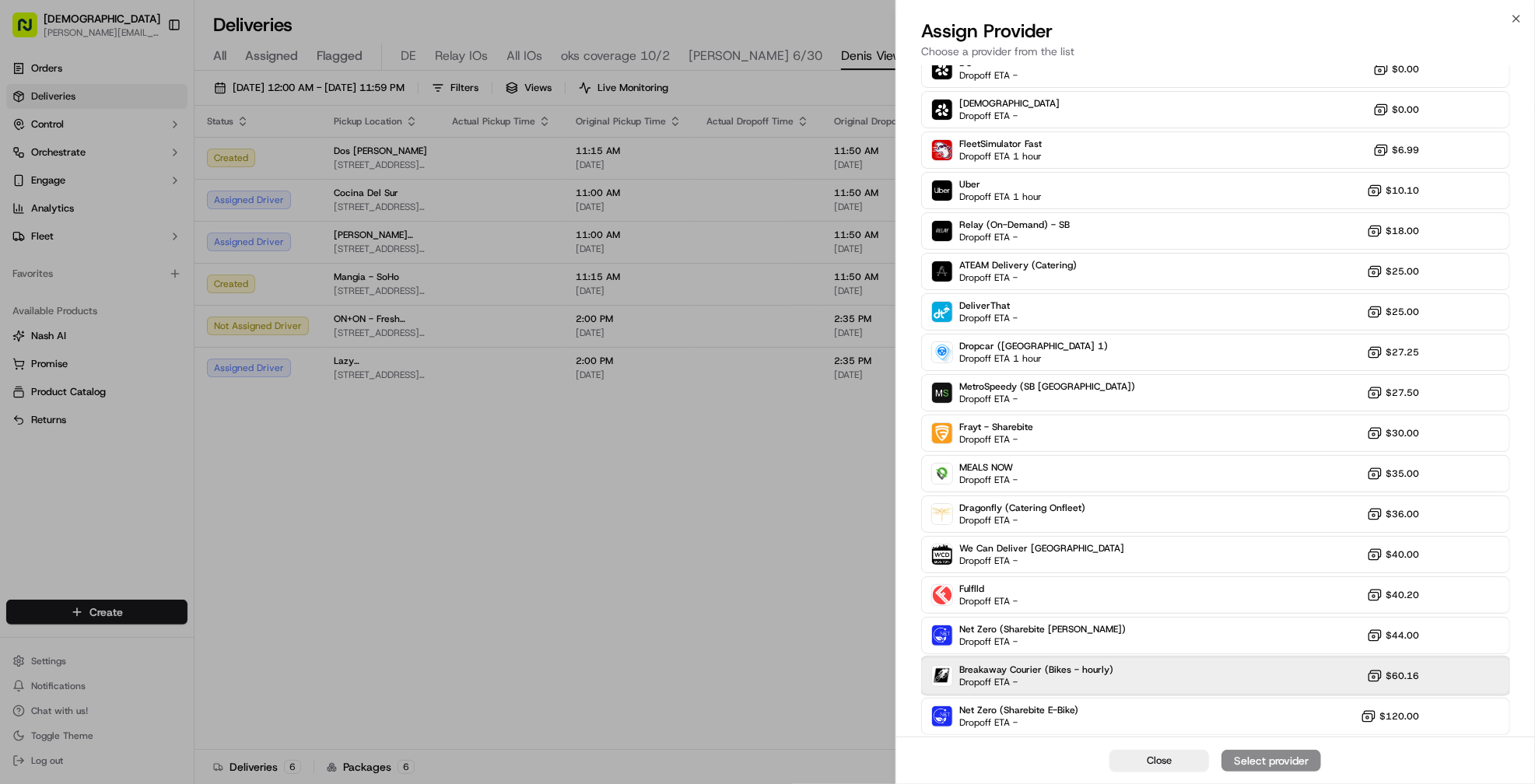
click at [1199, 680] on div "Breakaway Courier (Bikes - hourly) Dropoff ETA - $60.16" at bounding box center [1216, 676] width 589 height 38
click at [1230, 758] on button "Assign Provider" at bounding box center [1271, 759] width 99 height 22
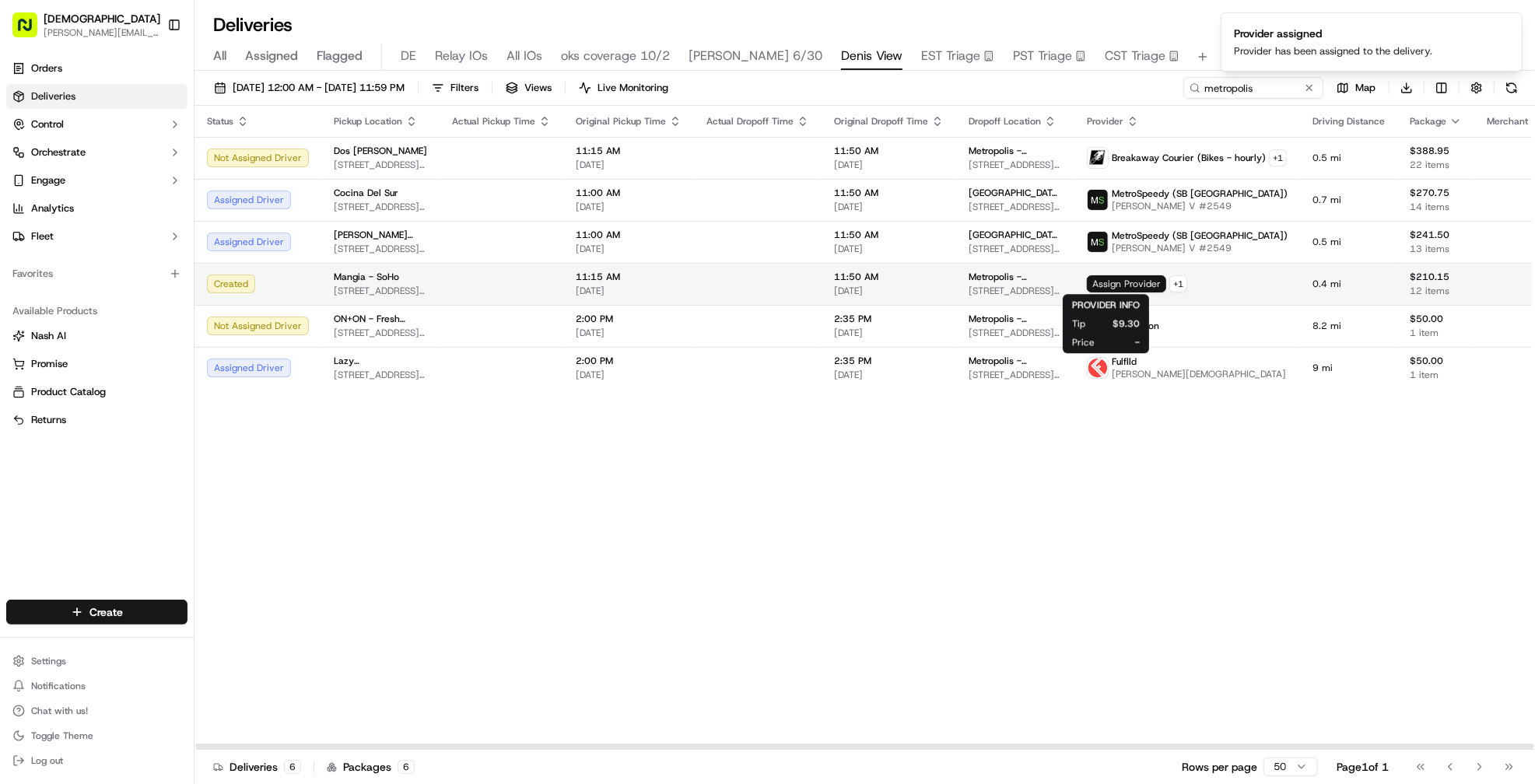
click at [1114, 283] on span "Assign Provider" at bounding box center [1126, 284] width 79 height 17
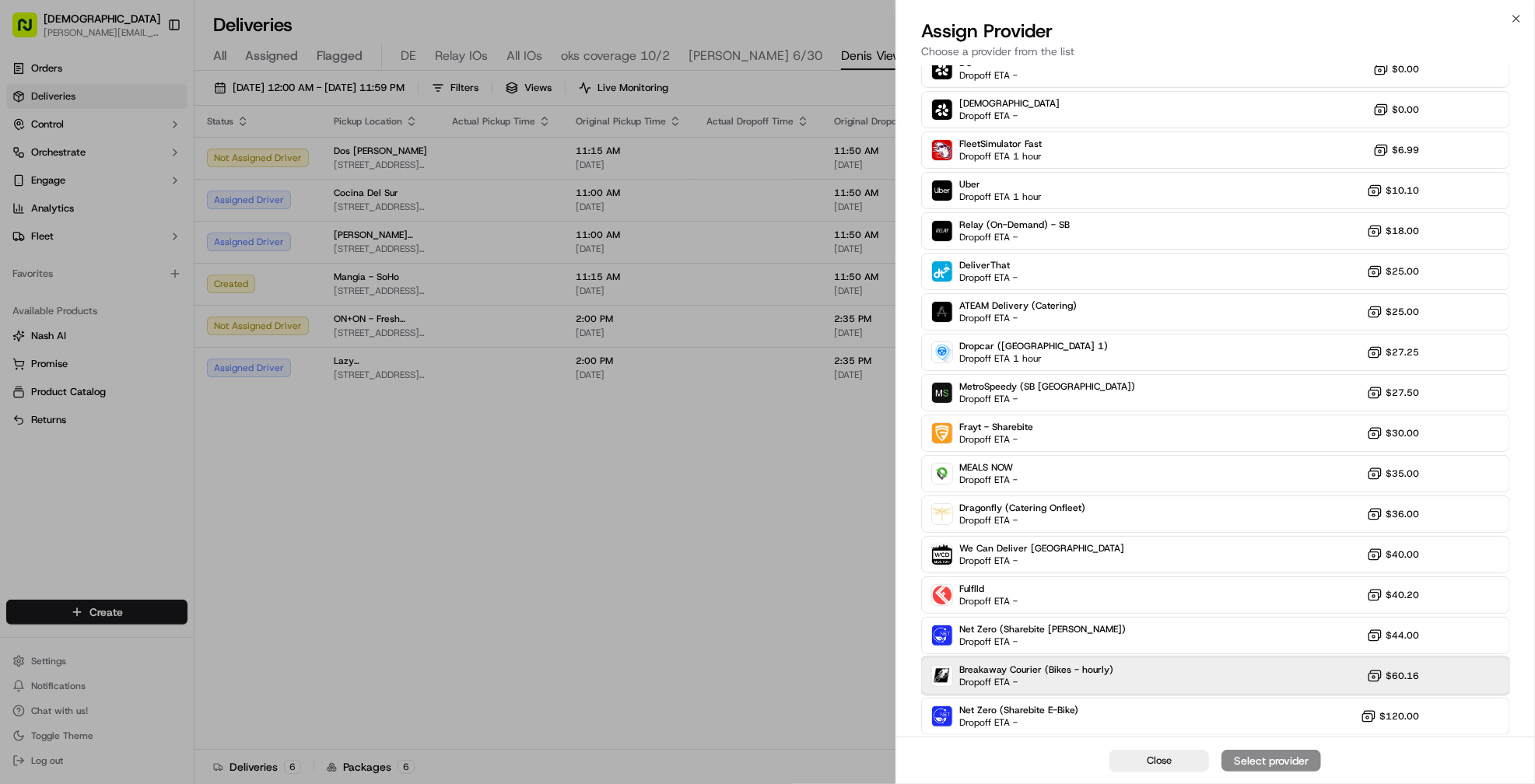
click at [1223, 686] on div "Breakaway Courier (Bikes - hourly) Dropoff ETA - $60.16" at bounding box center [1216, 676] width 589 height 38
click at [1249, 760] on div "Assign Provider" at bounding box center [1271, 760] width 76 height 15
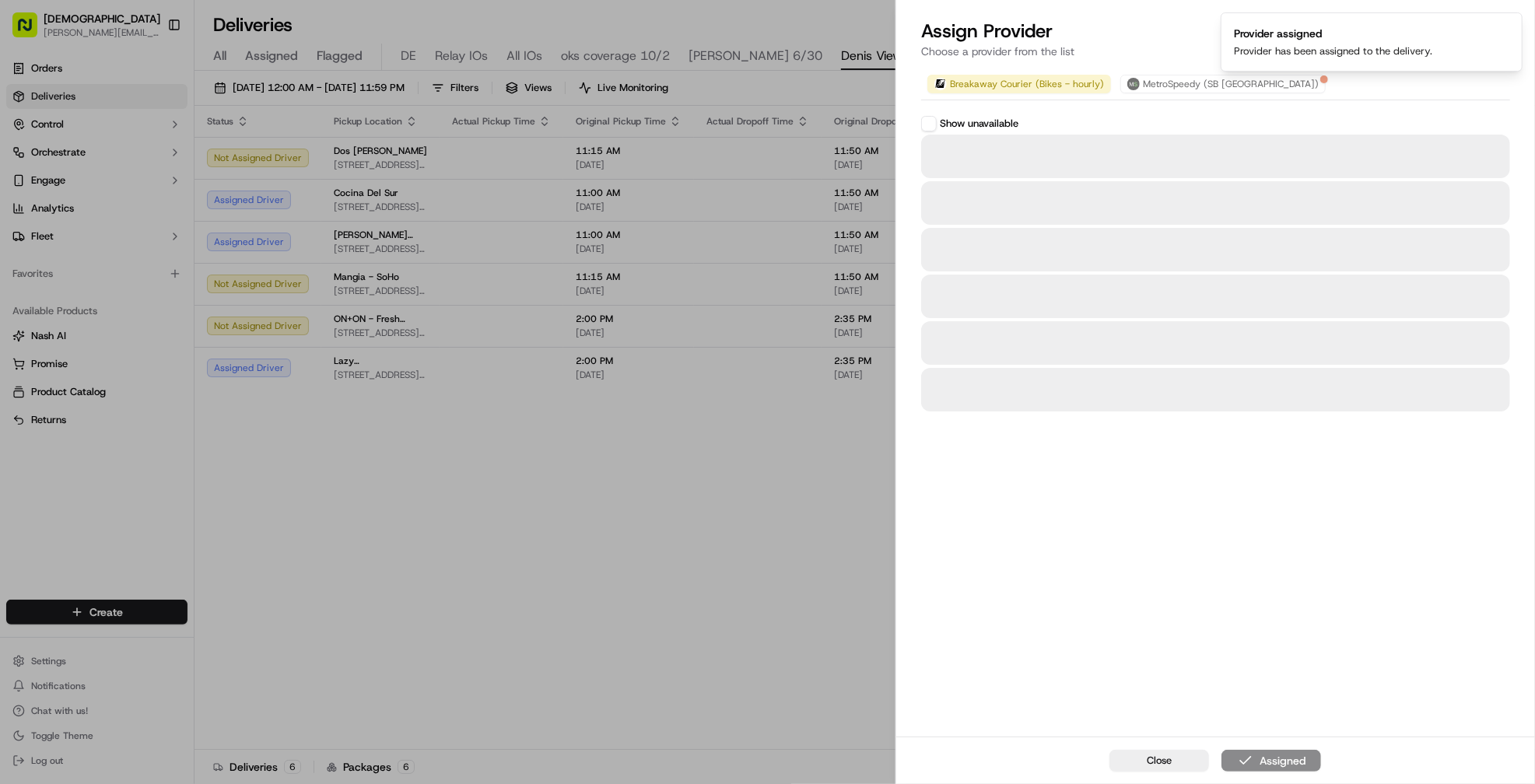
scroll to position [0, 0]
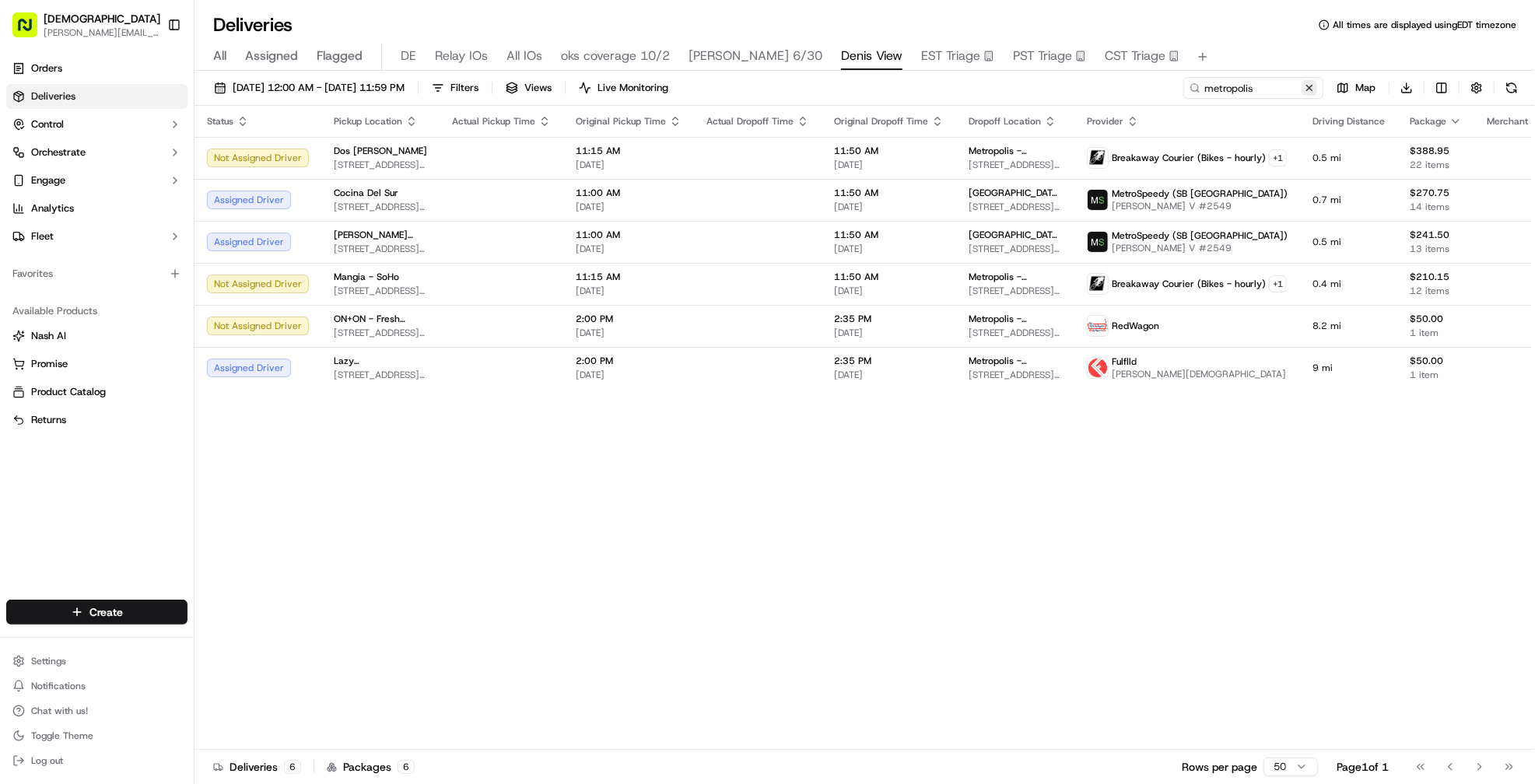
click at [1293, 90] on button at bounding box center [1309, 88] width 15 height 15
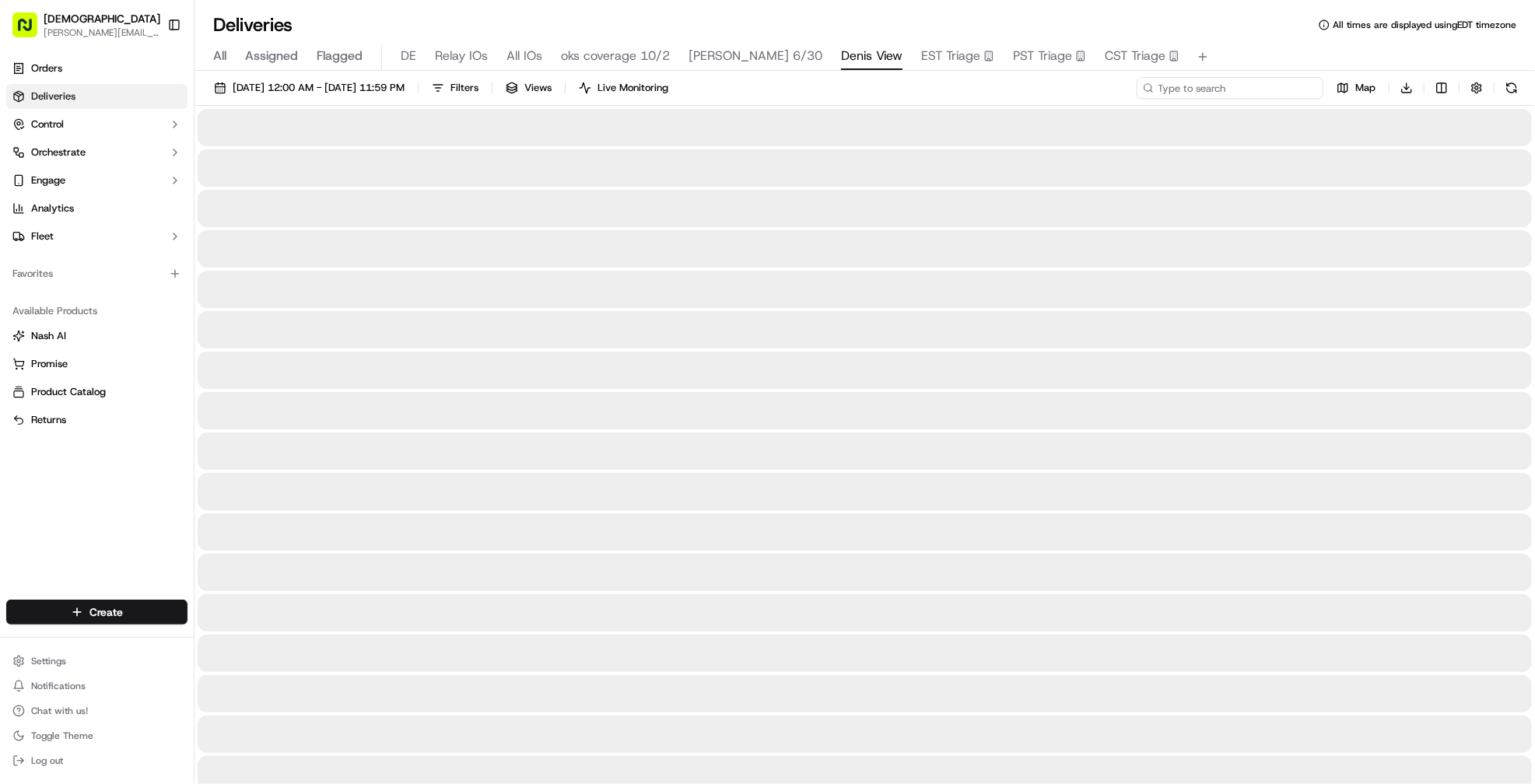
click at [1252, 82] on input at bounding box center [1230, 88] width 187 height 22
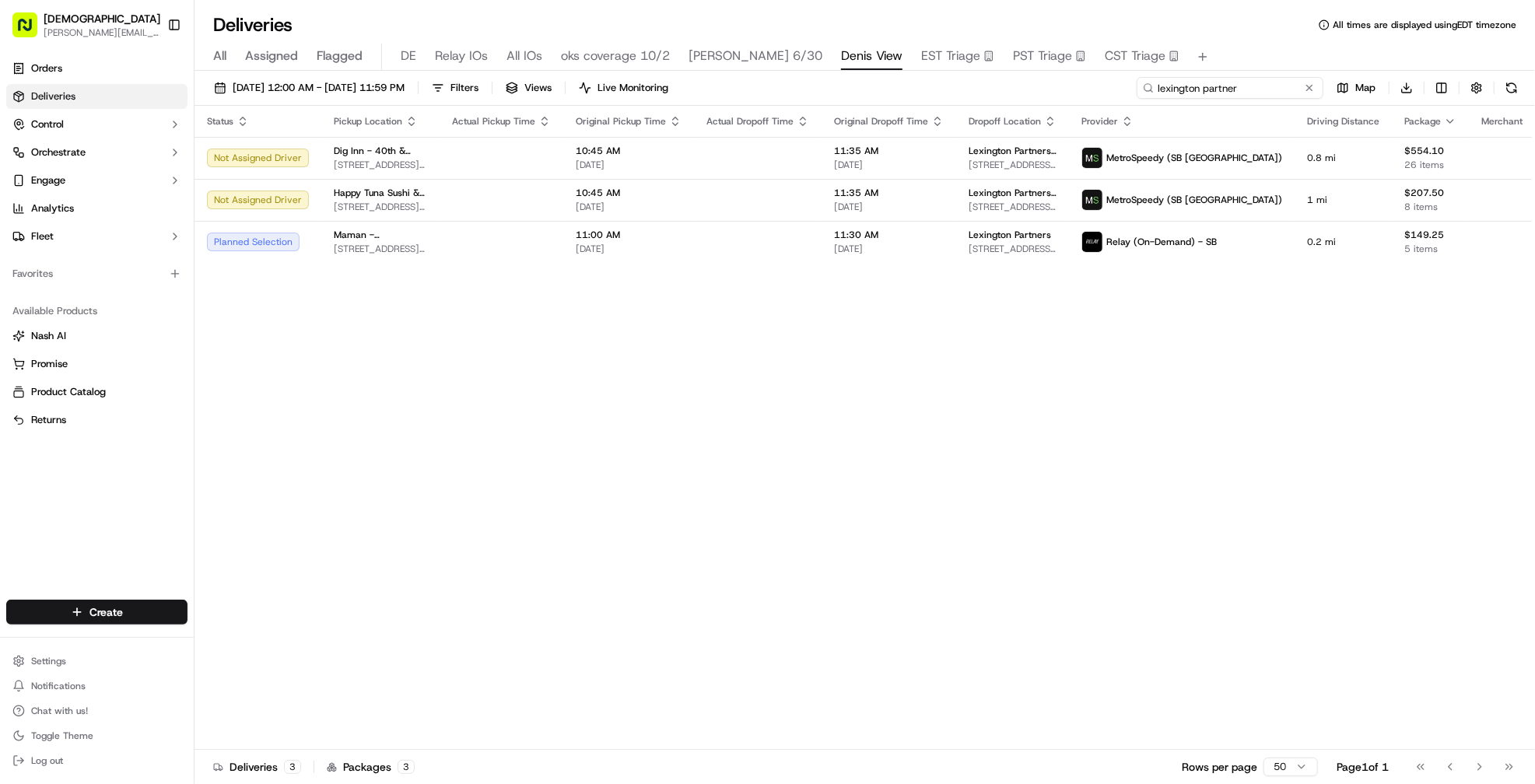
type input "lexington partner"
click at [900, 347] on div "Status Pickup Location Actual Pickup Time Original Pickup Time Actual Dropoff T…" at bounding box center [893, 427] width 1398 height 643
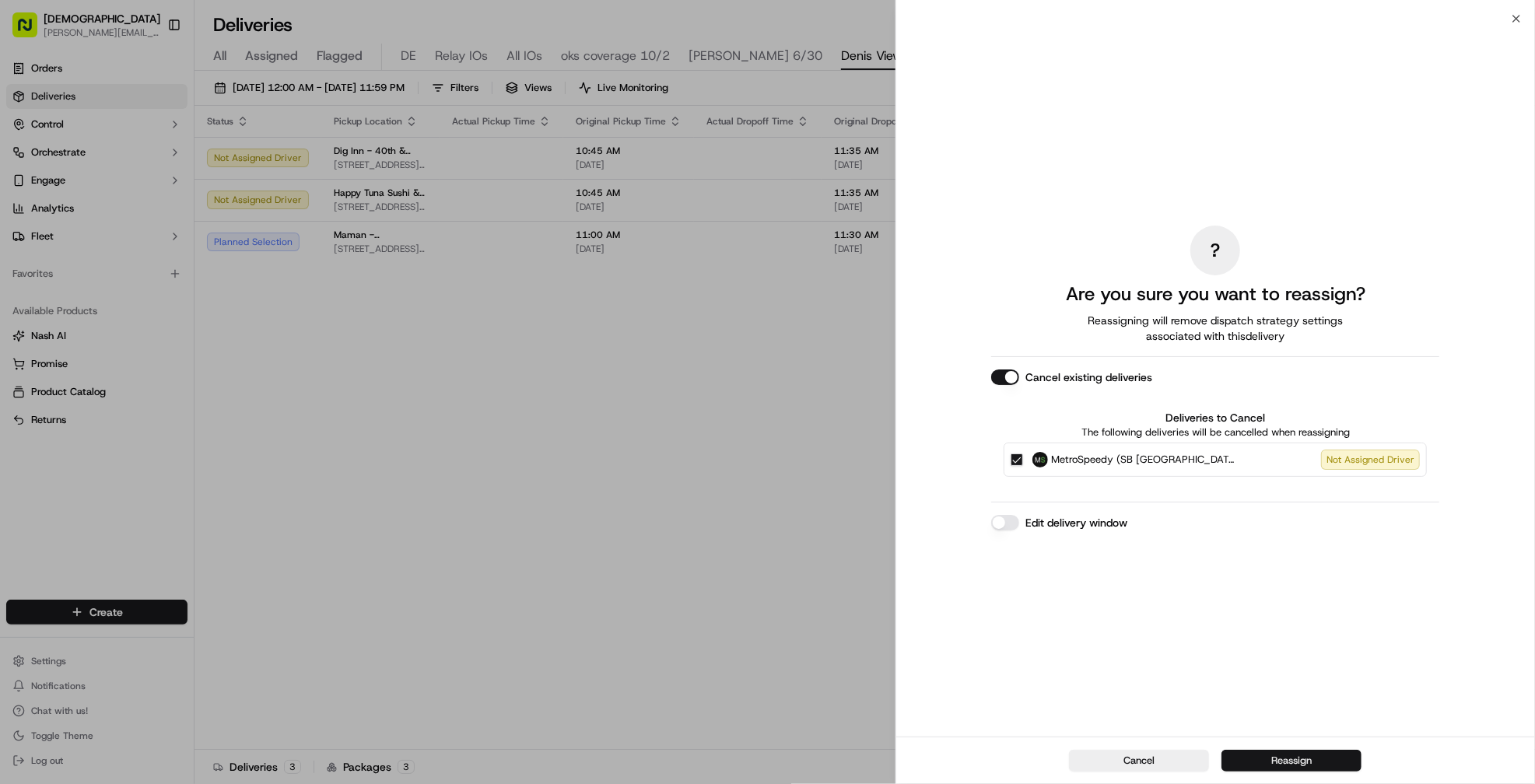
click at [1236, 756] on button "Reassign" at bounding box center [1291, 759] width 140 height 22
click at [1293, 758] on button "Reassign" at bounding box center [1291, 759] width 140 height 22
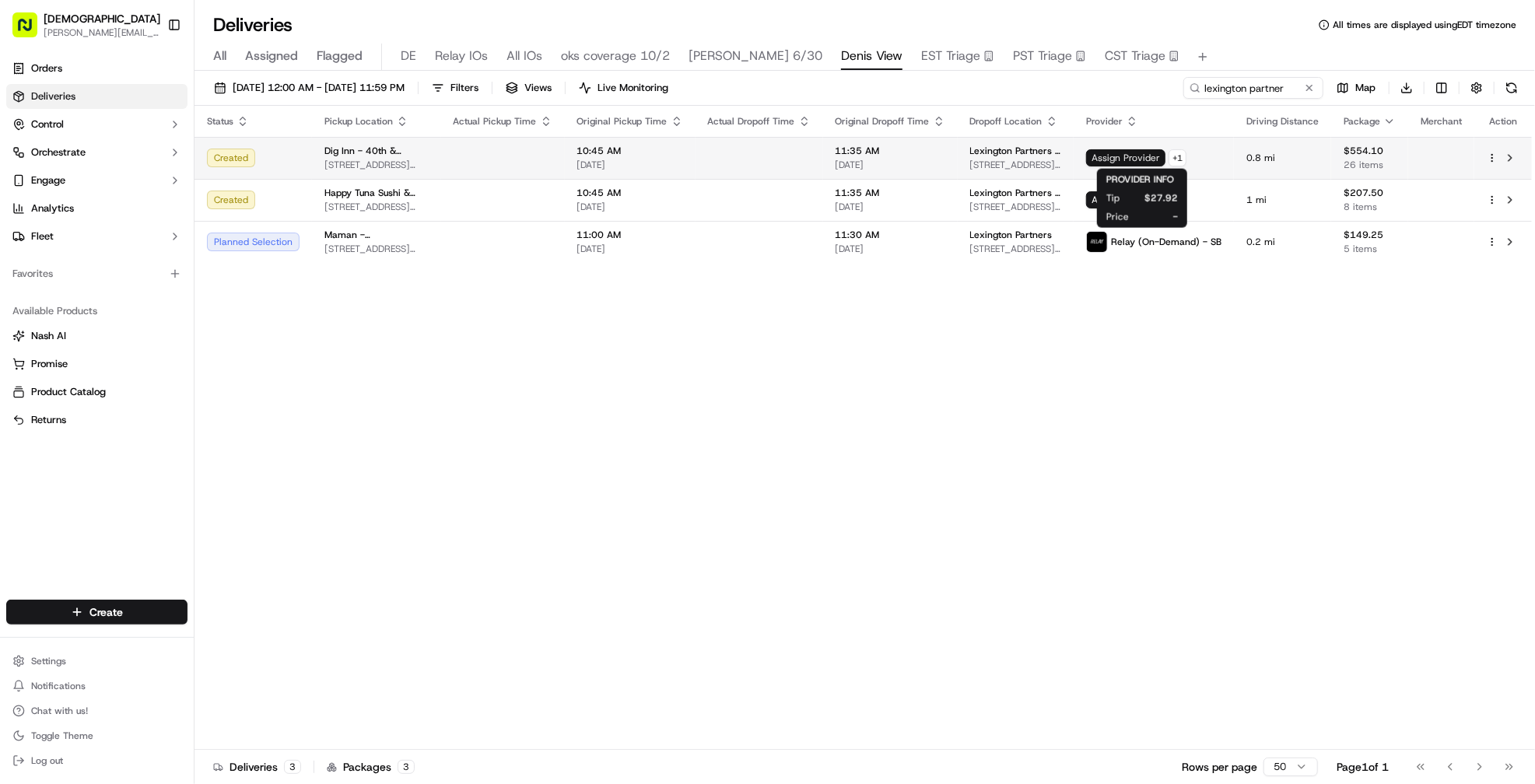
click at [1156, 161] on span "Assign Provider" at bounding box center [1125, 158] width 79 height 17
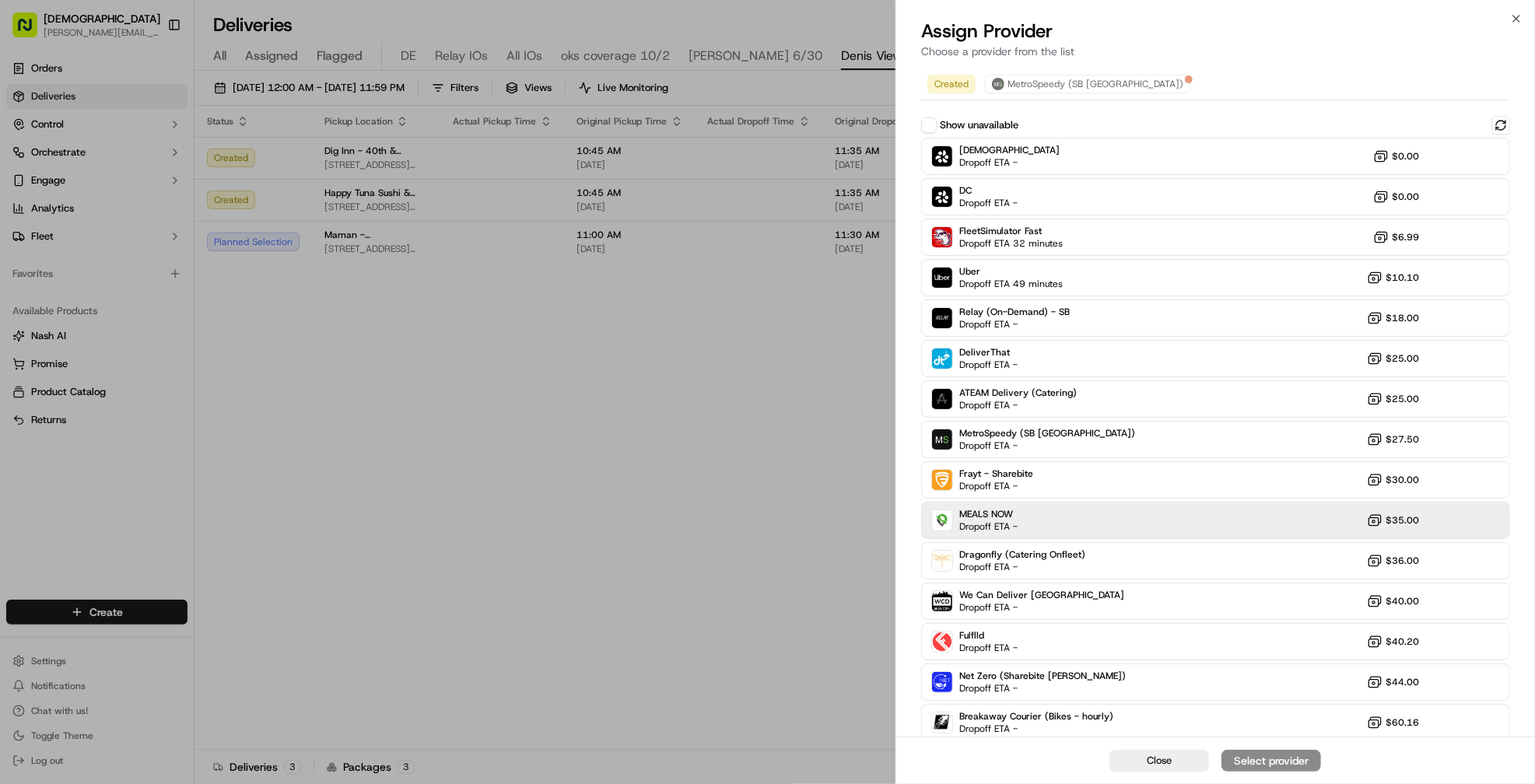
scroll to position [47, 0]
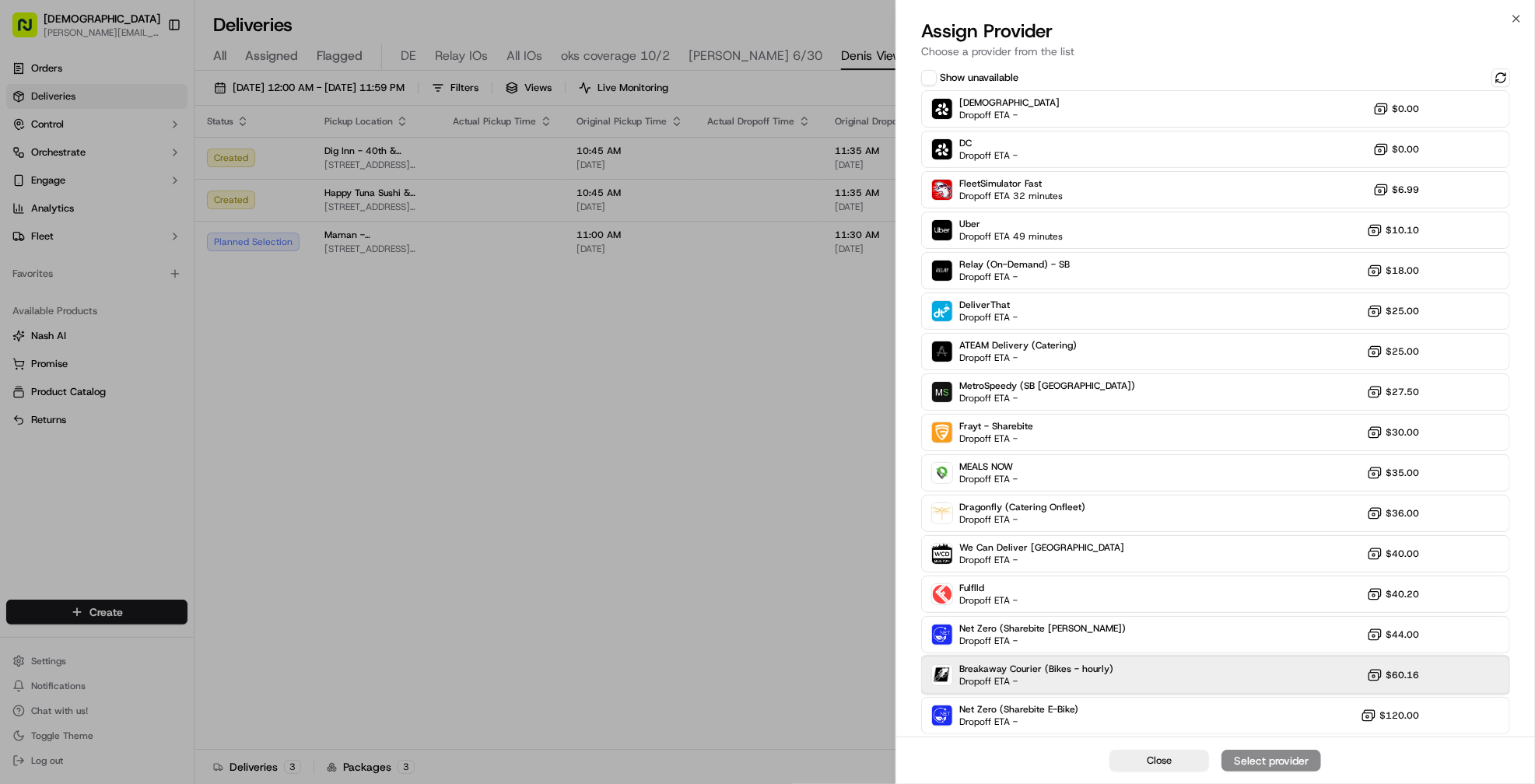
click at [1209, 683] on div "Breakaway Courier (Bikes - hourly) Dropoff ETA - $60.16" at bounding box center [1216, 676] width 589 height 38
click at [1259, 754] on div "Assign Provider" at bounding box center [1271, 760] width 76 height 15
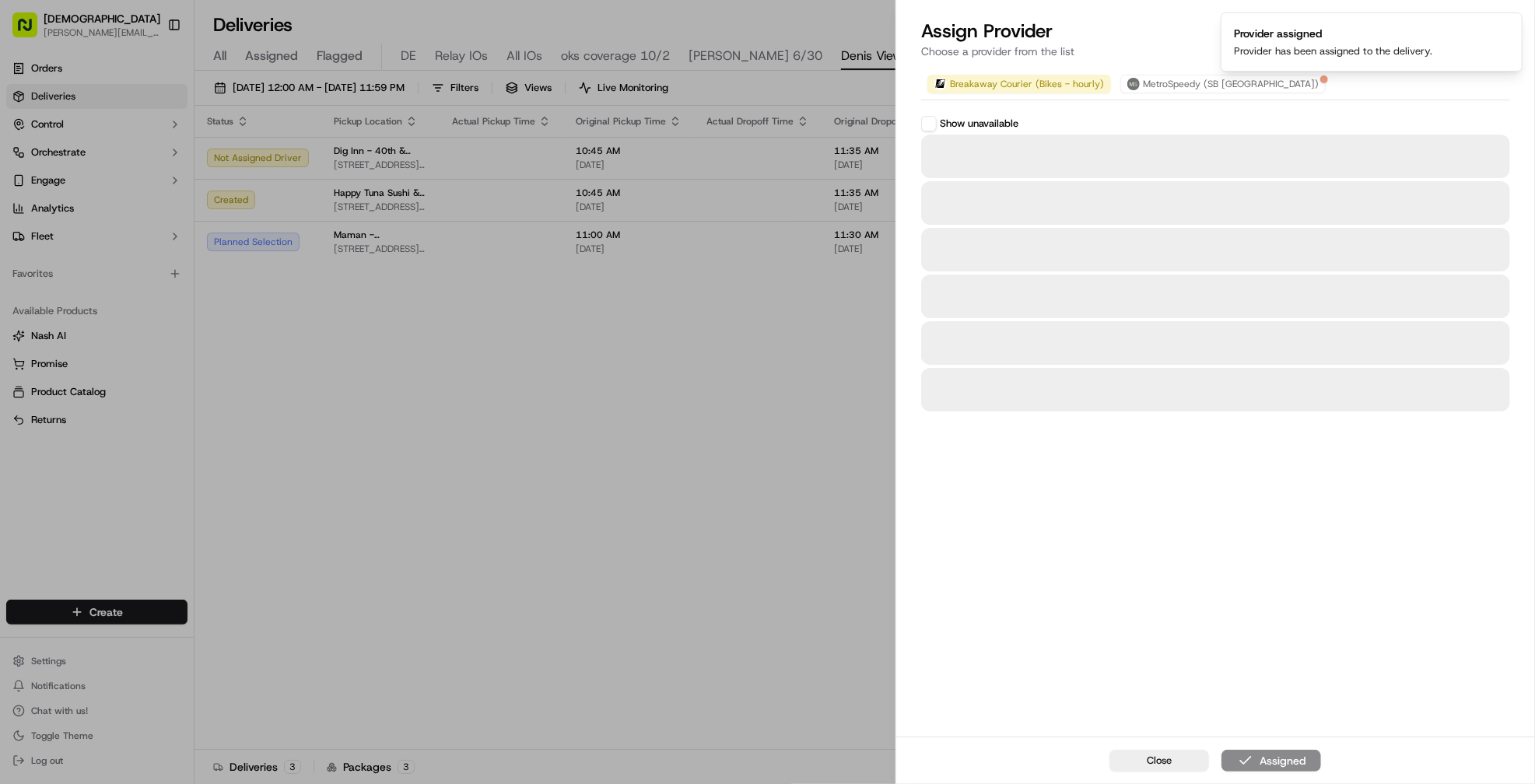
scroll to position [0, 0]
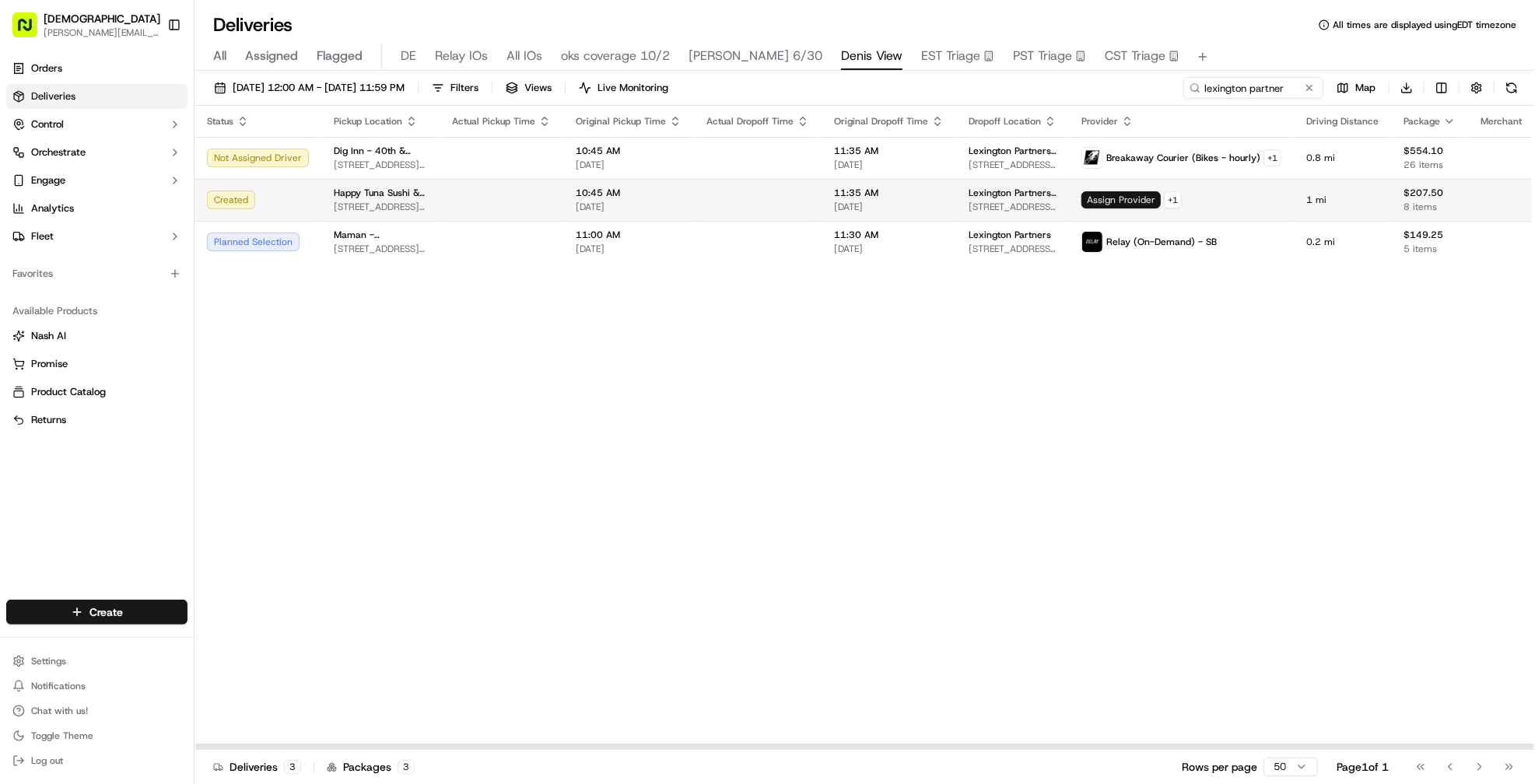
click at [1119, 206] on span "Assign Provider" at bounding box center [1121, 200] width 79 height 17
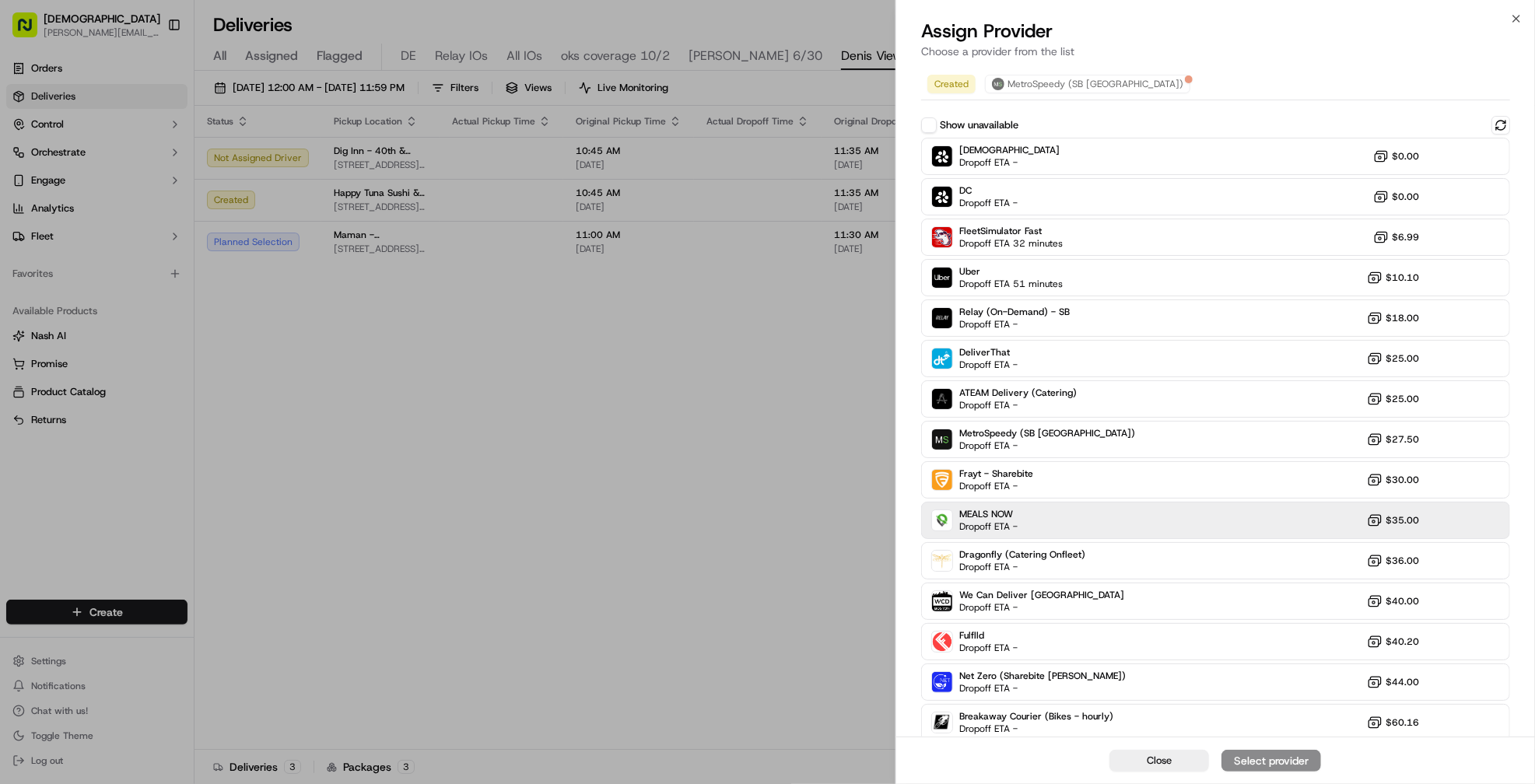
scroll to position [47, 0]
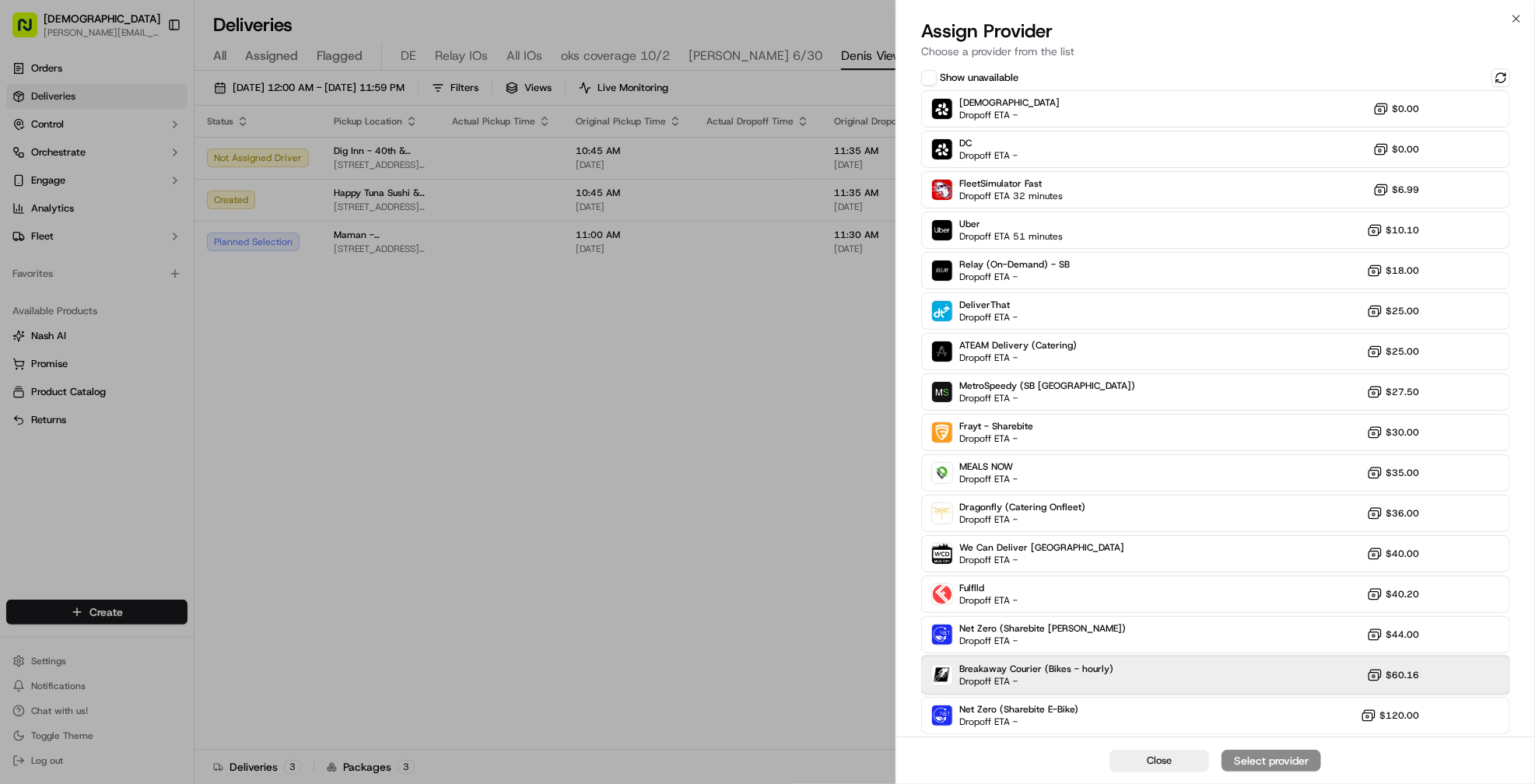
click at [1166, 663] on div "Breakaway Courier (Bikes - hourly) Dropoff ETA - $60.16" at bounding box center [1216, 676] width 589 height 38
click at [1260, 762] on div "Assign Provider" at bounding box center [1271, 760] width 76 height 15
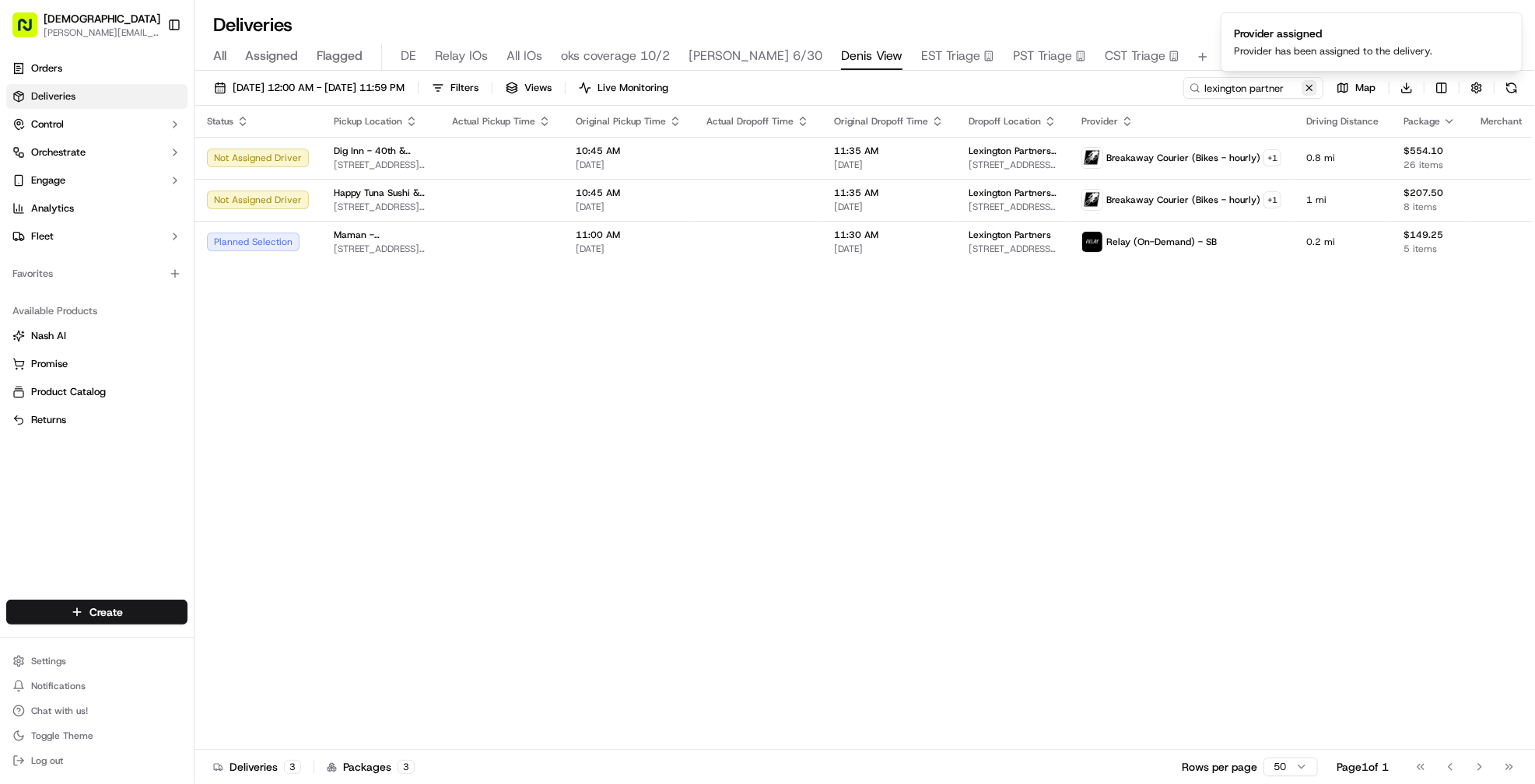
click at [1293, 85] on button at bounding box center [1309, 88] width 15 height 15
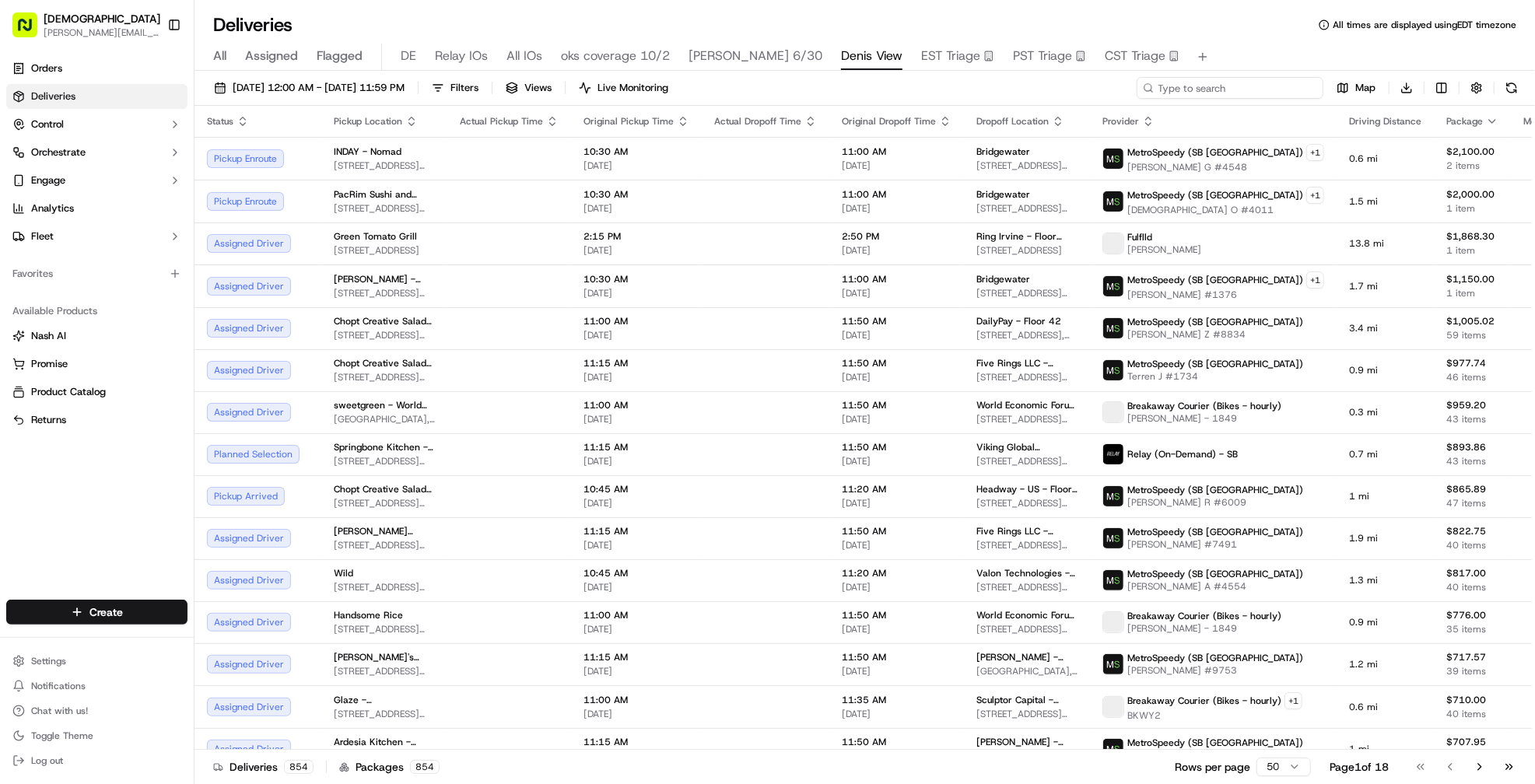
click at [1277, 92] on input at bounding box center [1230, 88] width 187 height 22
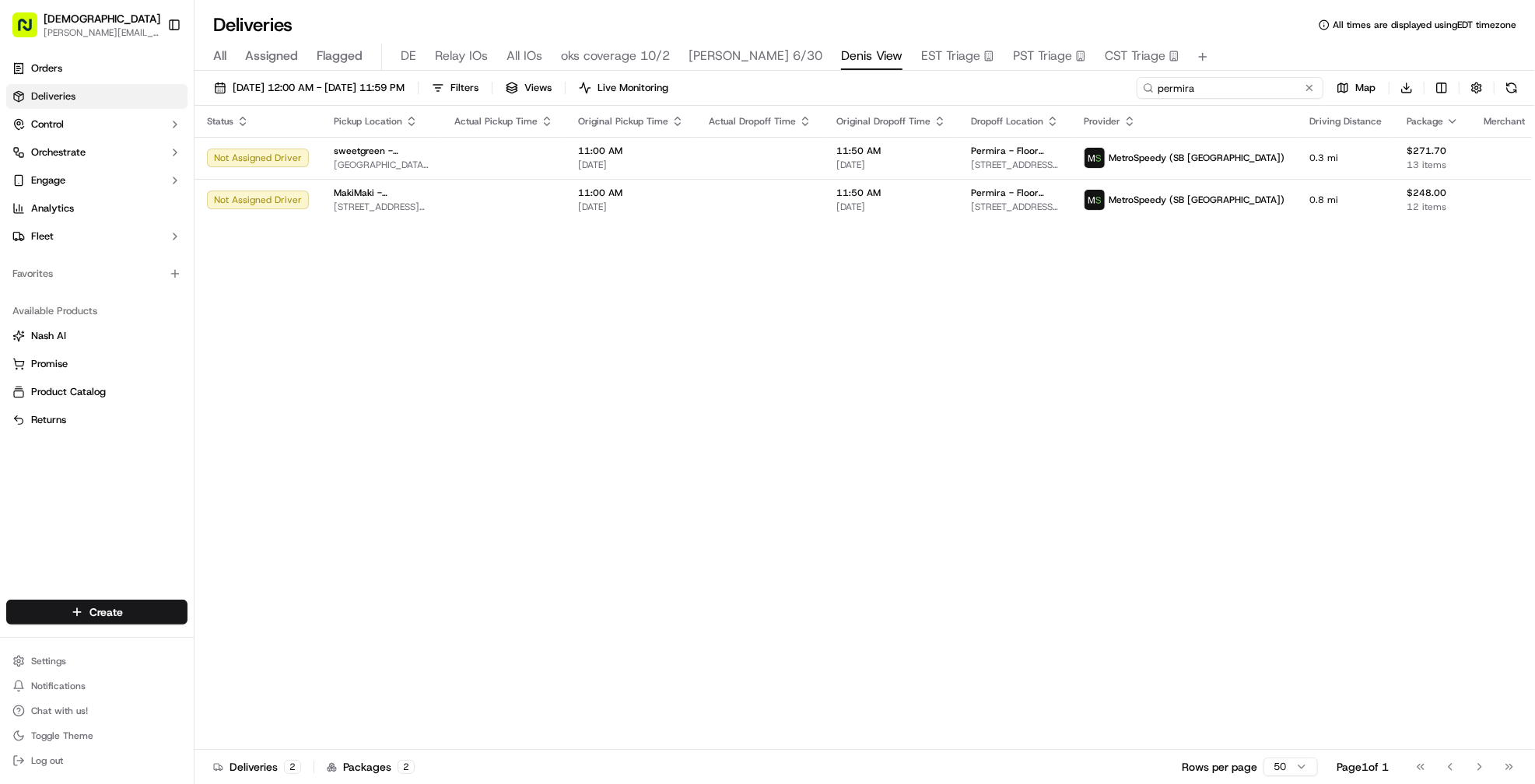
type input "permira"
click at [774, 297] on div "Status Pickup Location Actual Pickup Time Original Pickup Time Actual Dropoff T…" at bounding box center [894, 427] width 1400 height 643
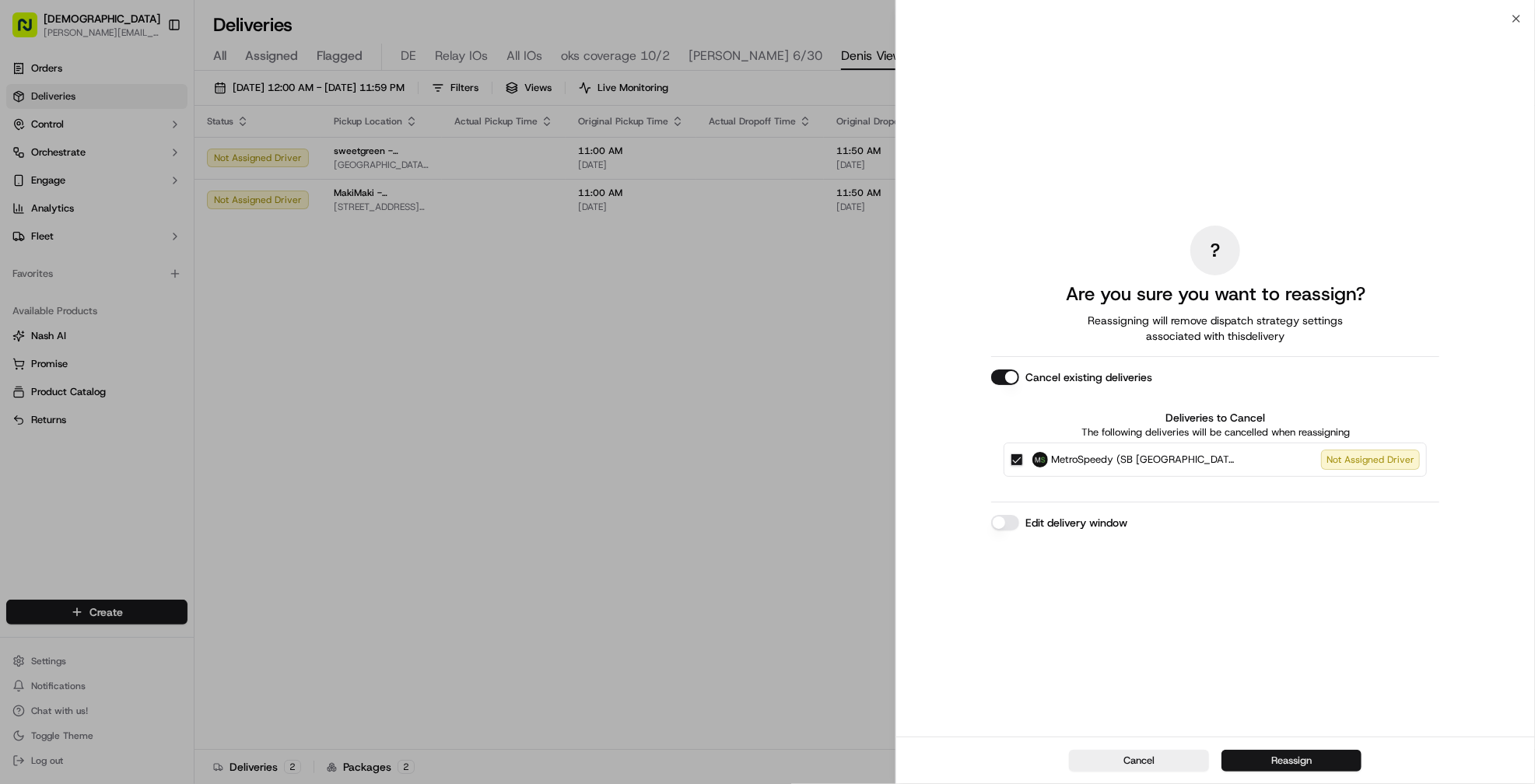
click at [1265, 768] on button "Reassign" at bounding box center [1291, 759] width 140 height 22
click at [1227, 763] on button "Reassign" at bounding box center [1291, 759] width 140 height 22
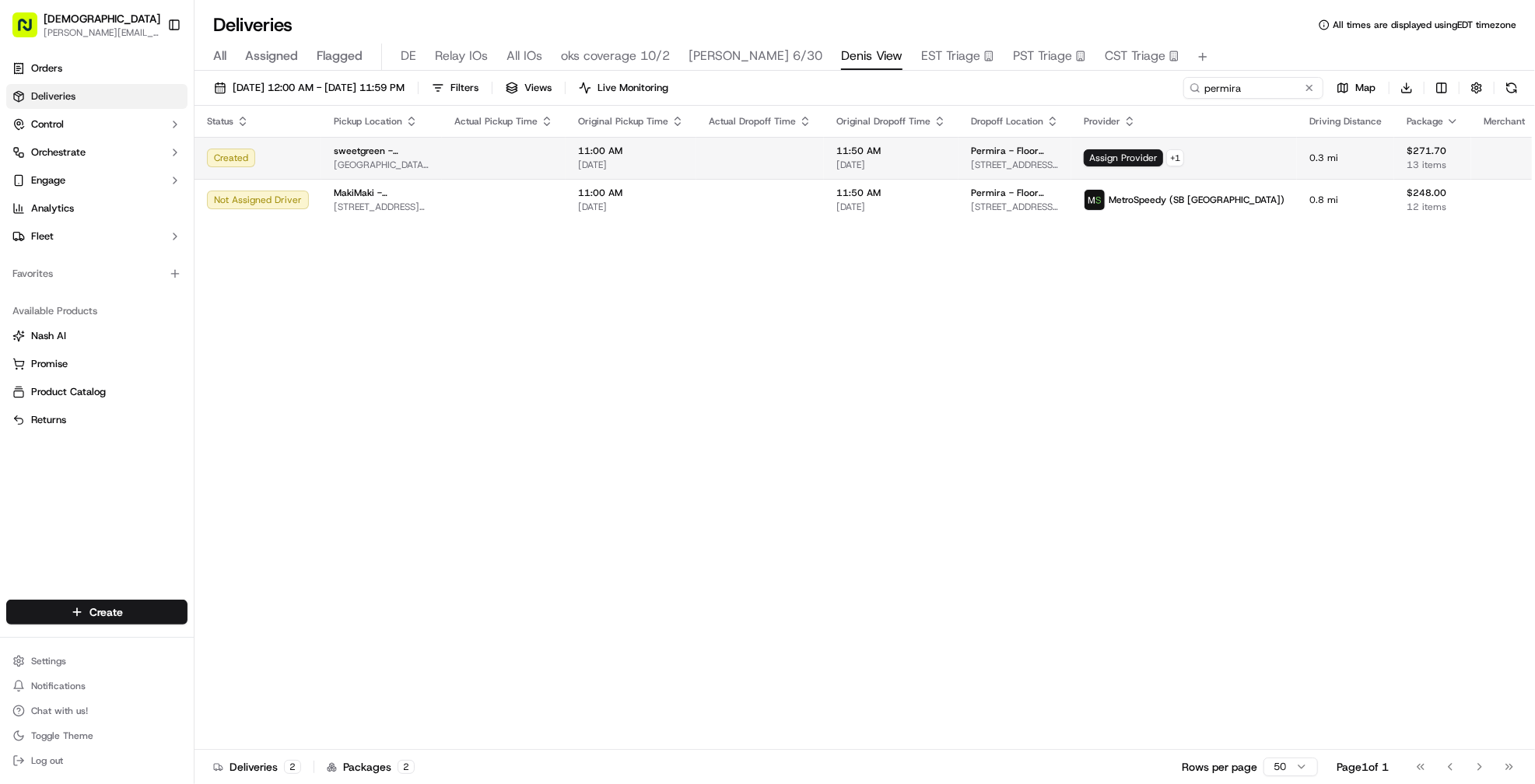
click at [1152, 166] on td "Assign Provider + 1" at bounding box center [1184, 158] width 226 height 42
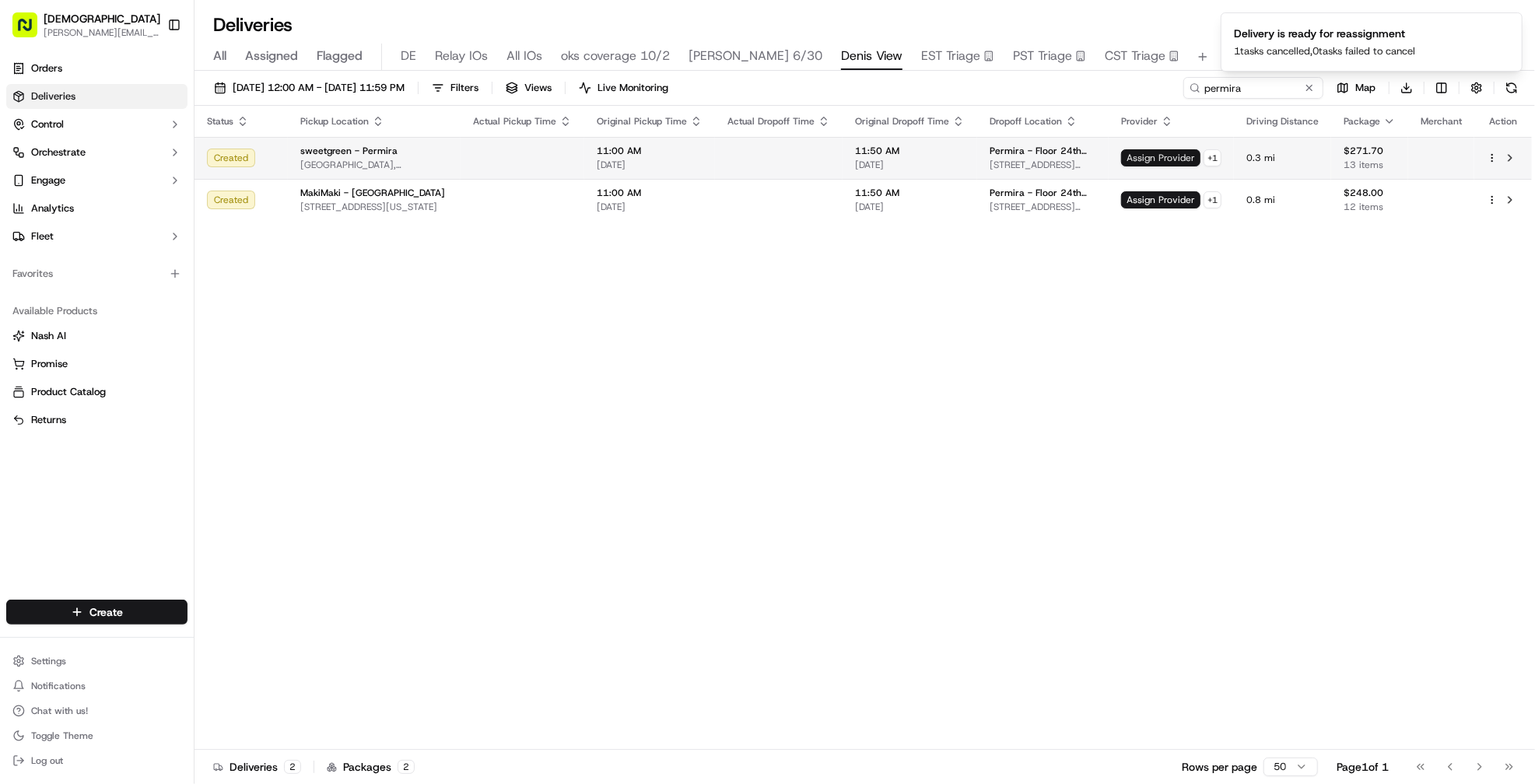
click at [1172, 153] on span "Assign Provider" at bounding box center [1161, 158] width 79 height 17
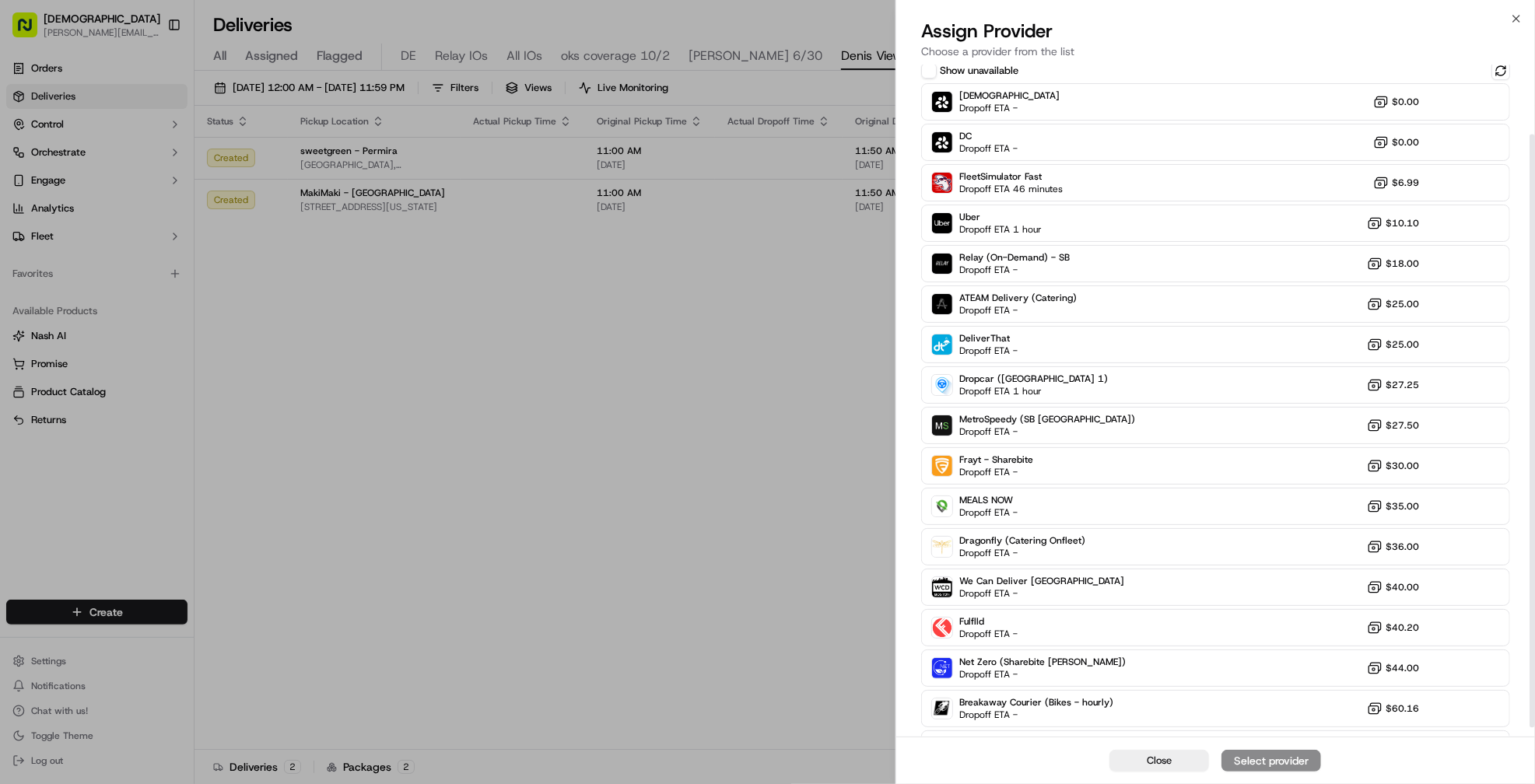
scroll to position [87, 0]
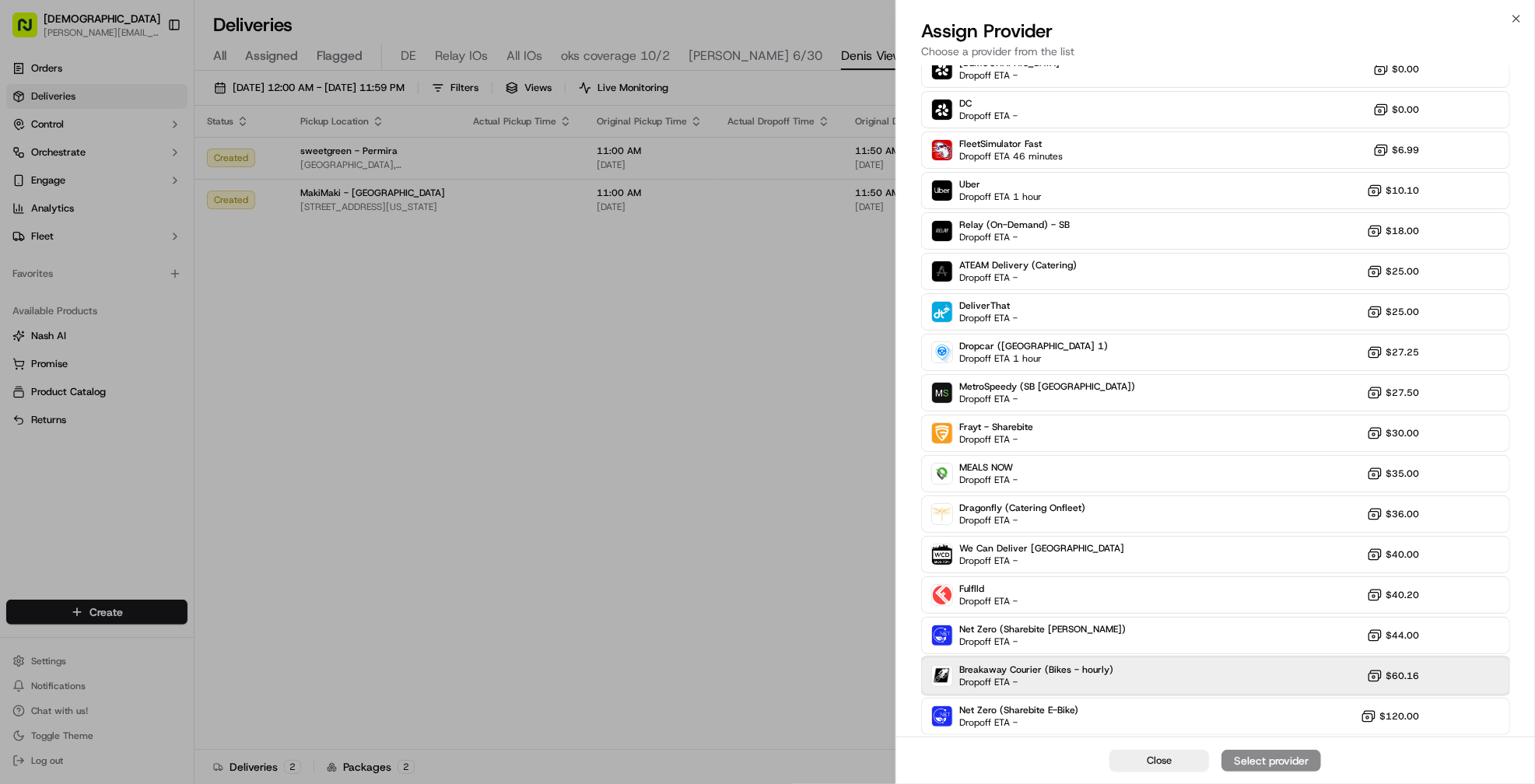
click at [1293, 684] on div "Breakaway Courier (Bikes - hourly) Dropoff ETA - $60.16" at bounding box center [1216, 676] width 589 height 38
click at [1269, 767] on div "Assign Provider" at bounding box center [1271, 760] width 76 height 15
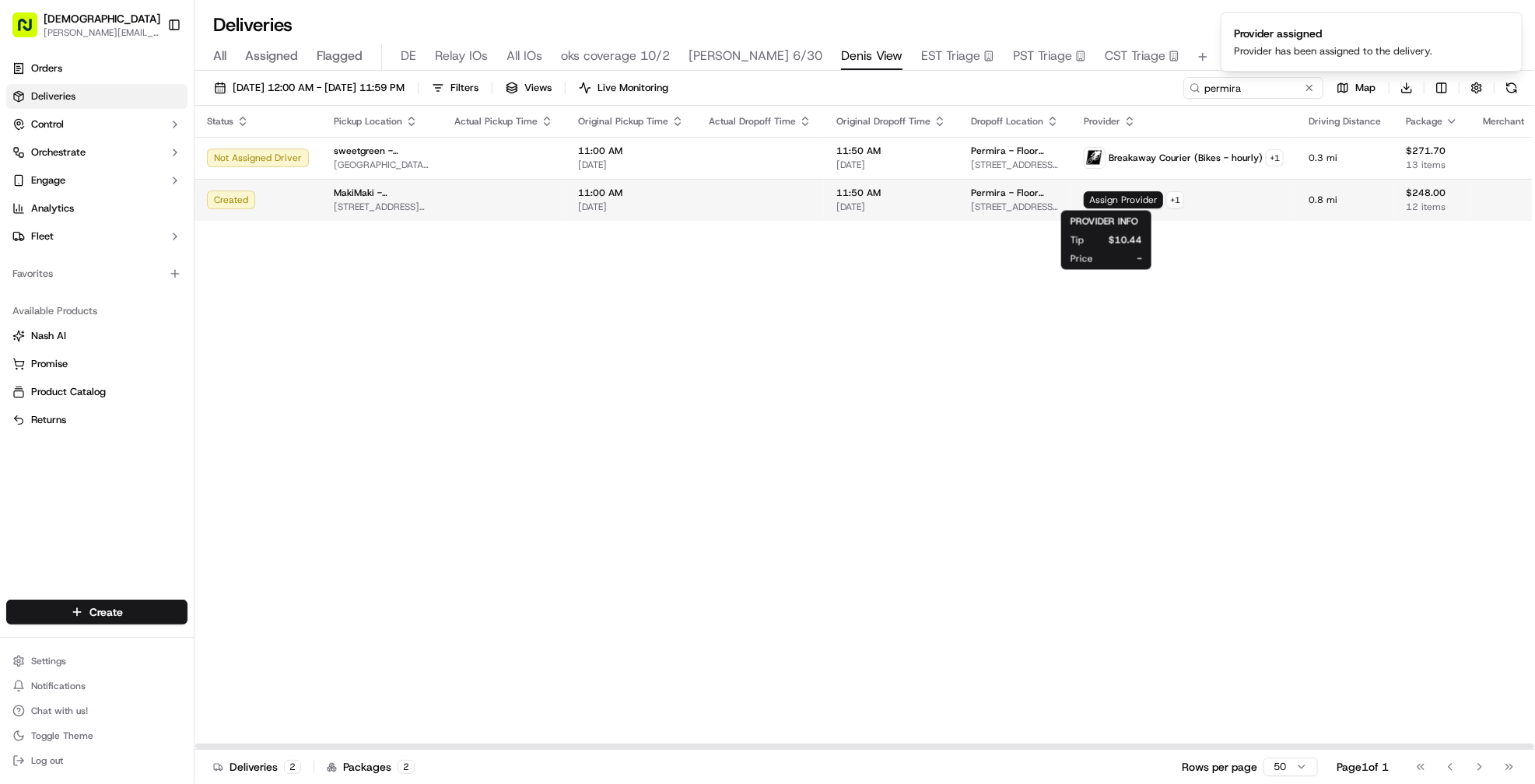
click at [1104, 199] on span "Assign Provider" at bounding box center [1123, 200] width 79 height 17
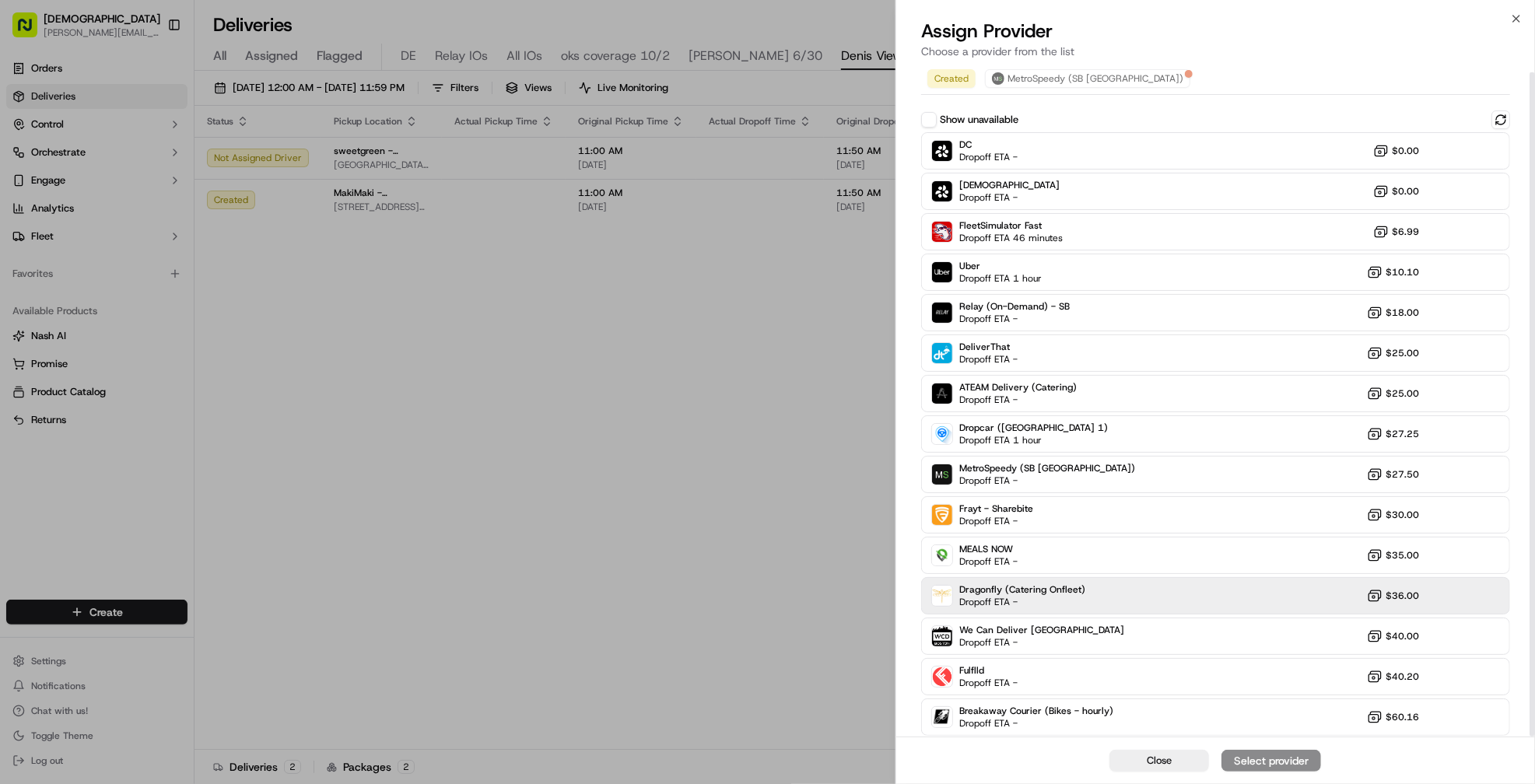
scroll to position [7, 0]
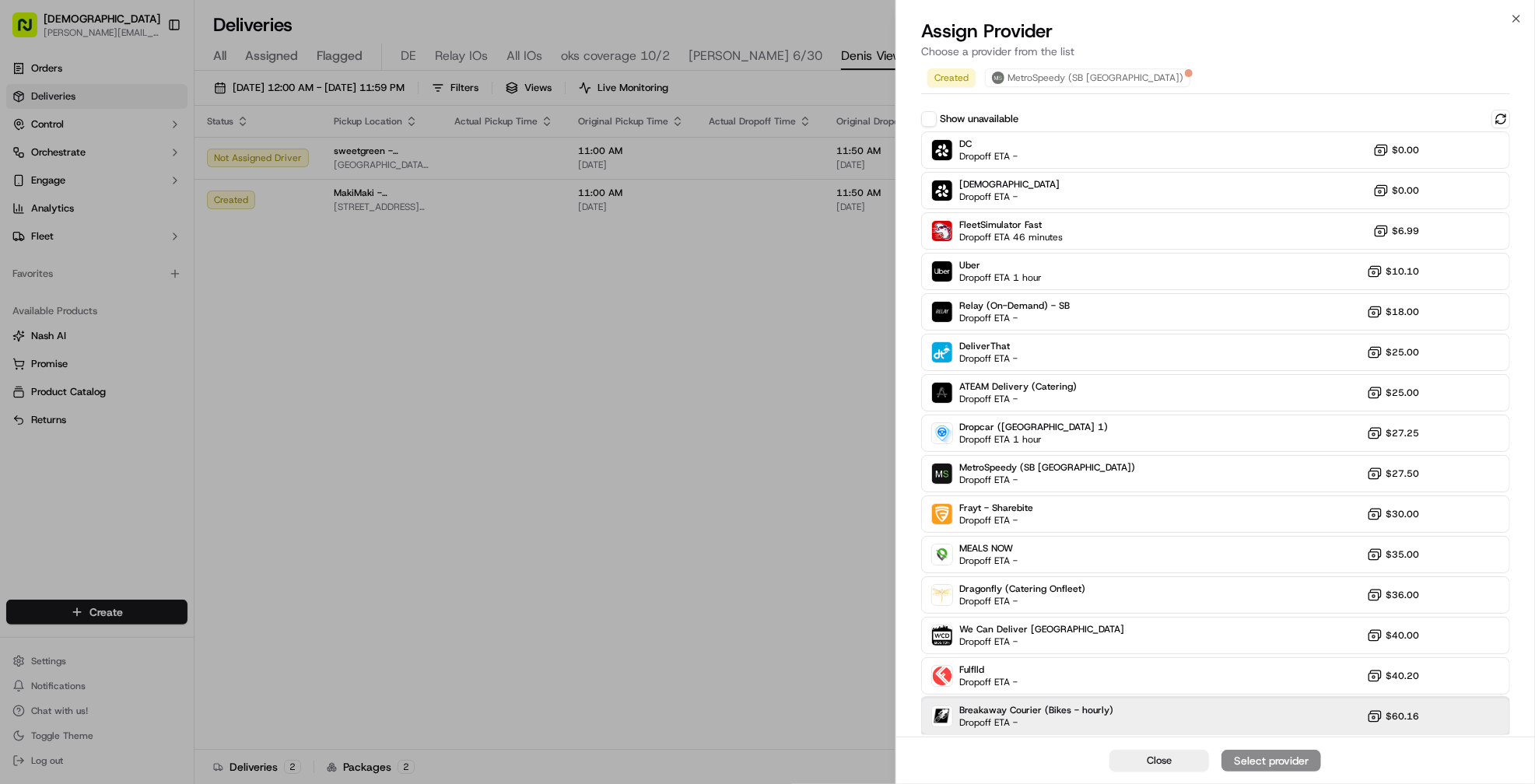
click at [1167, 704] on div "Breakaway Courier (Bikes - hourly) Dropoff ETA - $60.16" at bounding box center [1216, 716] width 589 height 38
click at [1240, 761] on div "Assign Provider" at bounding box center [1271, 760] width 76 height 15
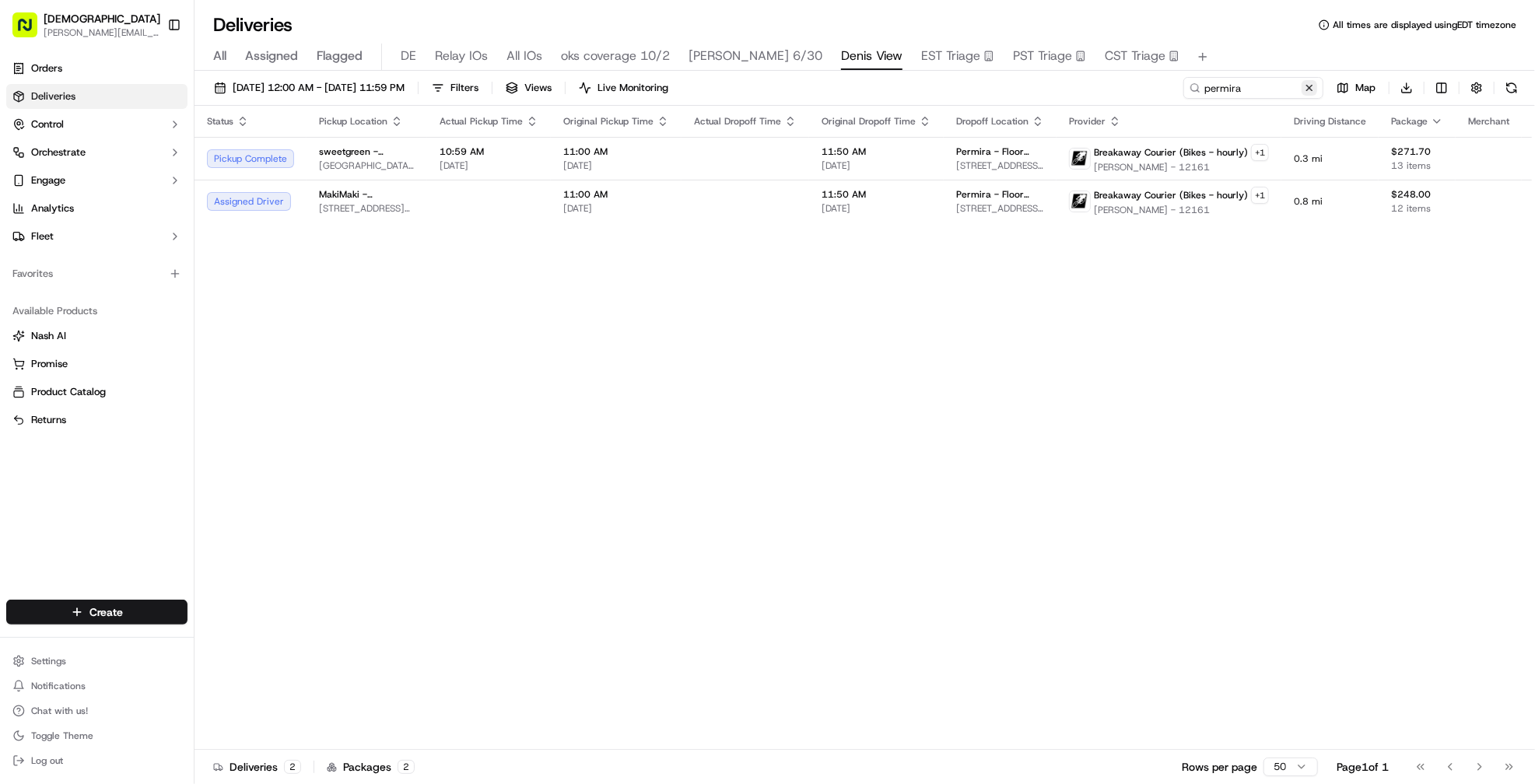
click at [1307, 91] on button at bounding box center [1309, 88] width 15 height 15
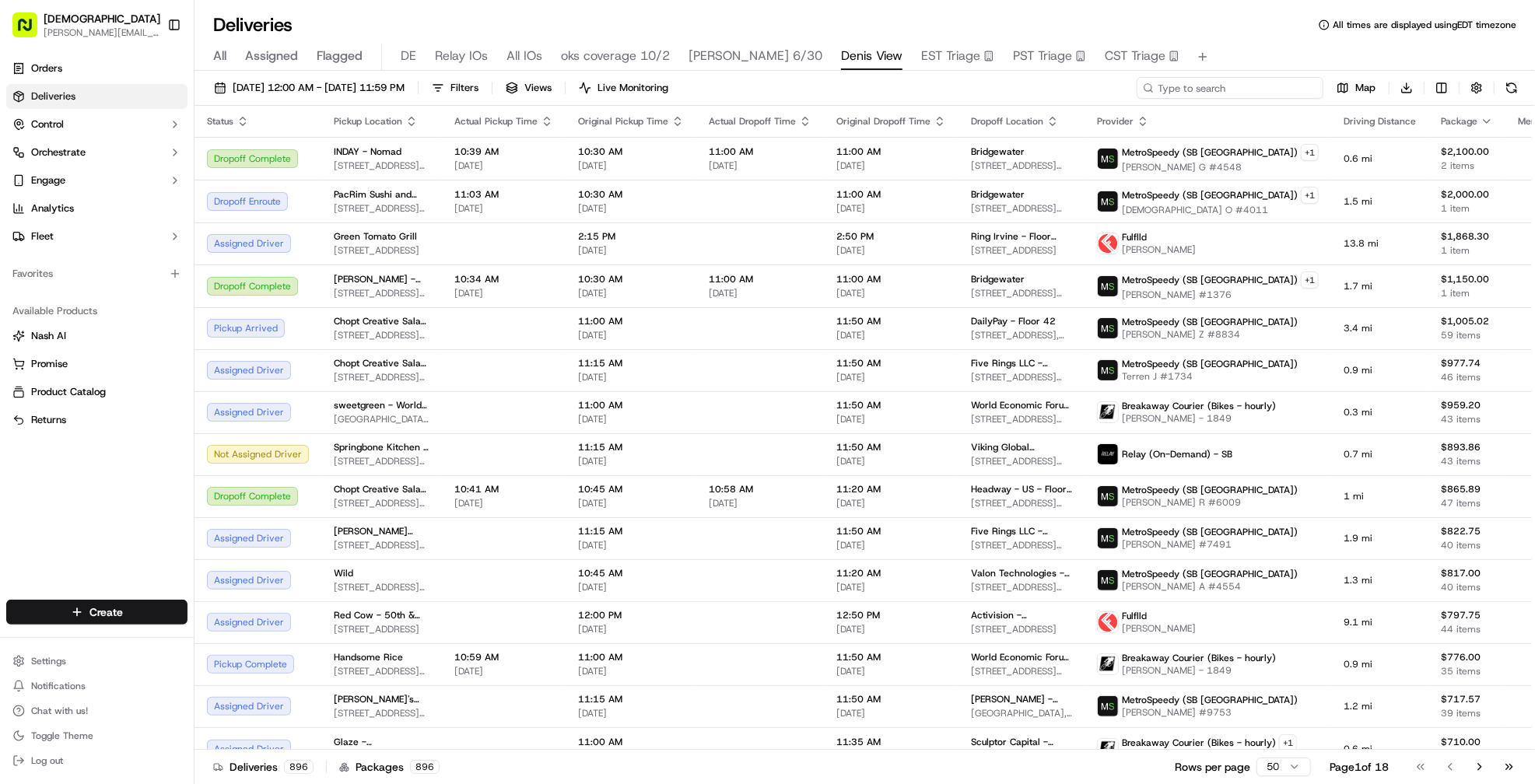
click at [1255, 86] on input at bounding box center [1230, 88] width 187 height 22
click at [1203, 91] on input at bounding box center [1230, 88] width 187 height 22
type input "viking"
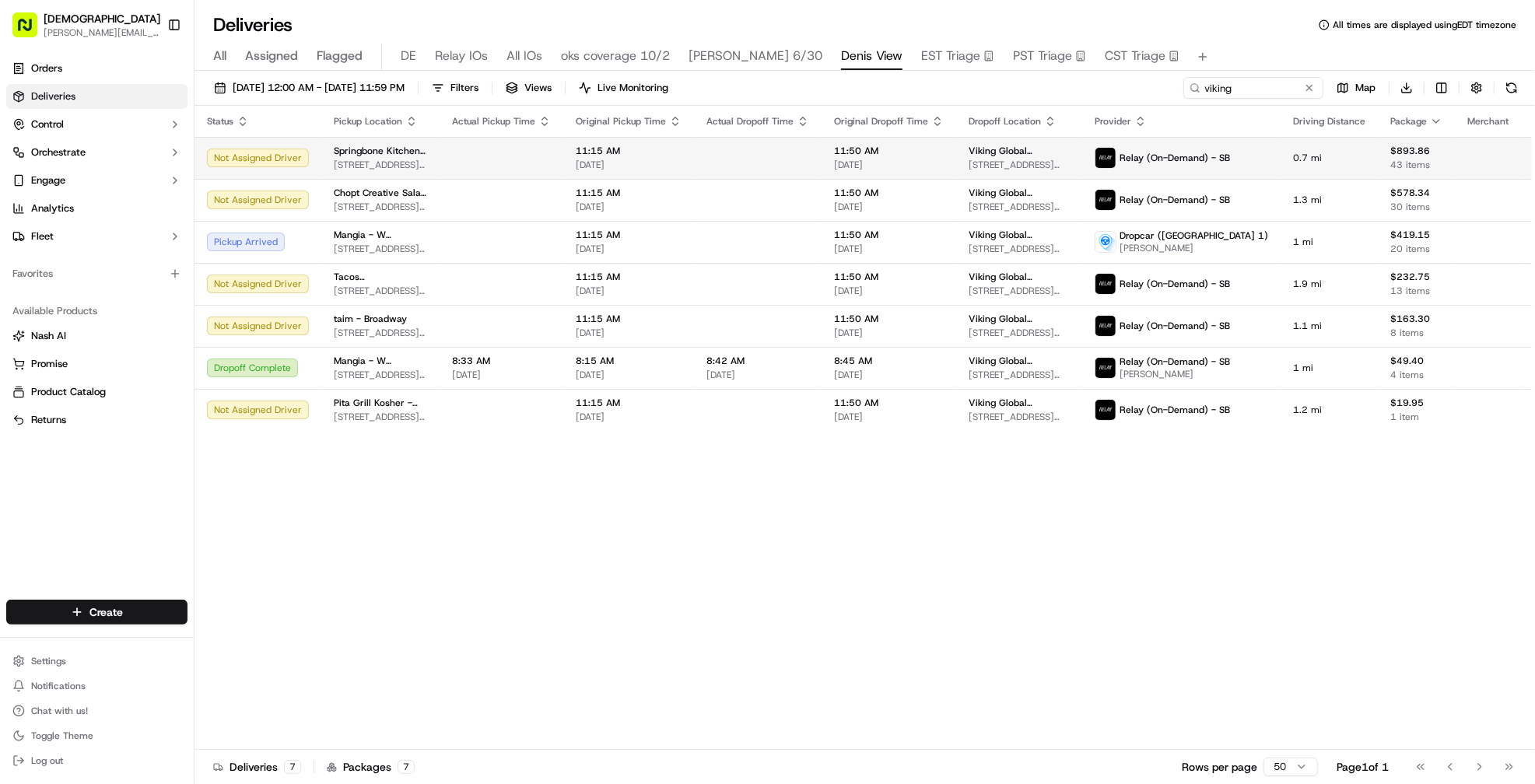
click at [728, 150] on td at bounding box center [757, 158] width 127 height 42
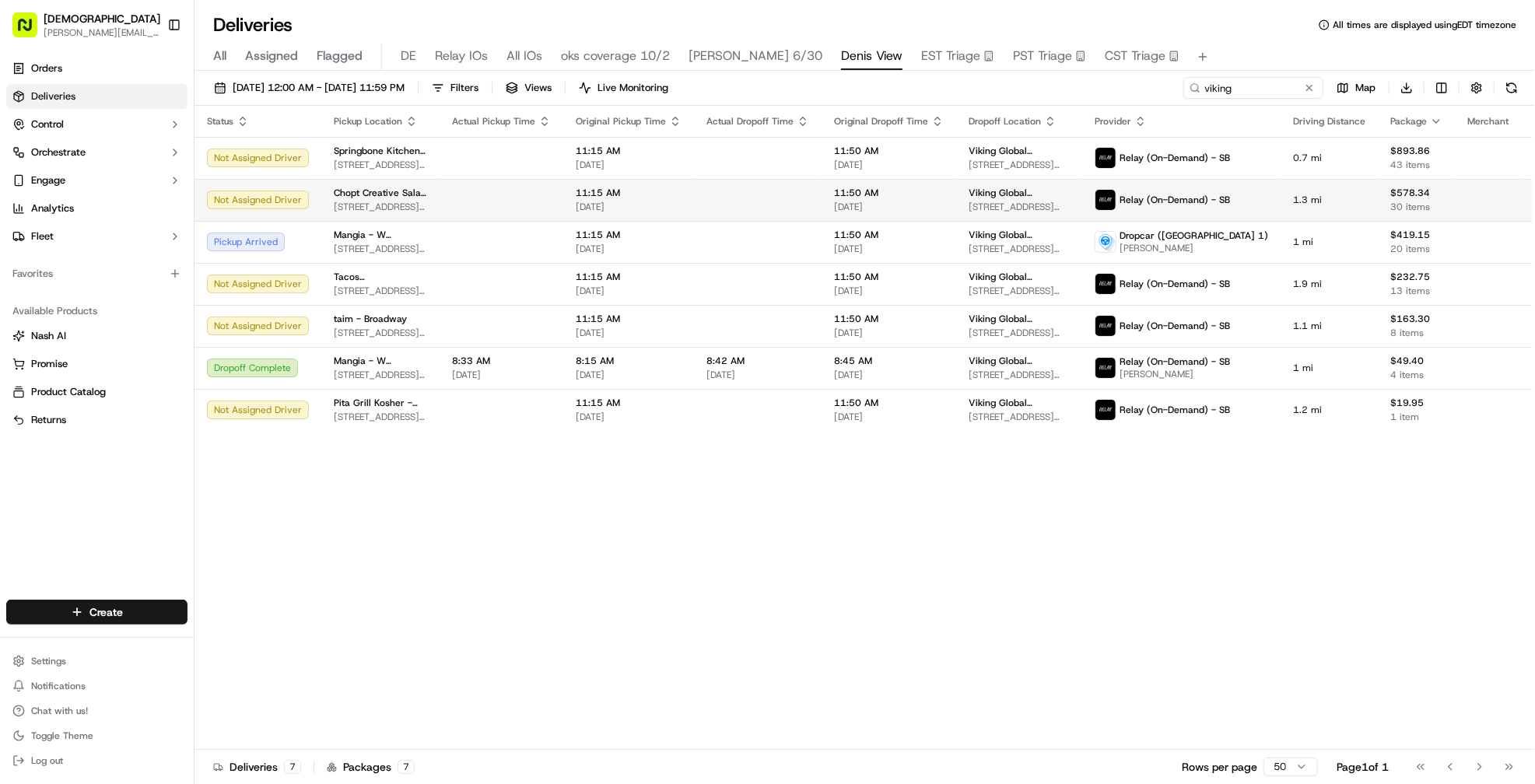
click at [683, 205] on td "11:15 AM 09/17/2025" at bounding box center [629, 200] width 130 height 42
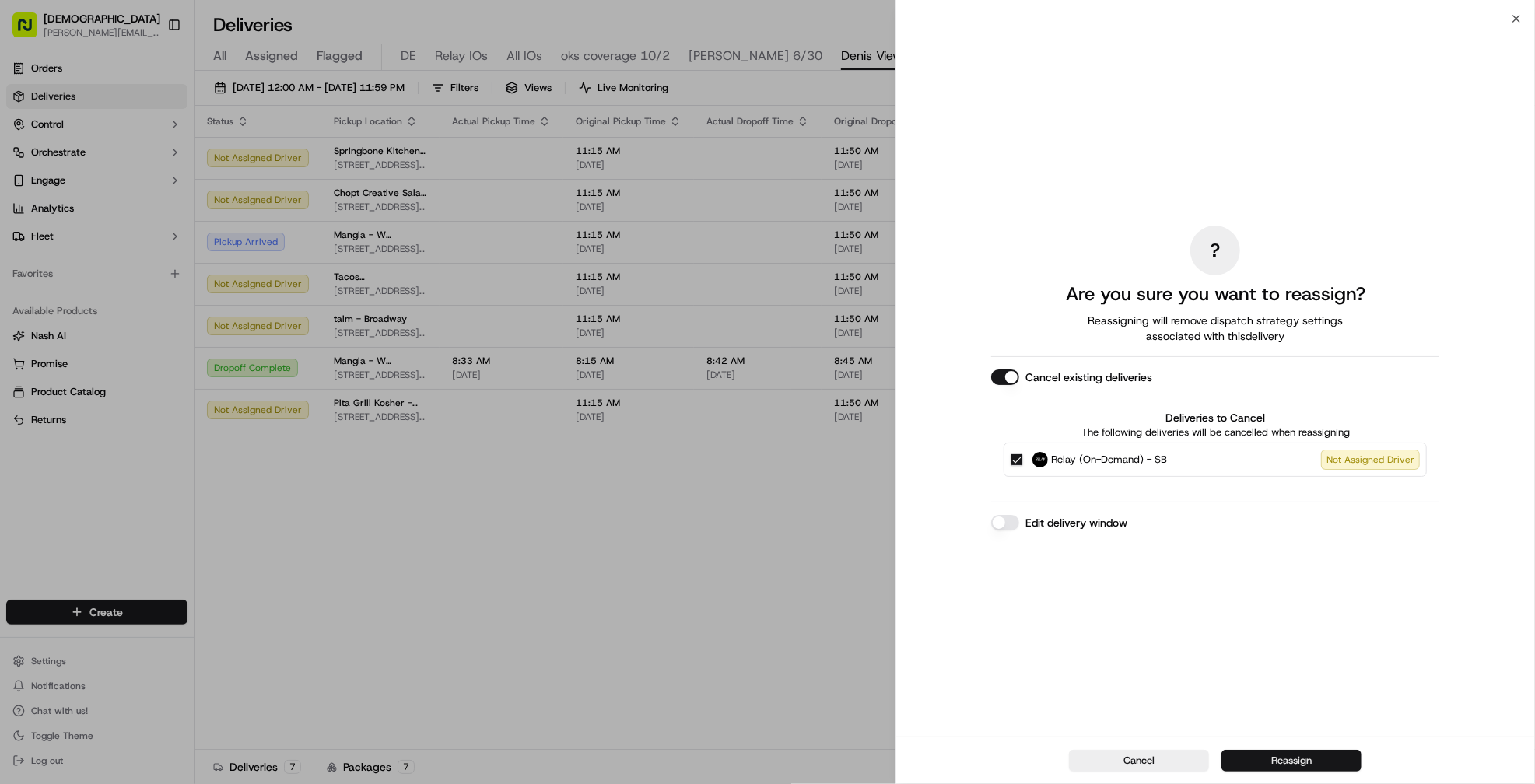
click at [1244, 762] on button "Reassign" at bounding box center [1291, 759] width 140 height 22
click at [1254, 764] on button "Reassign" at bounding box center [1291, 759] width 140 height 22
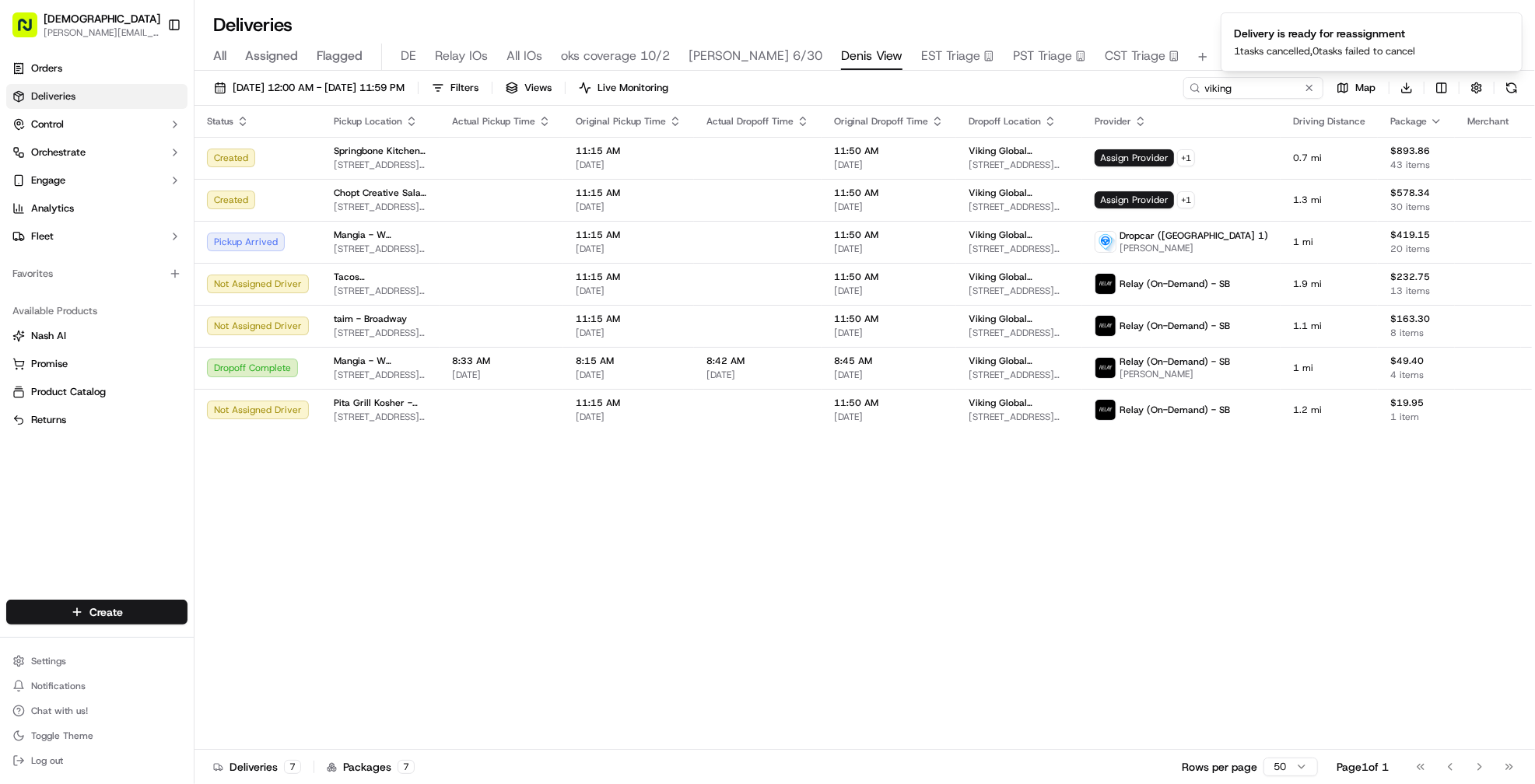
click at [721, 531] on div "Status Pickup Location Actual Pickup Time Original Pickup Time Actual Dropoff T…" at bounding box center [886, 427] width 1384 height 643
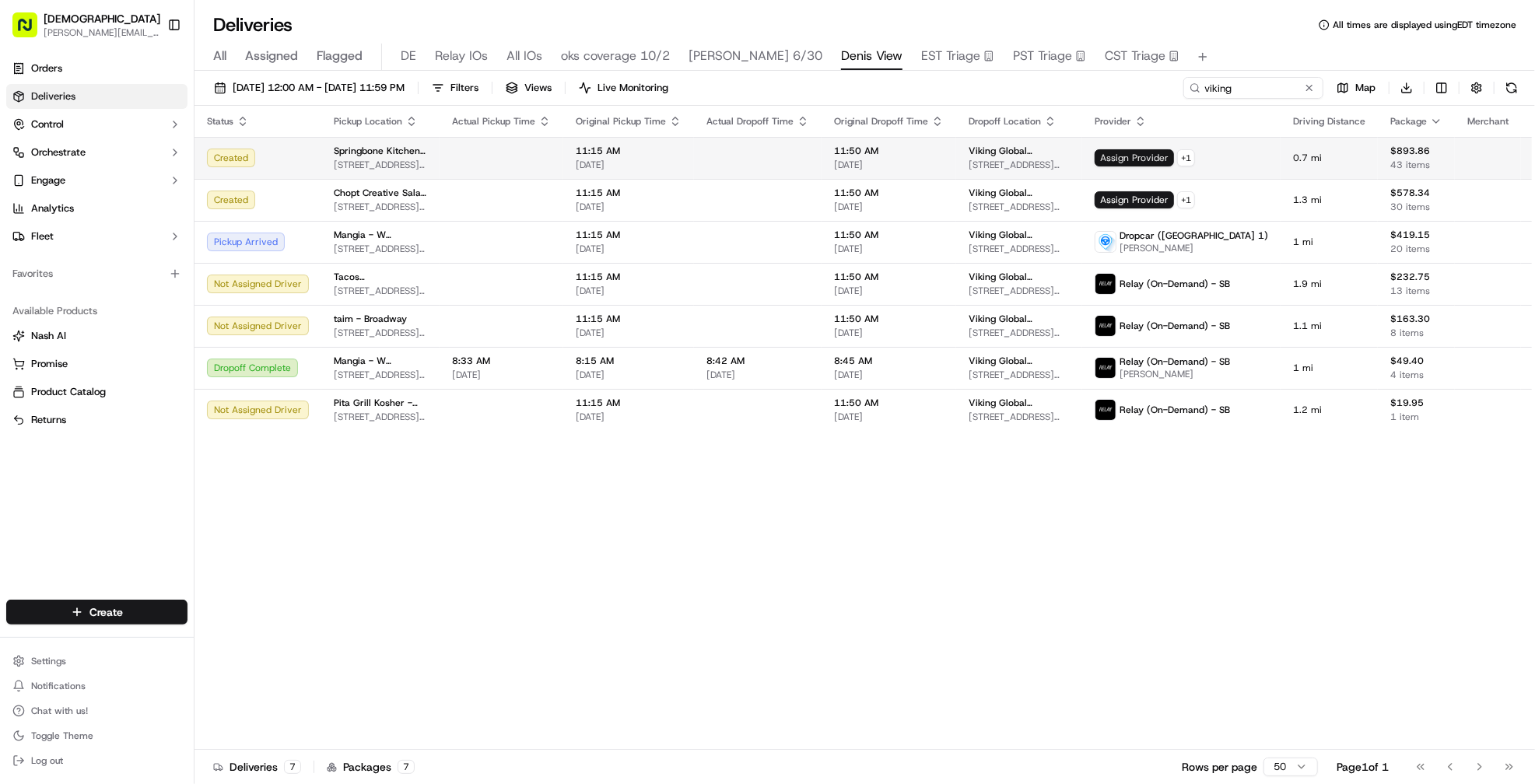
click at [1130, 150] on span "Assign Provider" at bounding box center [1134, 158] width 79 height 17
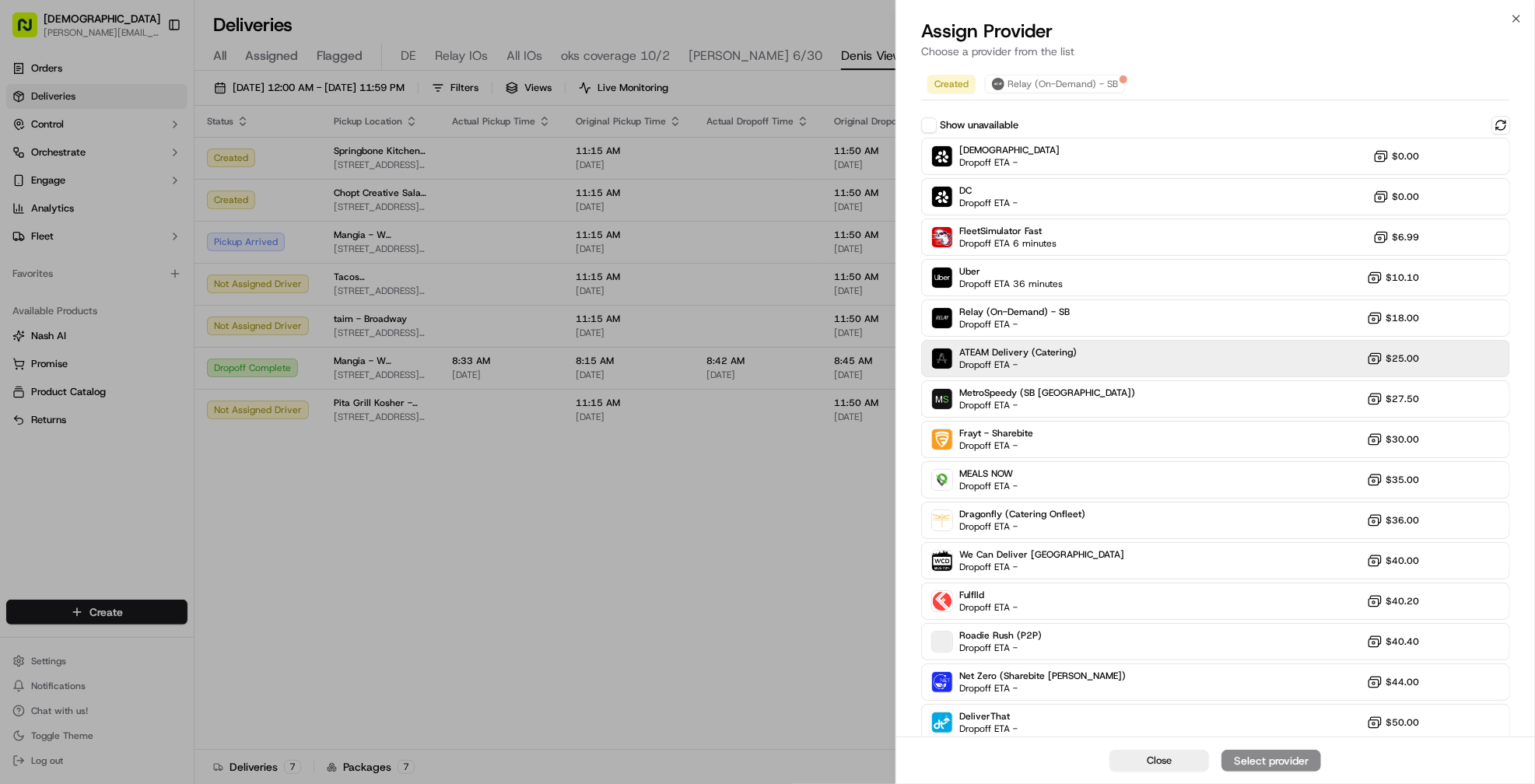
scroll to position [87, 0]
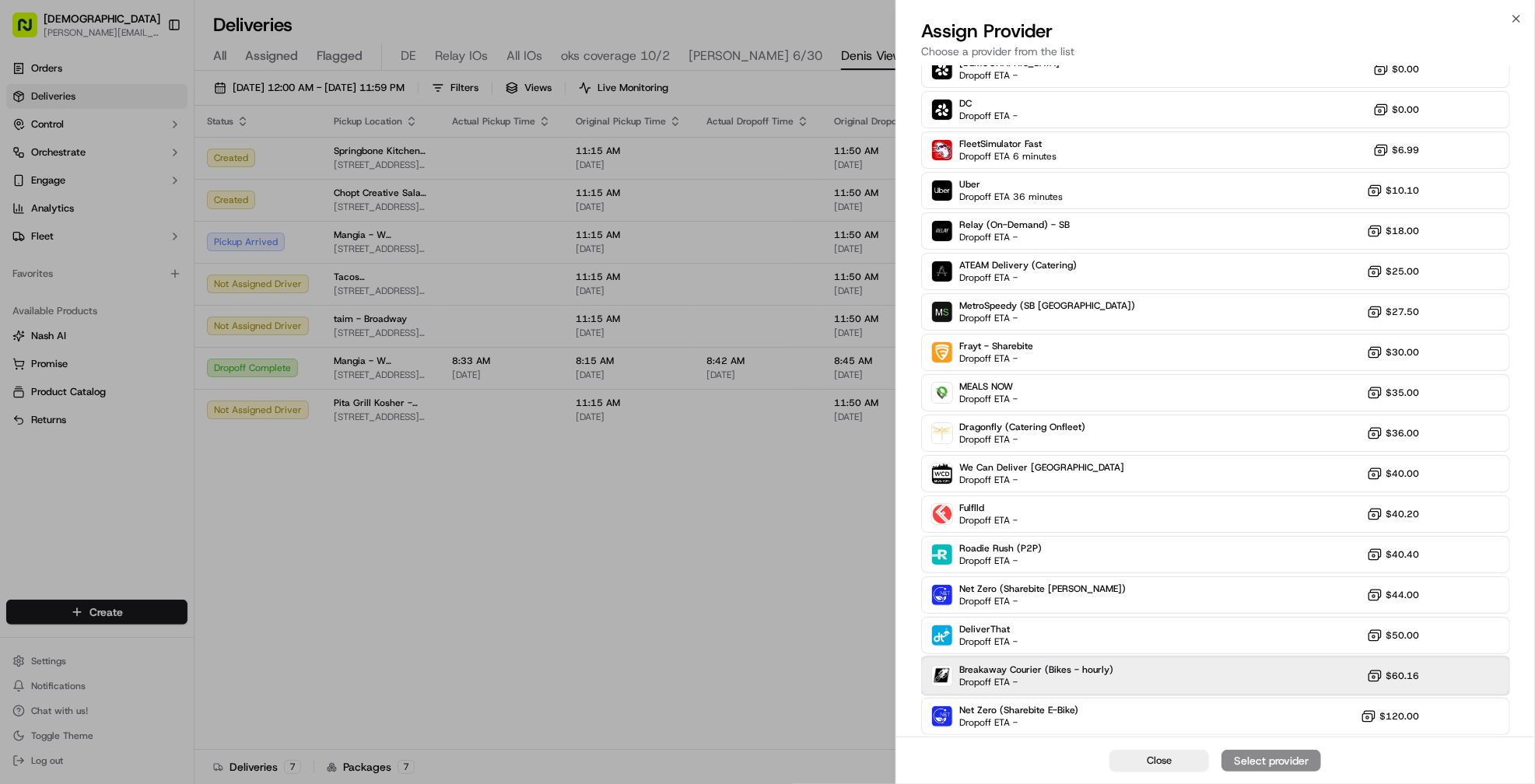
click at [1078, 678] on div "Breakaway Courier (Bikes - hourly) Dropoff ETA -" at bounding box center [1036, 676] width 154 height 25
click at [1245, 767] on div "Assign Provider" at bounding box center [1271, 760] width 76 height 15
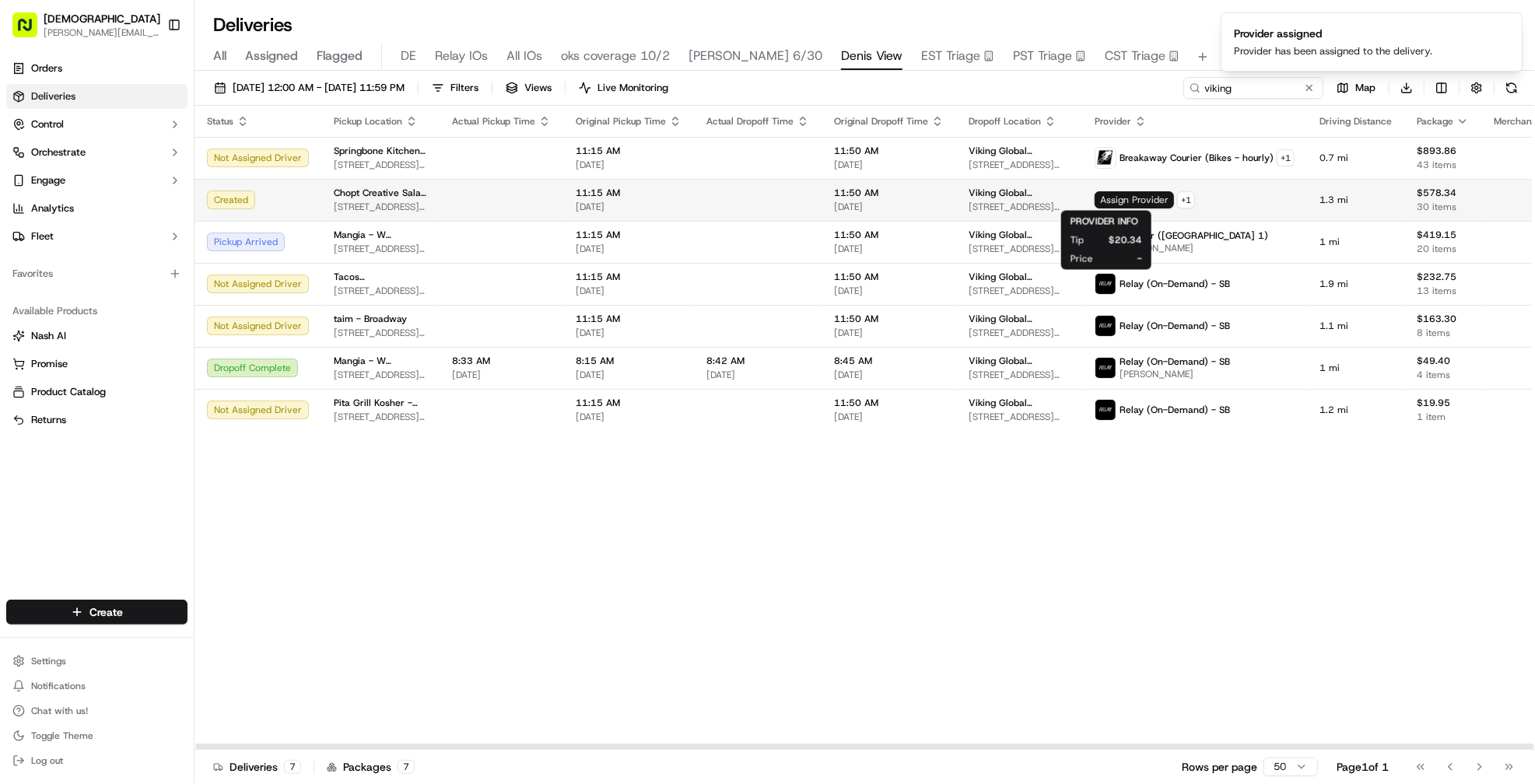
click at [1099, 201] on span "Assign Provider" at bounding box center [1134, 200] width 79 height 17
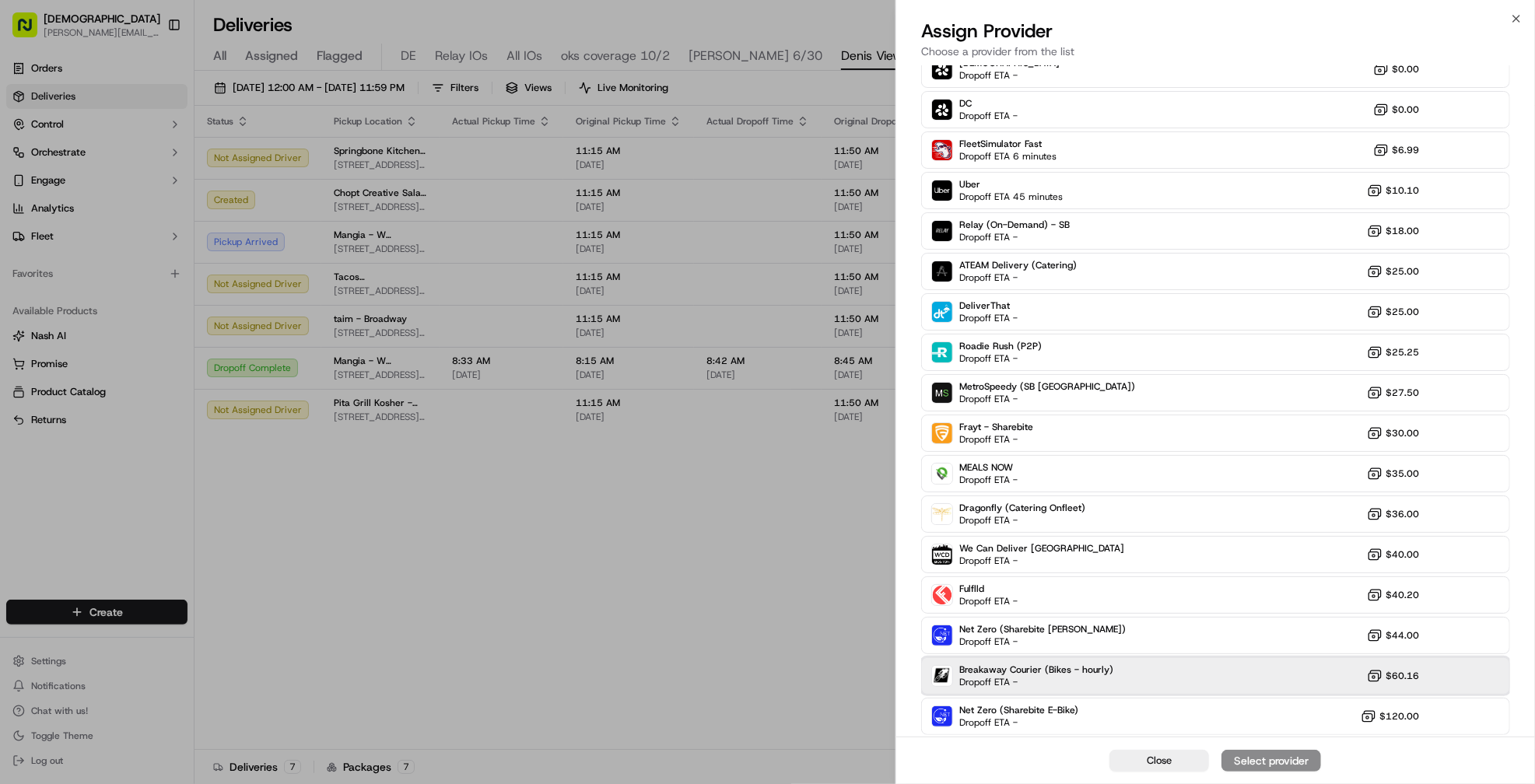
click at [1225, 657] on div "Breakaway Courier (Bikes - hourly) Dropoff ETA - $60.16" at bounding box center [1216, 676] width 589 height 38
click at [1238, 756] on div "Assign Provider" at bounding box center [1271, 760] width 76 height 15
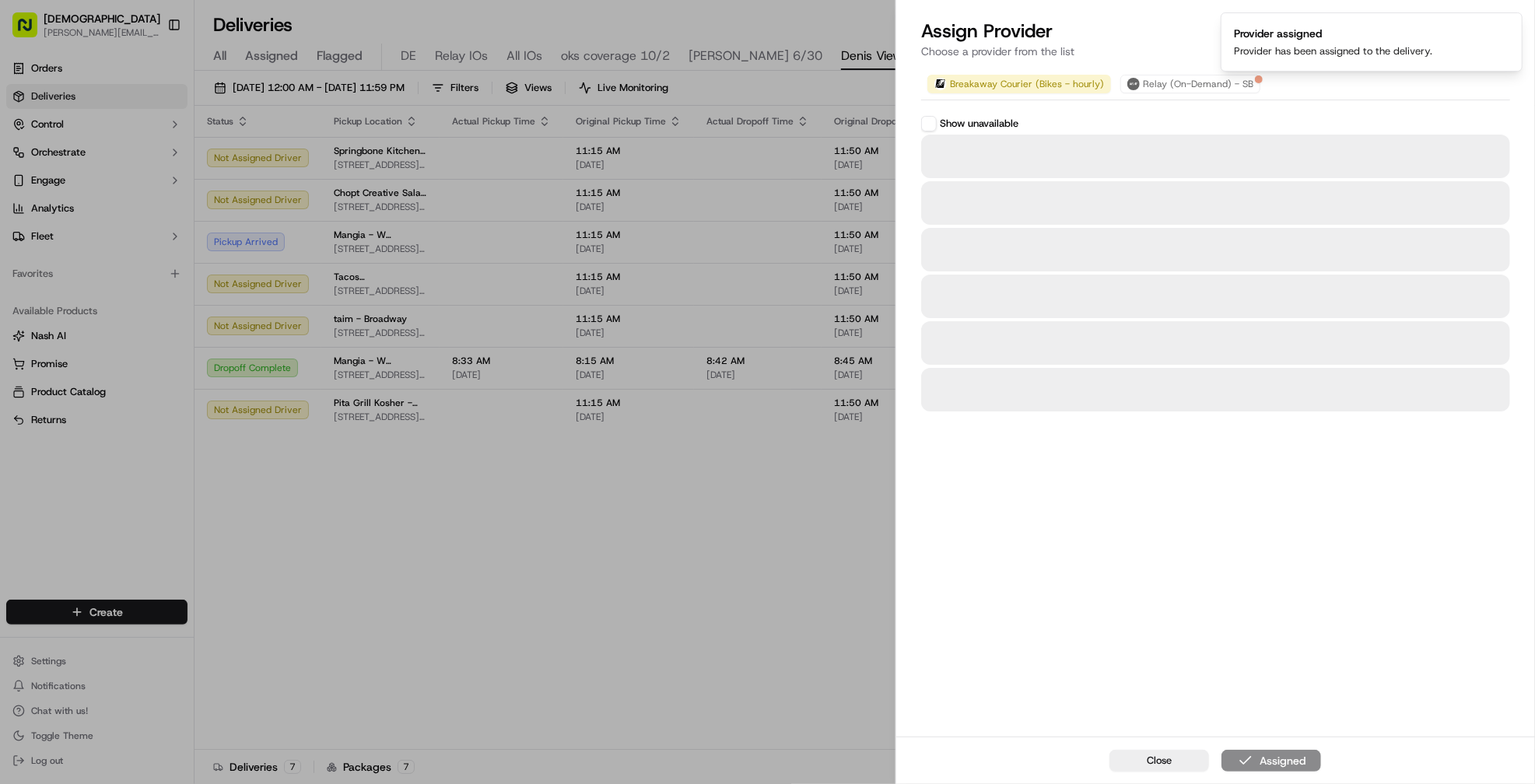
scroll to position [0, 0]
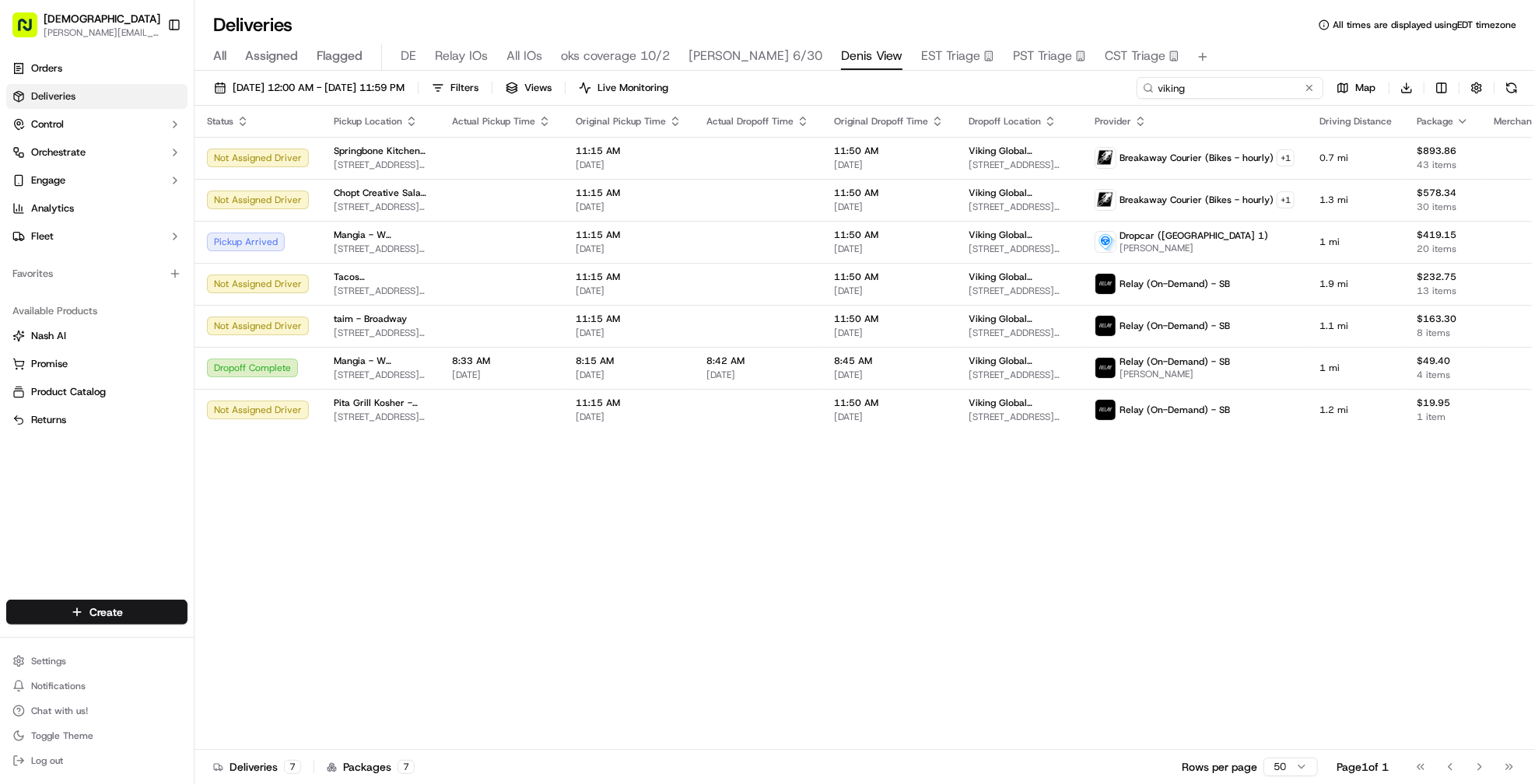
click at [1253, 86] on input "viking" at bounding box center [1230, 88] width 187 height 22
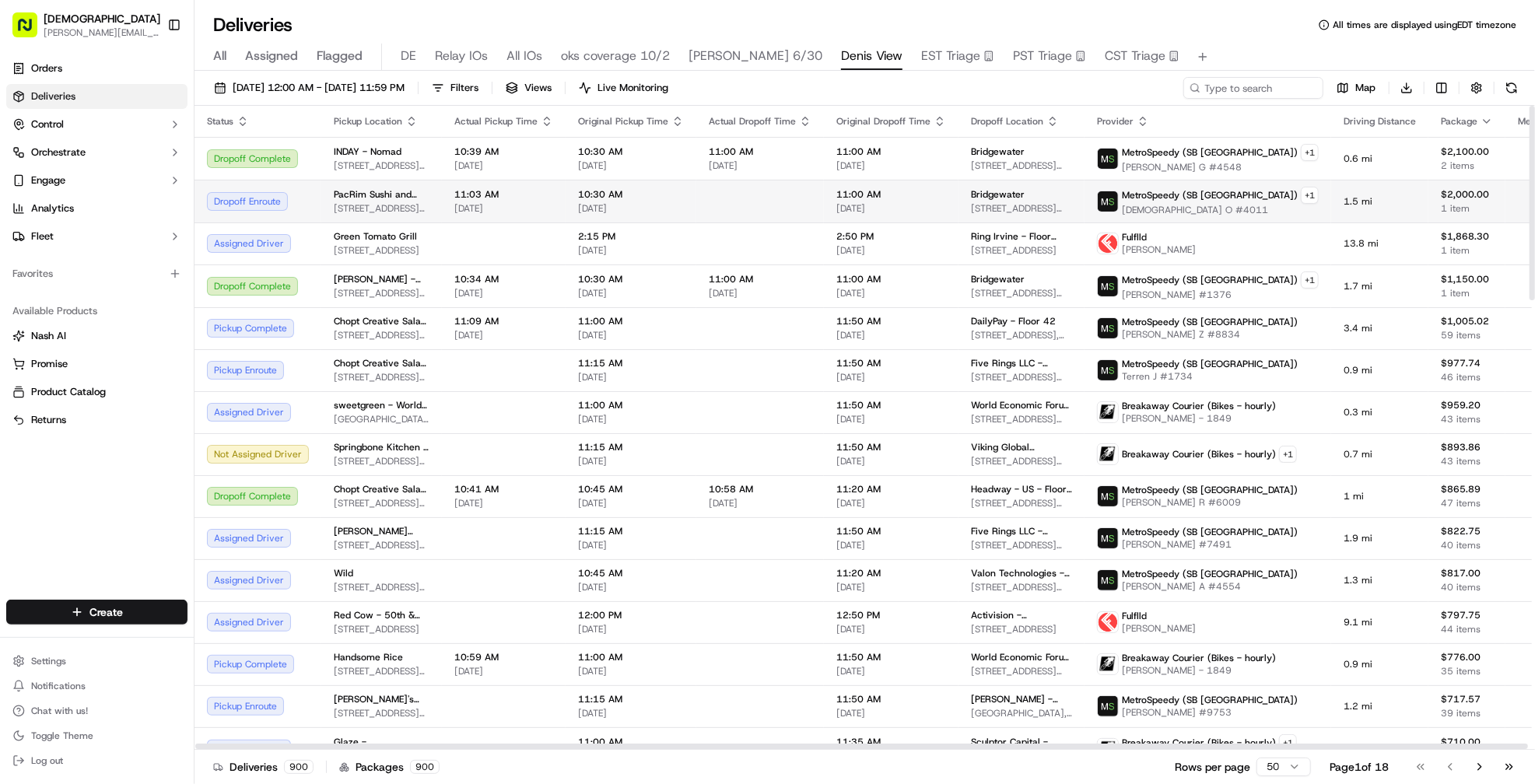
click at [765, 188] on td at bounding box center [760, 200] width 127 height 42
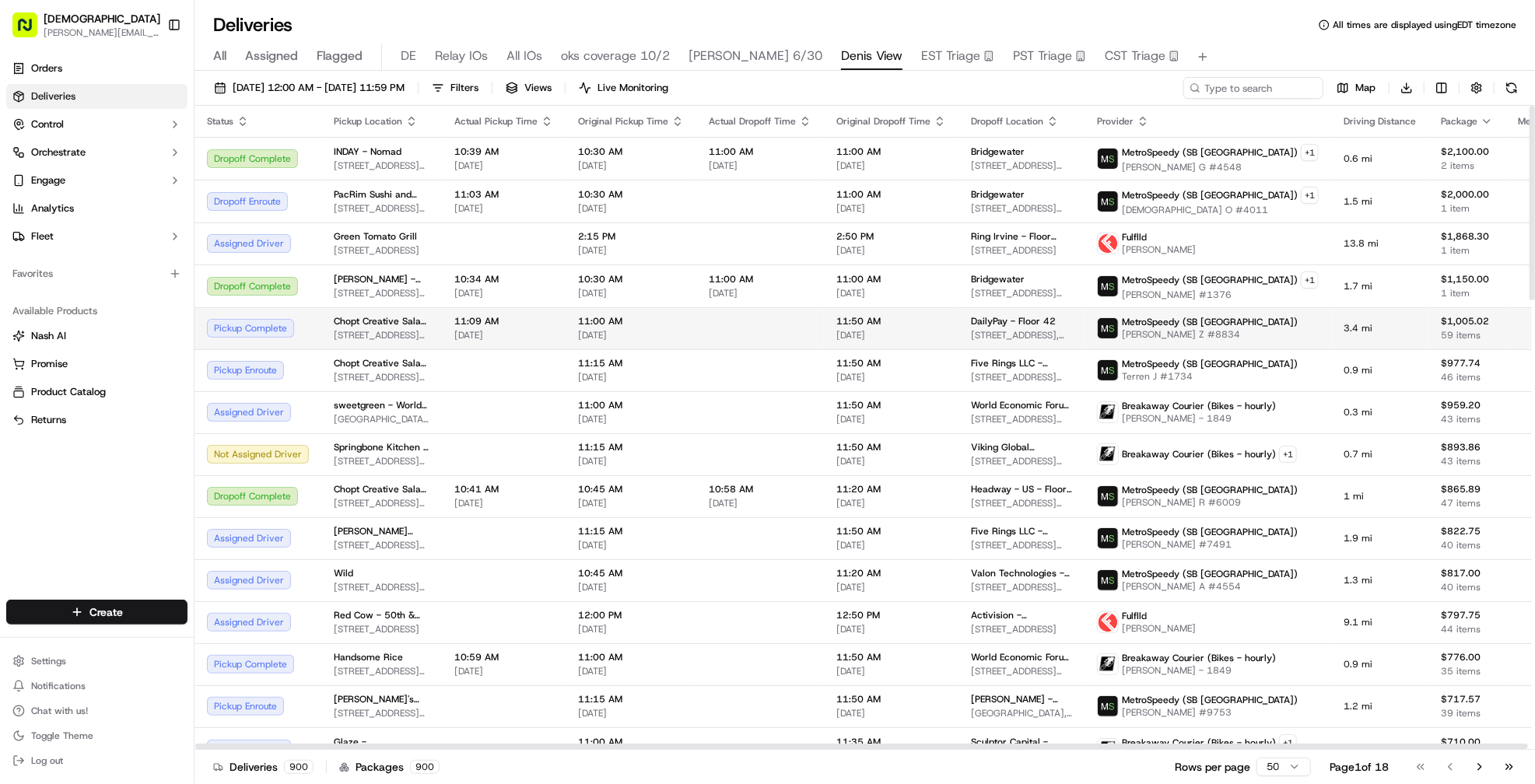
click at [700, 323] on td at bounding box center [760, 328] width 127 height 42
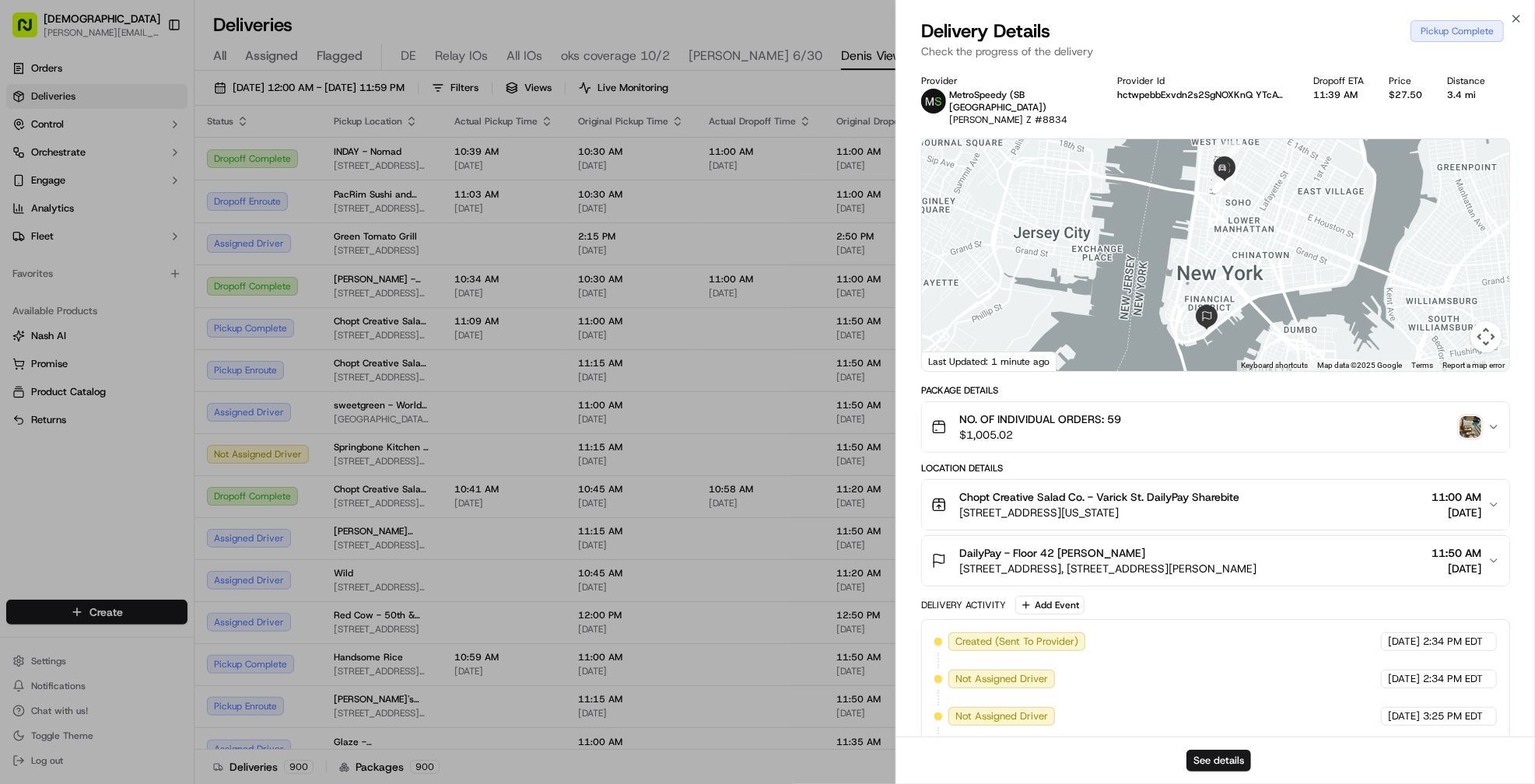
click at [1321, 411] on div "NO. OF INDIVIDUAL ORDERS: 59 $1,005.02" at bounding box center [1208, 426] width 556 height 31
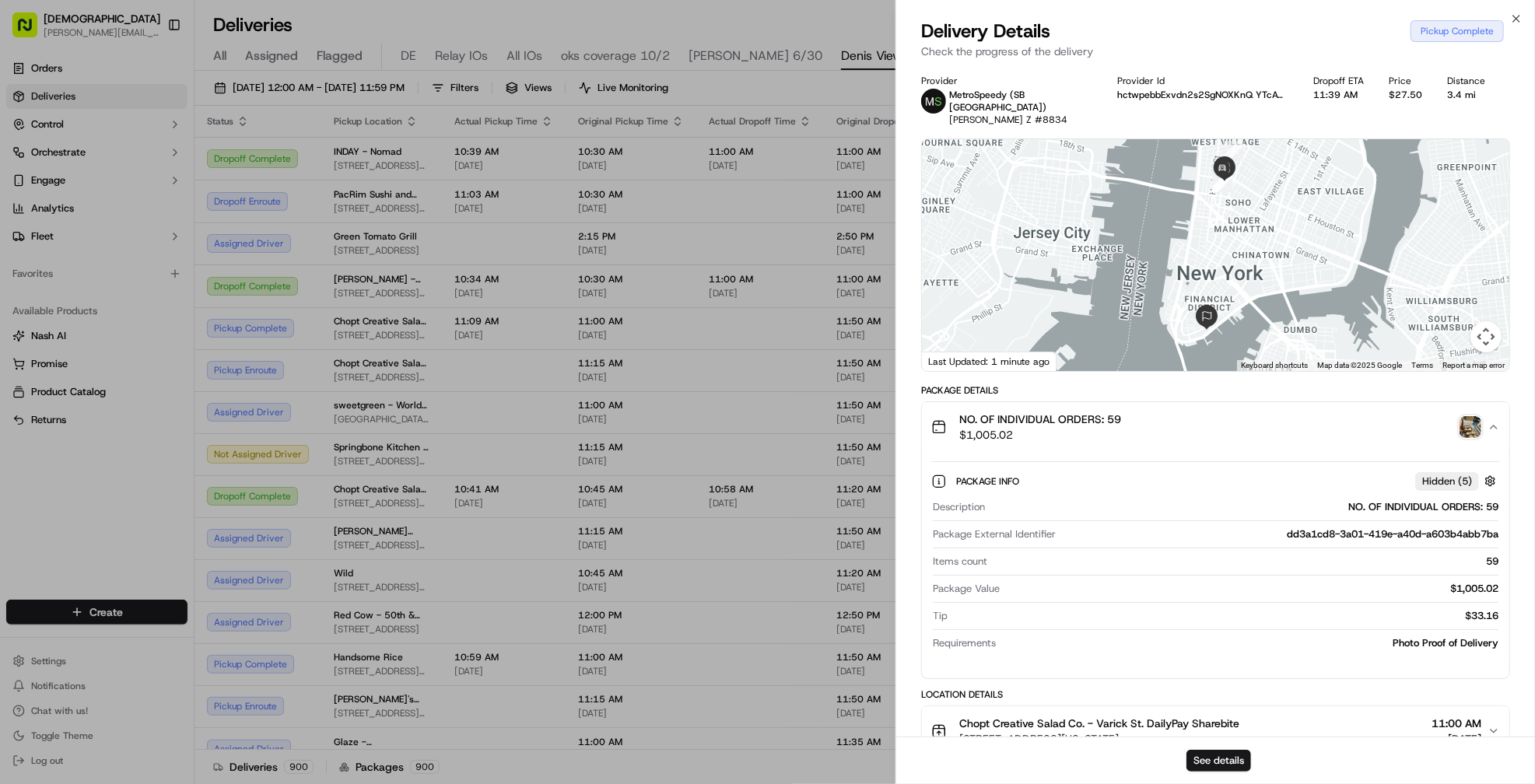
click at [1482, 414] on div "NO. OF INDIVIDUAL ORDERS: 59 $1,005.02" at bounding box center [1208, 426] width 556 height 31
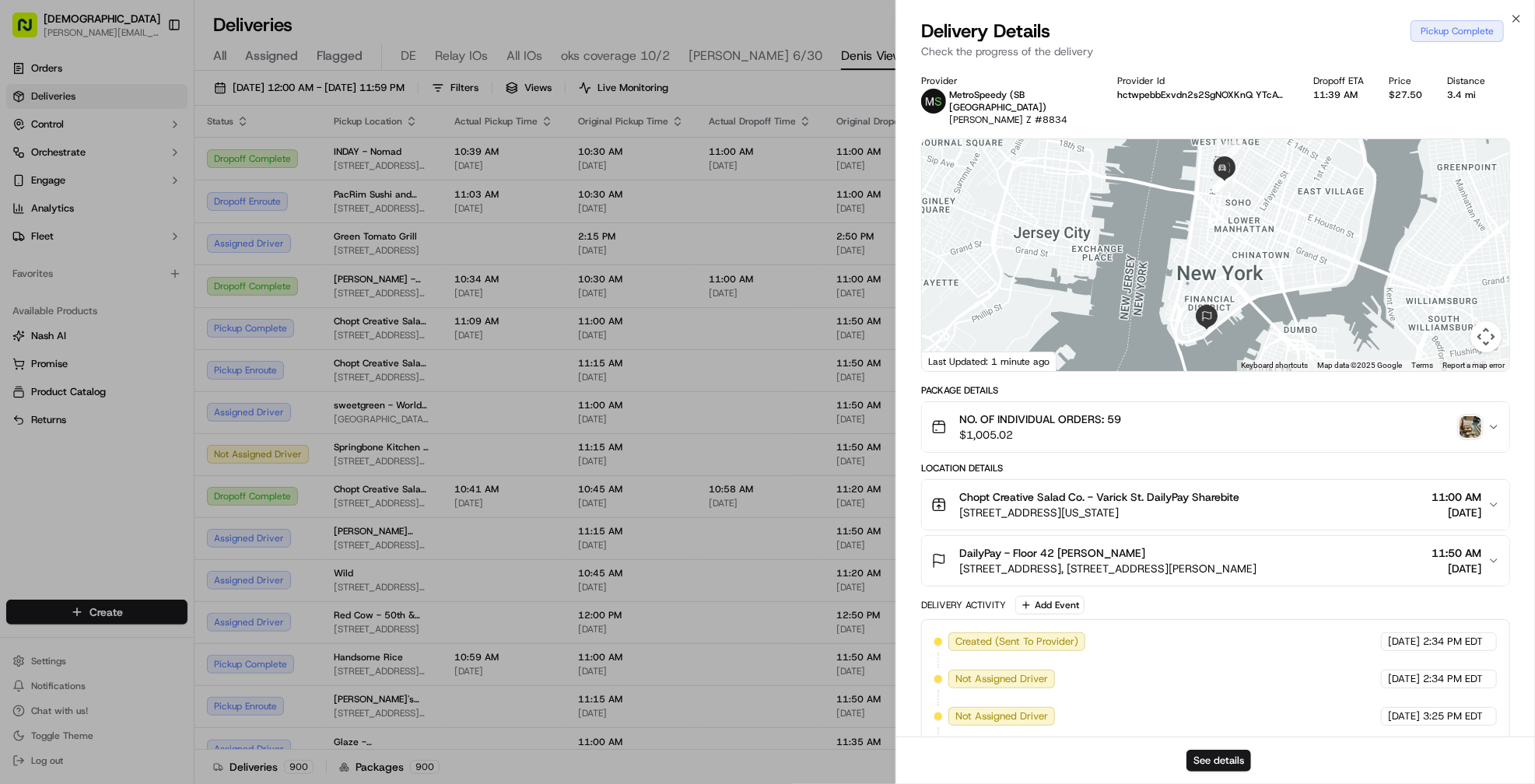
click at [1476, 416] on img "button" at bounding box center [1470, 426] width 22 height 22
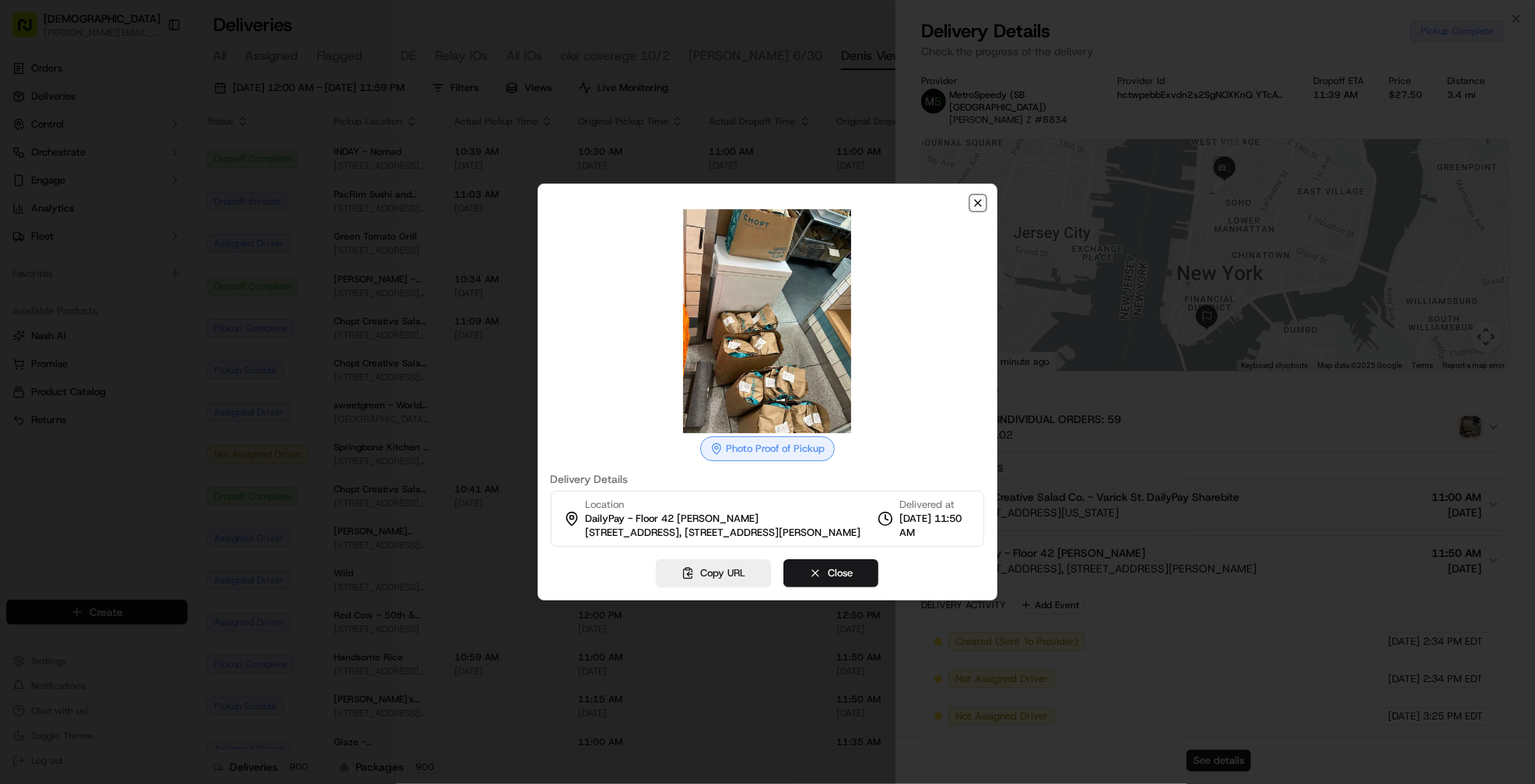
click at [972, 206] on icon "button" at bounding box center [977, 202] width 12 height 12
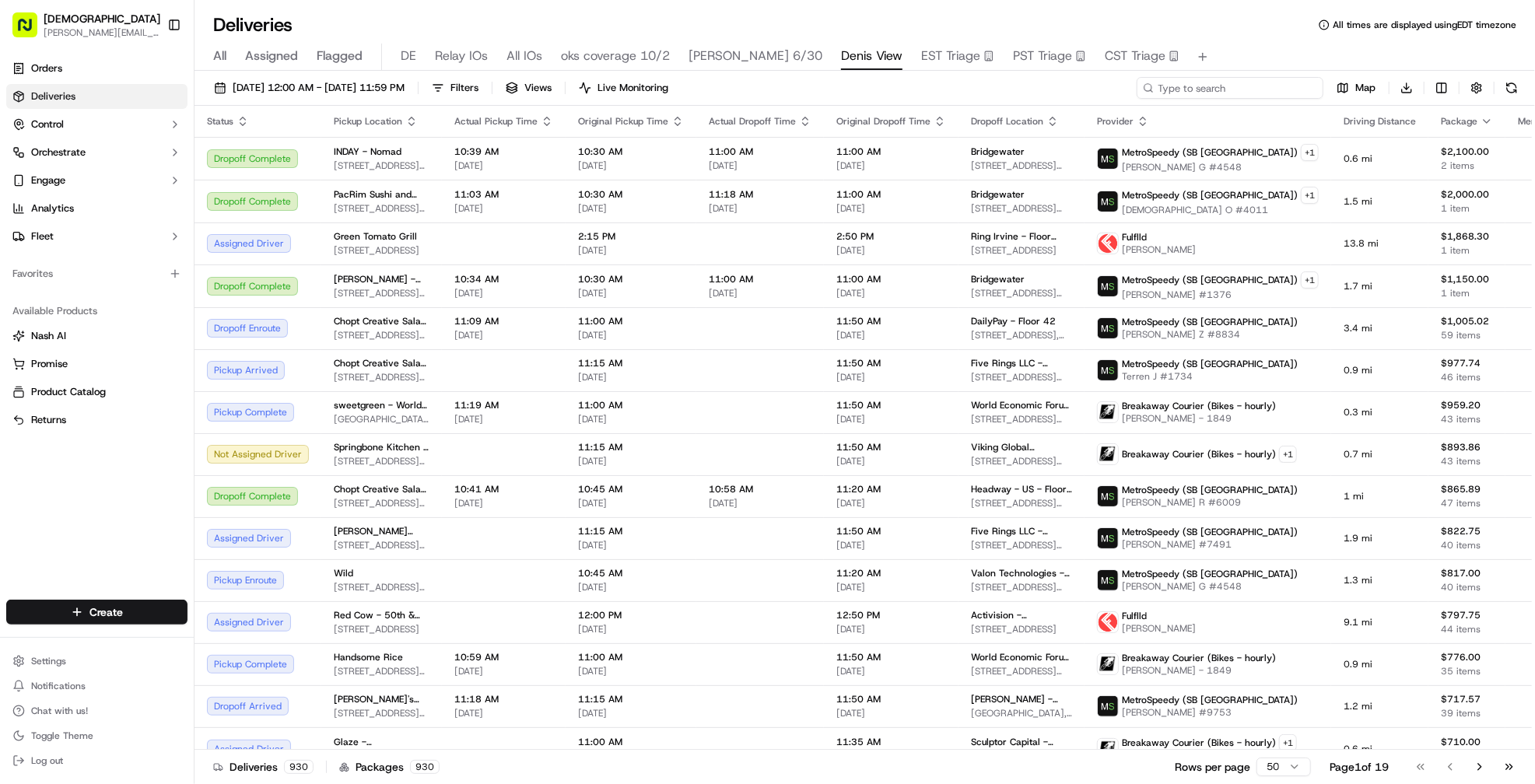
click at [1236, 80] on input at bounding box center [1230, 88] width 187 height 22
type input "moneylion"
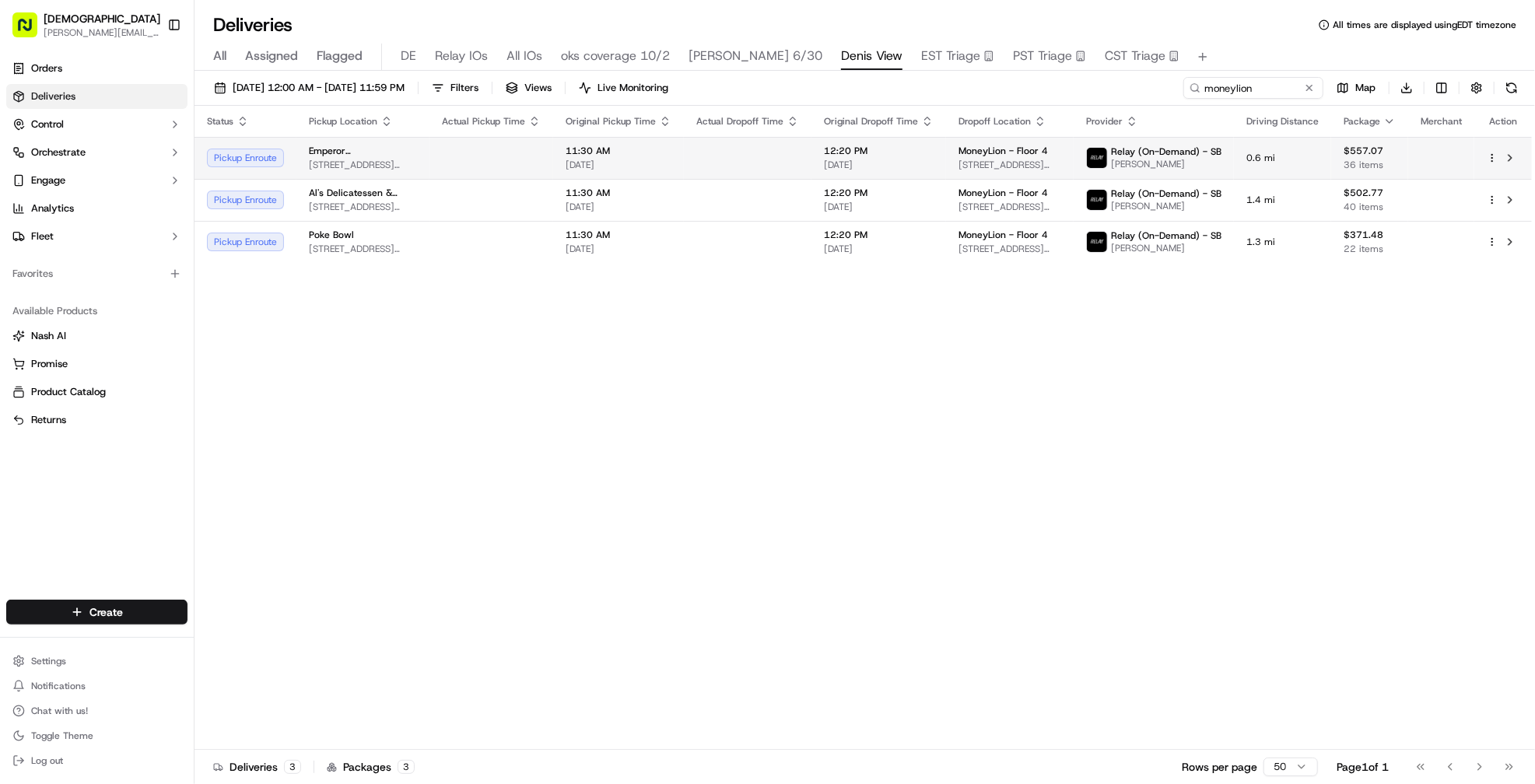
click at [788, 172] on td at bounding box center [747, 158] width 127 height 42
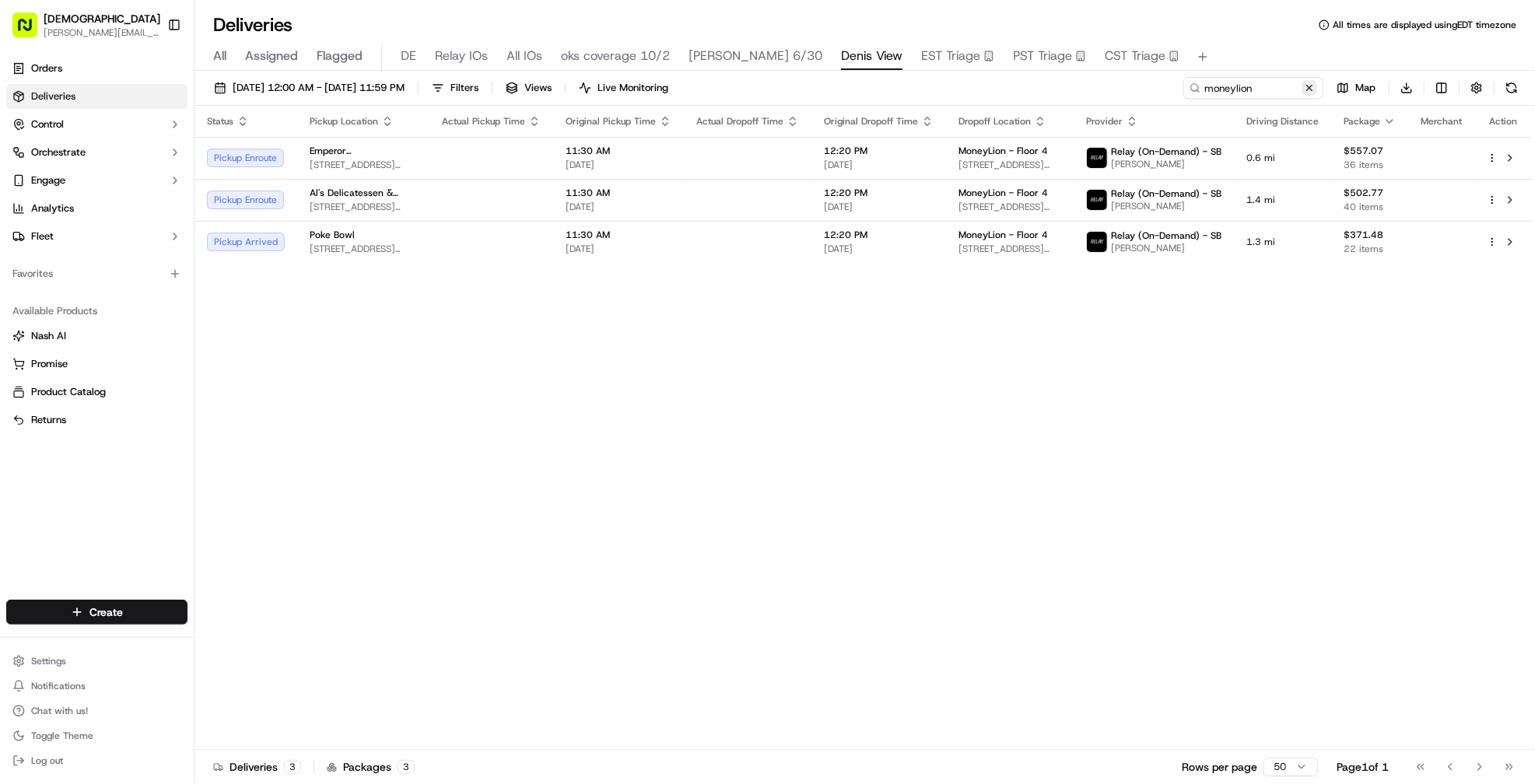
click at [1315, 82] on button at bounding box center [1309, 88] width 15 height 15
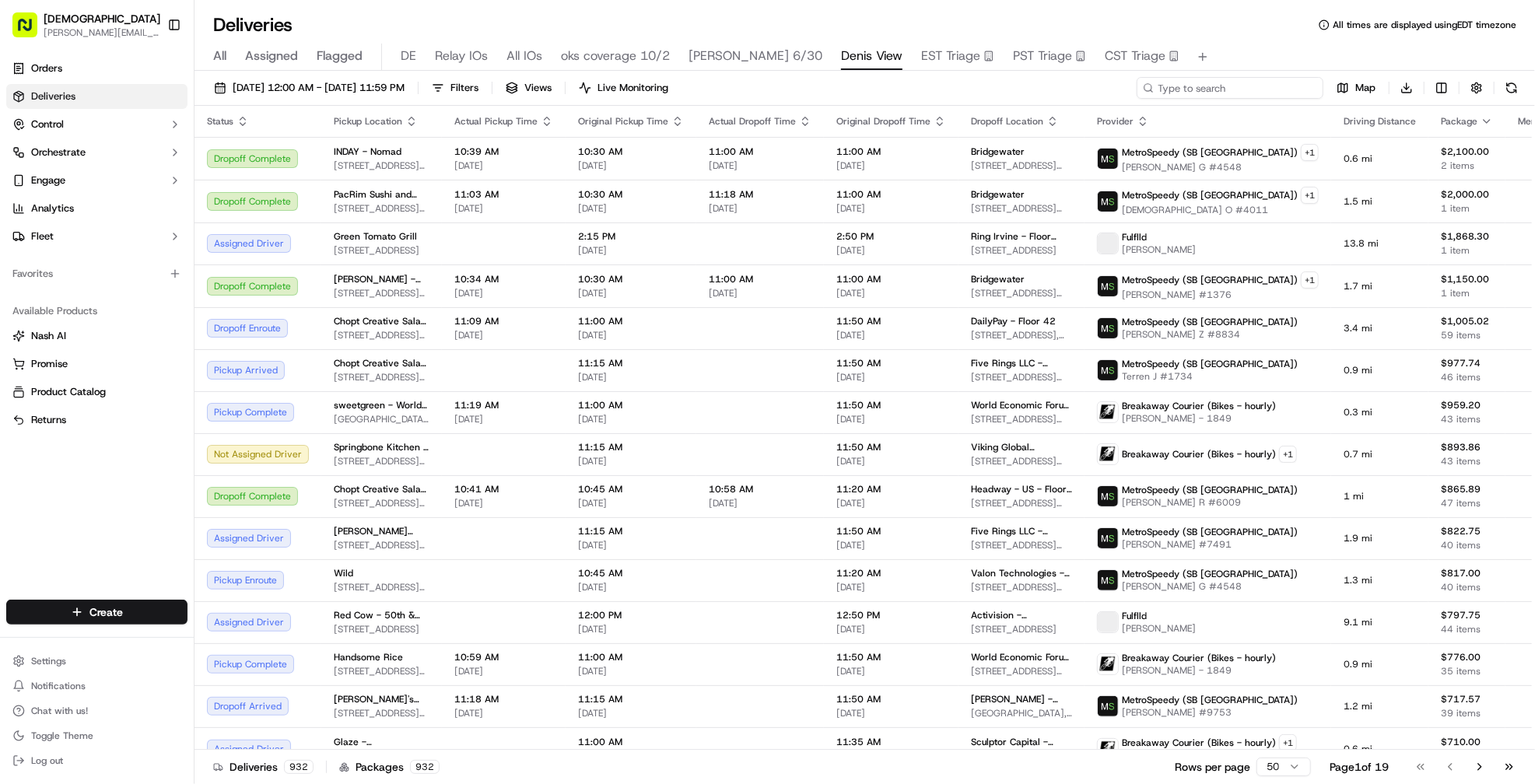
click at [1240, 92] on input at bounding box center [1230, 88] width 187 height 22
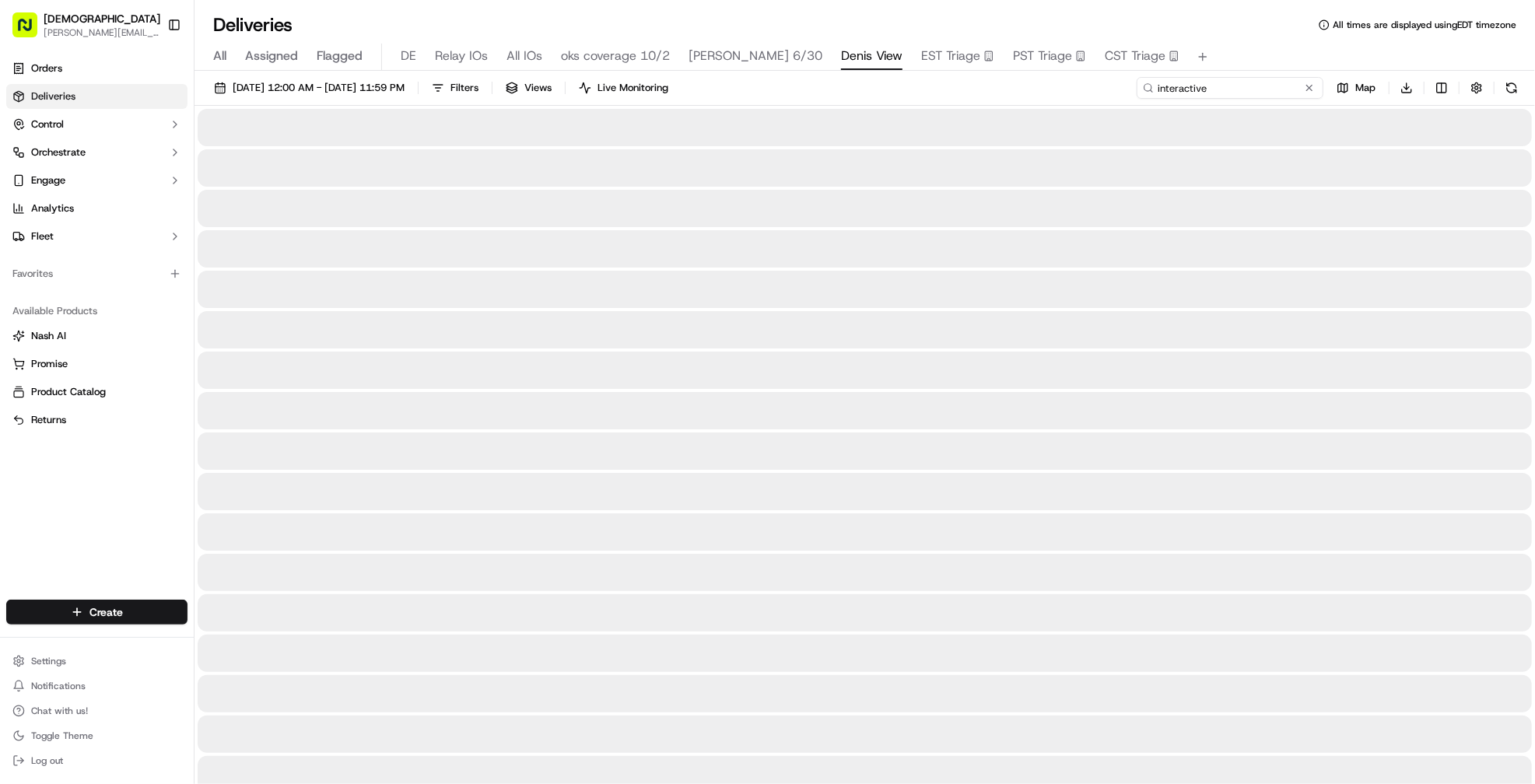
type input "interactive"
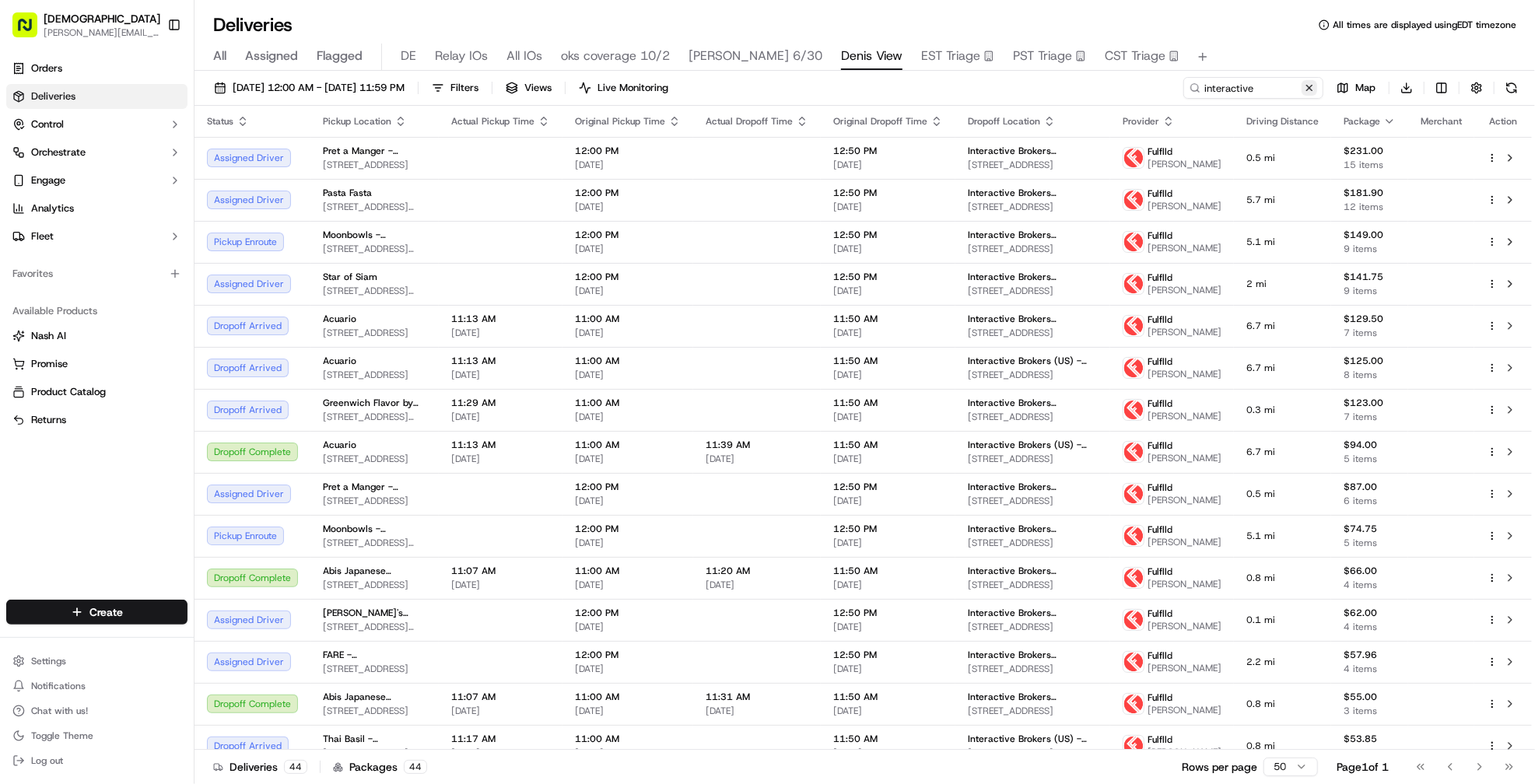
click at [1311, 93] on button at bounding box center [1309, 88] width 15 height 15
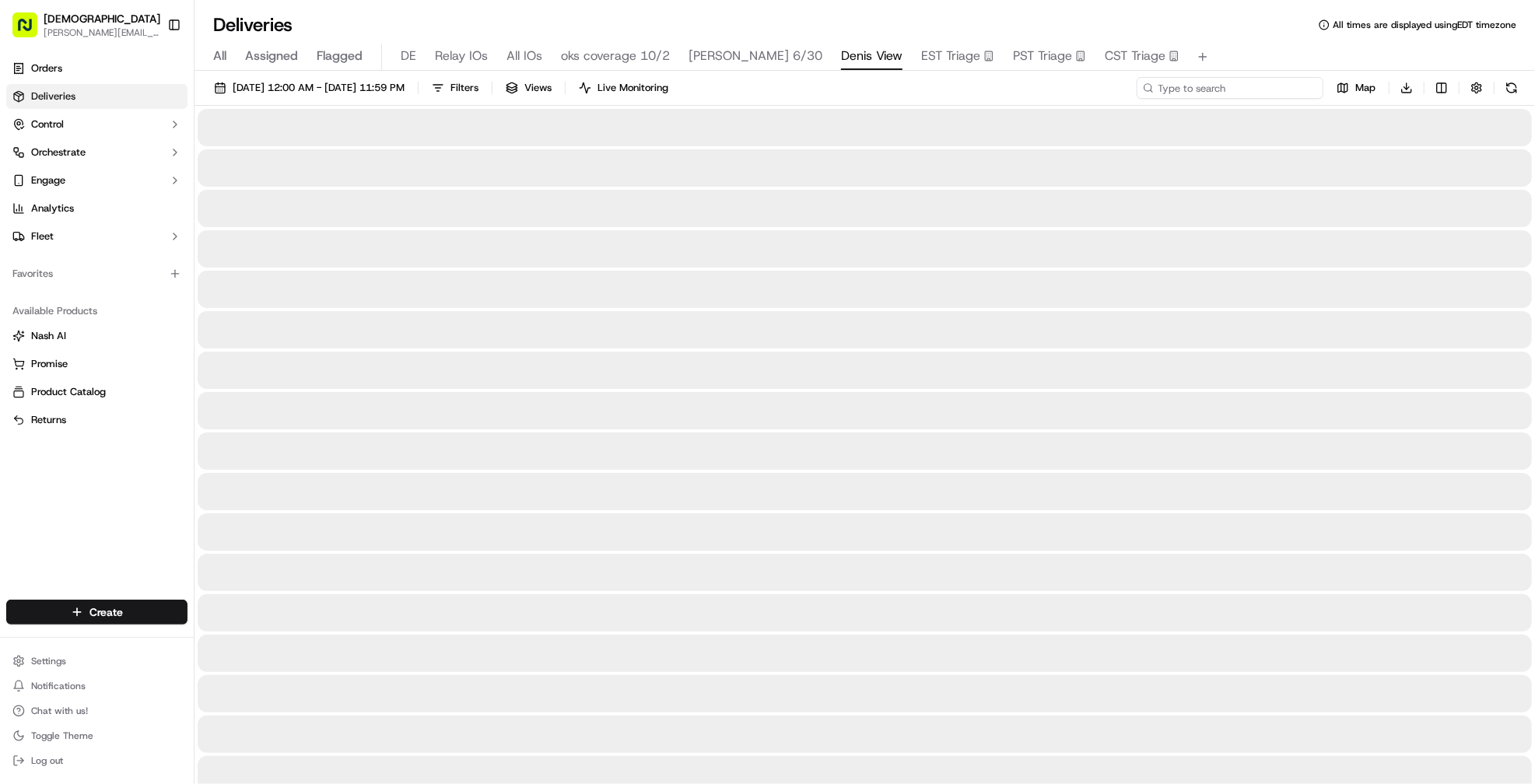
click at [1286, 82] on input at bounding box center [1230, 88] width 187 height 22
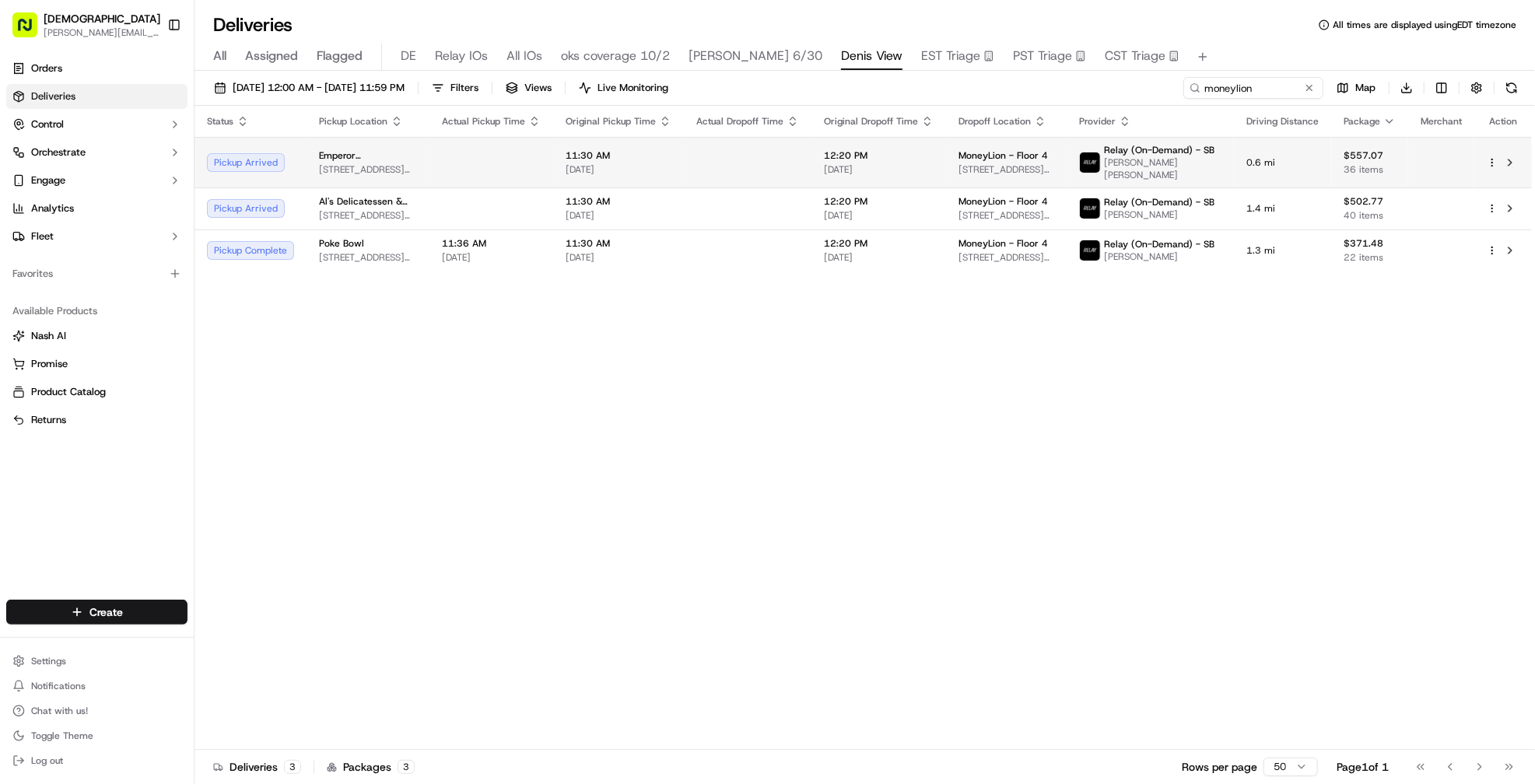
click at [784, 147] on td at bounding box center [747, 162] width 127 height 51
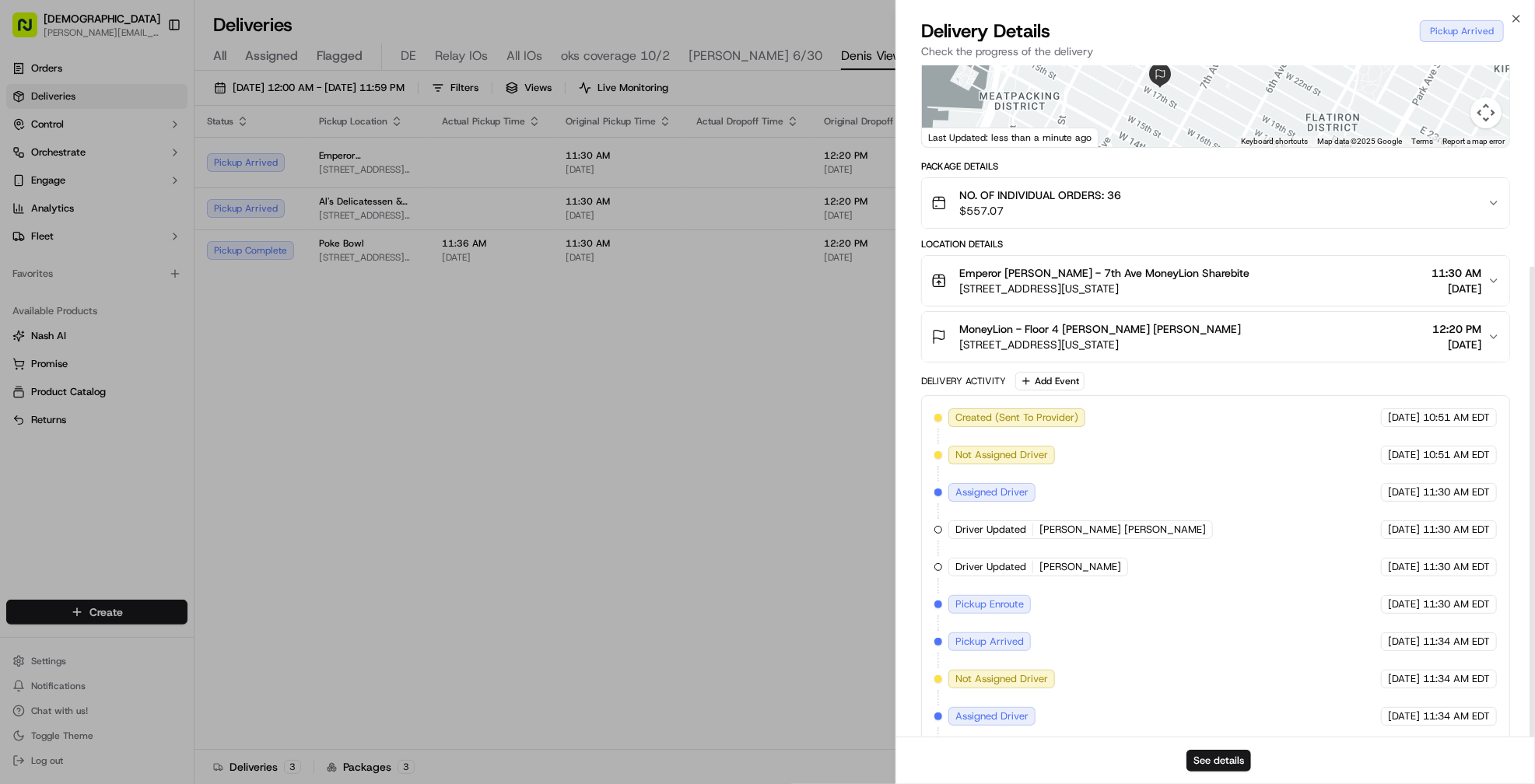
scroll to position [286, 0]
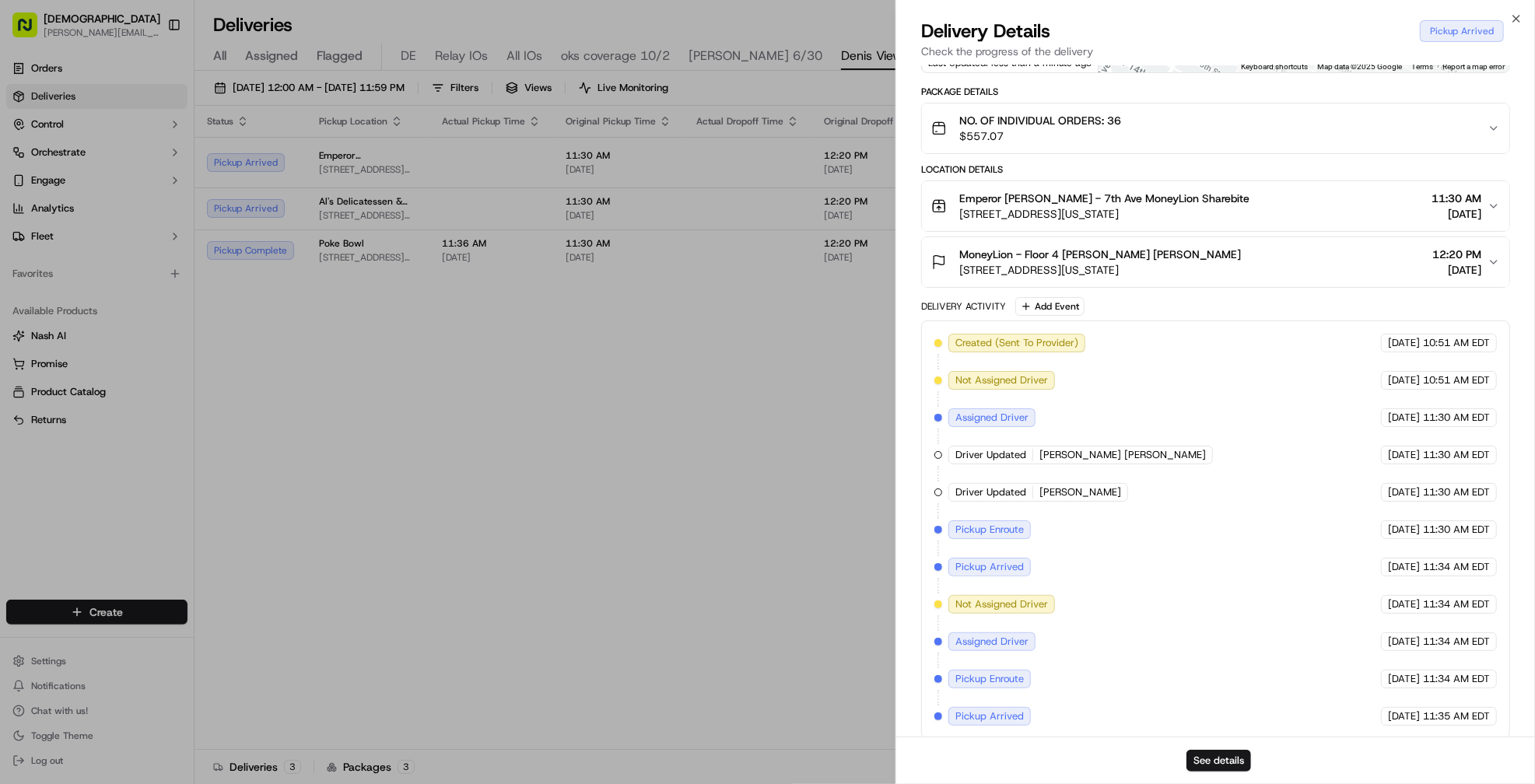
drag, startPoint x: 1397, startPoint y: 630, endPoint x: 1342, endPoint y: 709, distance: 96.3
click at [1342, 709] on div "Created (Sent To Provider) Relay (On-Demand) - SB 09/17/2025 10:51 AM EDT Not A…" at bounding box center [1216, 529] width 563 height 392
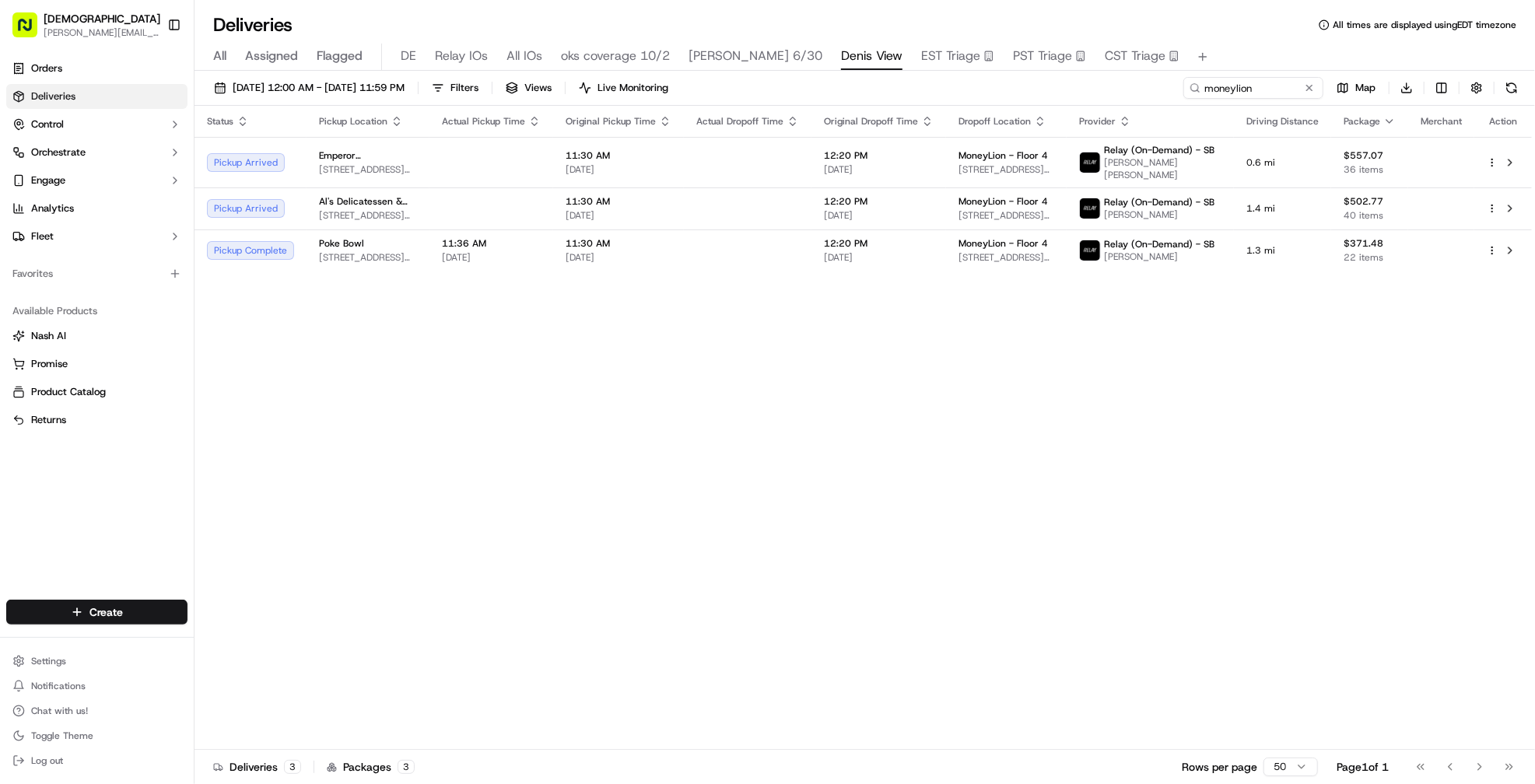
click at [778, 324] on div "Status Pickup Location Actual Pickup Time Original Pickup Time Actual Dropoff T…" at bounding box center [863, 427] width 1338 height 643
click at [1264, 94] on input "moneylion" at bounding box center [1230, 88] width 187 height 22
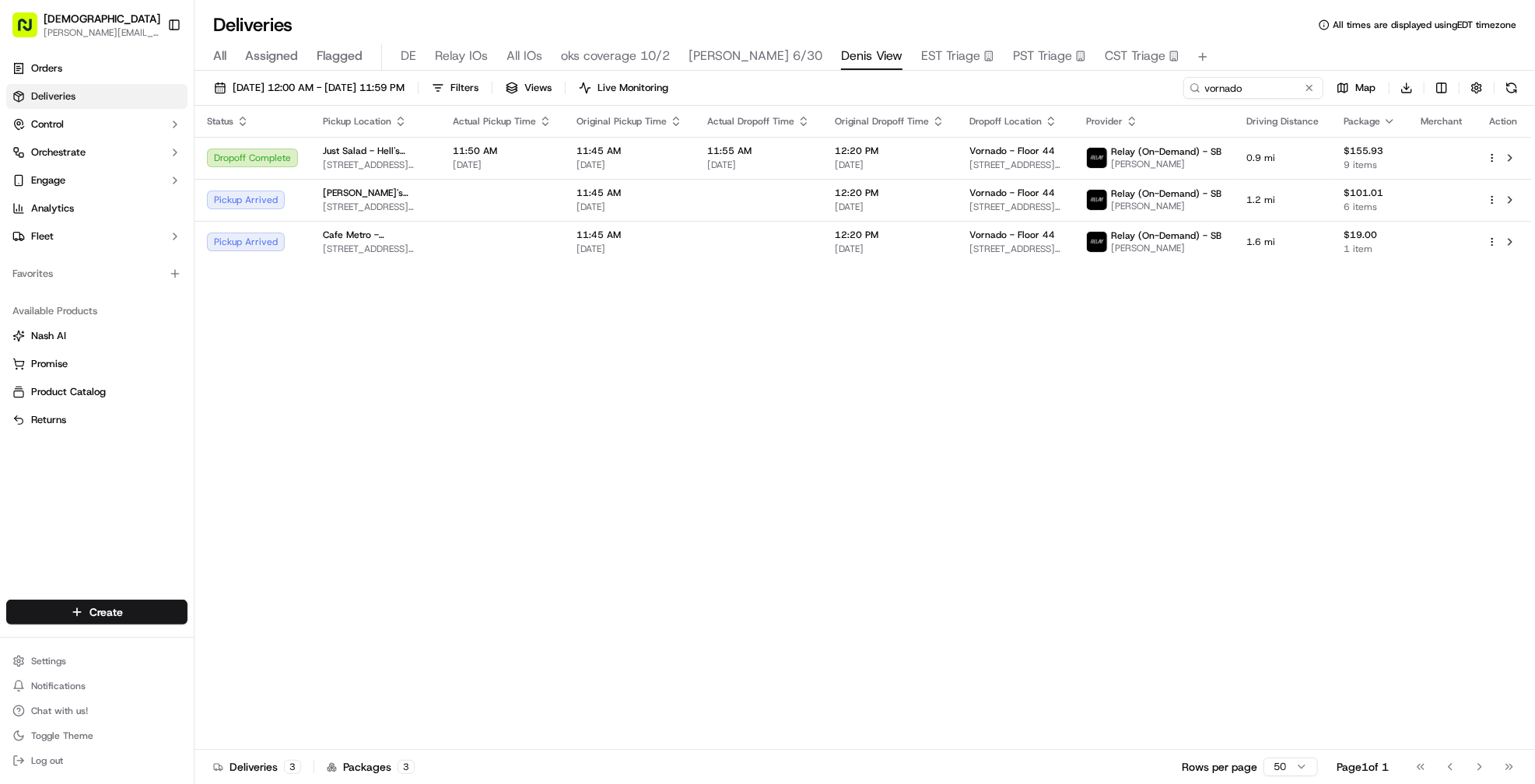
click at [840, 426] on div "Status Pickup Location Actual Pickup Time Original Pickup Time Actual Dropoff T…" at bounding box center [863, 427] width 1338 height 643
click at [712, 213] on td at bounding box center [758, 200] width 127 height 42
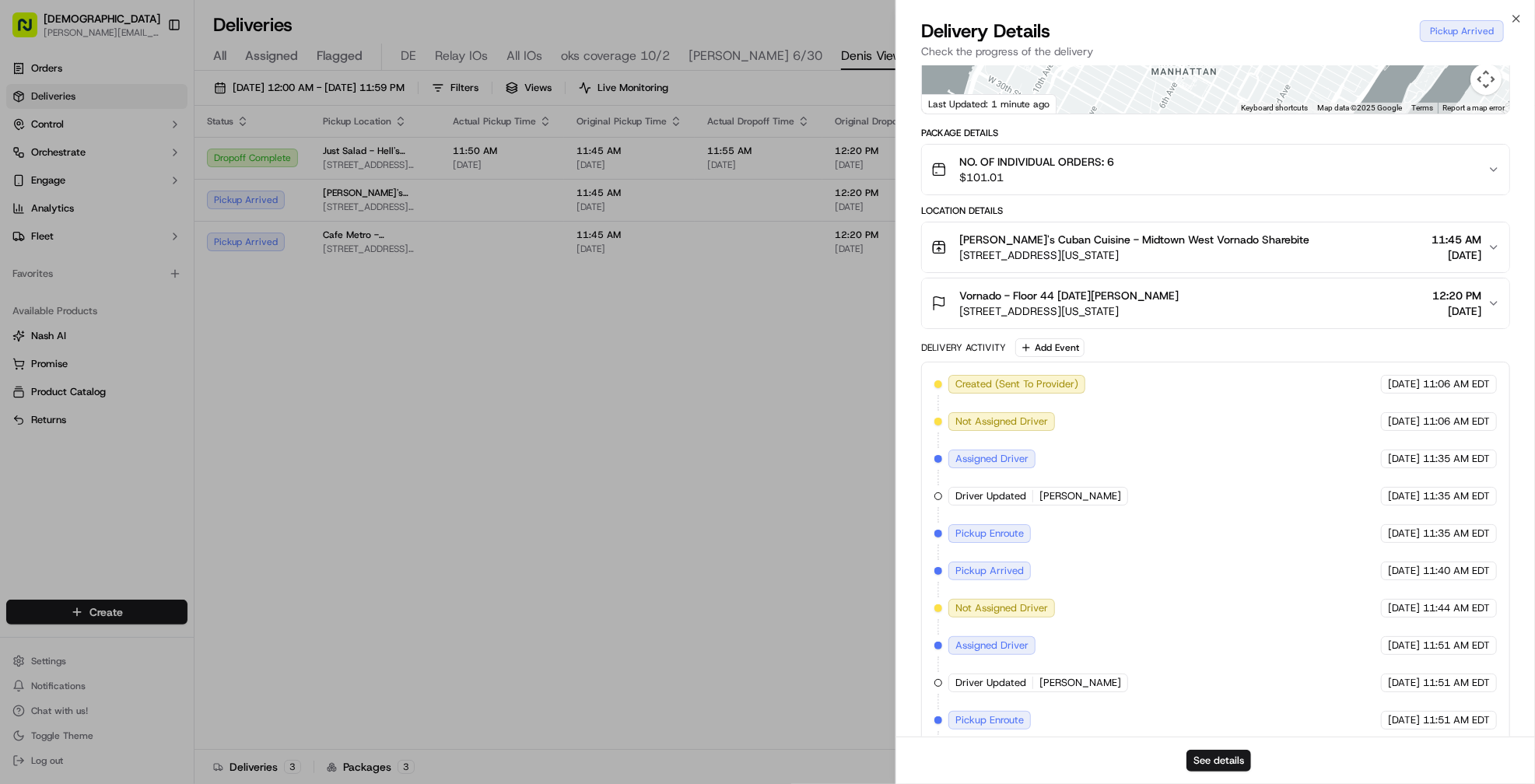
scroll to position [248, 0]
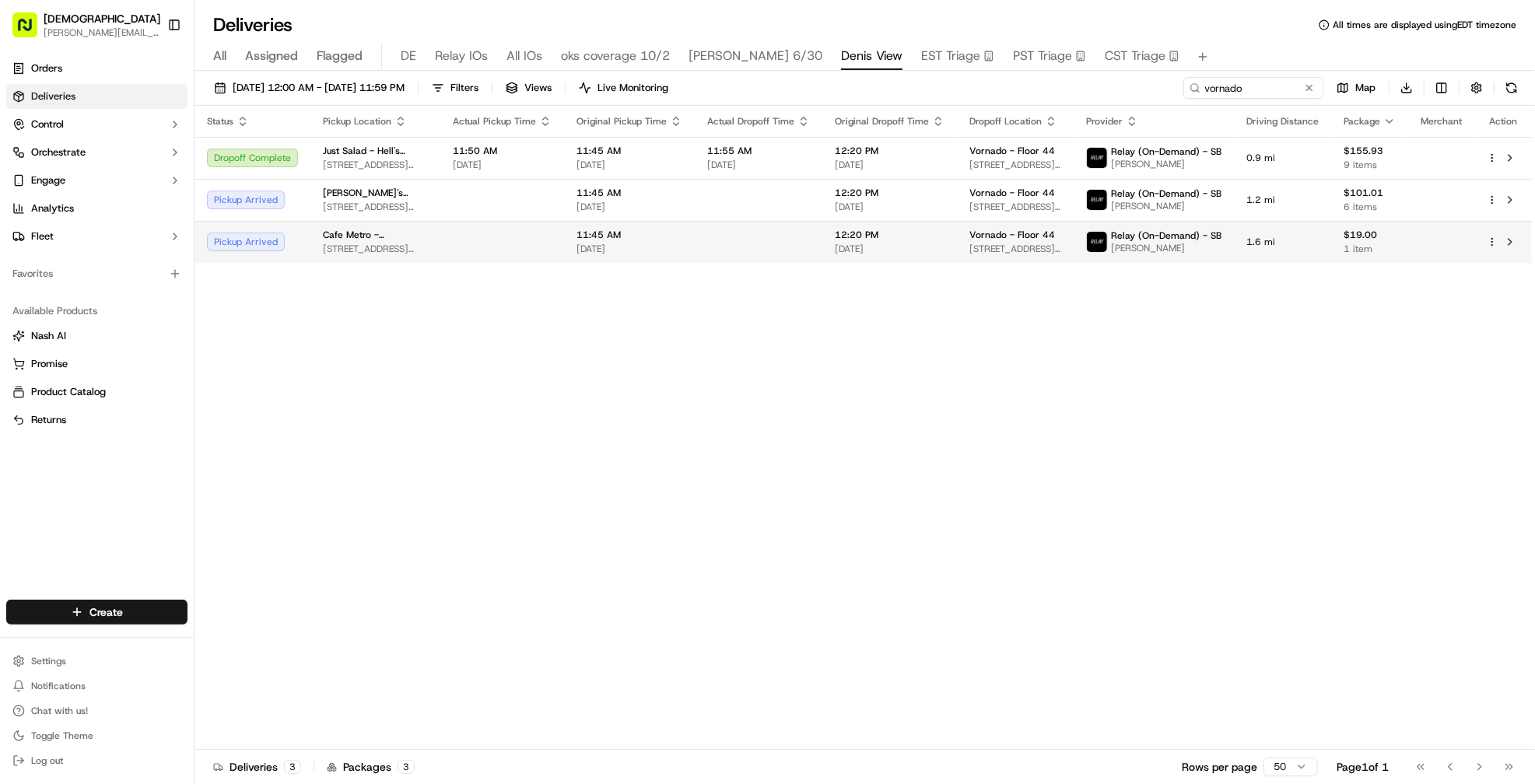
click at [664, 243] on span "[DATE]" at bounding box center [630, 248] width 106 height 12
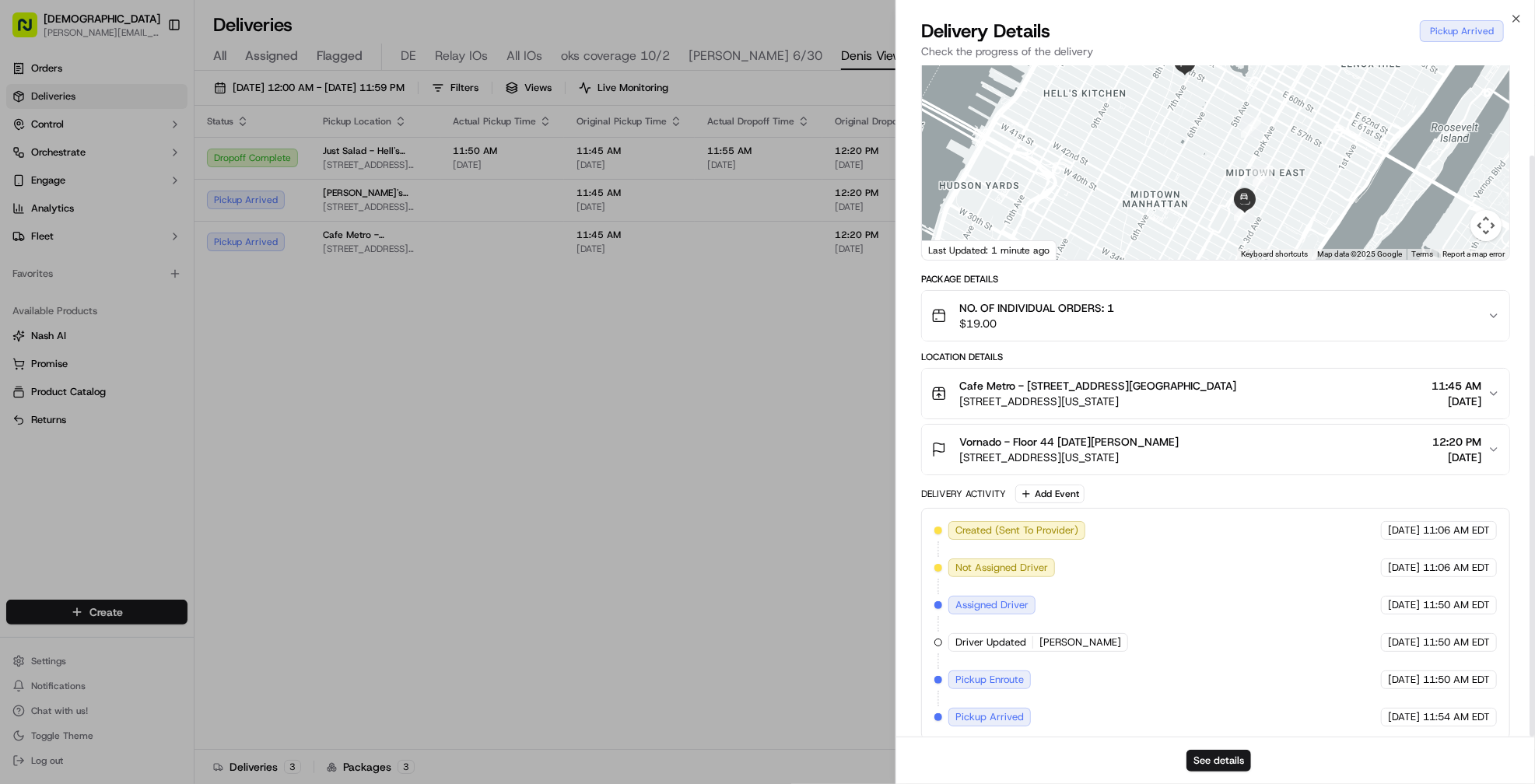
scroll to position [104, 0]
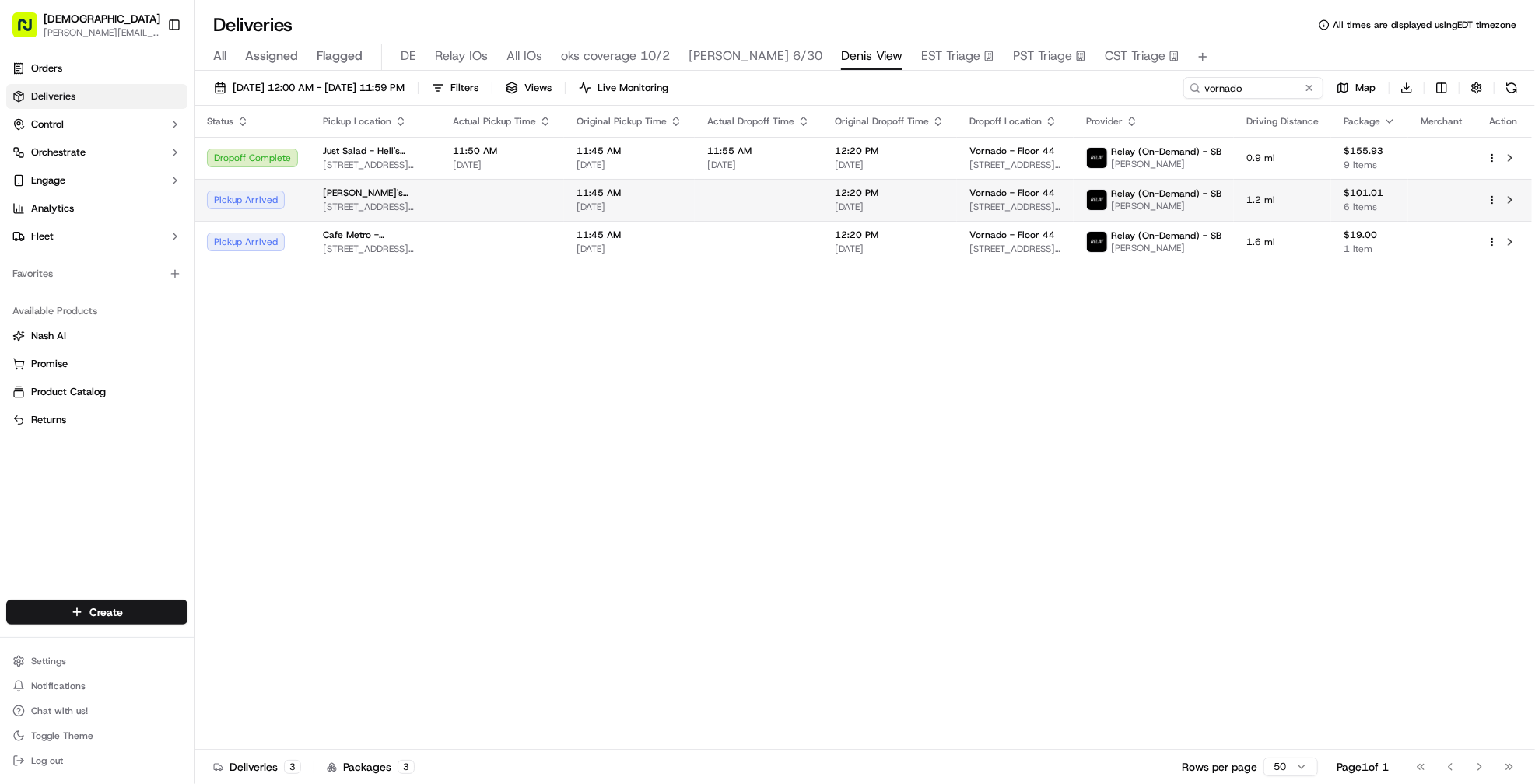
click at [719, 191] on td at bounding box center [758, 200] width 127 height 42
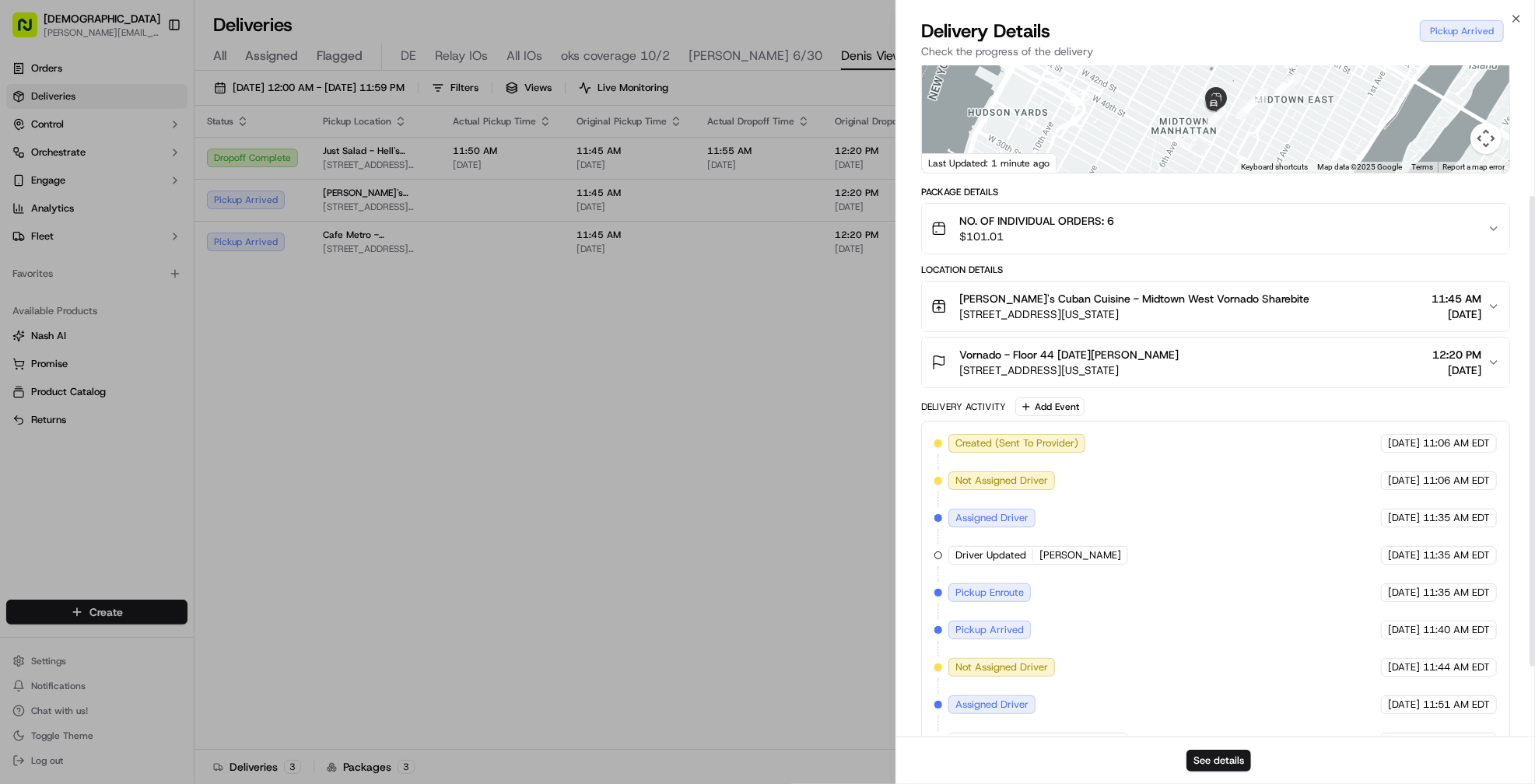
scroll to position [286, 0]
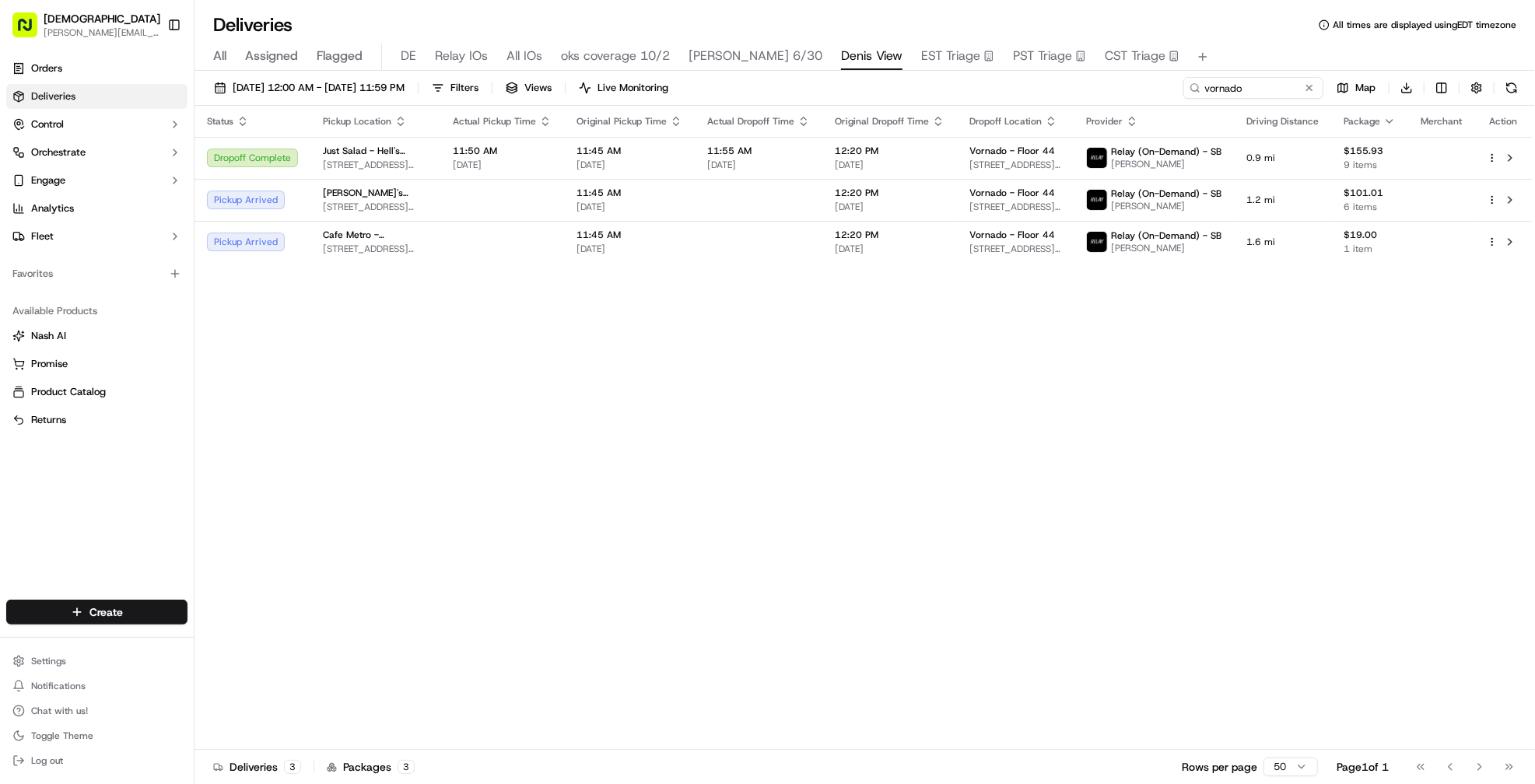
click at [1298, 63] on div "All Assigned Flagged DE Relay IOs All IOs oks coverage 10/2 Denis Coverage 6/30…" at bounding box center [865, 57] width 1341 height 27
click at [1274, 82] on input "vornado" at bounding box center [1230, 88] width 187 height 22
type input "viking"
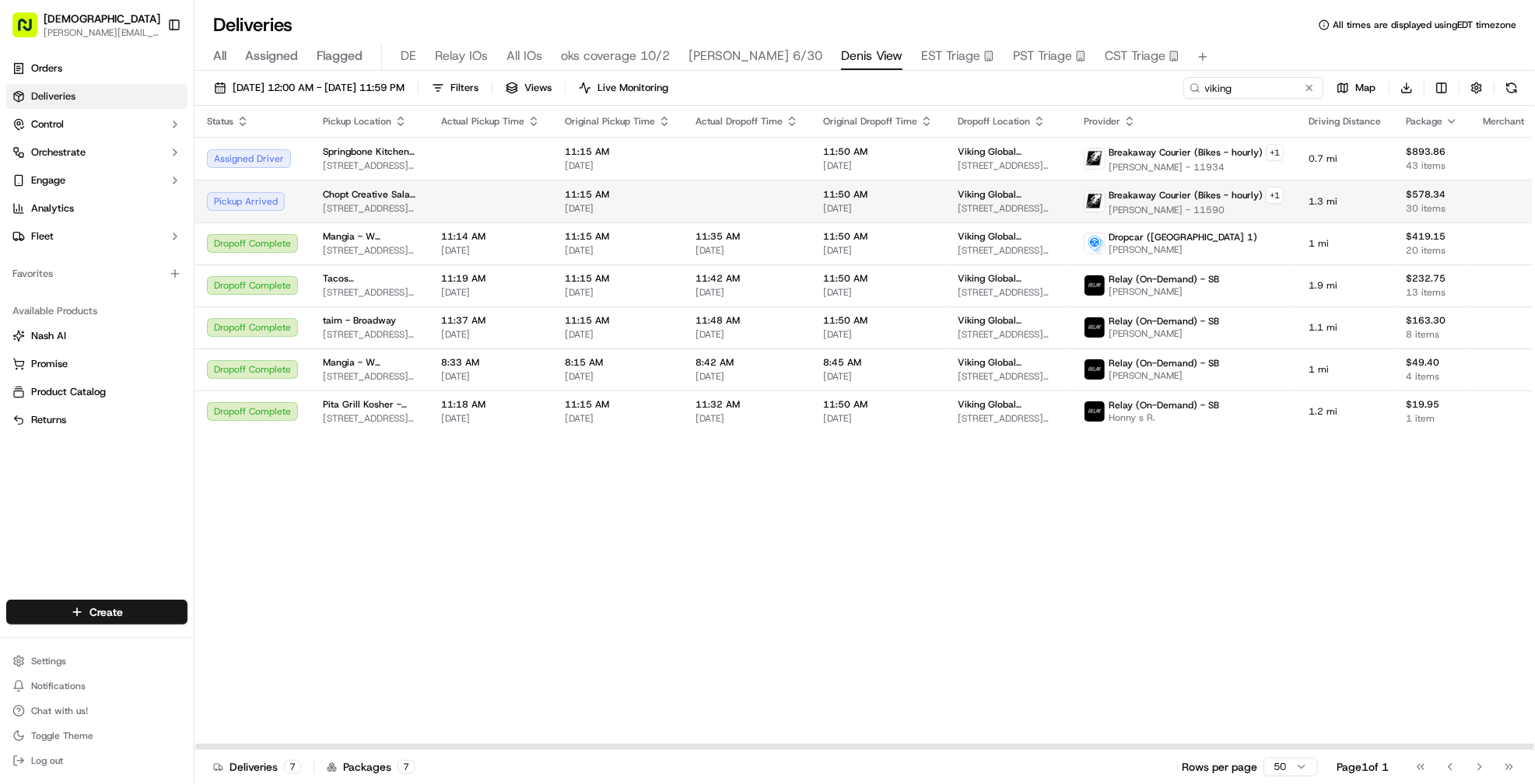
click at [758, 192] on td at bounding box center [747, 200] width 127 height 42
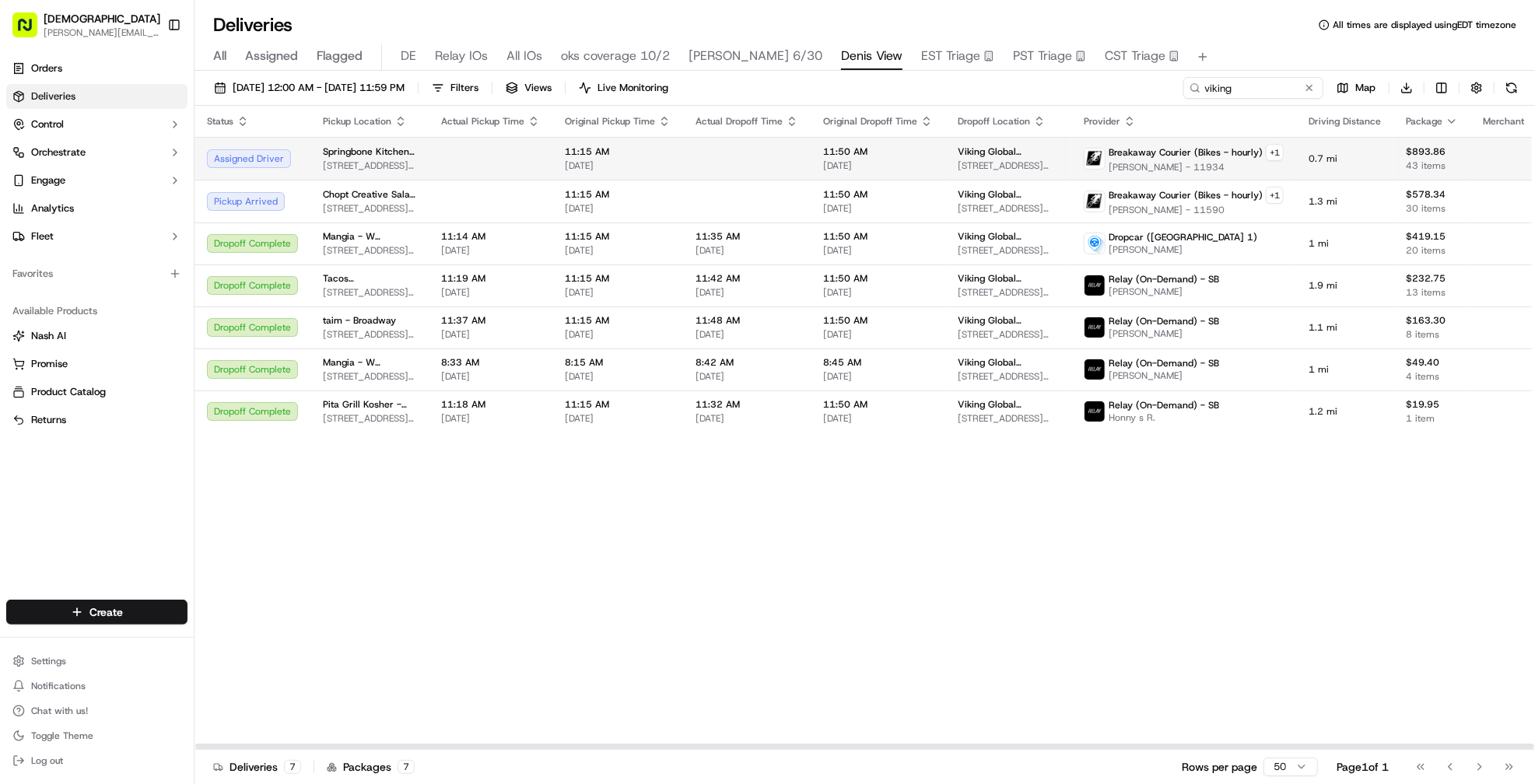
click at [575, 156] on span "11:15 AM" at bounding box center [617, 151] width 106 height 12
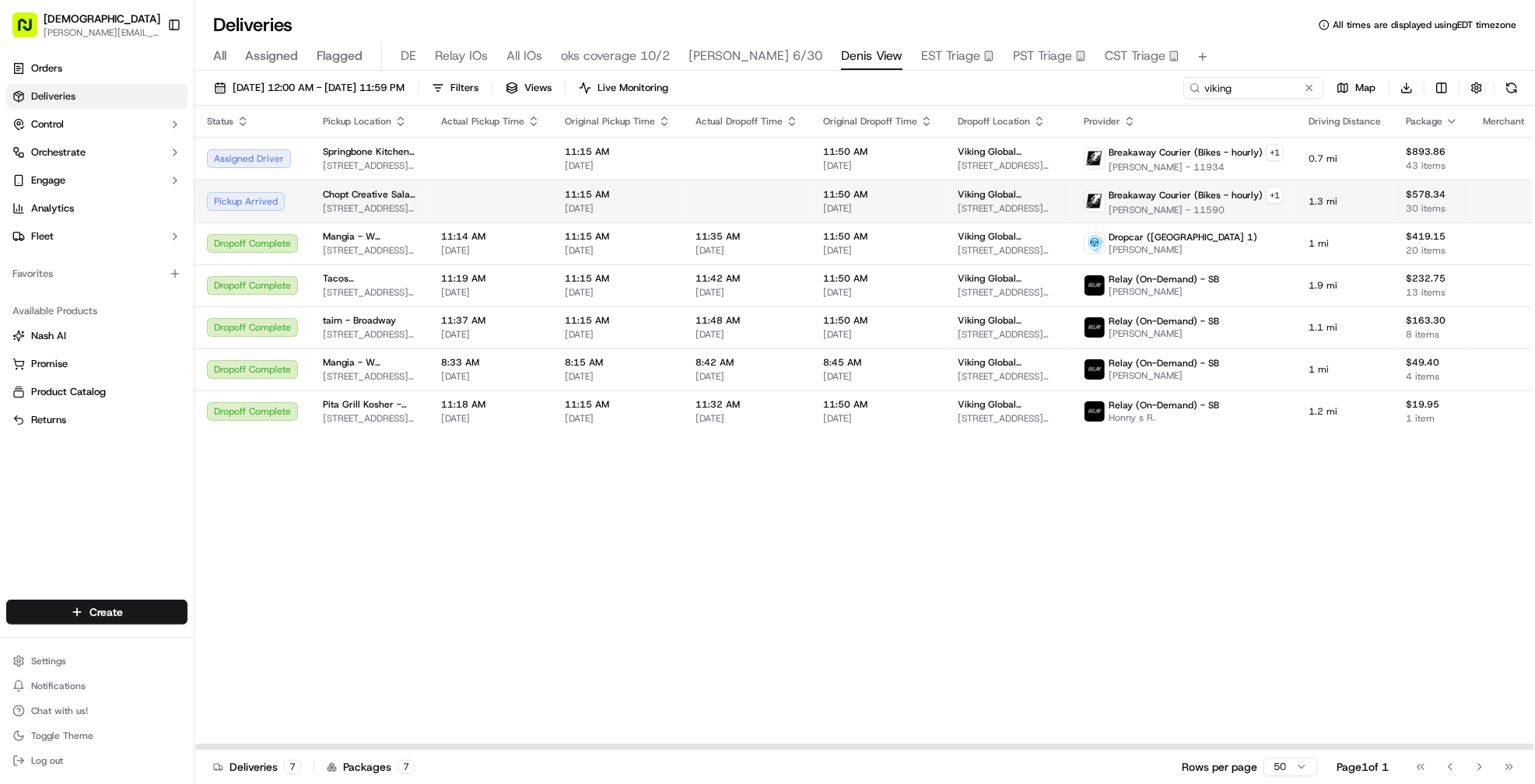
click at [788, 209] on td at bounding box center [747, 200] width 127 height 42
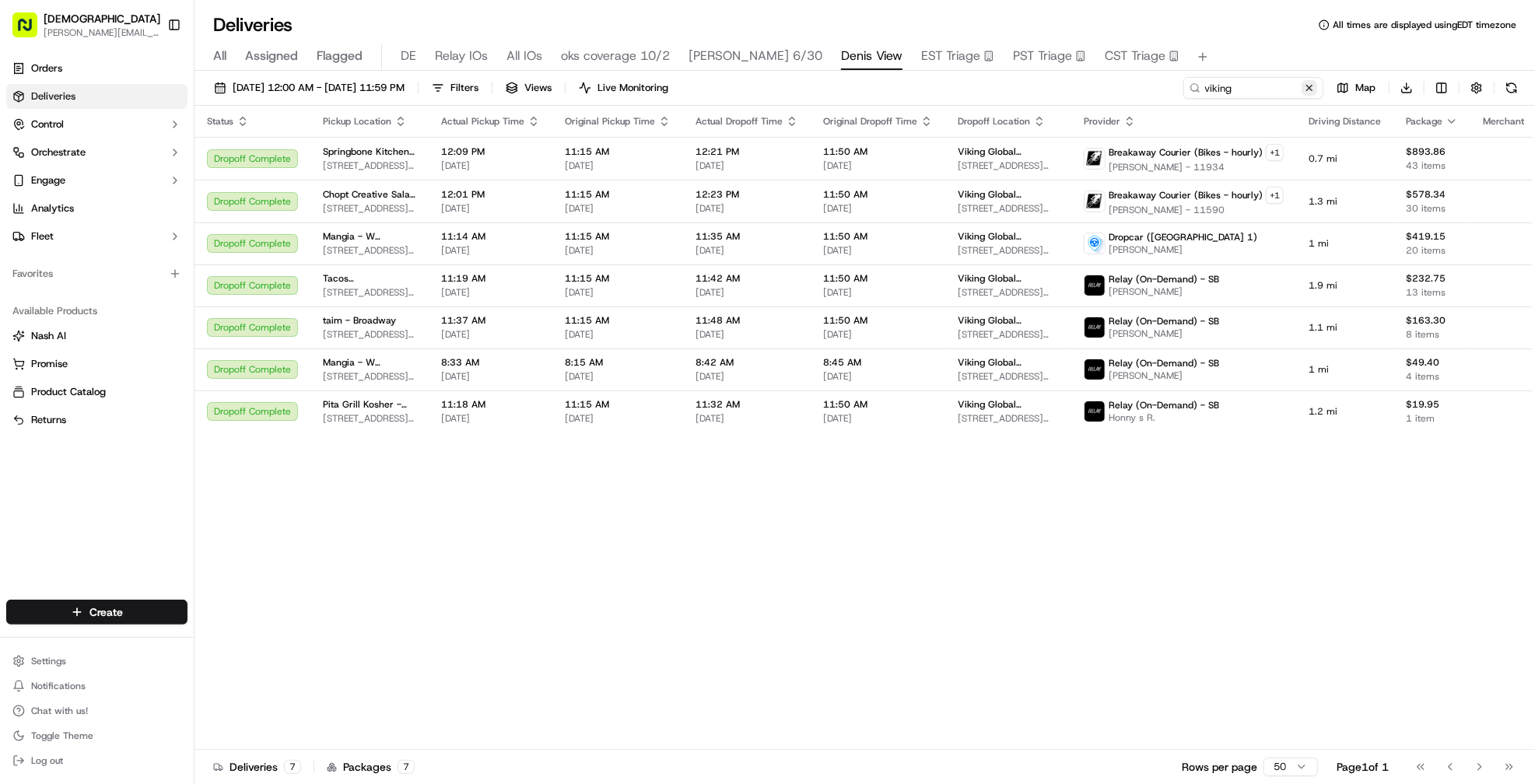
click at [1312, 86] on button at bounding box center [1309, 88] width 15 height 15
